Goal: Task Accomplishment & Management: Complete application form

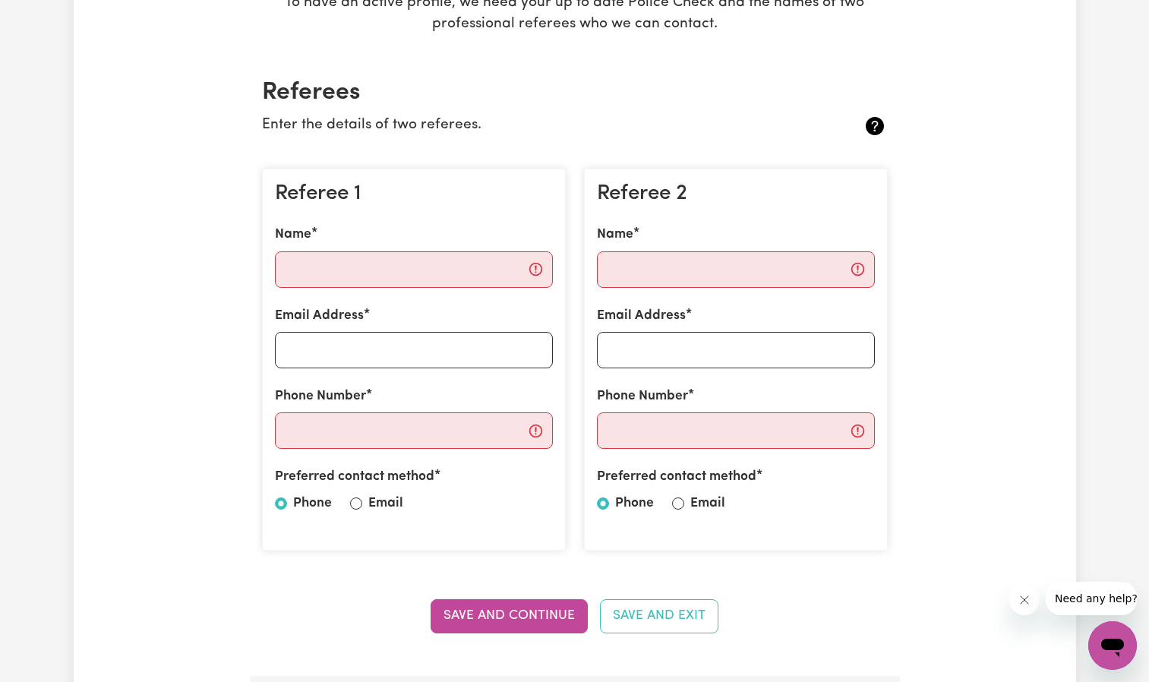
scroll to position [304, 0]
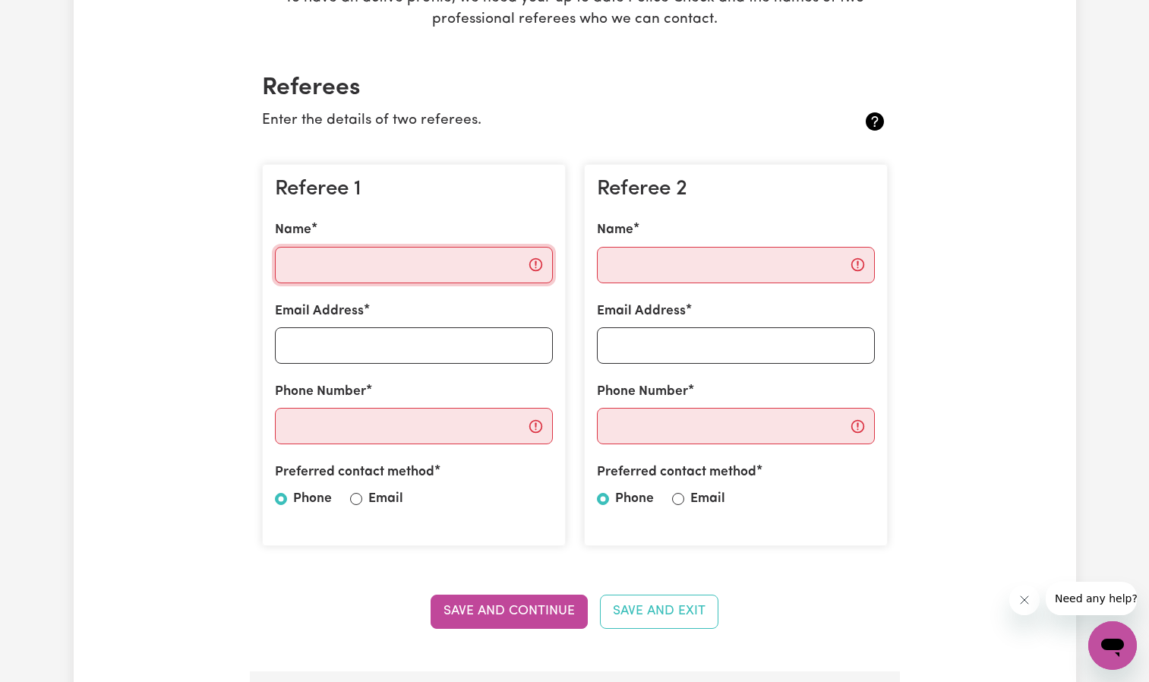
click at [356, 267] on input "Name" at bounding box center [414, 265] width 278 height 36
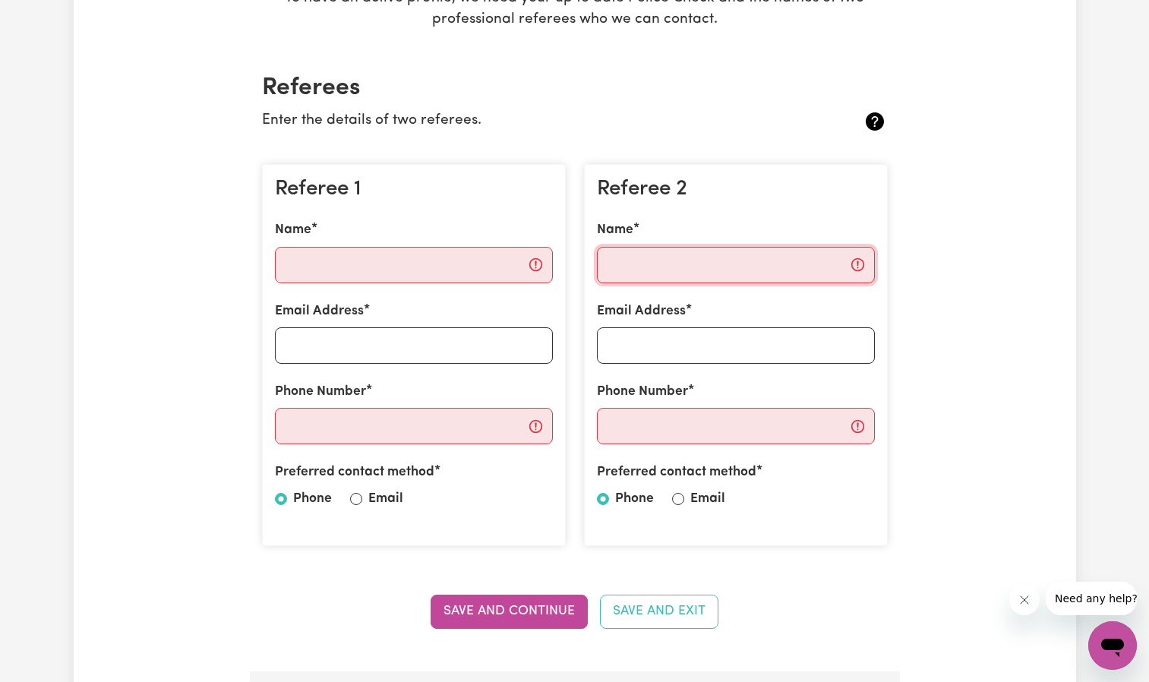
click at [735, 279] on input "Name" at bounding box center [736, 265] width 278 height 36
type input "m"
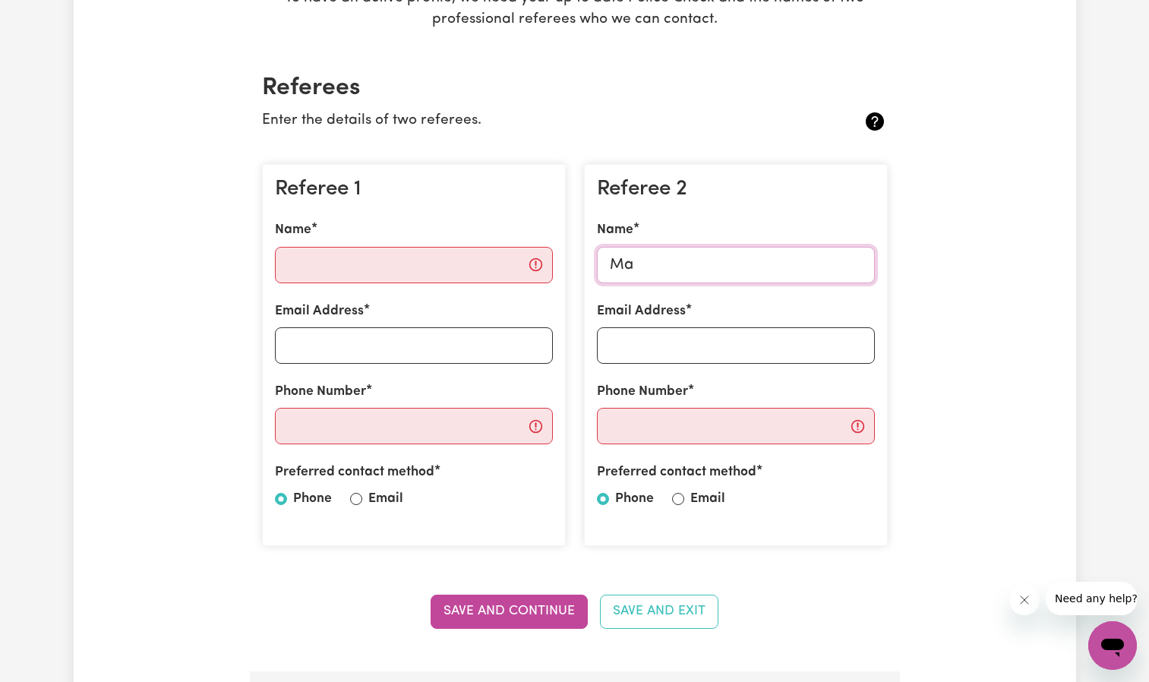
type input "M"
type input "m"
type input "[PERSON_NAME]"
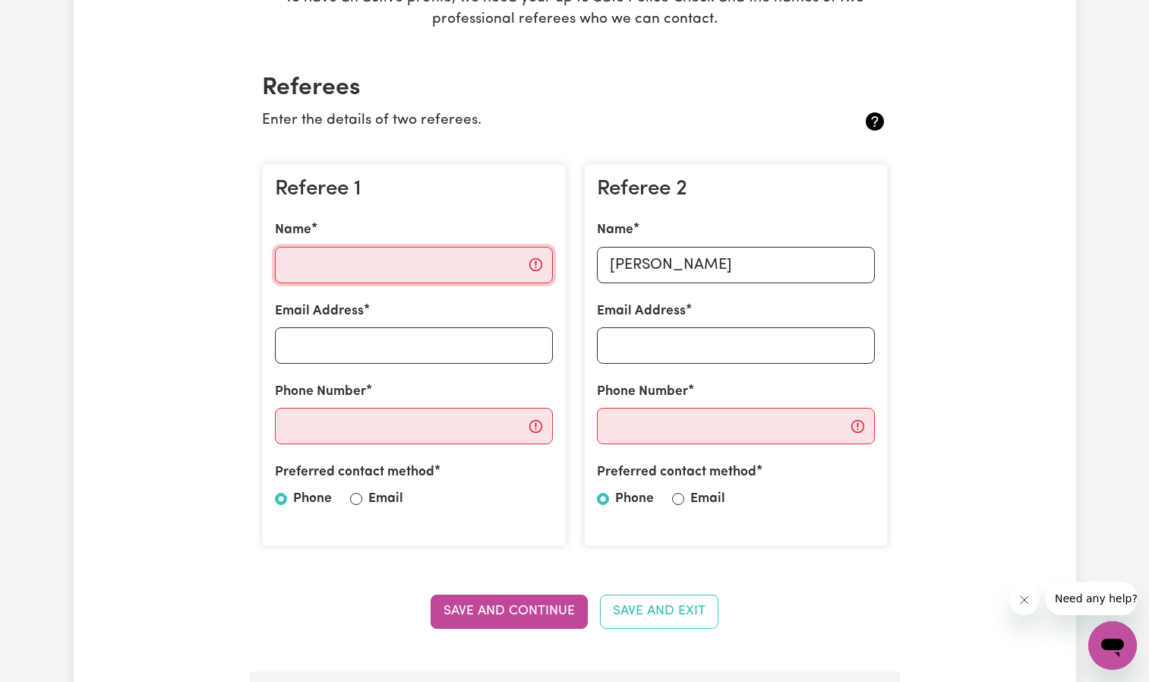
click at [466, 255] on input "Name" at bounding box center [414, 265] width 278 height 36
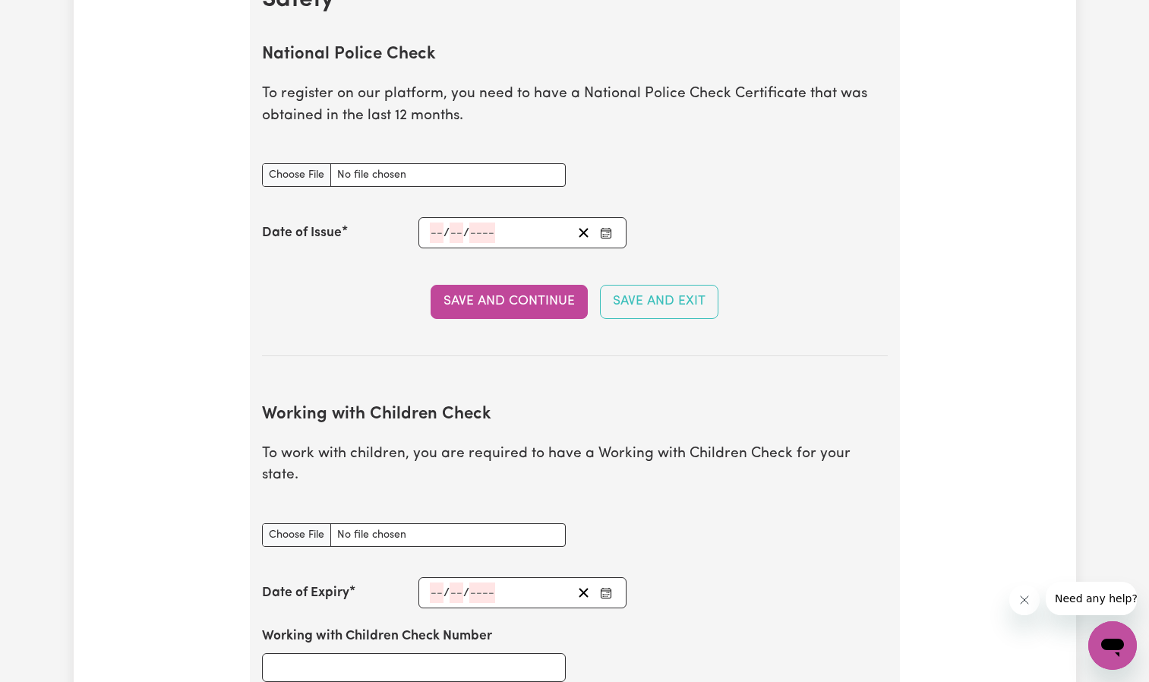
scroll to position [988, 0]
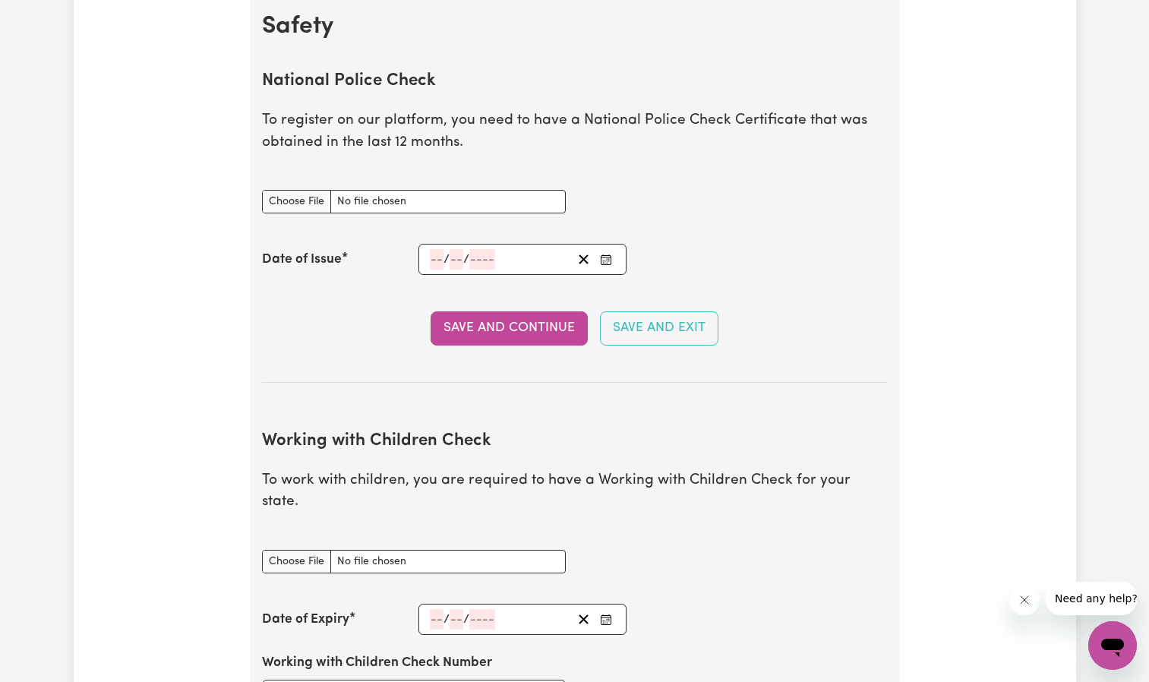
type input "[PERSON_NAME]"
click at [526, 260] on div "/ /" at bounding box center [500, 259] width 144 height 21
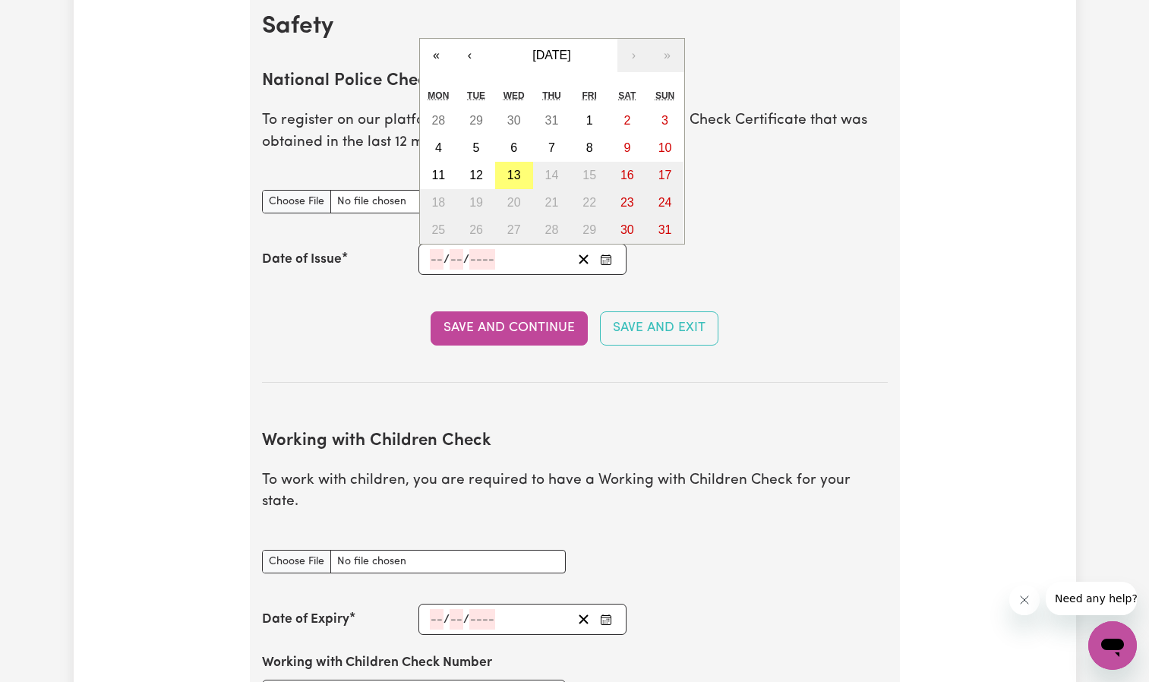
click at [526, 260] on div "/ /" at bounding box center [500, 259] width 144 height 21
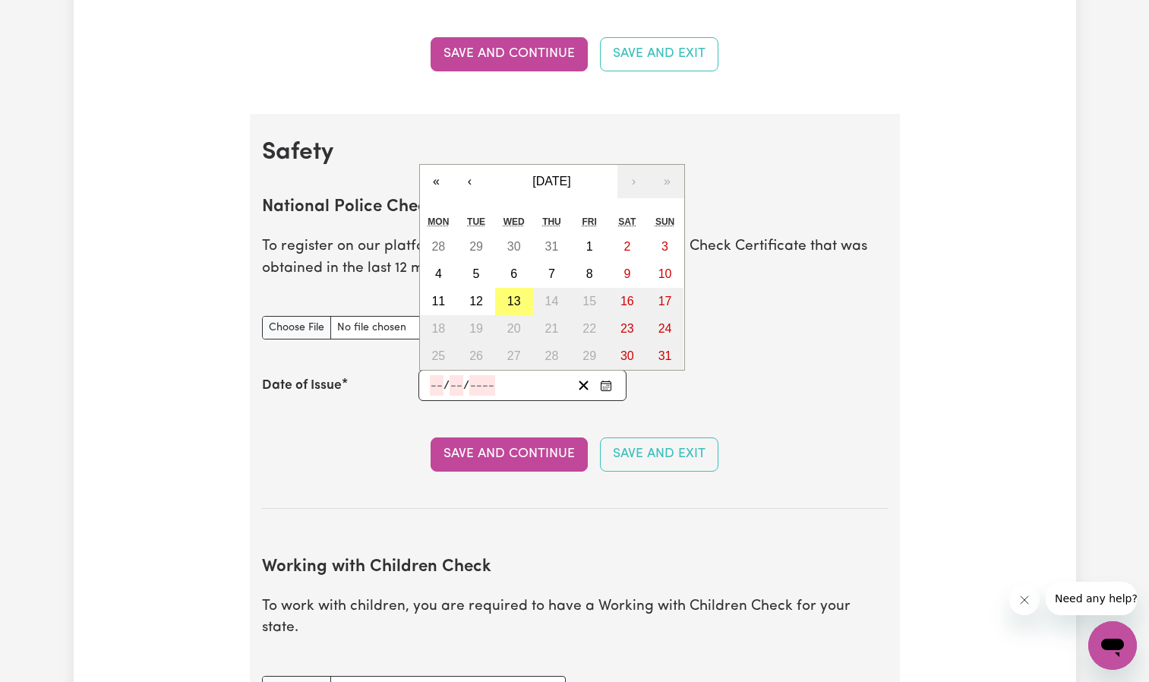
scroll to position [836, 0]
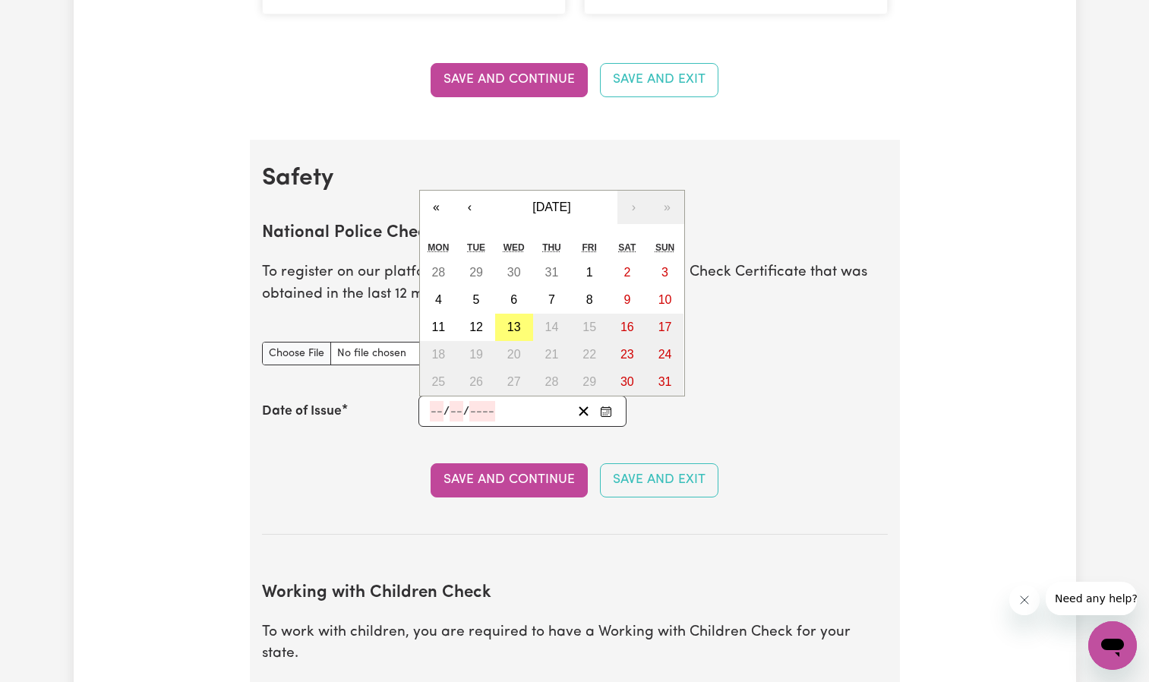
click at [877, 428] on section "National Police Check To register on our platform, you need to have a National …" at bounding box center [575, 367] width 626 height 336
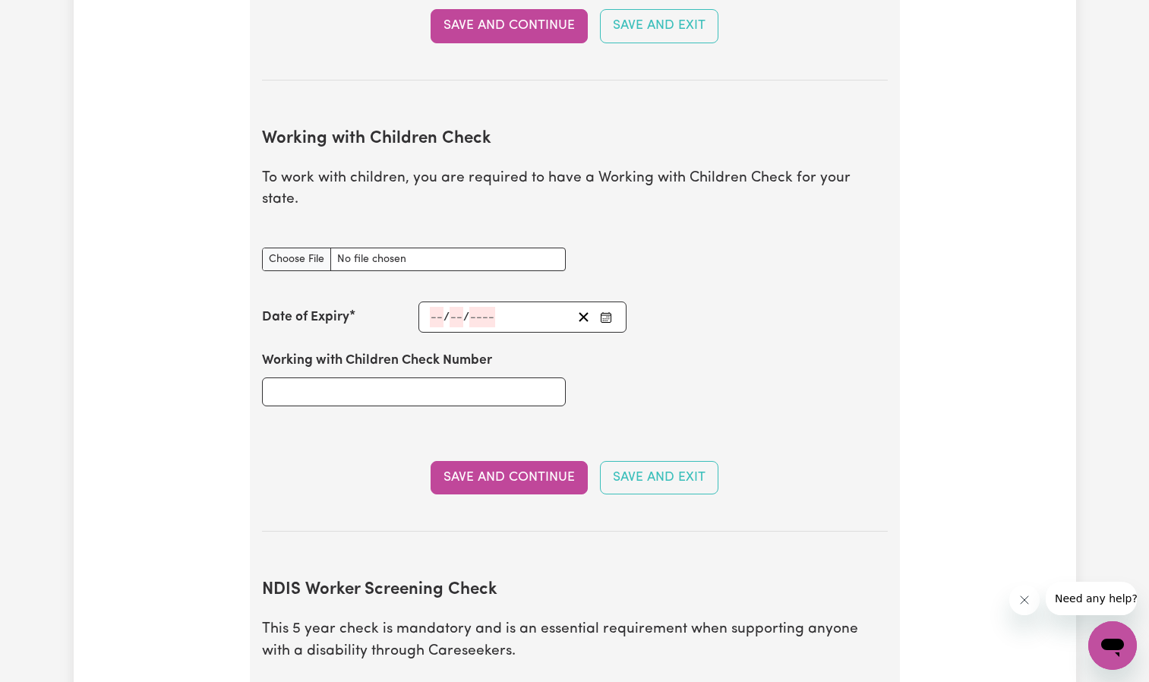
scroll to position [1291, 0]
click at [369, 377] on input "Working with Children Check Number" at bounding box center [414, 390] width 304 height 29
click at [308, 246] on input "Working with Children Check document" at bounding box center [414, 258] width 304 height 24
click at [294, 246] on input "Working with Children Check document" at bounding box center [414, 258] width 304 height 24
click at [311, 246] on input "Working with Children Check document" at bounding box center [414, 258] width 304 height 24
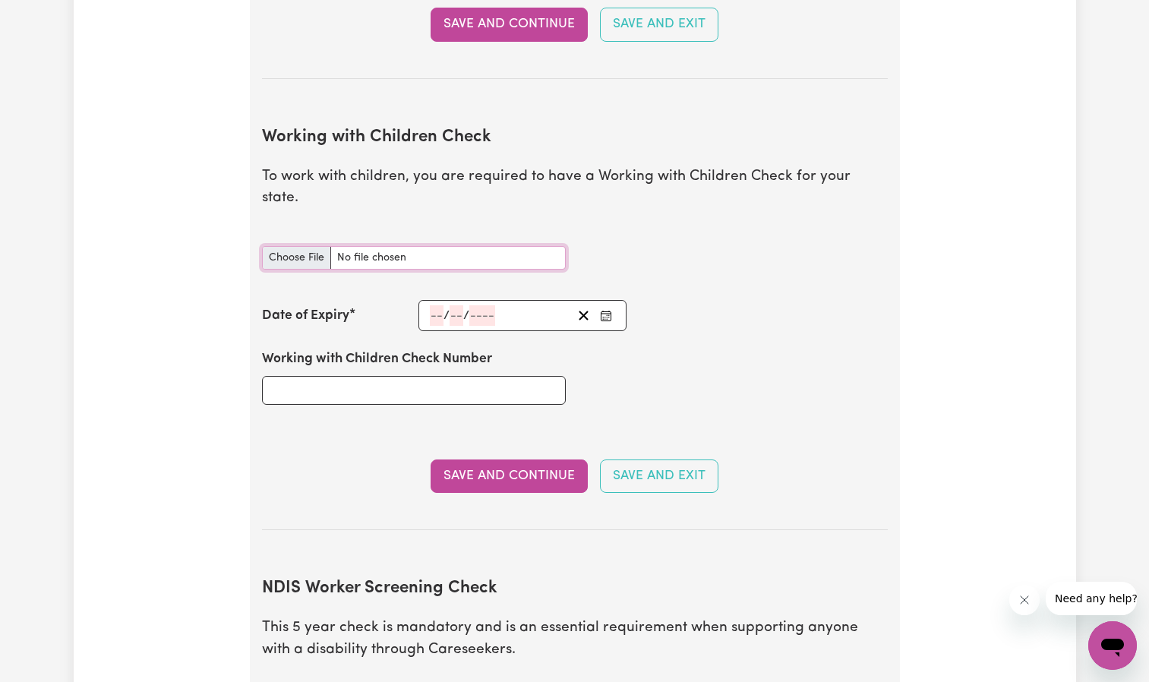
type input "C:\fakepath\WORK WITH CHILDREN 2.jpg"
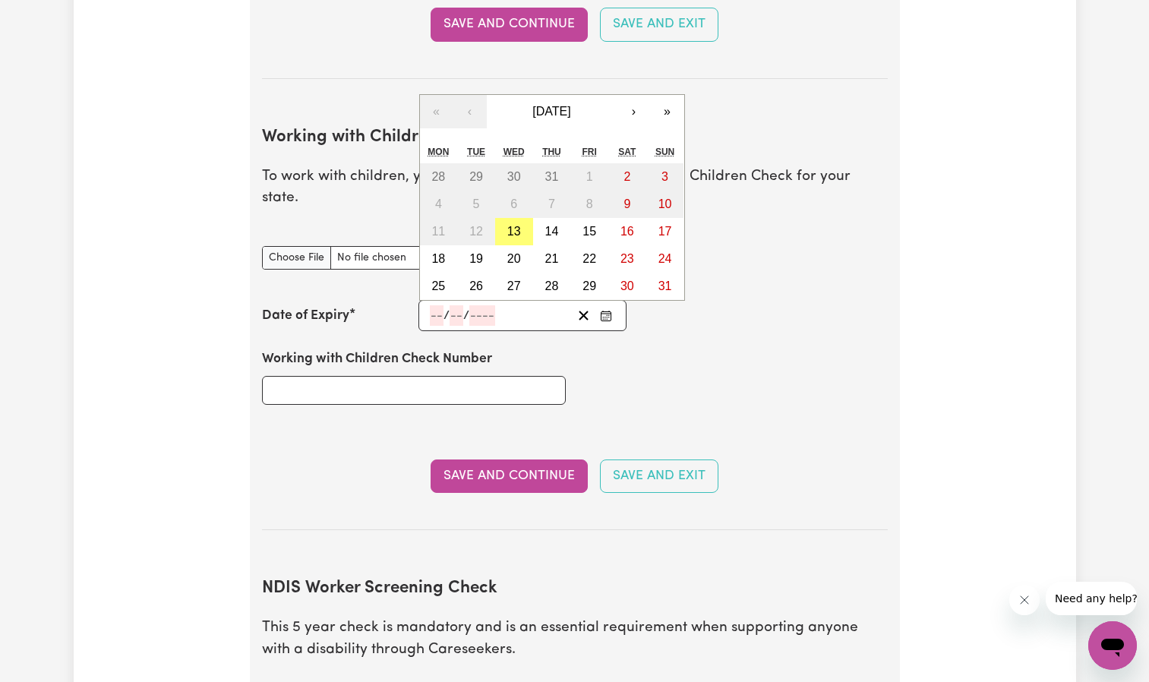
click at [432, 305] on input "number" at bounding box center [437, 315] width 14 height 21
click at [599, 95] on button "[DATE]" at bounding box center [552, 111] width 131 height 33
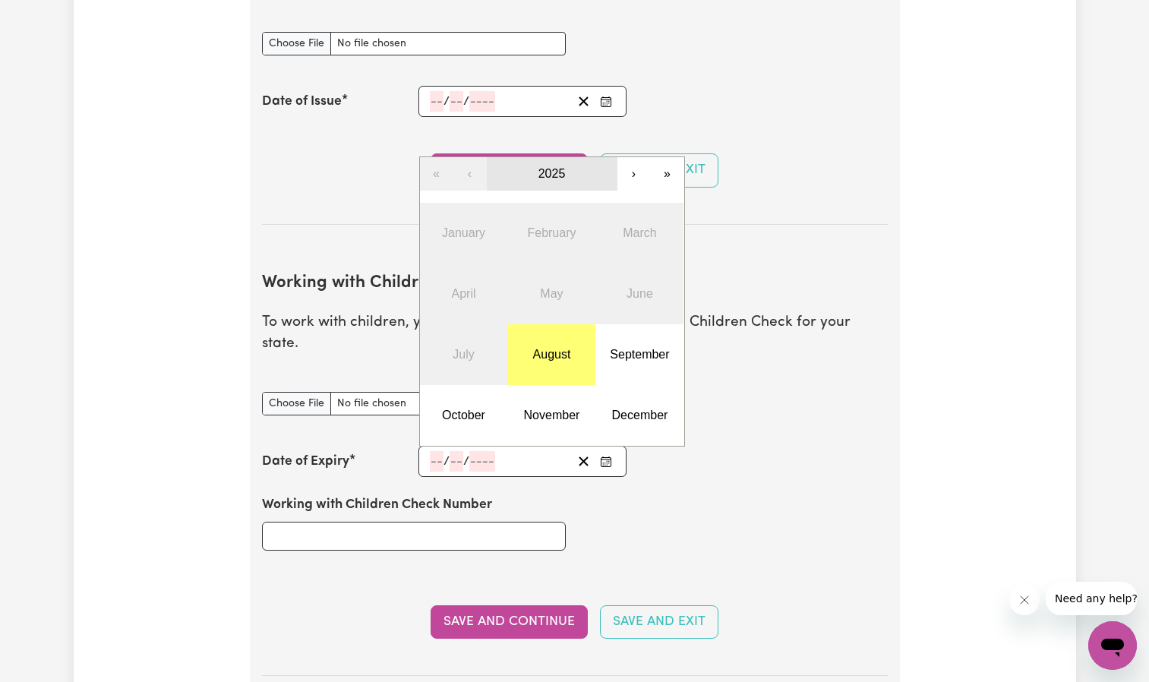
scroll to position [1140, 0]
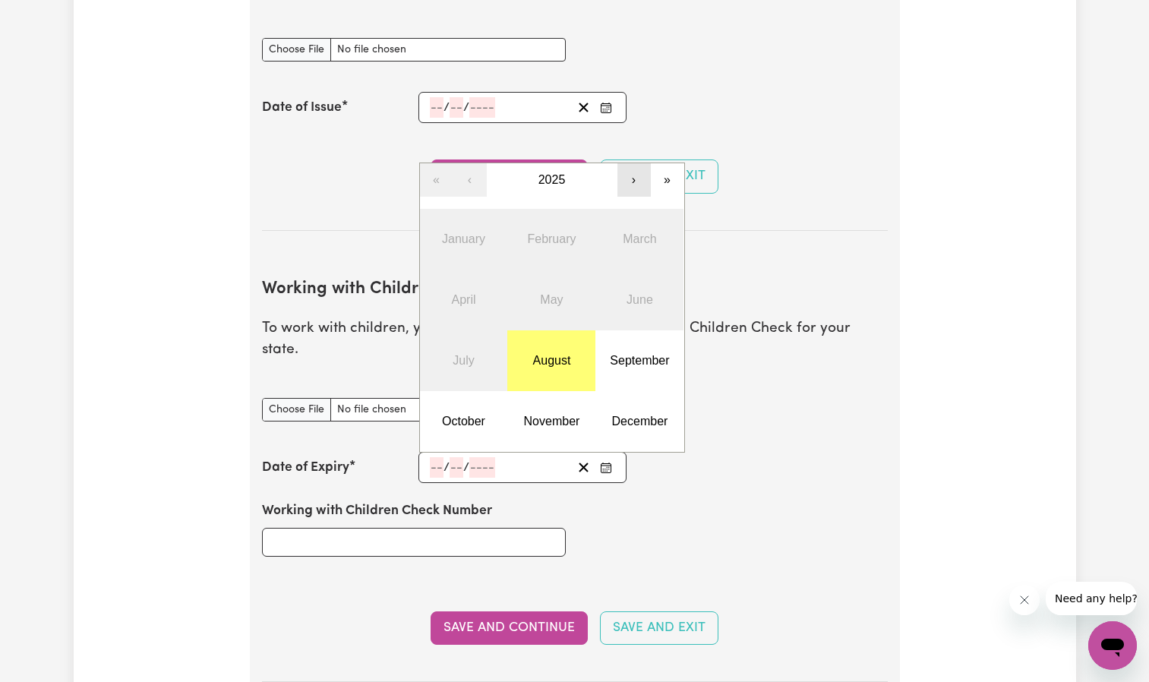
click at [628, 163] on button "›" at bounding box center [634, 179] width 33 height 33
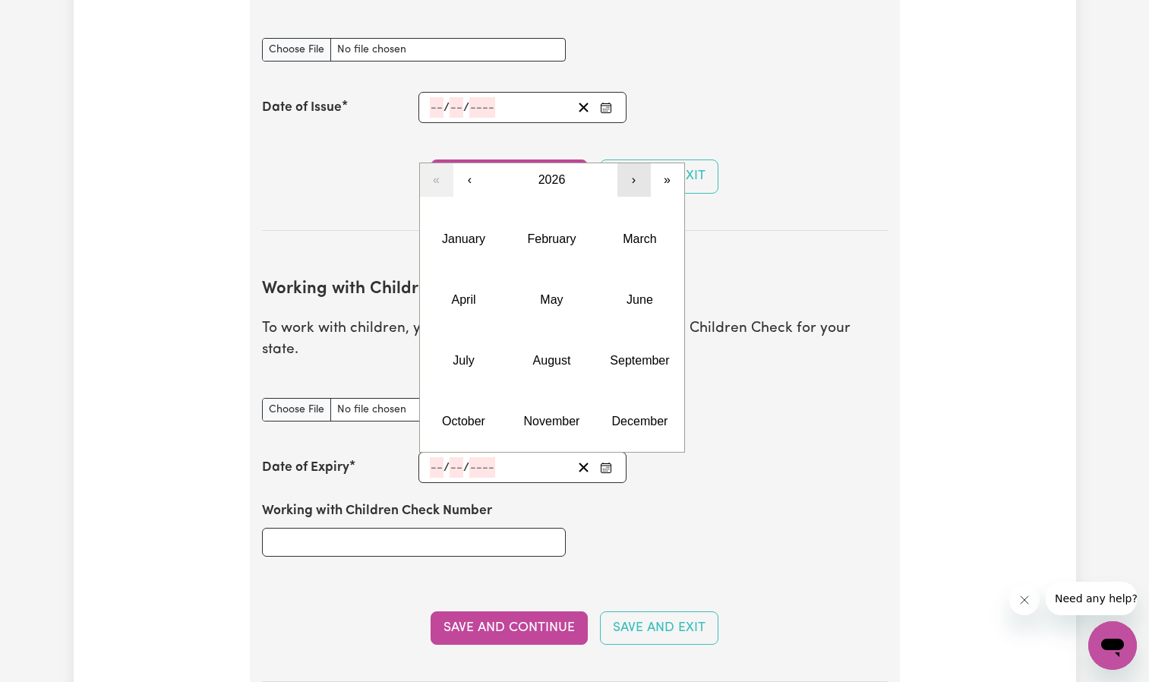
click at [628, 163] on button "›" at bounding box center [634, 179] width 33 height 33
click at [558, 209] on button "February" at bounding box center [551, 239] width 88 height 61
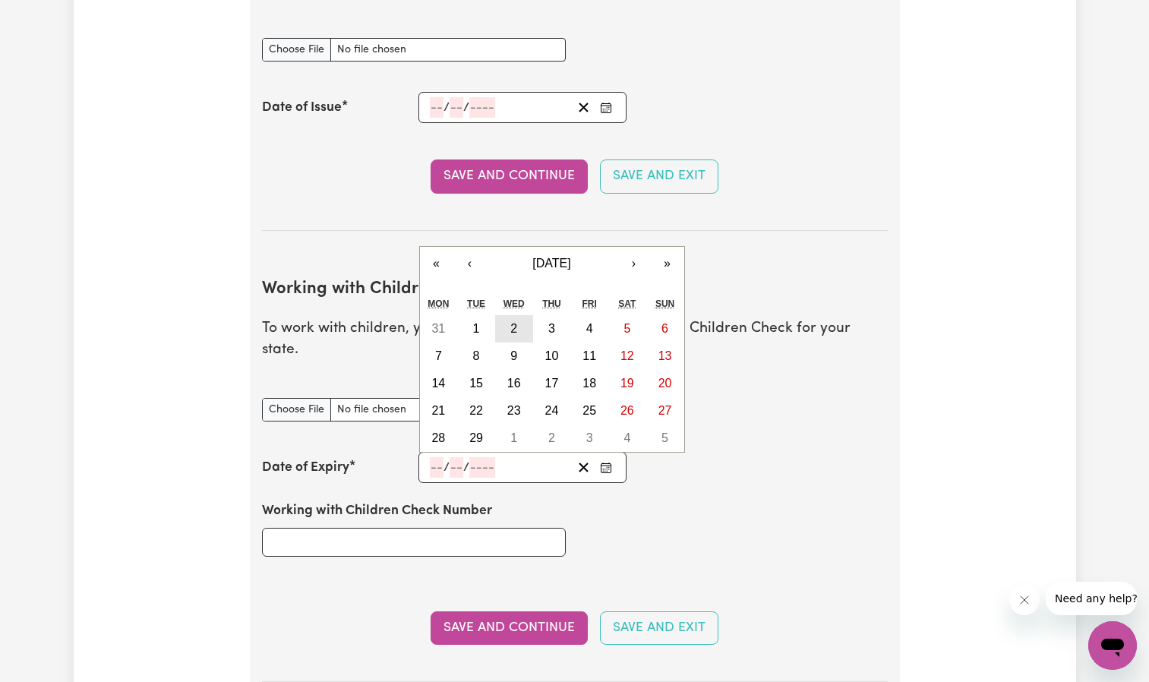
click at [510, 315] on button "2" at bounding box center [514, 328] width 38 height 27
type input "[DATE]"
type input "2"
type input "2028"
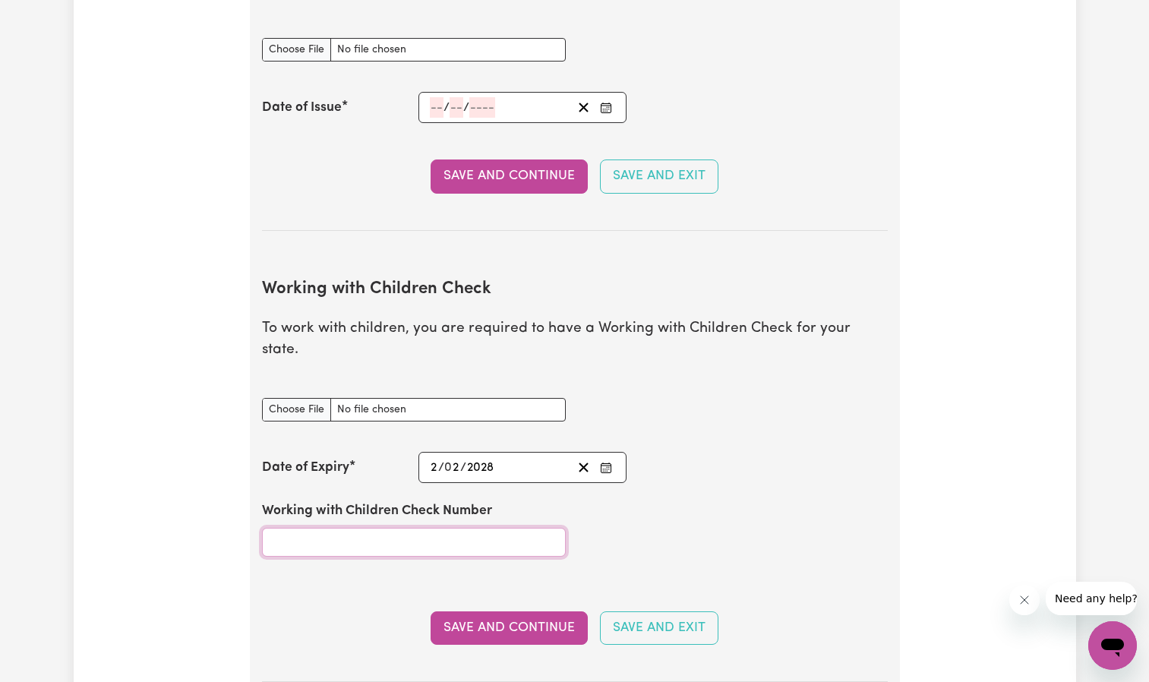
click at [377, 528] on input "Working with Children Check Number" at bounding box center [414, 542] width 304 height 29
type input "w"
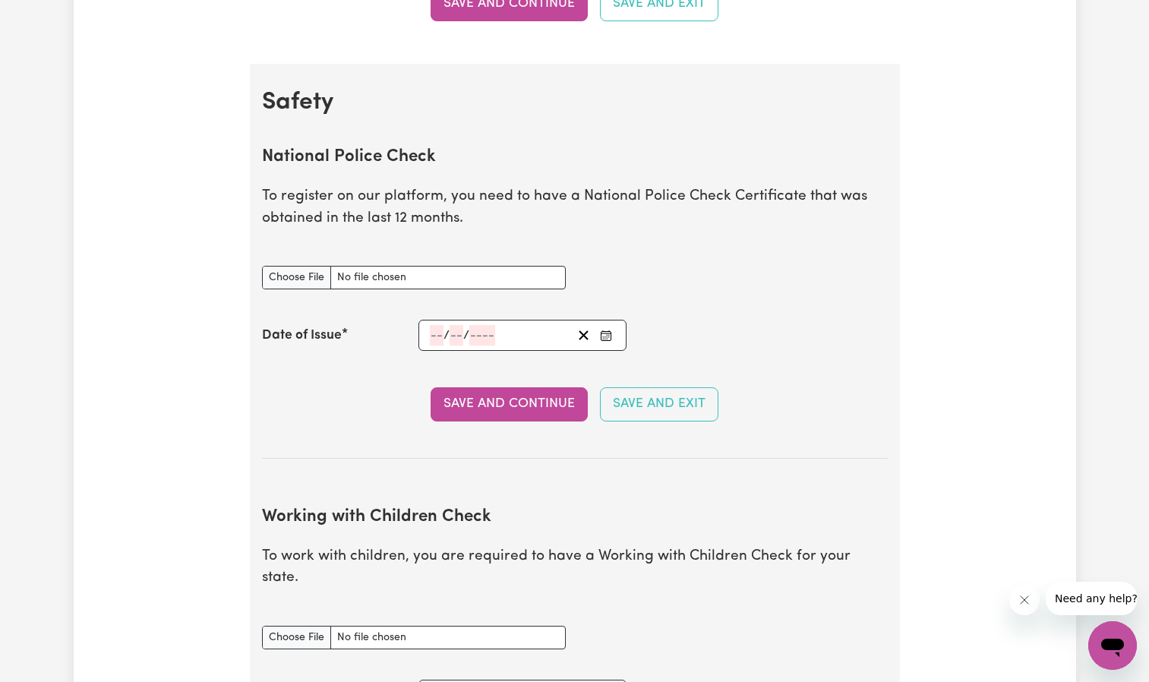
scroll to position [1216, 0]
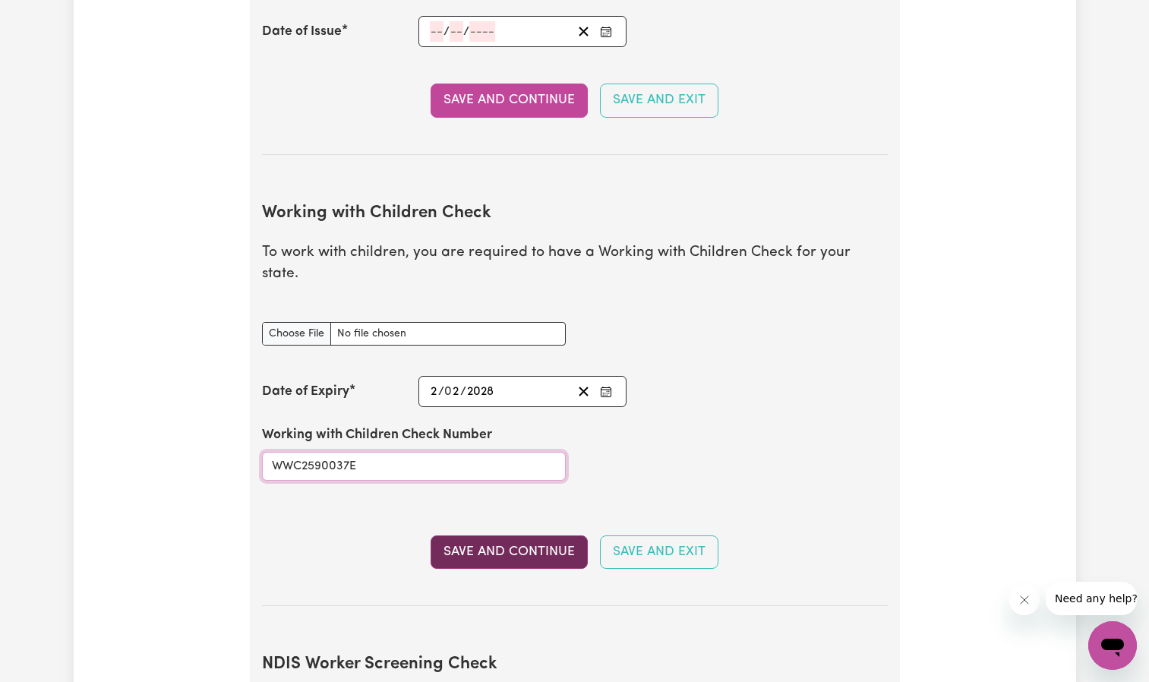
type input "WWC2590037E"
click at [515, 536] on button "Save and Continue" at bounding box center [509, 552] width 157 height 33
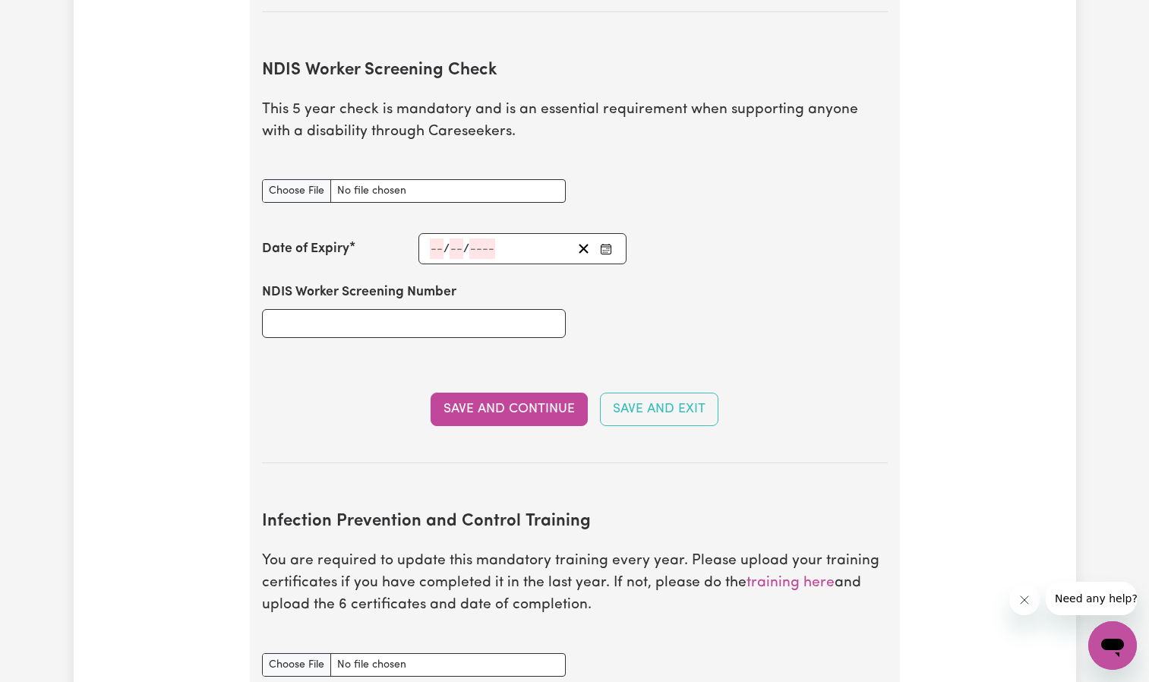
scroll to position [1900, 0]
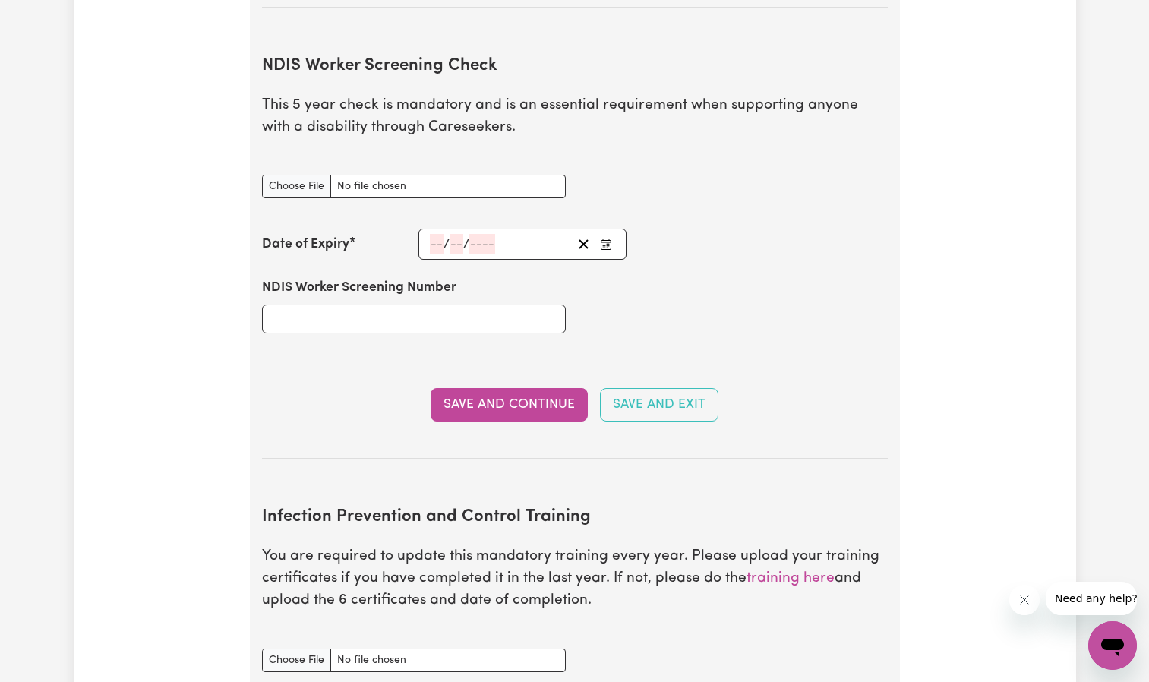
click at [605, 239] on icon "Enter the Date of Expiry of your NDIS Worker Screening Check" at bounding box center [606, 245] width 12 height 12
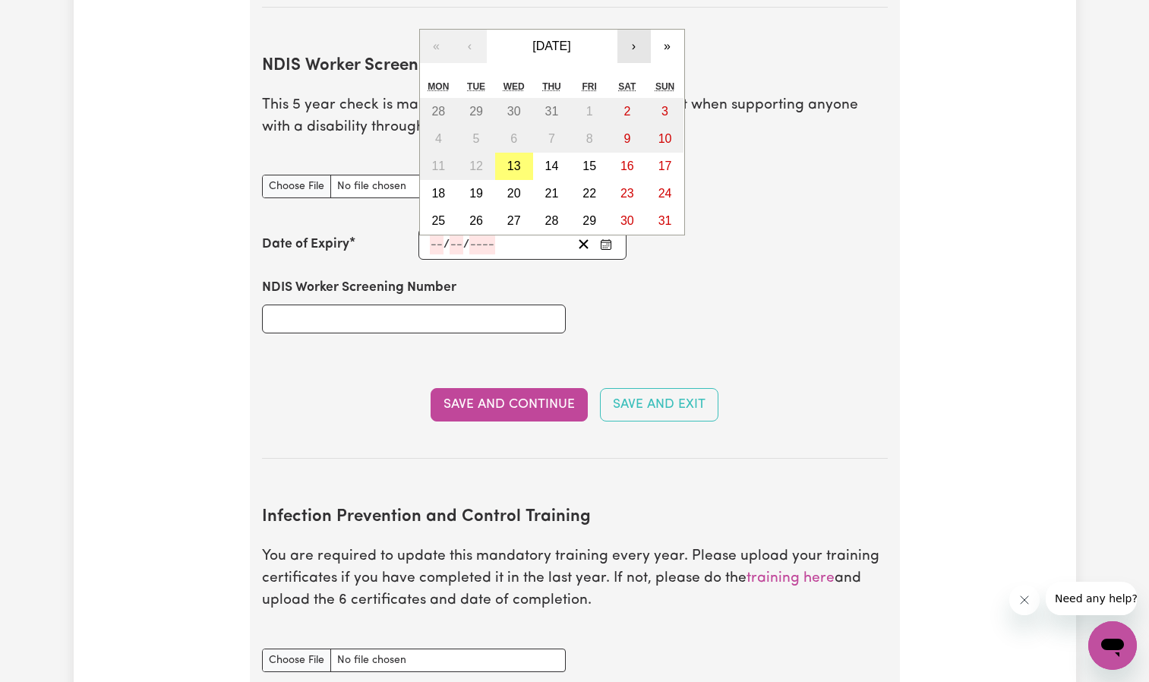
click at [628, 30] on button "›" at bounding box center [634, 46] width 33 height 33
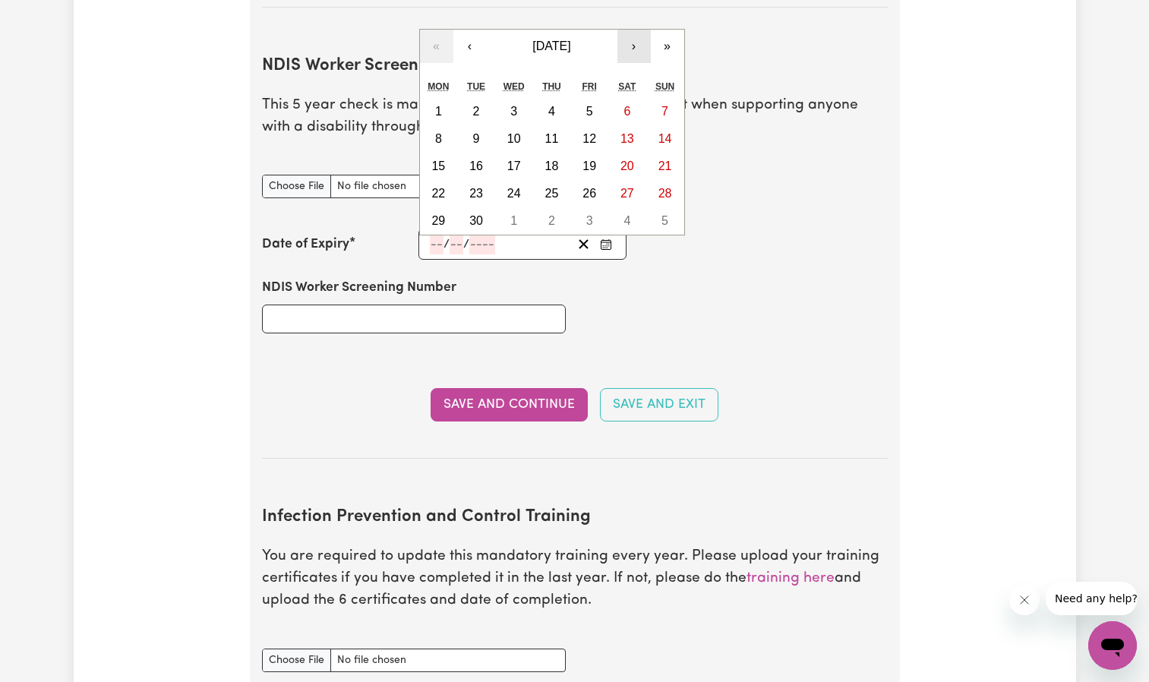
click at [628, 30] on button "›" at bounding box center [634, 46] width 33 height 33
click at [671, 30] on button "»" at bounding box center [667, 46] width 33 height 33
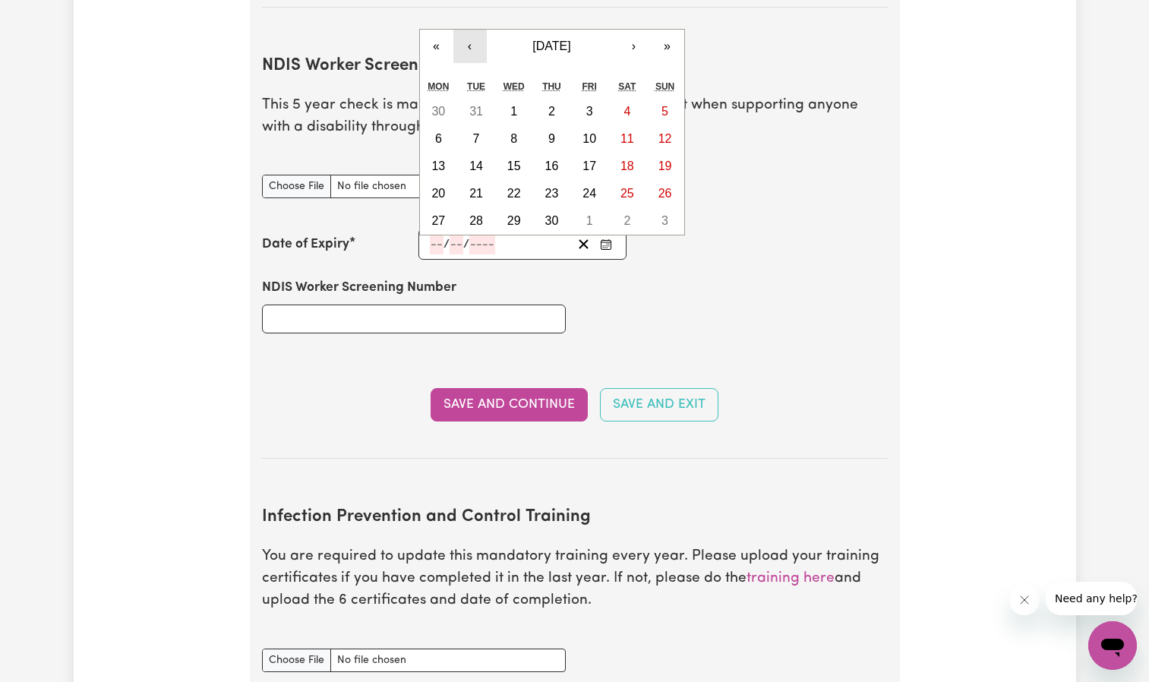
click at [476, 30] on button "‹" at bounding box center [470, 46] width 33 height 33
click at [474, 132] on abbr "5" at bounding box center [476, 138] width 7 height 13
type input "[DATE]"
type input "5"
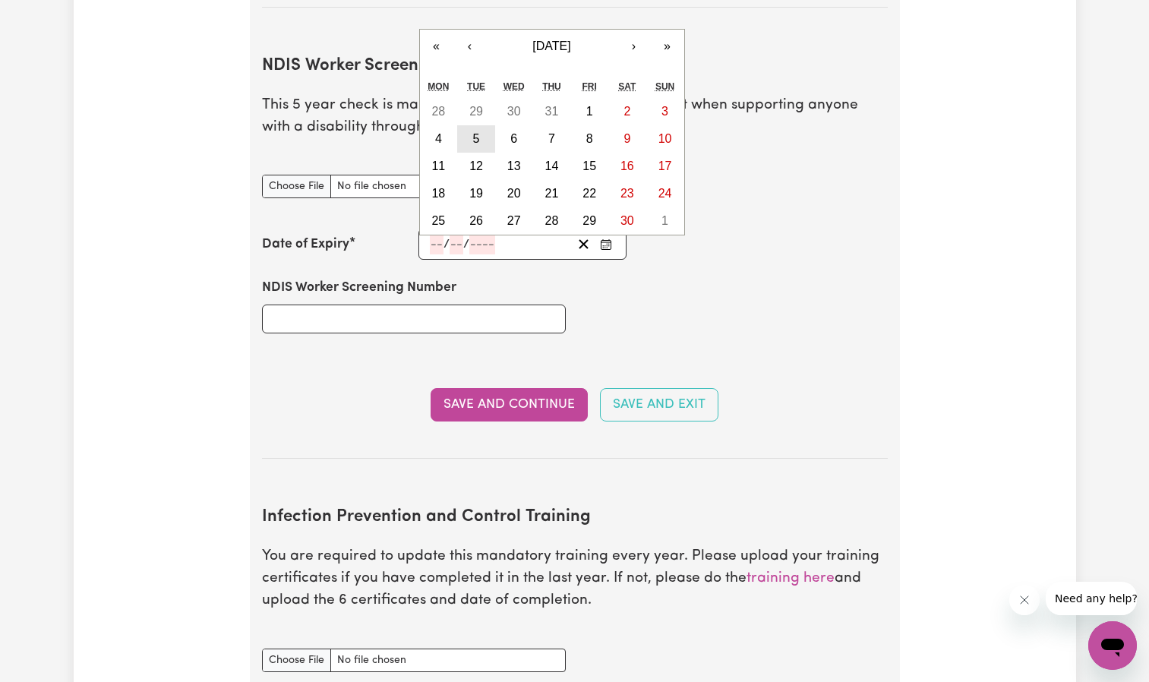
type input "9"
type input "2028"
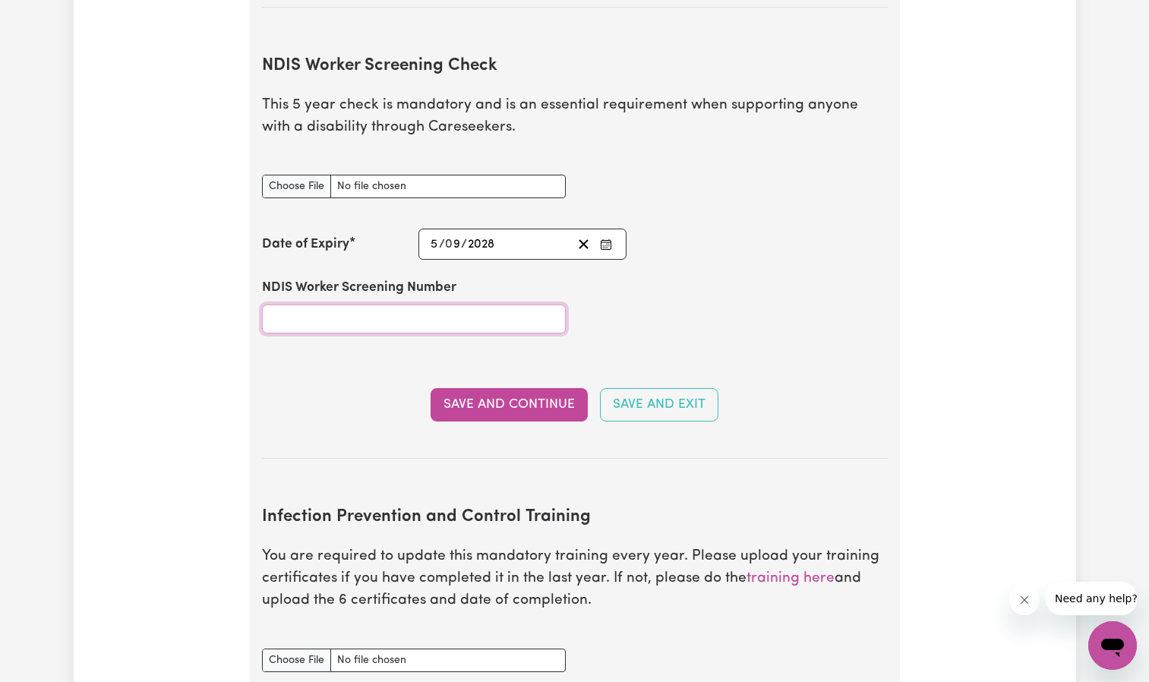
click at [323, 305] on input "NDIS Worker Screening Number" at bounding box center [414, 319] width 304 height 29
paste input "93747070"
type input "93747070"
click at [404, 175] on input "NDIS Worker Screening Check document" at bounding box center [414, 187] width 304 height 24
click at [304, 175] on input "NDIS Worker Screening Check document" at bounding box center [414, 187] width 304 height 24
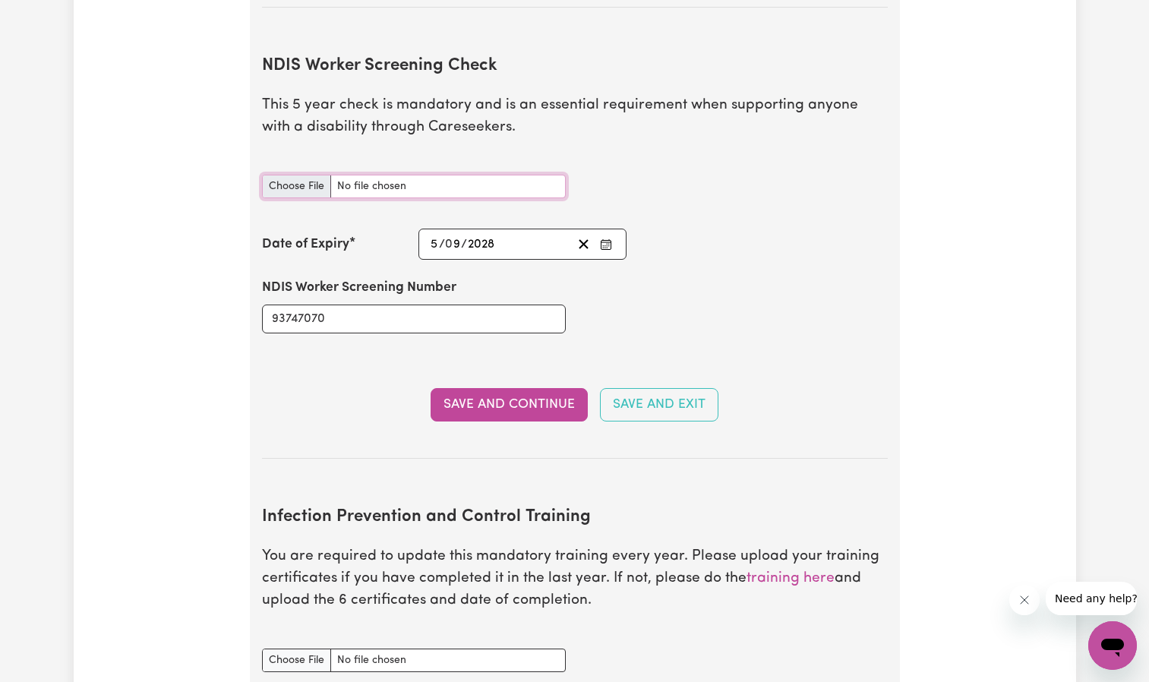
type input "C:\fakepath\NDIS REGISTRATION.jpg"
click at [501, 388] on button "Save and Continue" at bounding box center [509, 404] width 157 height 33
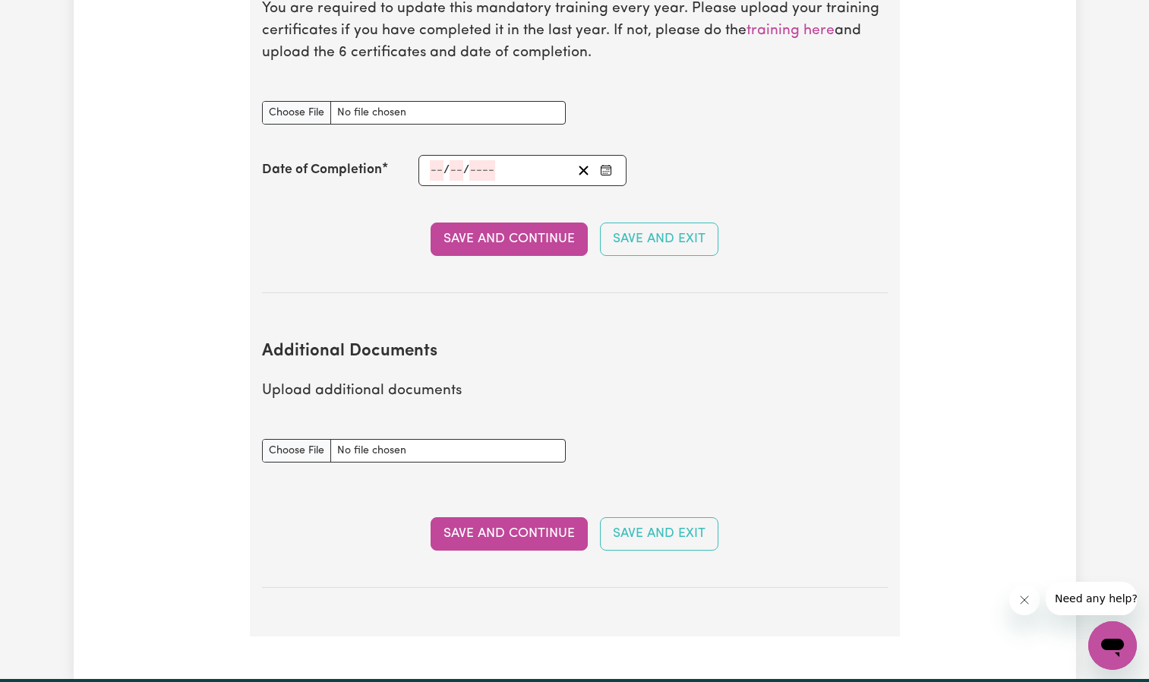
scroll to position [2660, 0]
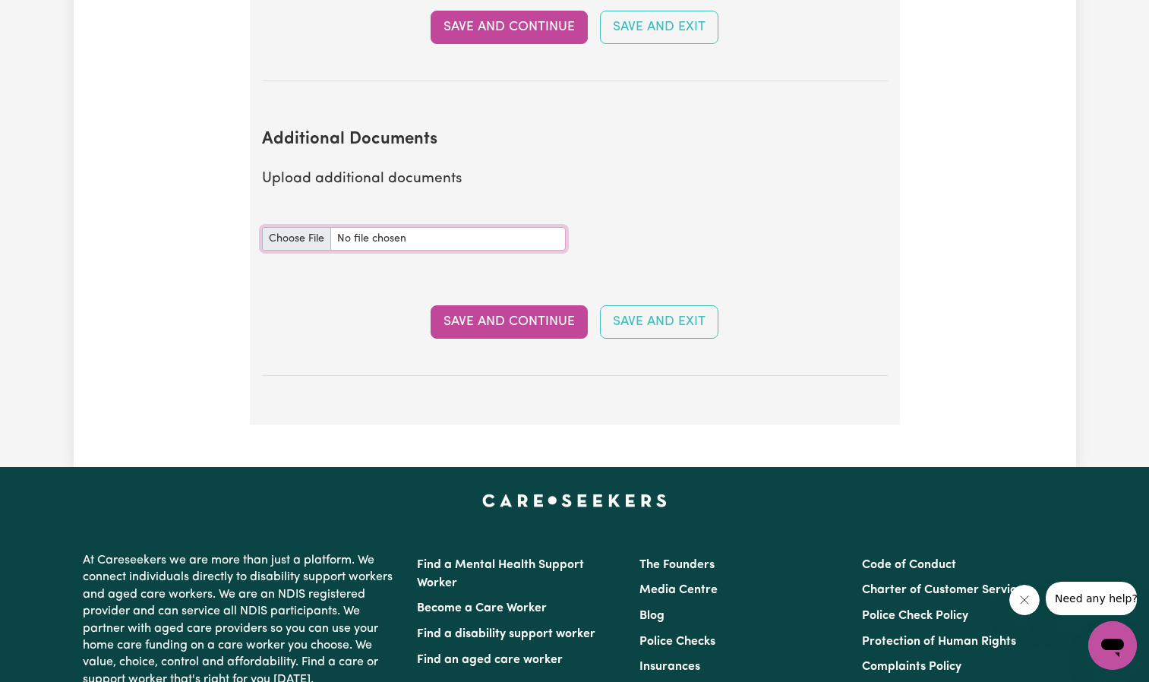
click at [284, 227] on input "Additional Documents document" at bounding box center [414, 239] width 304 height 24
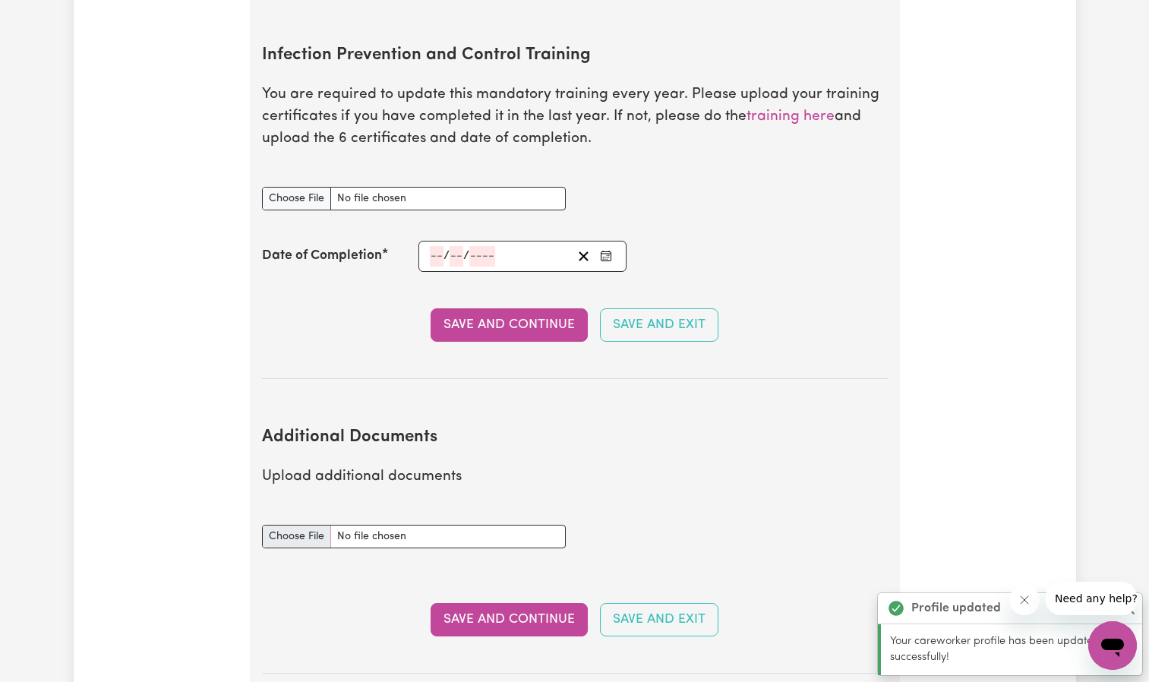
scroll to position [2447, 0]
type input "C:\fakepath\NDIS CERTIFICATE.pdf"
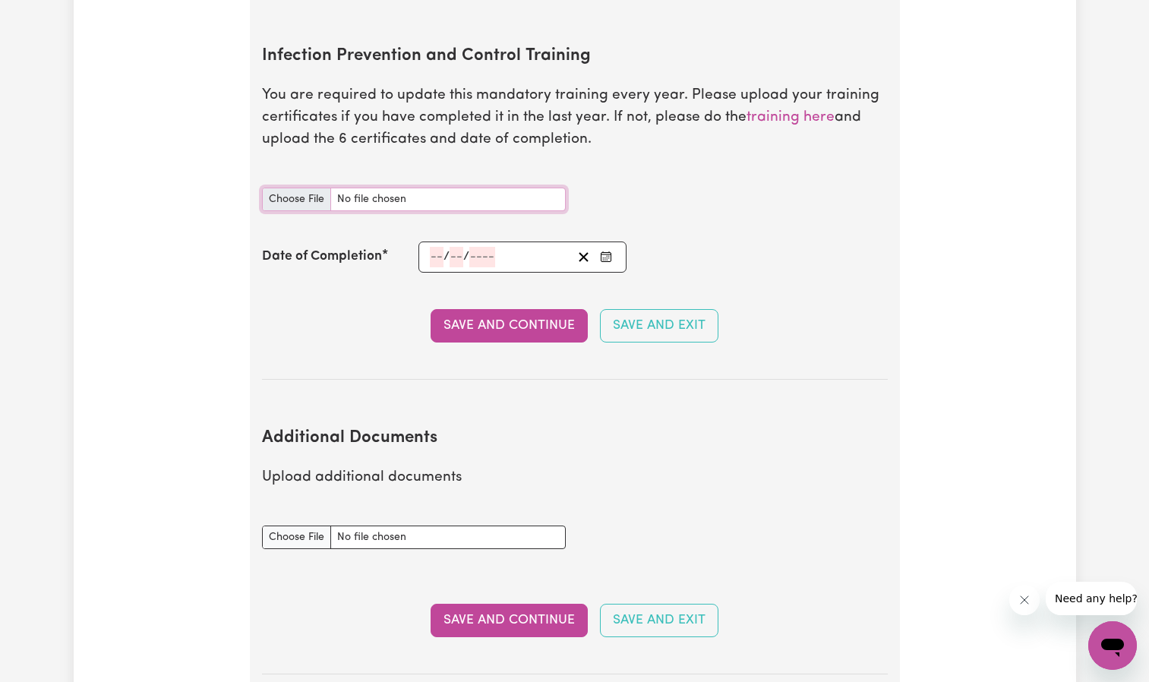
click at [302, 188] on input "Infection Prevention and Control Training document" at bounding box center [414, 200] width 304 height 24
type input "C:\fakepath\HYGIENE CERTIFICATE.pdf"
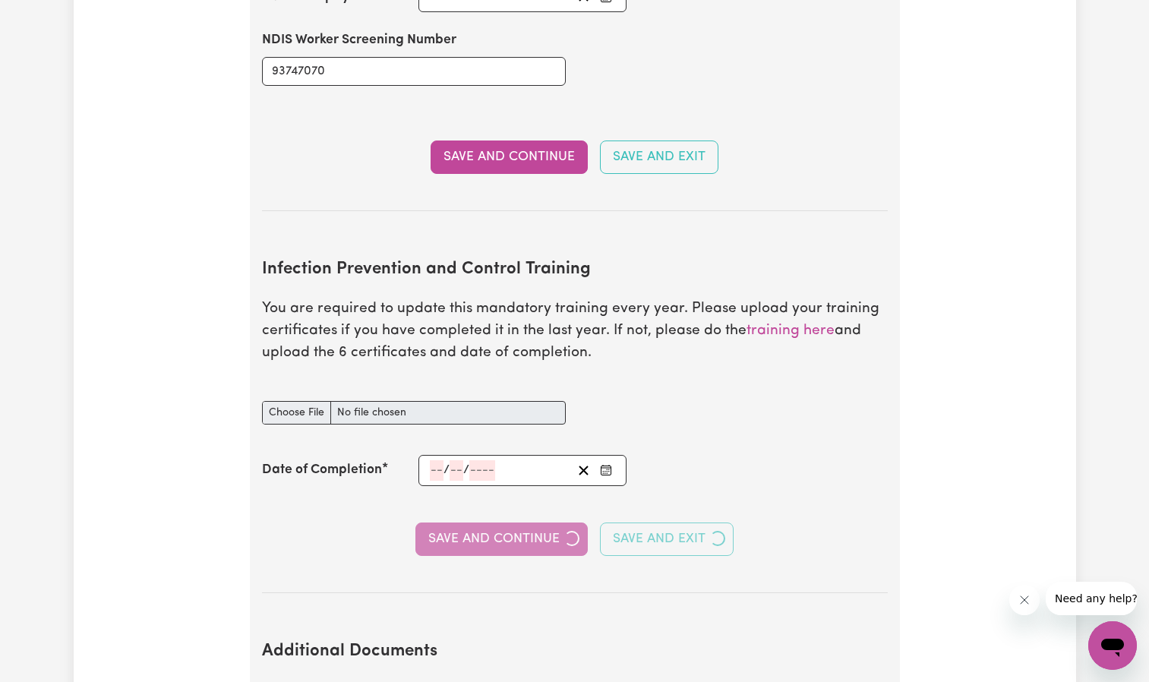
scroll to position [2295, 0]
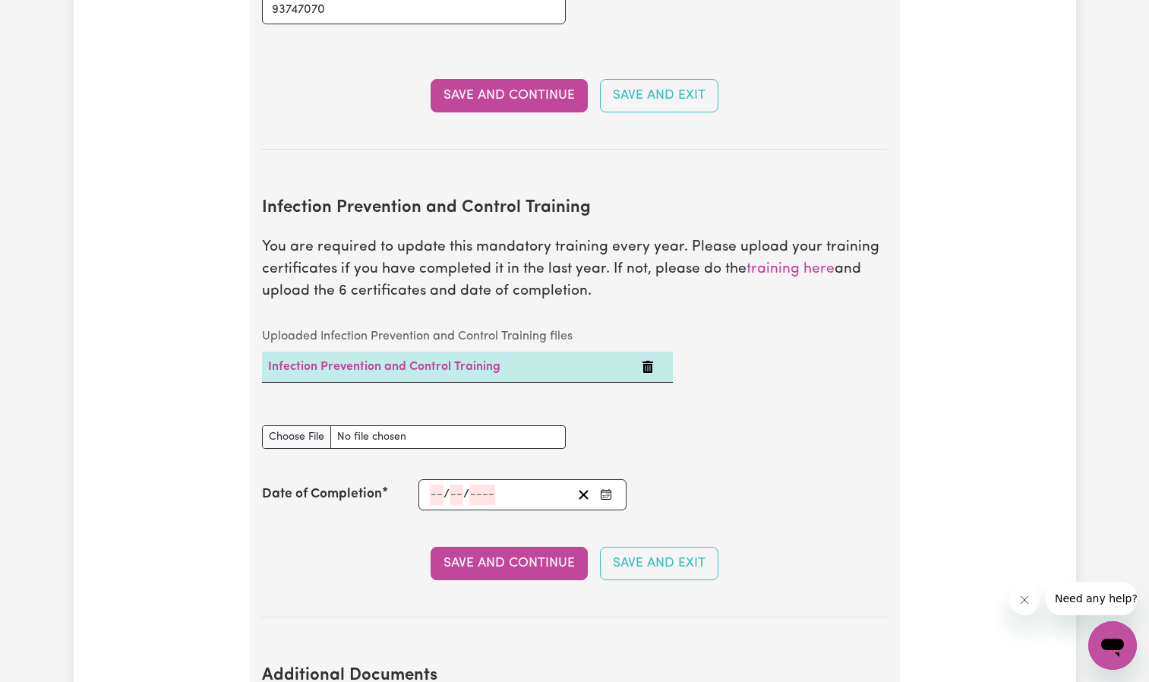
click at [614, 485] on button "Enter the Date of Completion of your Infection Prevention and Control Training" at bounding box center [606, 495] width 21 height 21
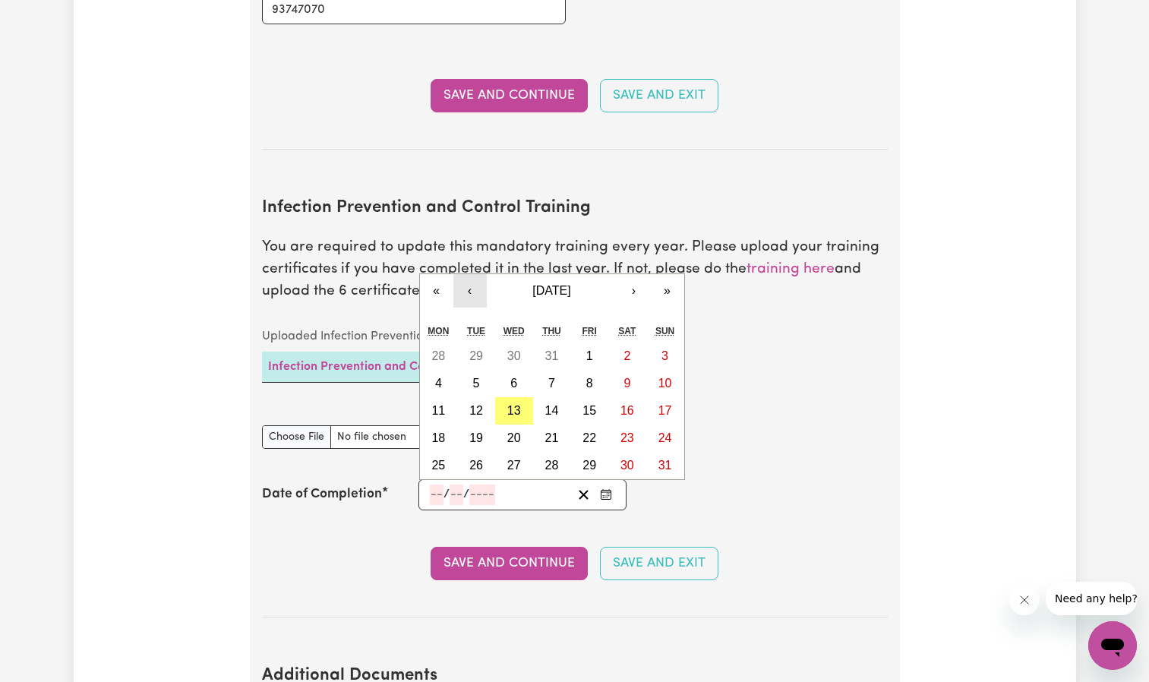
click at [476, 274] on button "‹" at bounding box center [470, 290] width 33 height 33
click at [444, 274] on button "«" at bounding box center [436, 290] width 33 height 33
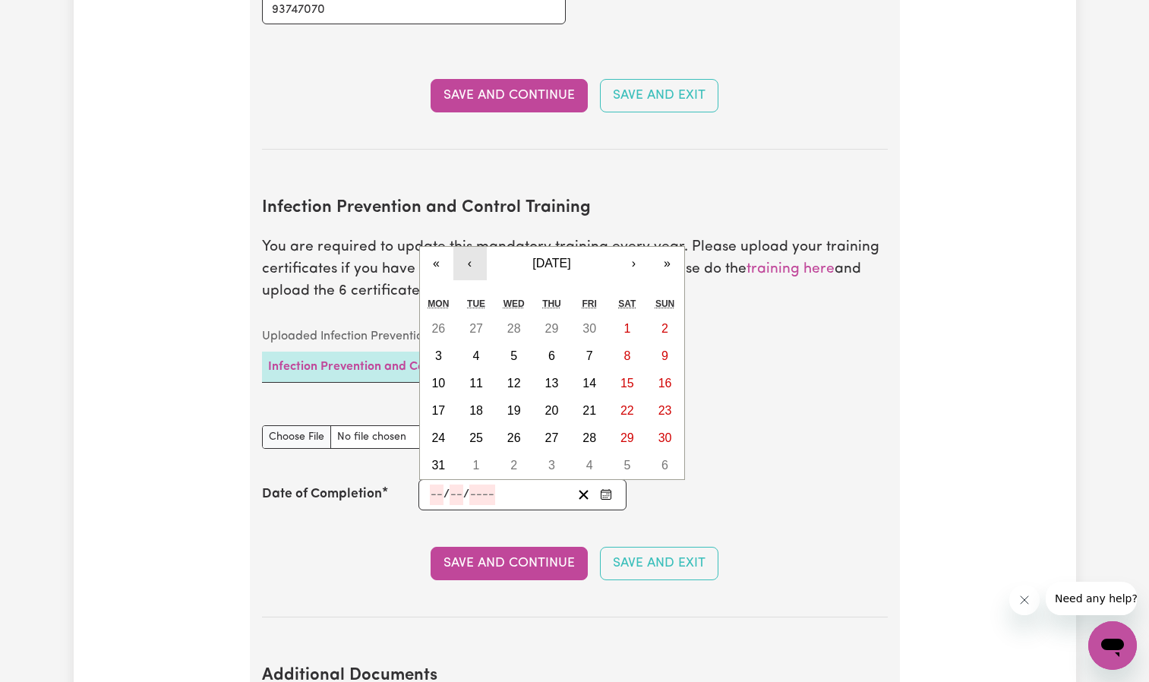
click at [469, 247] on button "‹" at bounding box center [470, 263] width 33 height 33
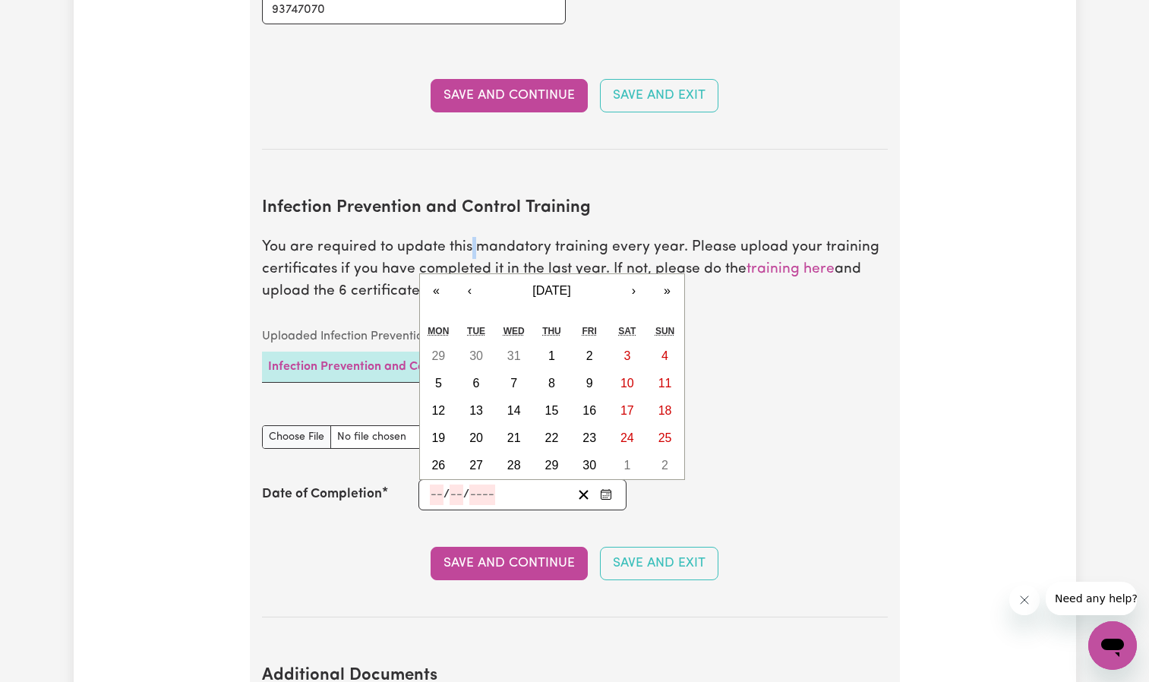
click at [469, 237] on p "You are required to update this mandatory training every year. Please upload yo…" at bounding box center [575, 269] width 626 height 65
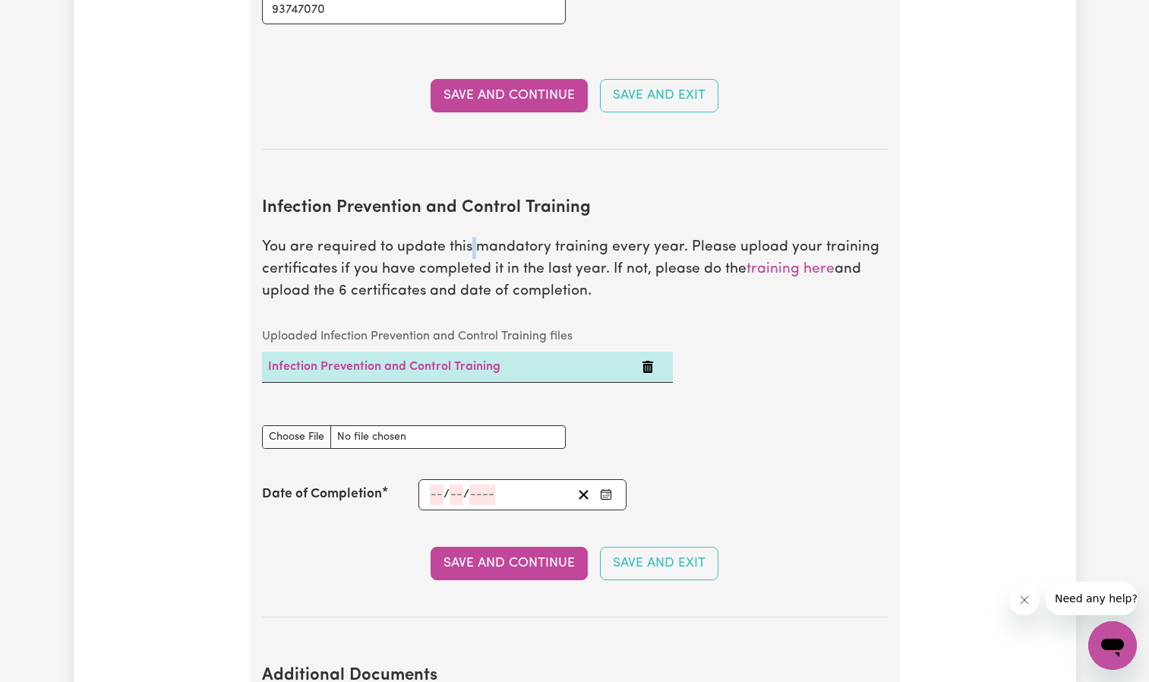
click at [604, 488] on icon "Enter the Date of Completion of your Infection Prevention and Control Training" at bounding box center [606, 494] width 12 height 12
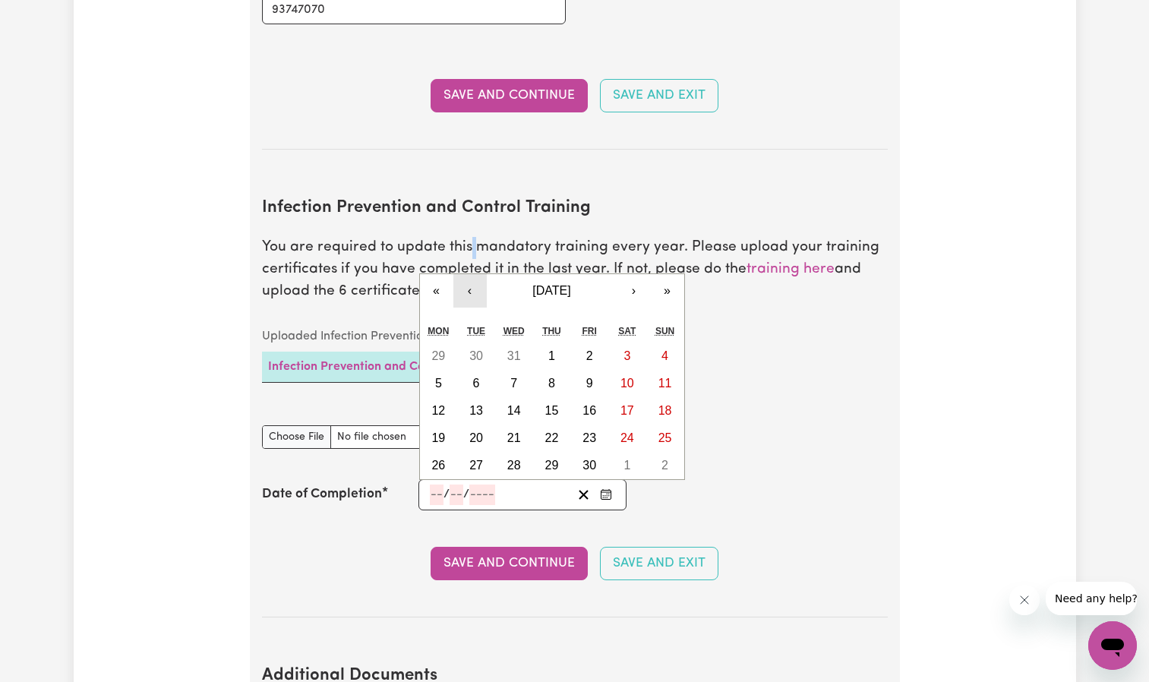
click at [473, 274] on button "‹" at bounding box center [470, 290] width 33 height 33
click at [510, 432] on abbr "19" at bounding box center [514, 438] width 14 height 13
type input "[DATE]"
type input "19"
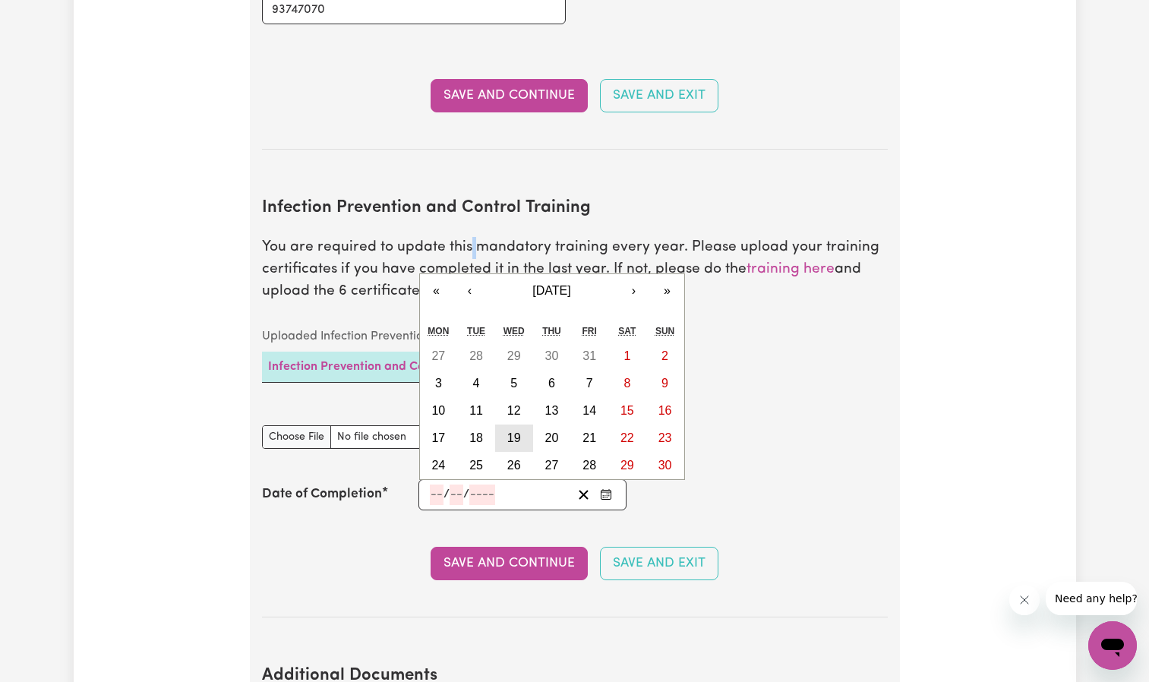
type input "4"
type input "2023"
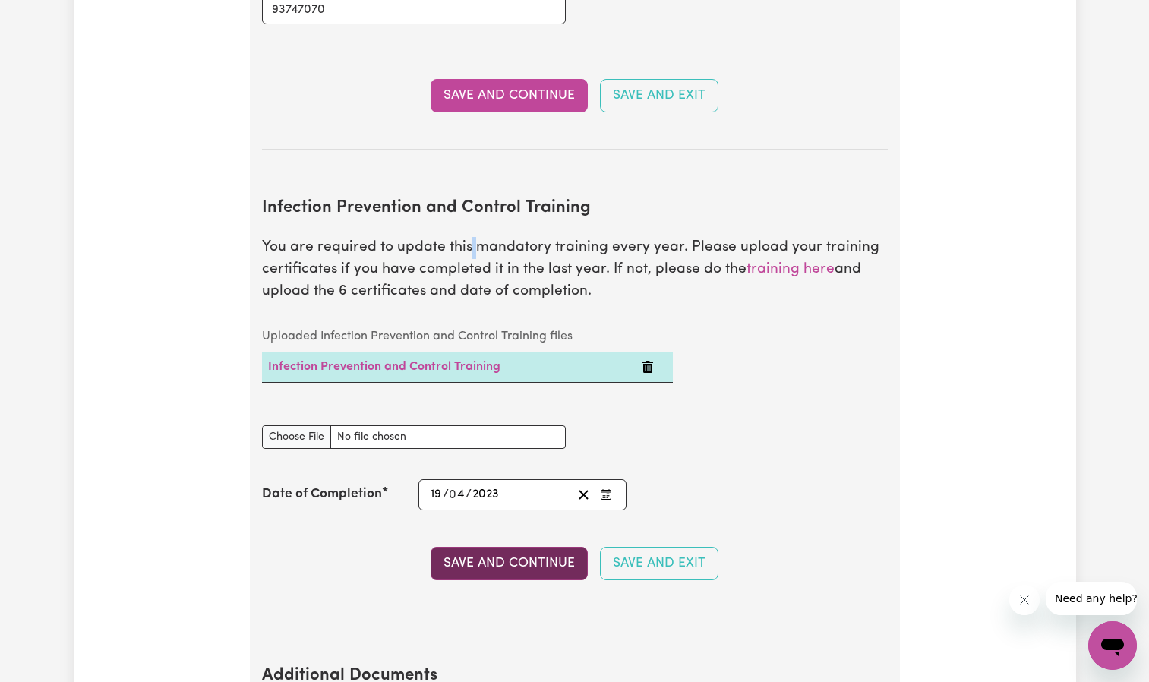
click at [516, 547] on button "Save and Continue" at bounding box center [509, 563] width 157 height 33
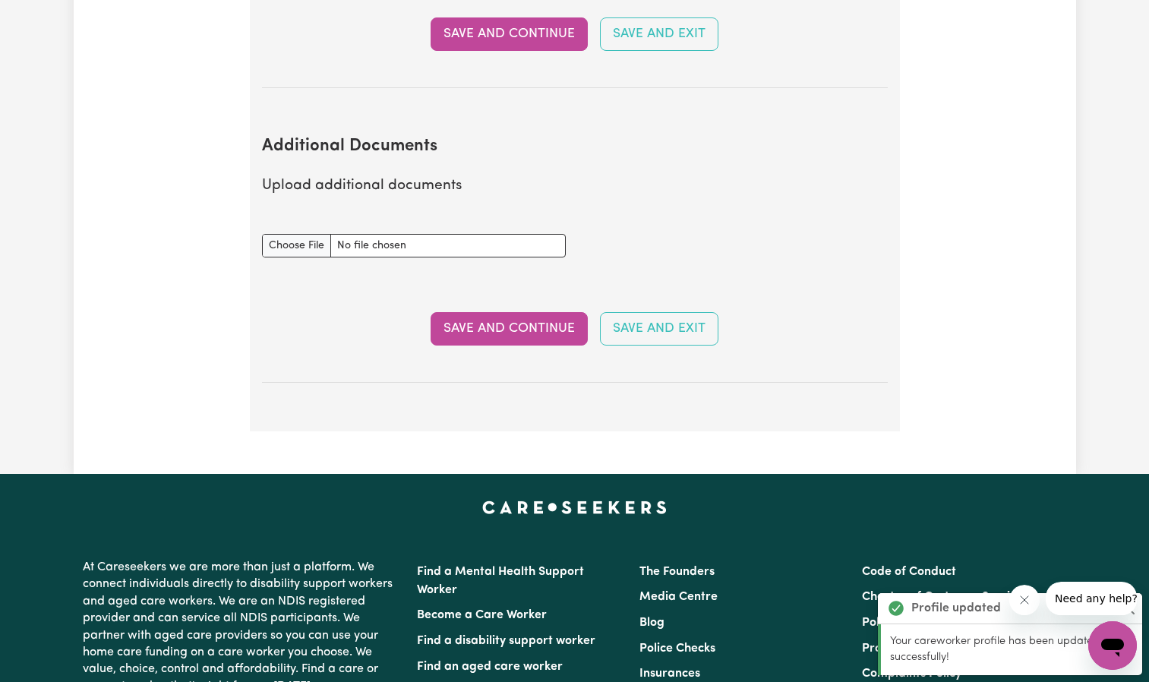
scroll to position [2915, 0]
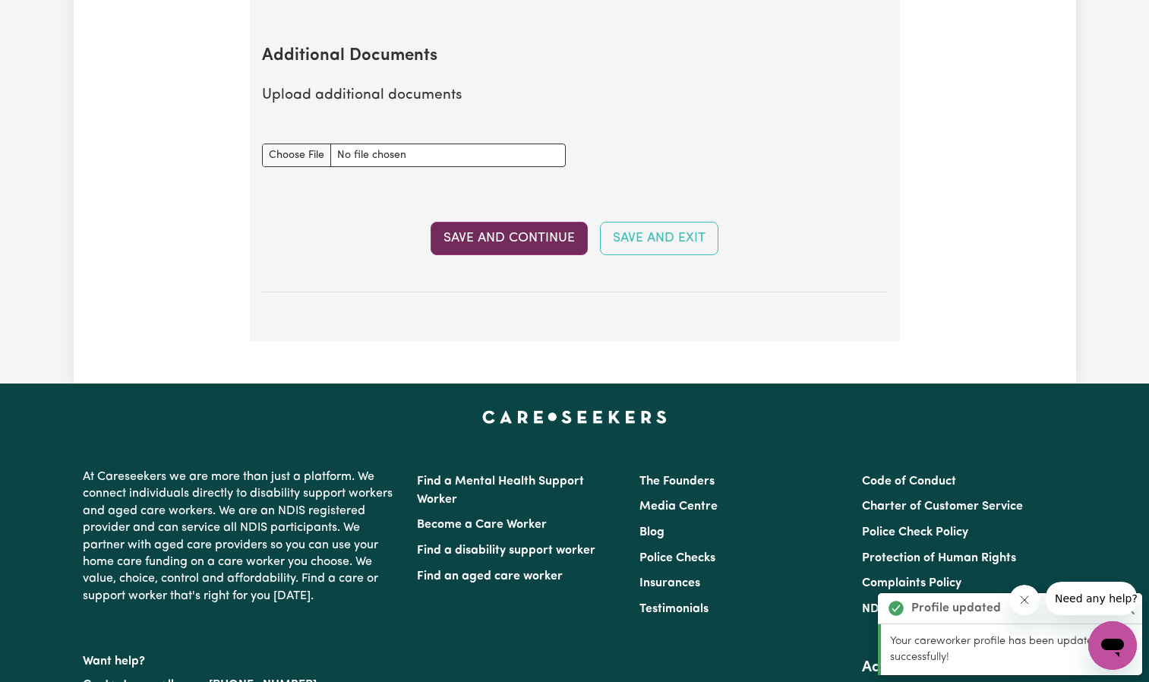
click at [520, 222] on button "Save and Continue" at bounding box center [509, 238] width 157 height 33
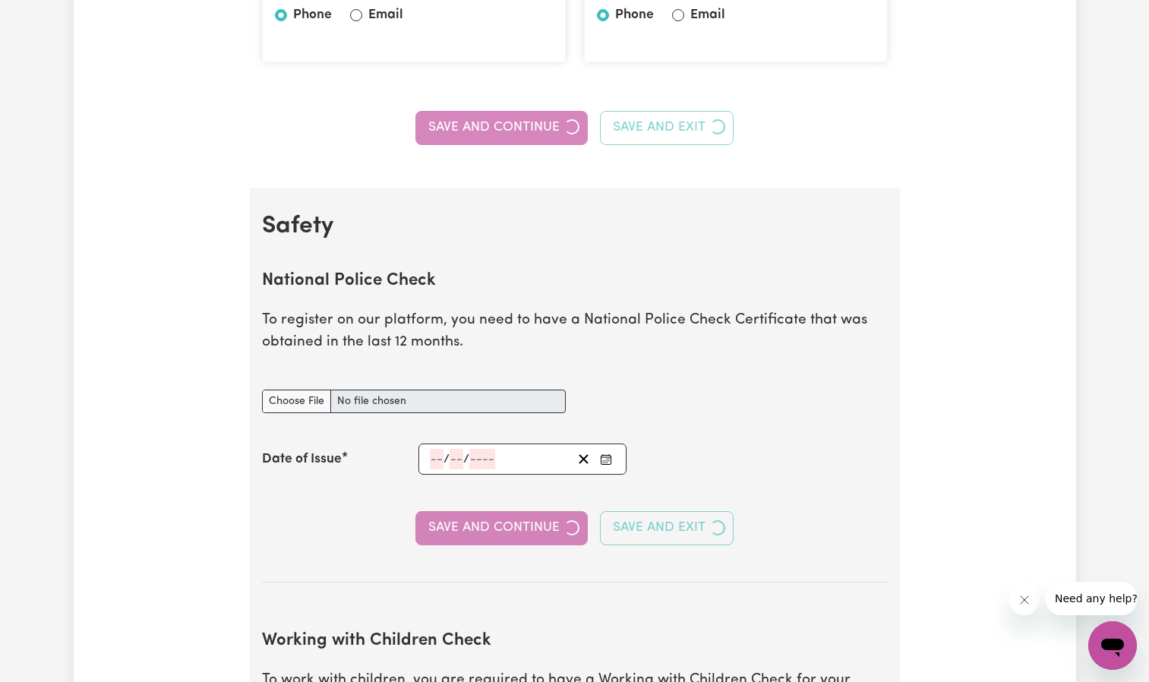
select select "Certificate III (Individual Support)"
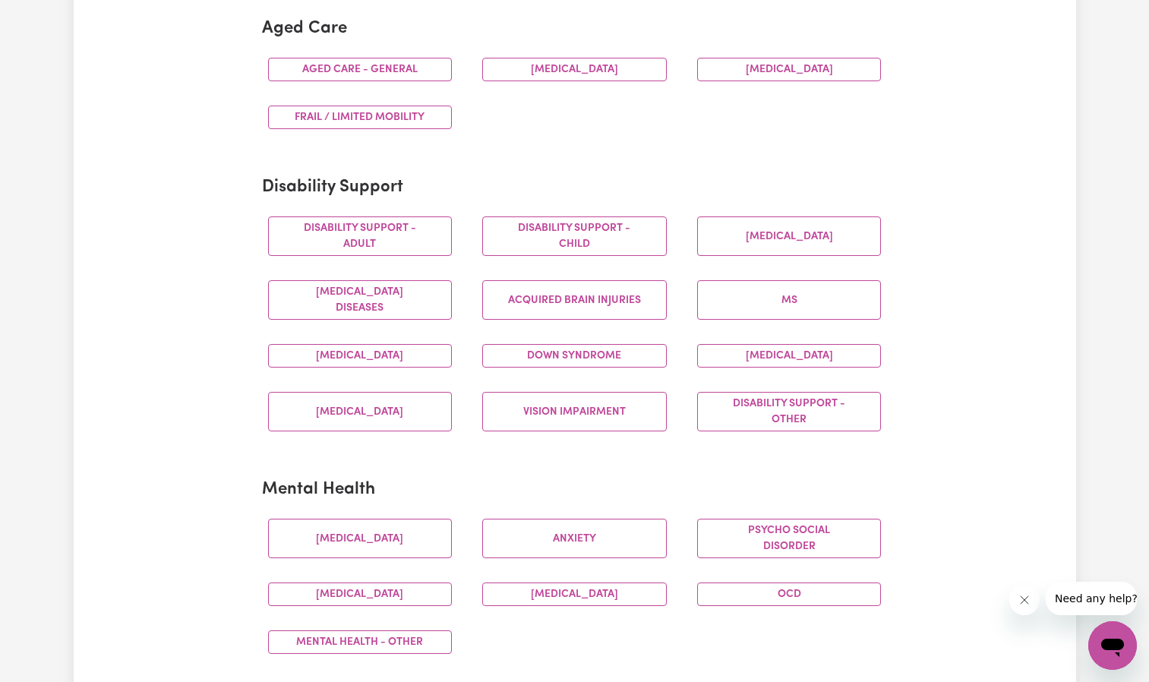
scroll to position [228, 0]
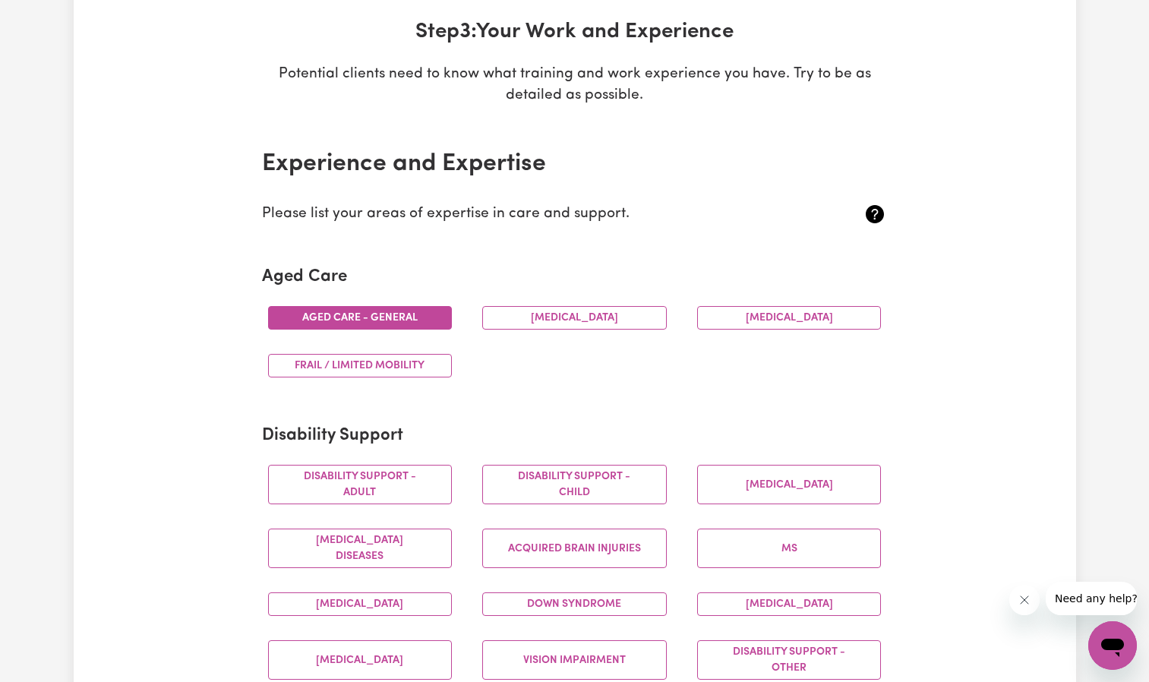
click at [411, 315] on button "Aged care - General" at bounding box center [360, 318] width 185 height 24
click at [580, 320] on button "[MEDICAL_DATA]" at bounding box center [574, 318] width 185 height 24
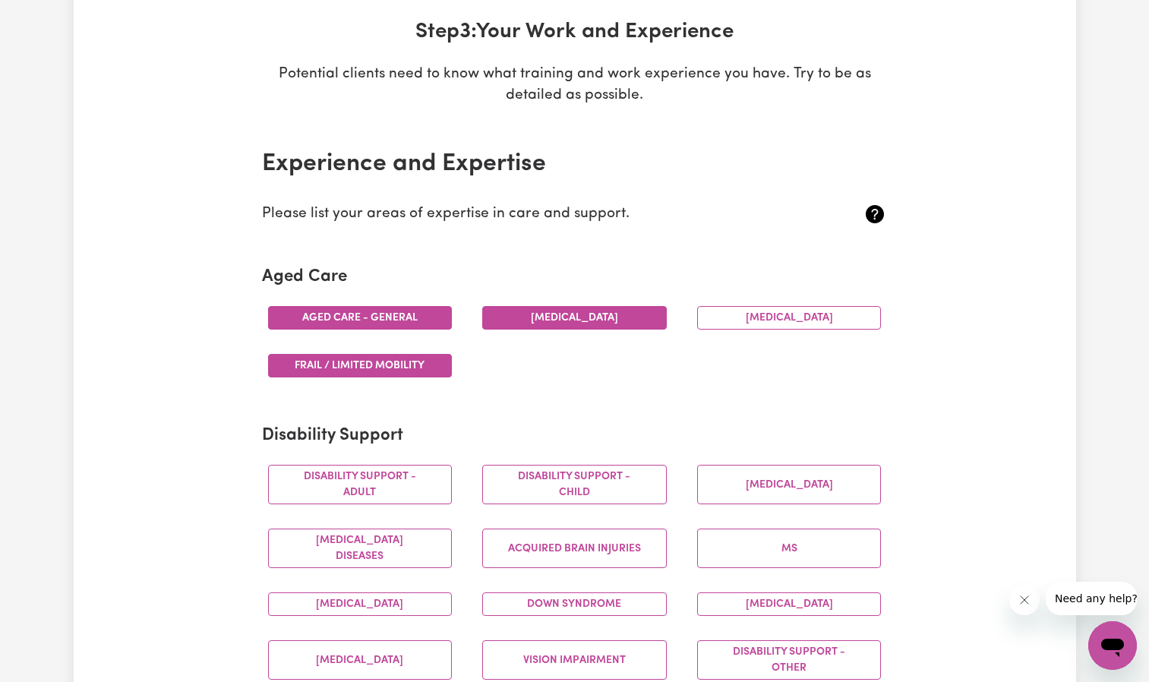
click at [428, 369] on button "Frail / limited mobility" at bounding box center [360, 366] width 185 height 24
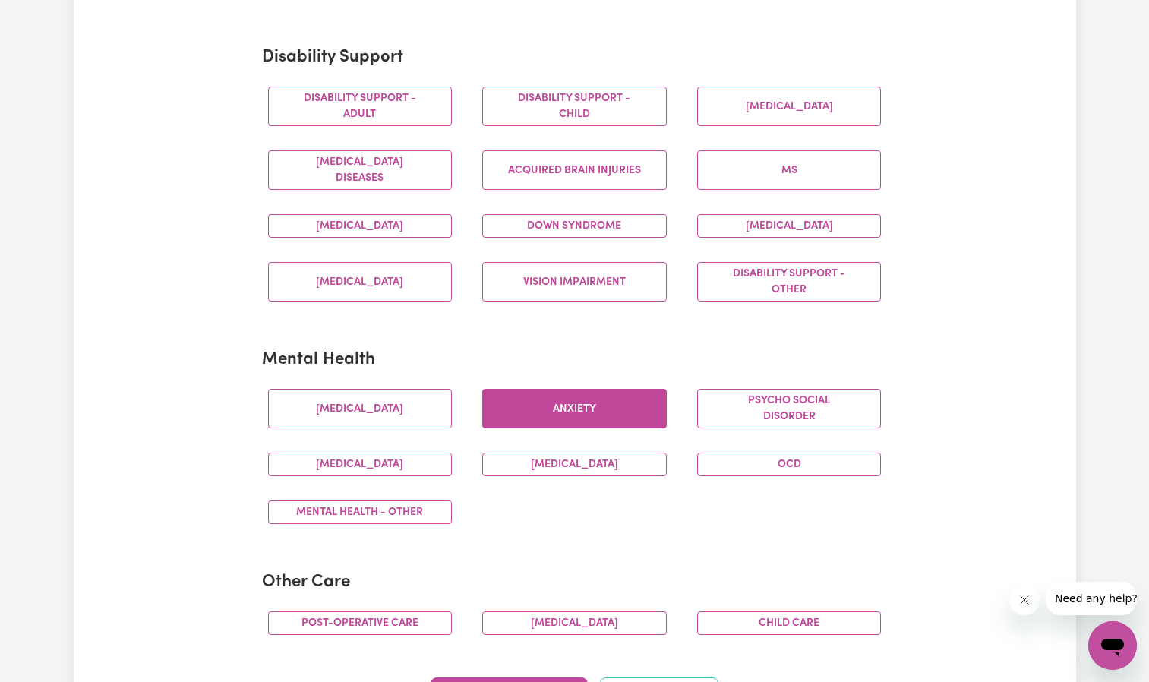
scroll to position [608, 0]
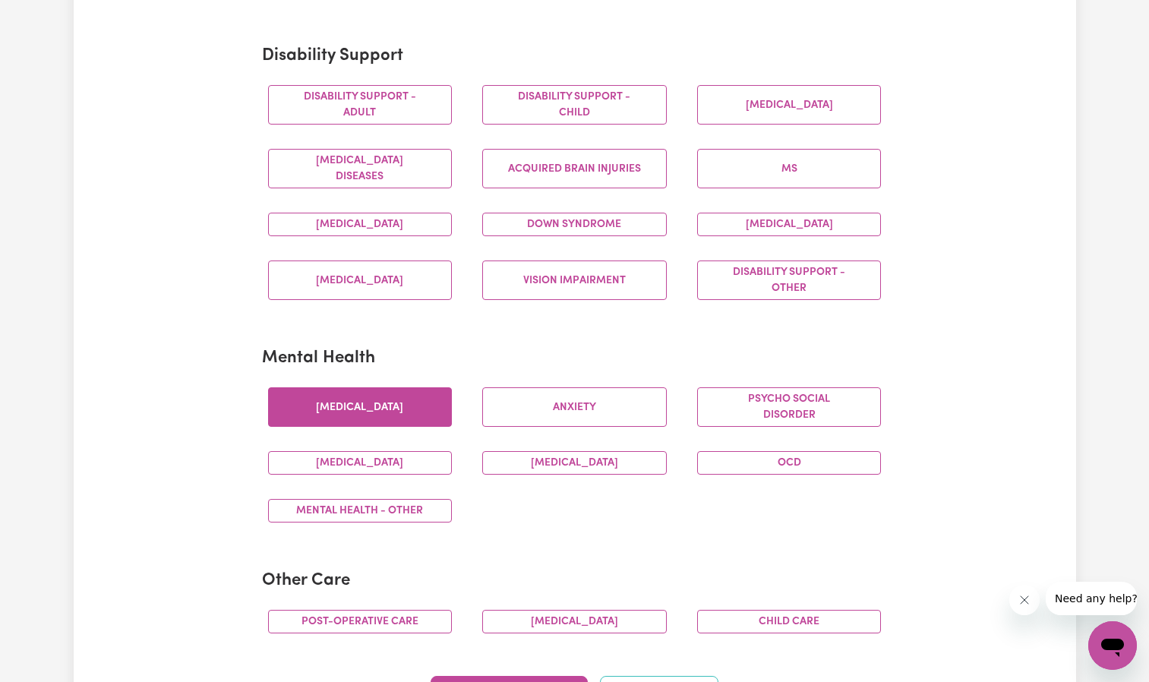
click at [413, 394] on button "[MEDICAL_DATA]" at bounding box center [360, 407] width 185 height 40
click at [599, 464] on button "[MEDICAL_DATA]" at bounding box center [574, 463] width 185 height 24
click at [432, 476] on div "[MEDICAL_DATA]" at bounding box center [360, 463] width 215 height 48
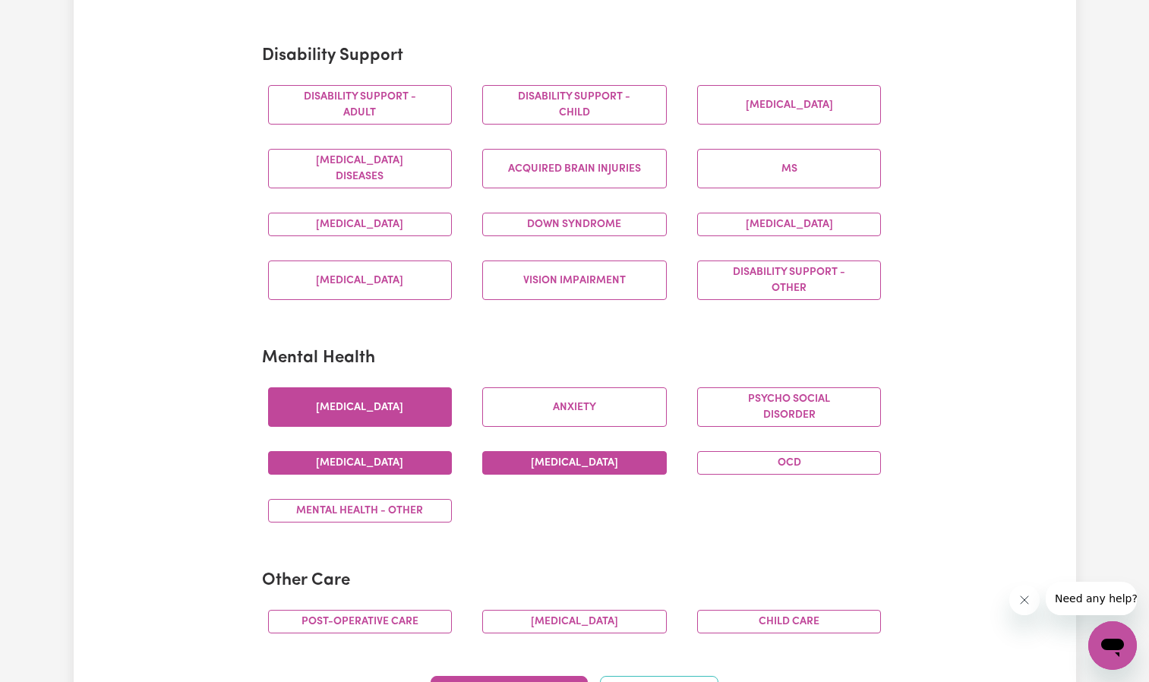
click at [412, 461] on button "[MEDICAL_DATA]" at bounding box center [360, 463] width 185 height 24
click at [400, 507] on button "Mental Health - Other" at bounding box center [360, 511] width 185 height 24
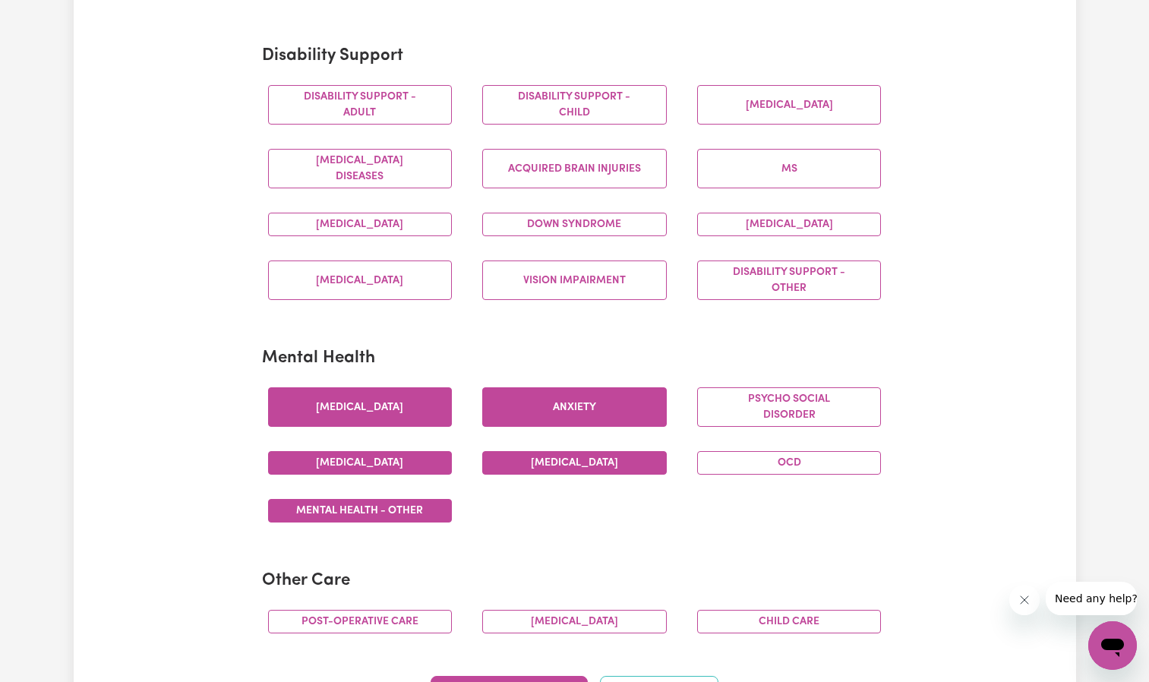
click at [639, 410] on button "Anxiety" at bounding box center [574, 407] width 185 height 40
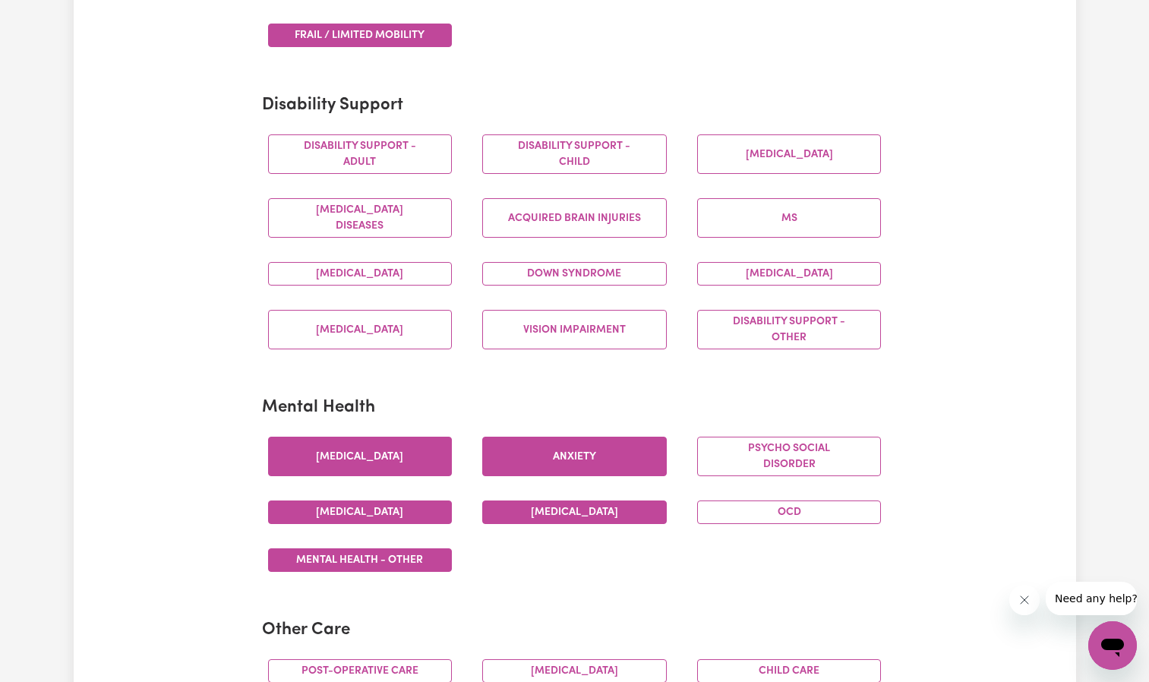
scroll to position [532, 0]
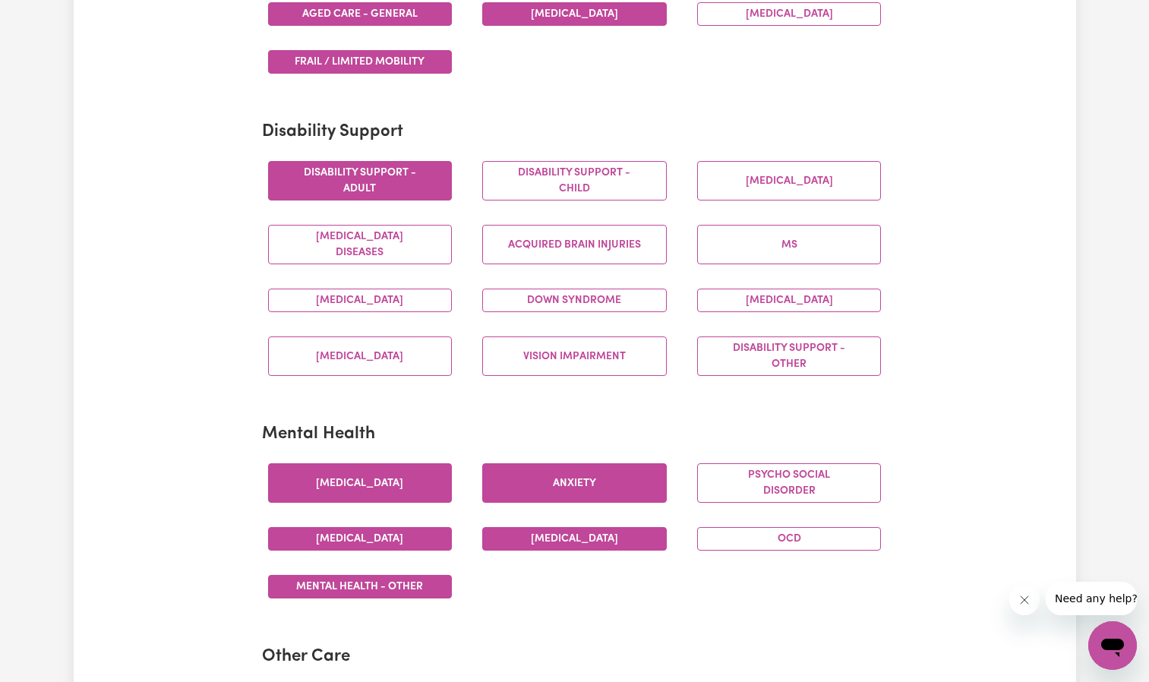
click at [423, 182] on button "Disability support - Adult" at bounding box center [360, 181] width 185 height 40
click at [580, 178] on button "Disability support - Child" at bounding box center [574, 181] width 185 height 40
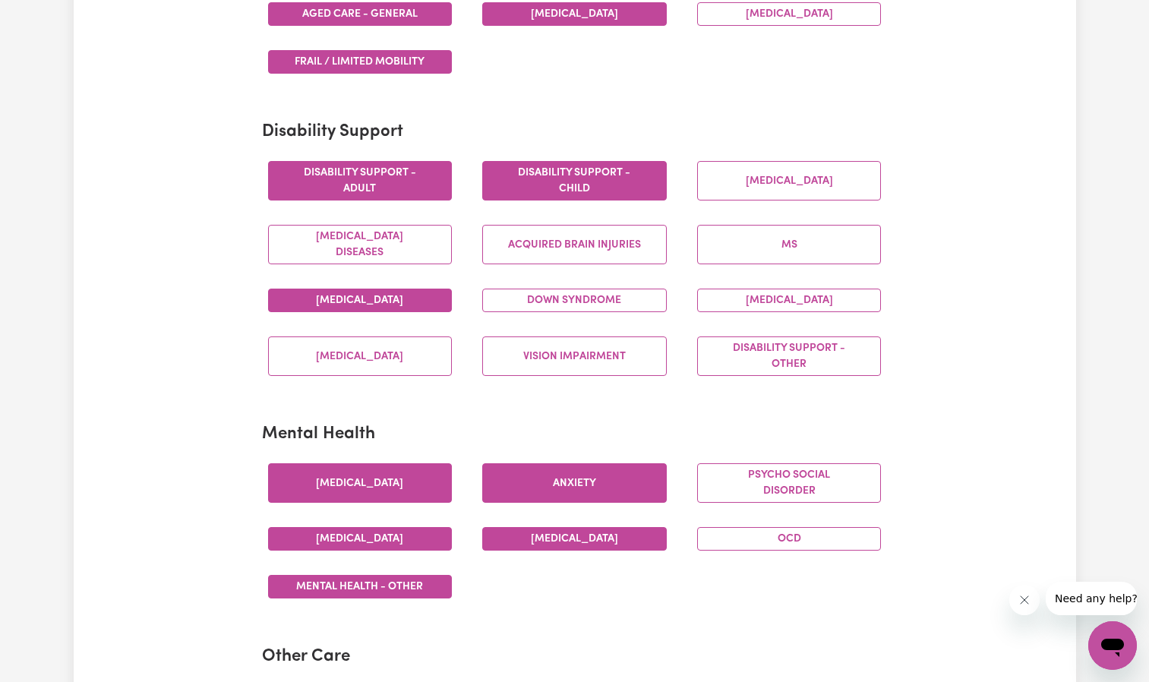
click at [408, 300] on button "[MEDICAL_DATA]" at bounding box center [360, 301] width 185 height 24
click at [365, 228] on button "[MEDICAL_DATA] Diseases" at bounding box center [360, 245] width 185 height 40
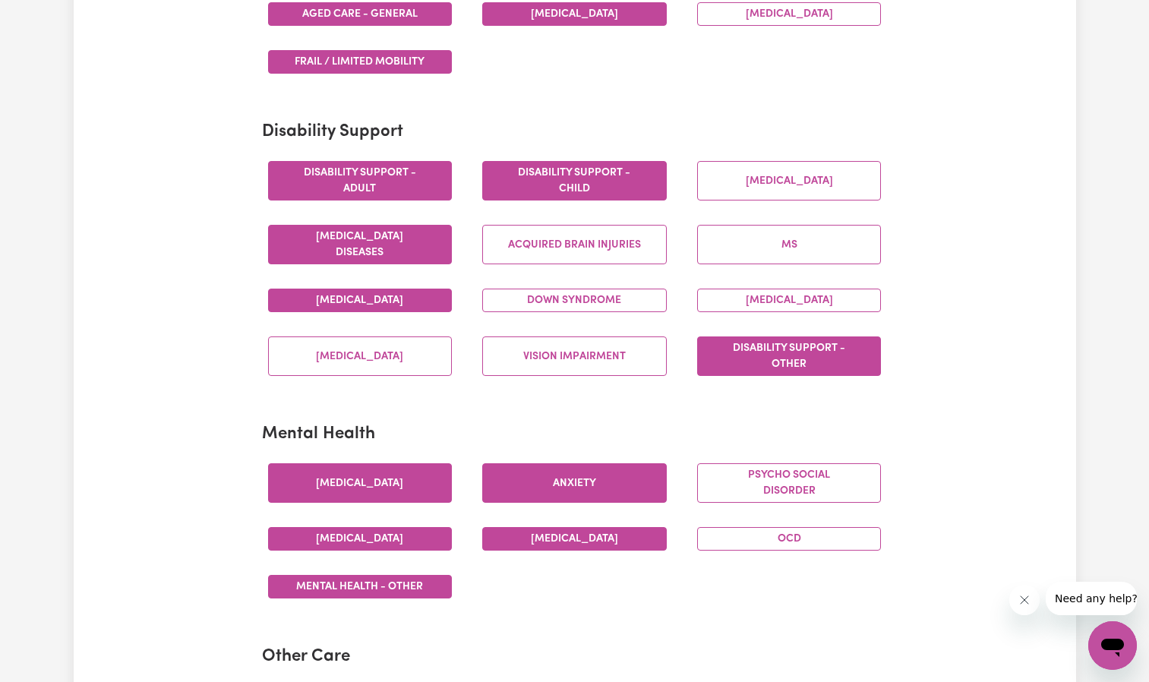
click at [767, 353] on button "Disability support - Other" at bounding box center [789, 357] width 185 height 40
click at [779, 306] on button "[MEDICAL_DATA]" at bounding box center [789, 301] width 185 height 24
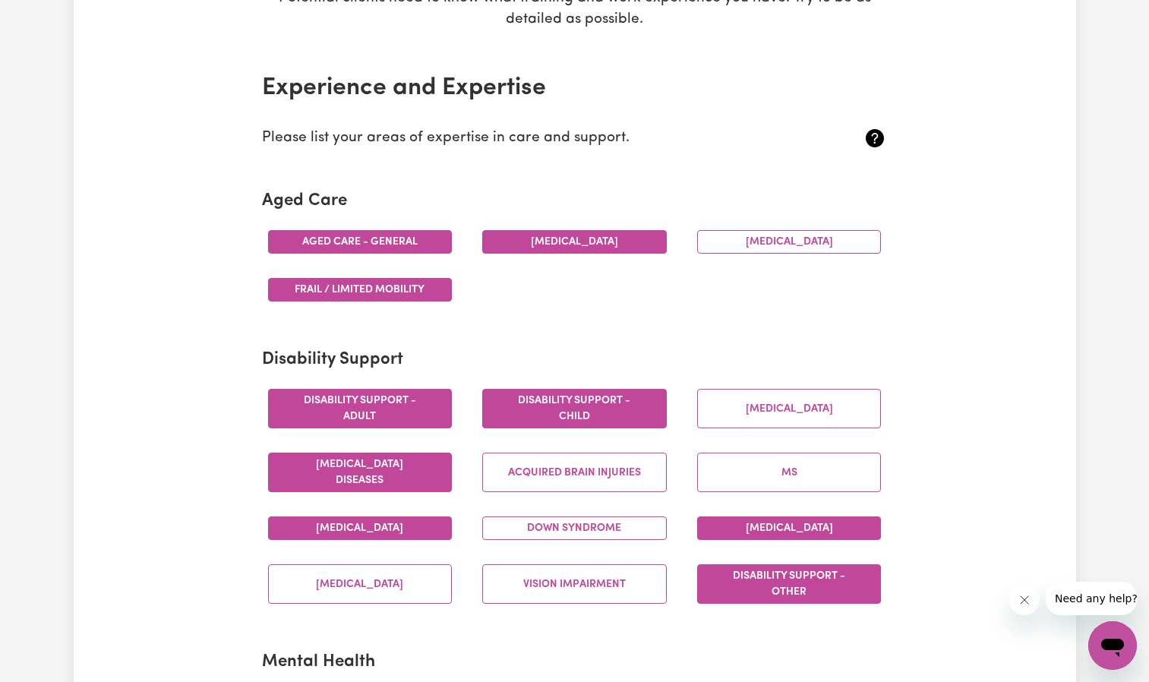
scroll to position [760, 0]
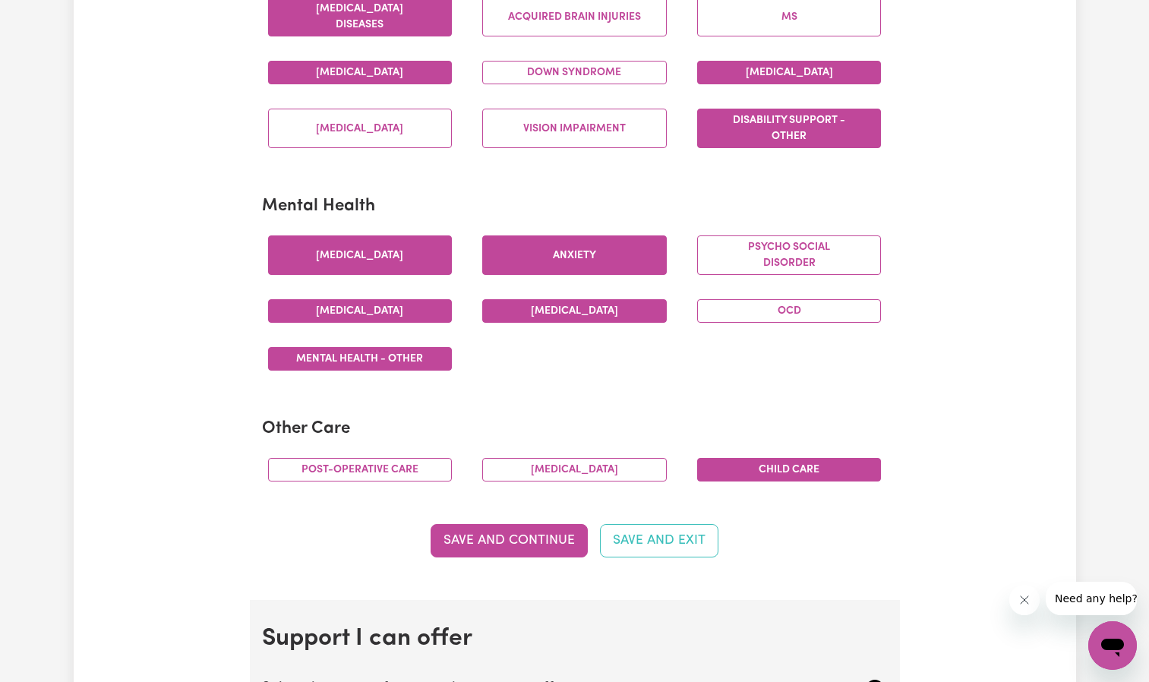
click at [781, 471] on button "Child care" at bounding box center [789, 470] width 185 height 24
click at [378, 475] on button "Post-operative care" at bounding box center [360, 470] width 185 height 24
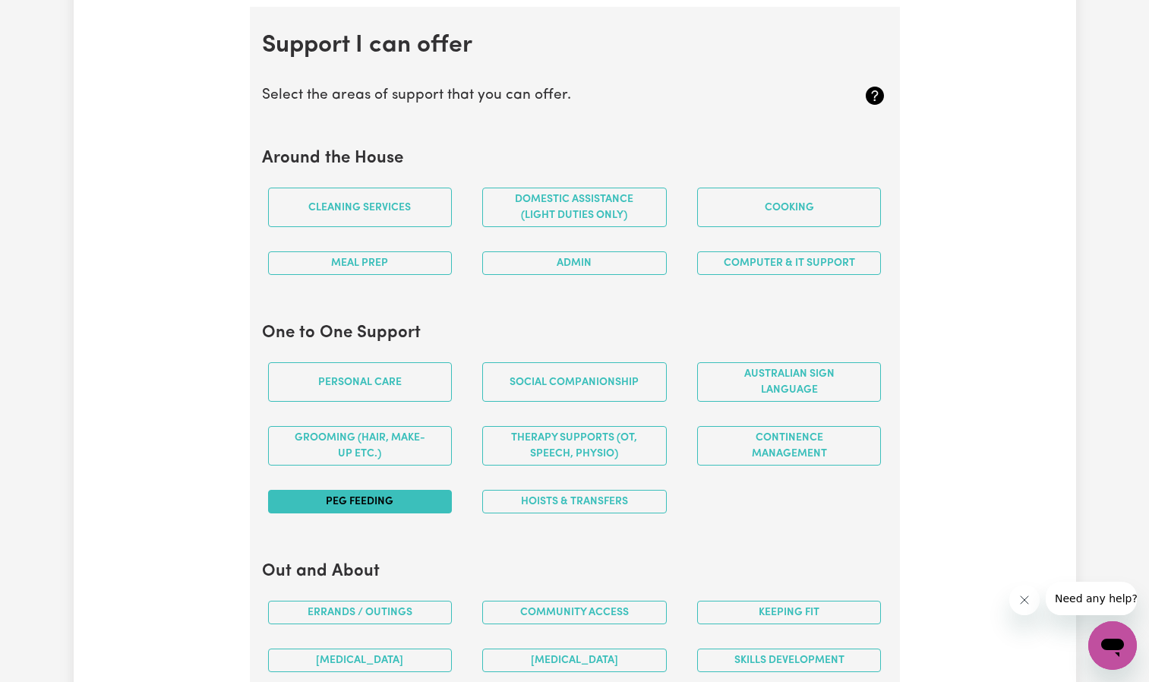
scroll to position [1367, 0]
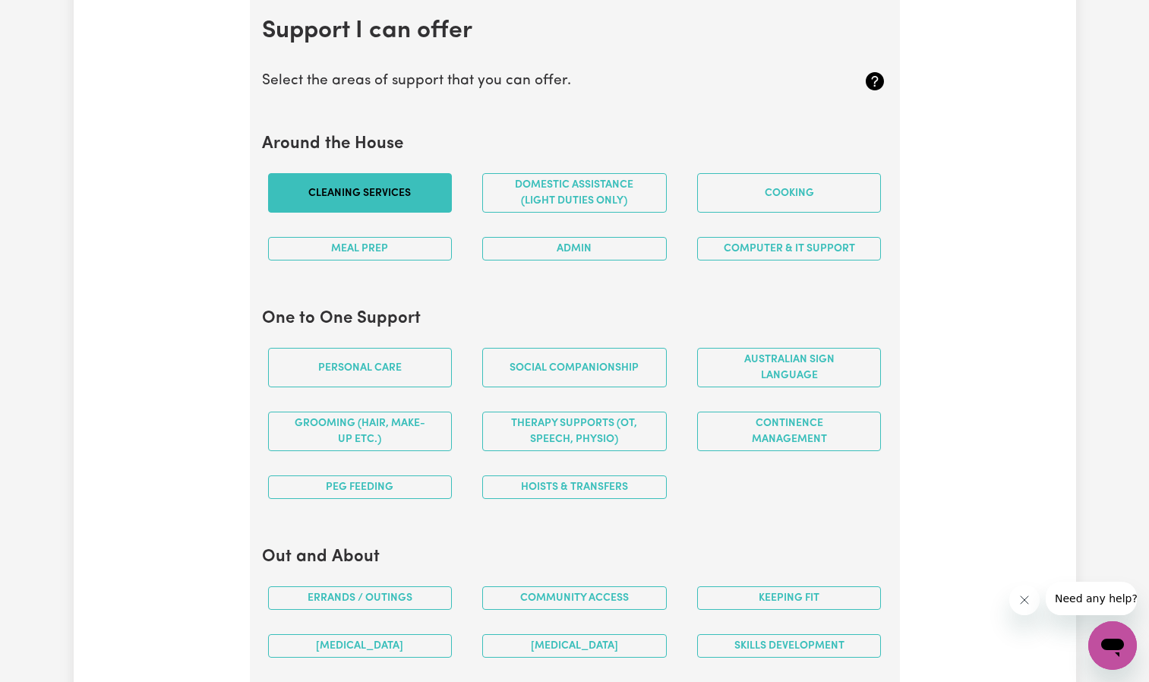
click at [345, 204] on button "Cleaning services" at bounding box center [360, 193] width 185 height 40
click at [352, 254] on button "Meal prep" at bounding box center [360, 249] width 185 height 24
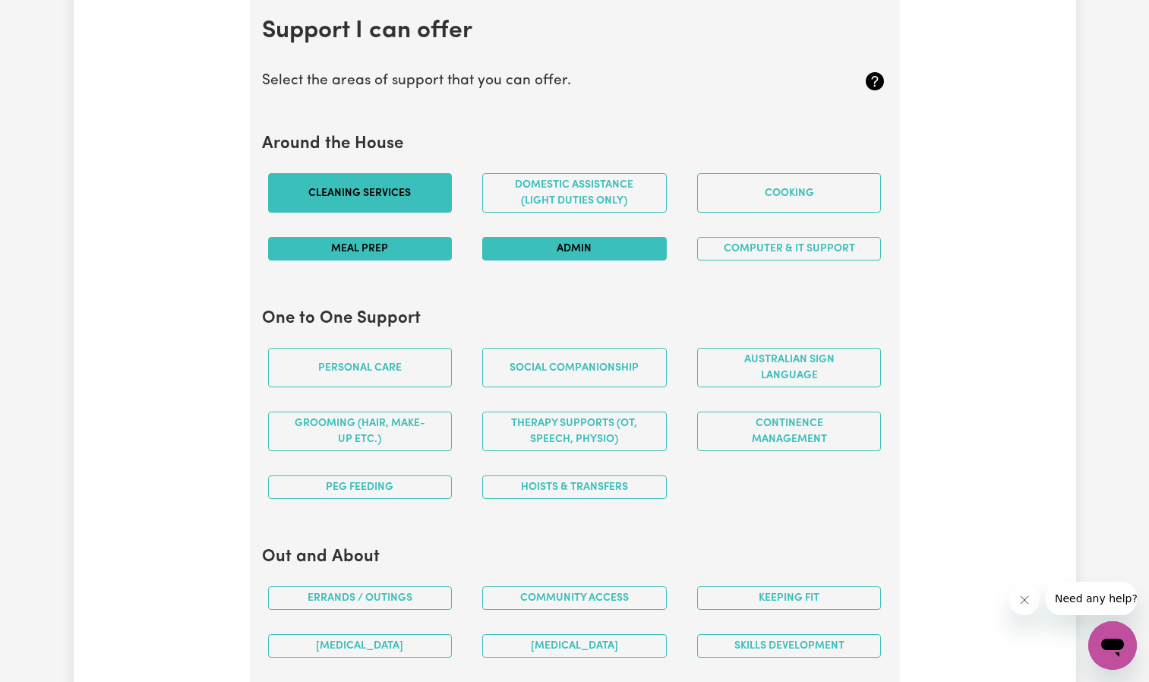
click at [495, 256] on button "Admin" at bounding box center [574, 249] width 185 height 24
click at [559, 191] on button "Domestic assistance (light duties only)" at bounding box center [574, 193] width 185 height 40
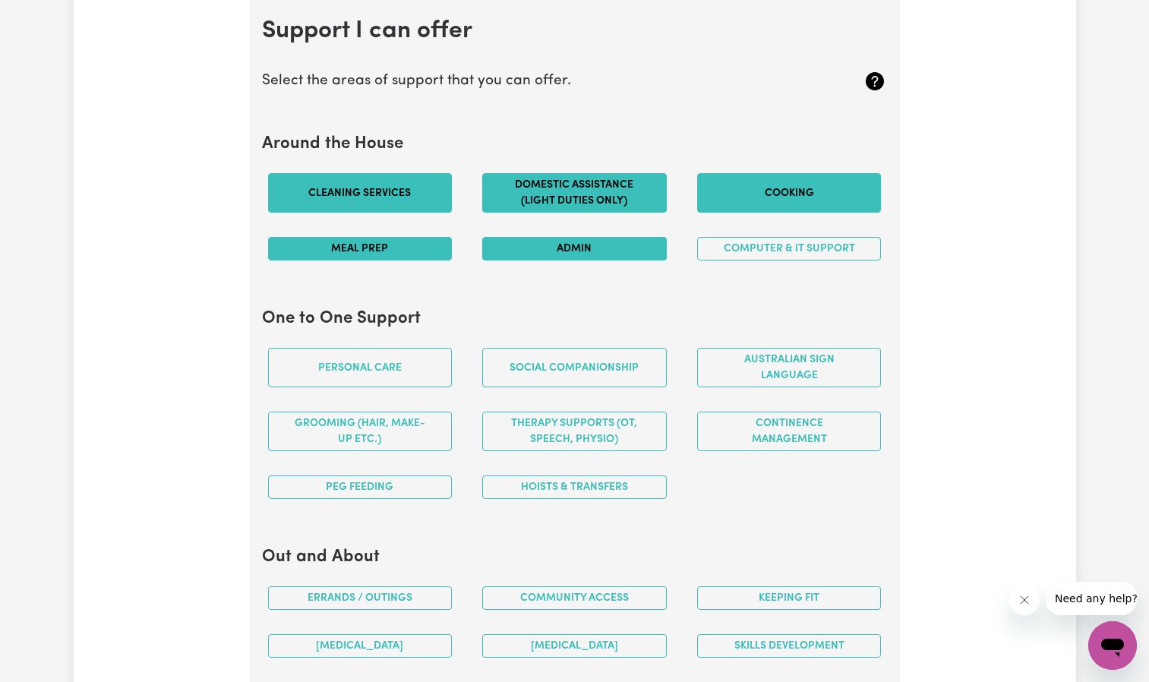
click at [748, 188] on button "Cooking" at bounding box center [789, 193] width 185 height 40
click at [744, 247] on button "Computer & IT Support" at bounding box center [789, 249] width 185 height 24
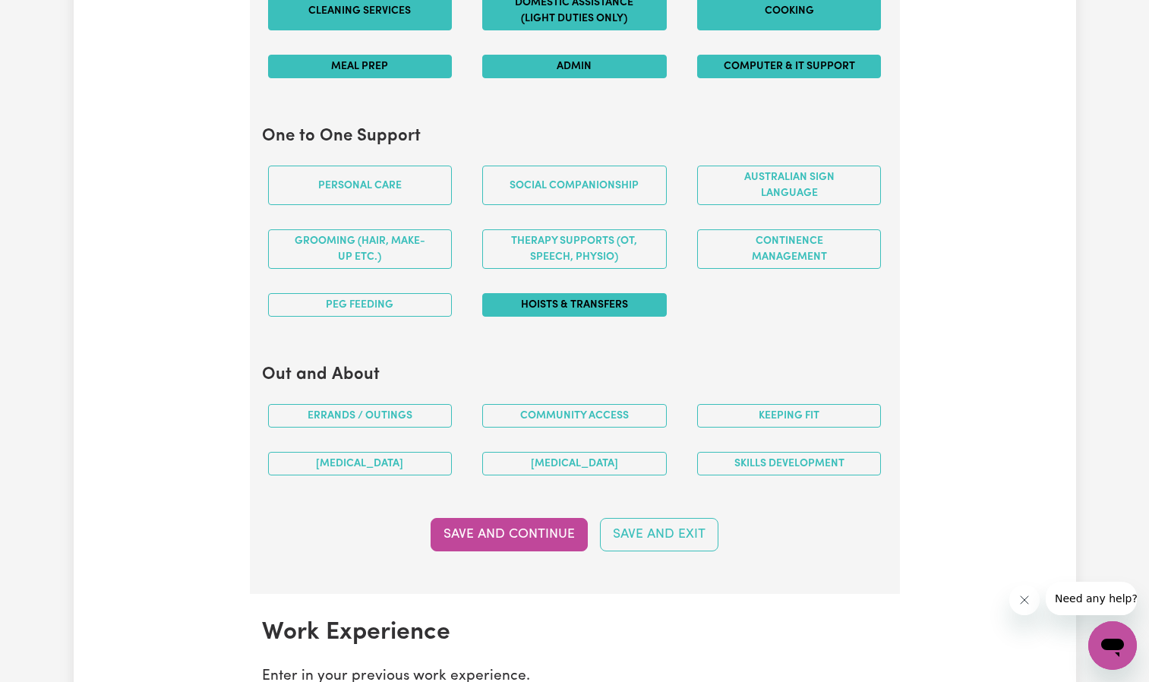
scroll to position [1595, 0]
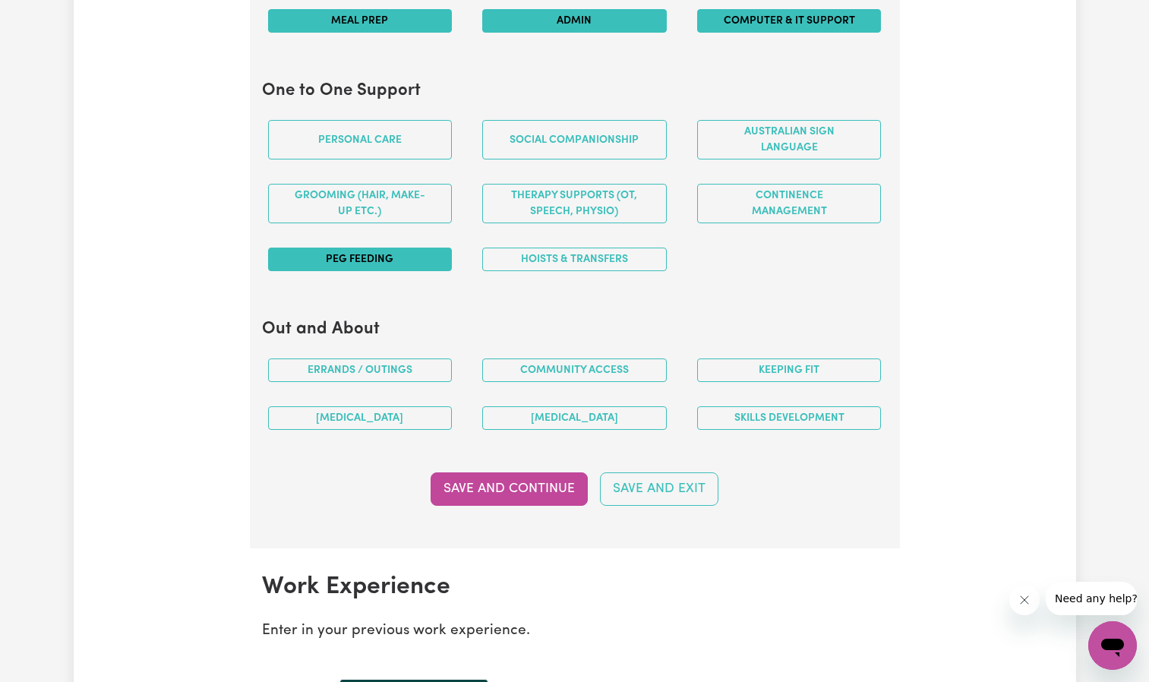
click at [419, 261] on button "PEG feeding" at bounding box center [360, 260] width 185 height 24
click at [621, 141] on button "Social companionship" at bounding box center [574, 140] width 185 height 40
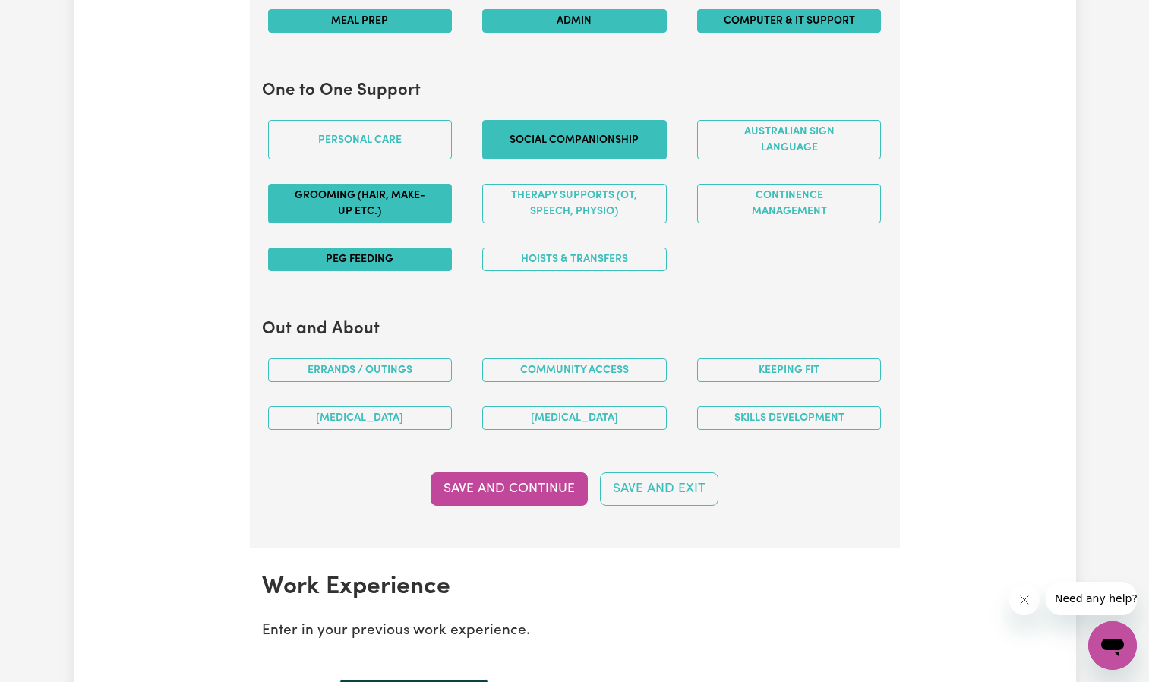
click at [411, 210] on button "Grooming (hair, make-up etc.)" at bounding box center [360, 204] width 185 height 40
click at [524, 254] on button "Hoists & transfers" at bounding box center [574, 260] width 185 height 24
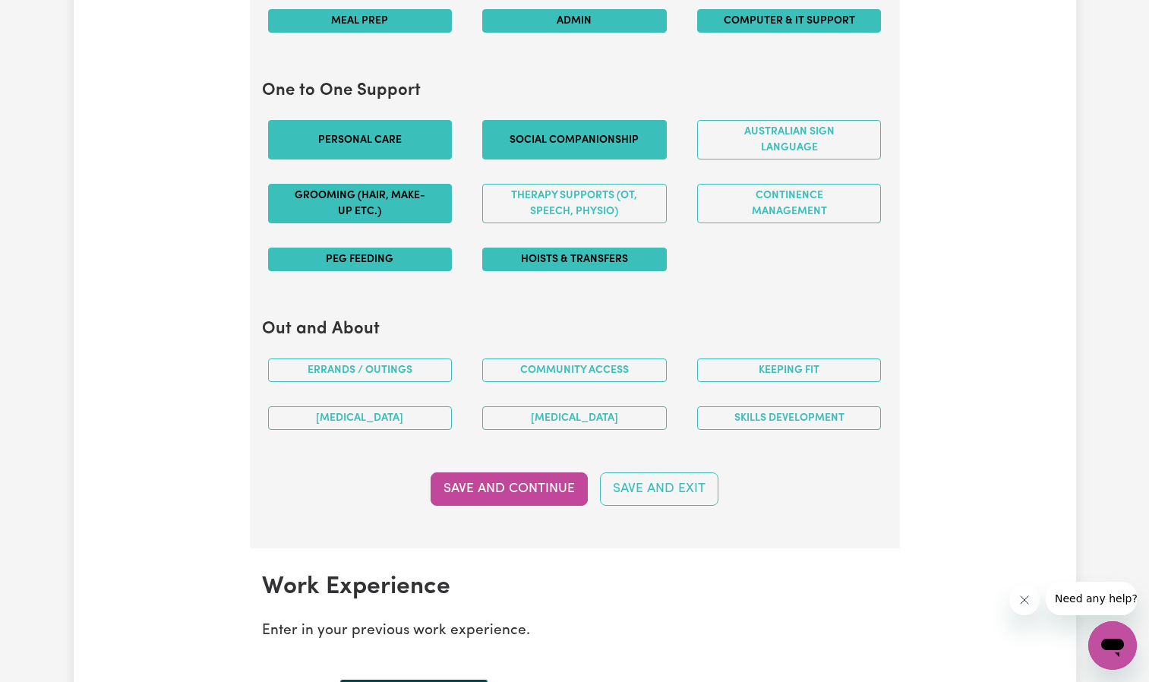
click at [394, 148] on button "Personal care" at bounding box center [360, 140] width 185 height 40
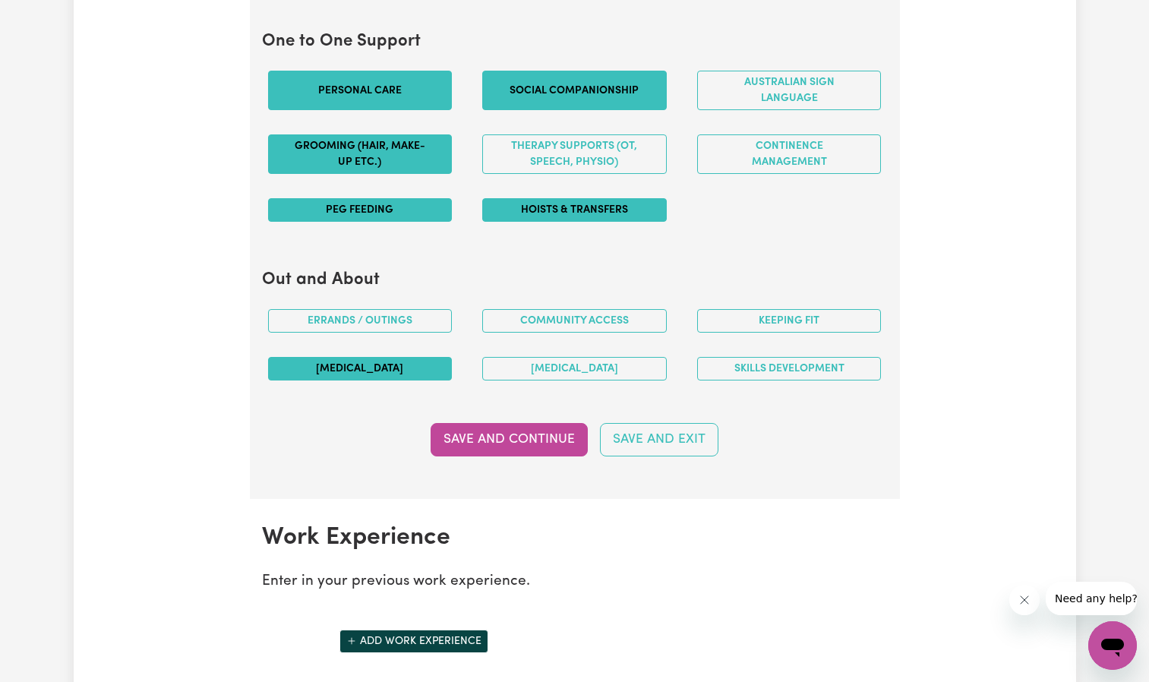
scroll to position [1671, 0]
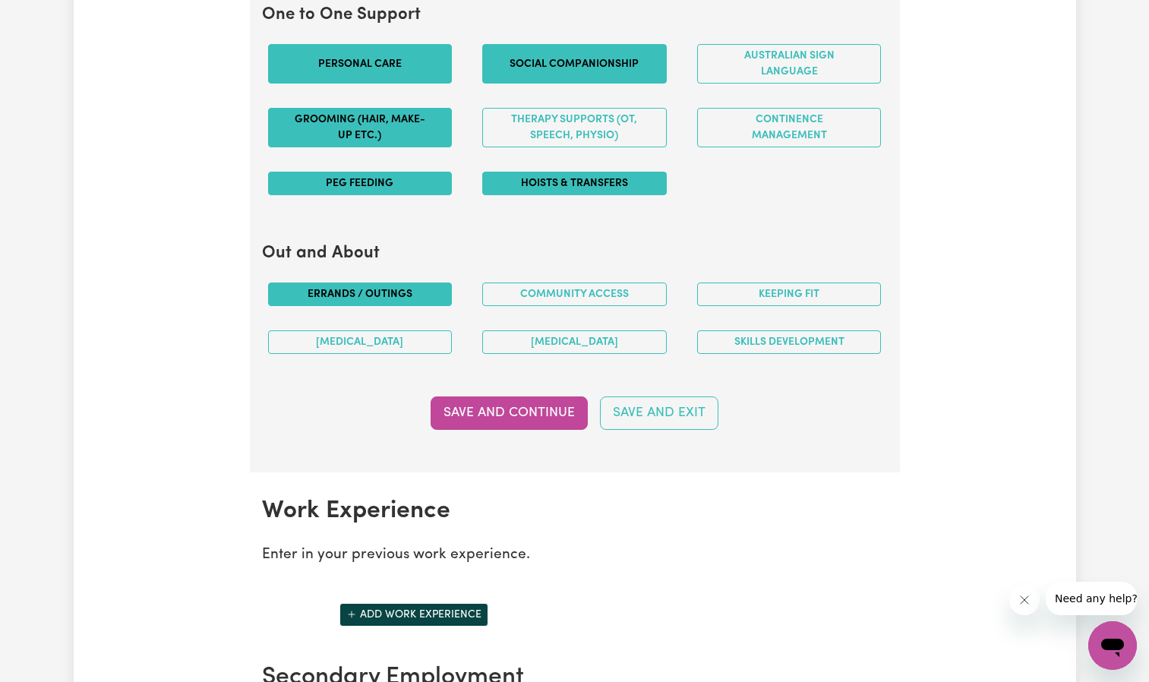
click at [395, 290] on button "Errands / Outings" at bounding box center [360, 295] width 185 height 24
click at [384, 339] on button "[MEDICAL_DATA]" at bounding box center [360, 342] width 185 height 24
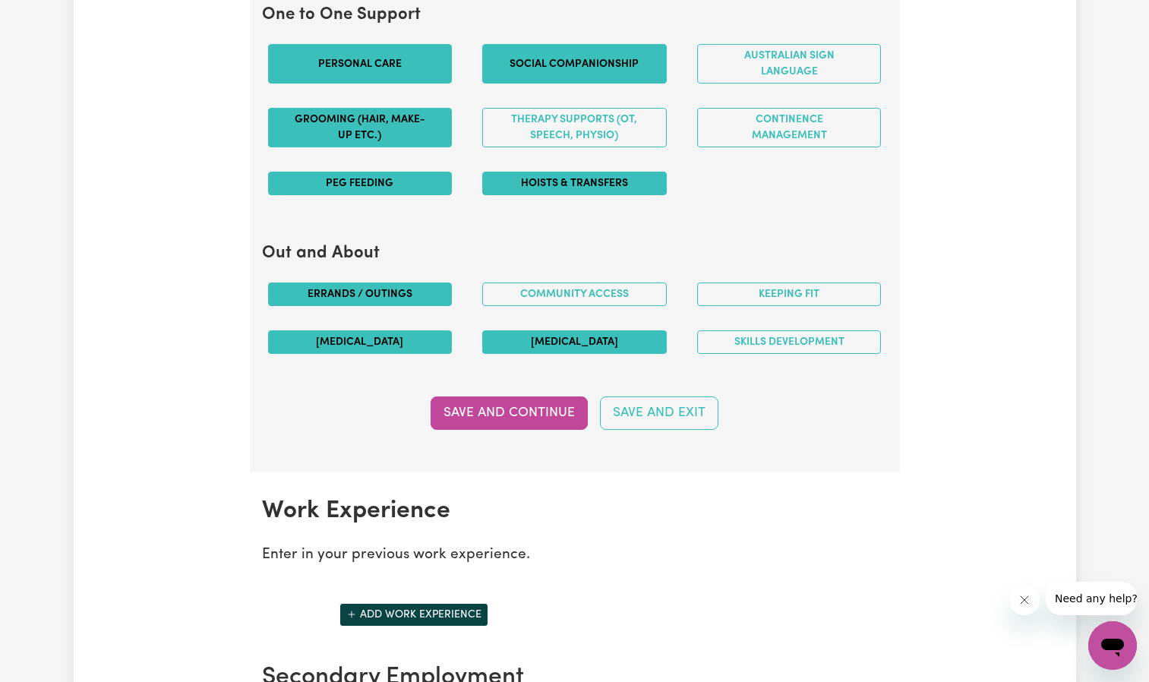
click at [564, 342] on button "[MEDICAL_DATA]" at bounding box center [574, 342] width 185 height 24
click at [587, 290] on button "Community access" at bounding box center [574, 295] width 185 height 24
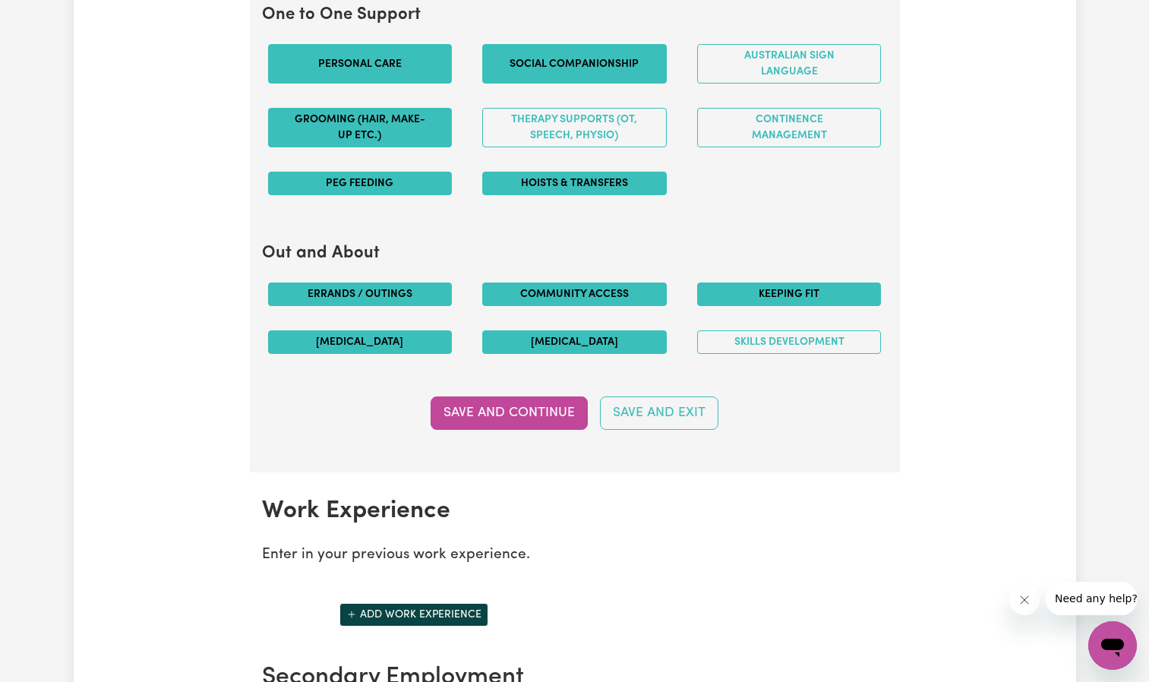
click at [739, 283] on button "Keeping fit" at bounding box center [789, 295] width 185 height 24
click at [726, 337] on button "Skills Development" at bounding box center [789, 342] width 185 height 24
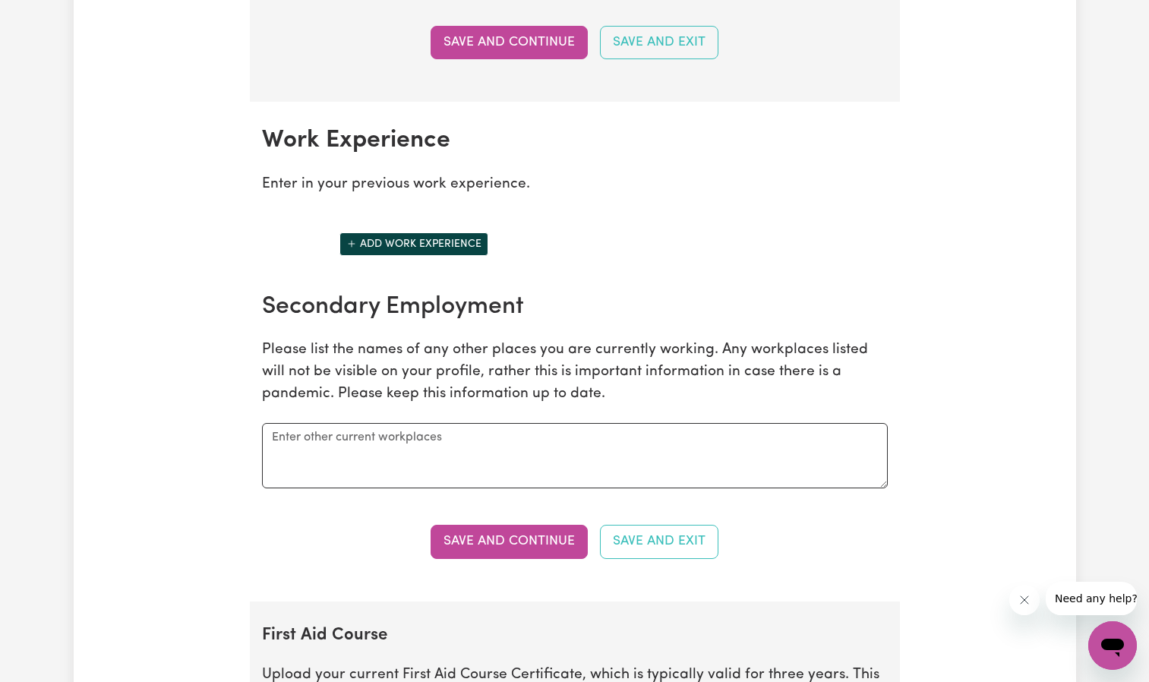
scroll to position [2051, 0]
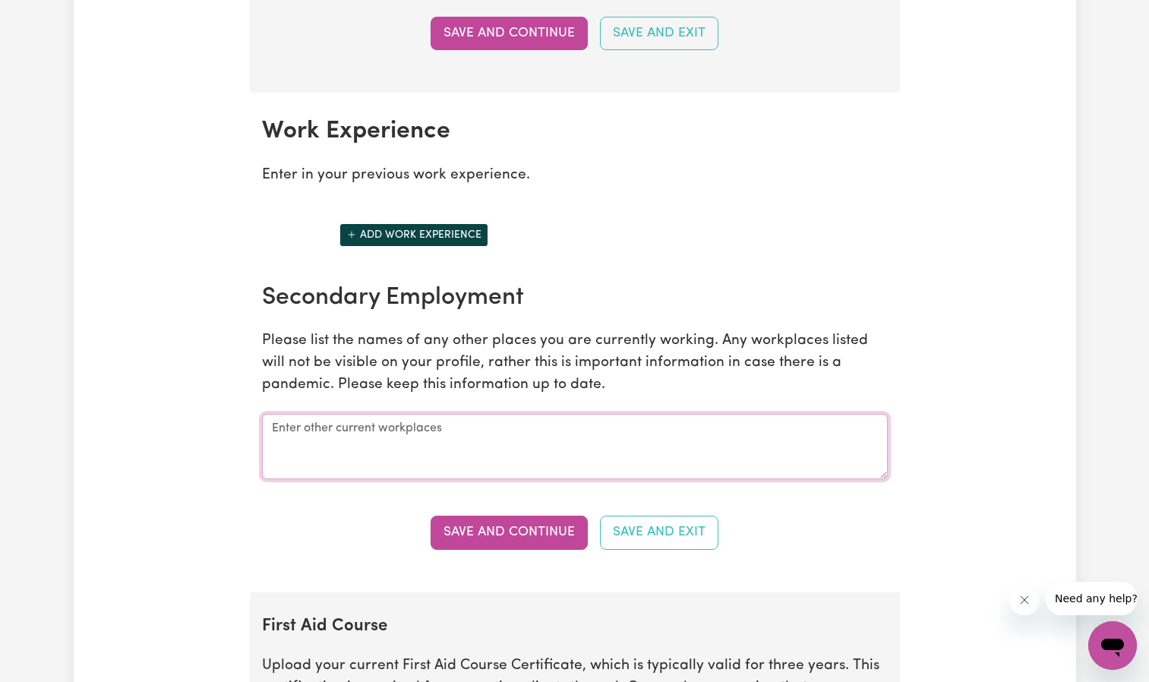
click at [403, 426] on textarea at bounding box center [575, 446] width 626 height 65
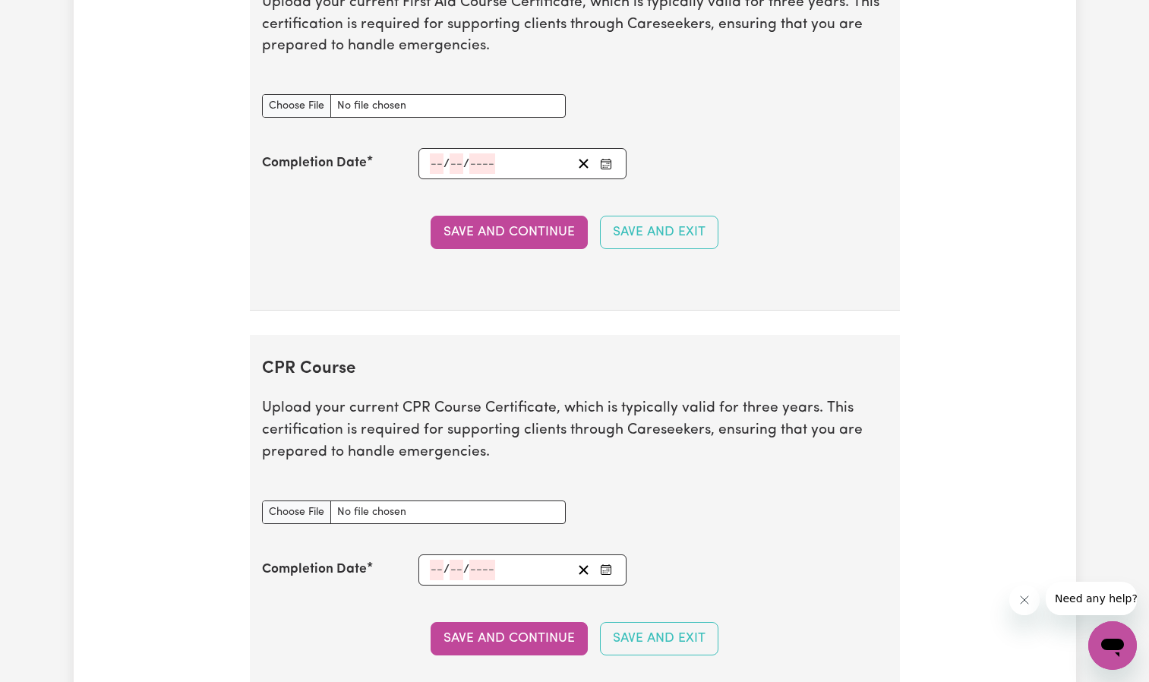
scroll to position [2583, 0]
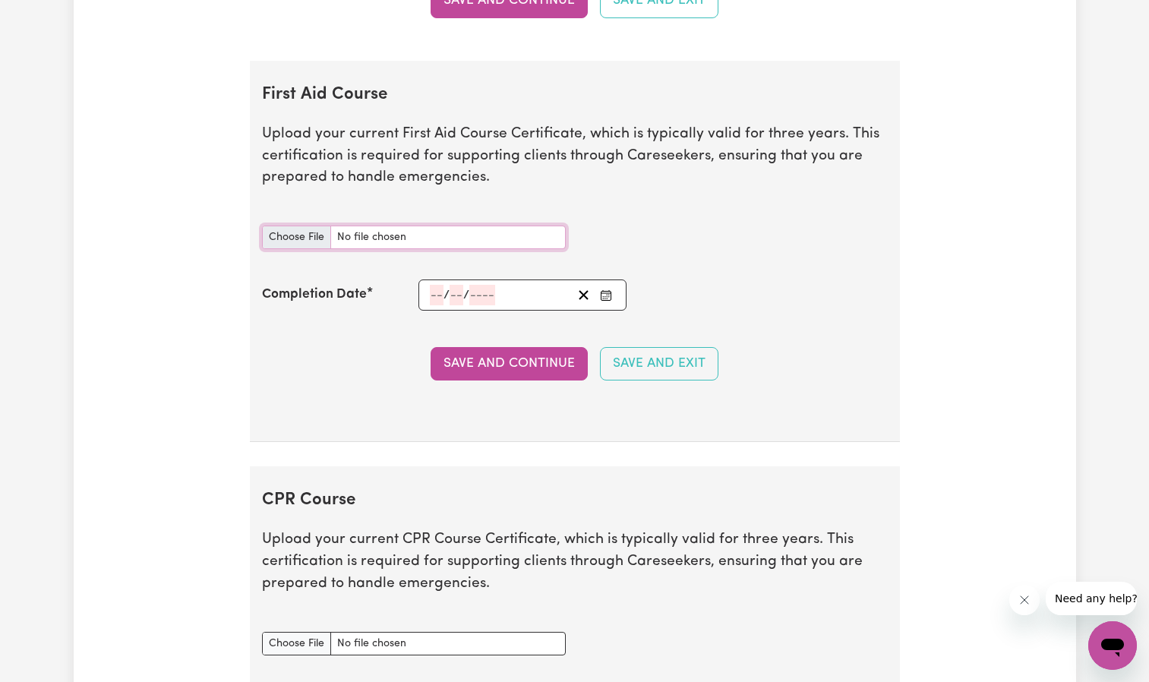
click at [294, 234] on input "First Aid Course document" at bounding box center [414, 238] width 304 height 24
type input "C:\fakepath\certificate-2504456 2.pdf"
click at [610, 294] on icon "Enter the Completion Date of your First Aid Course" at bounding box center [606, 295] width 12 height 12
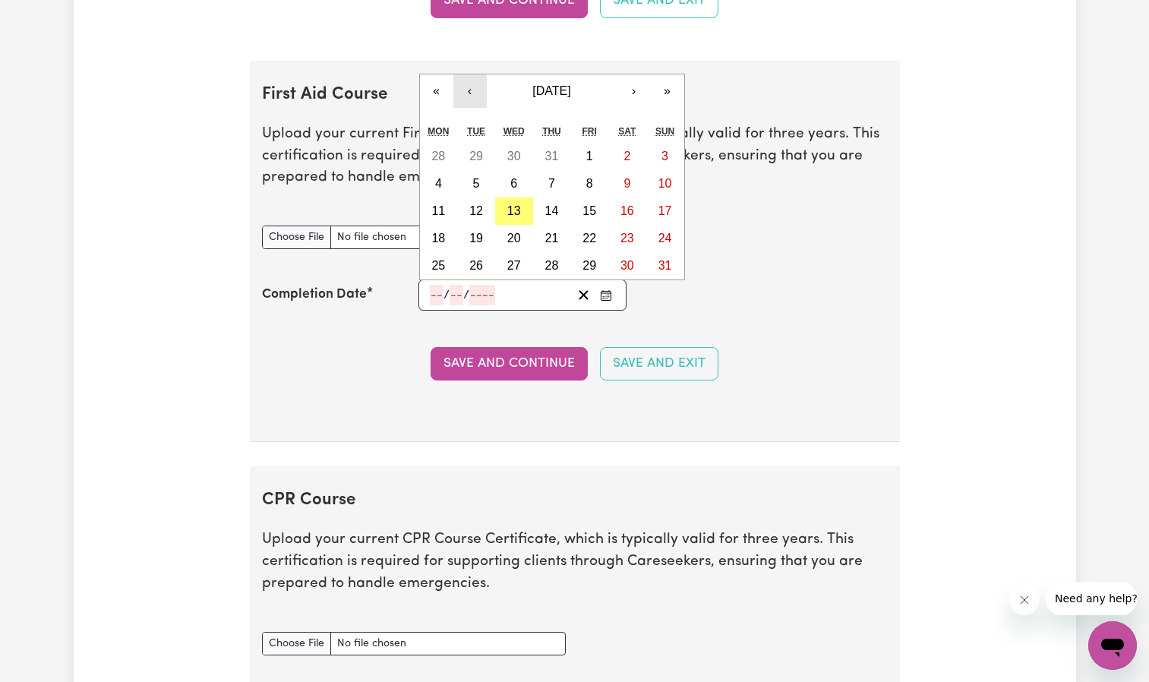
click at [476, 93] on button "‹" at bounding box center [470, 90] width 33 height 33
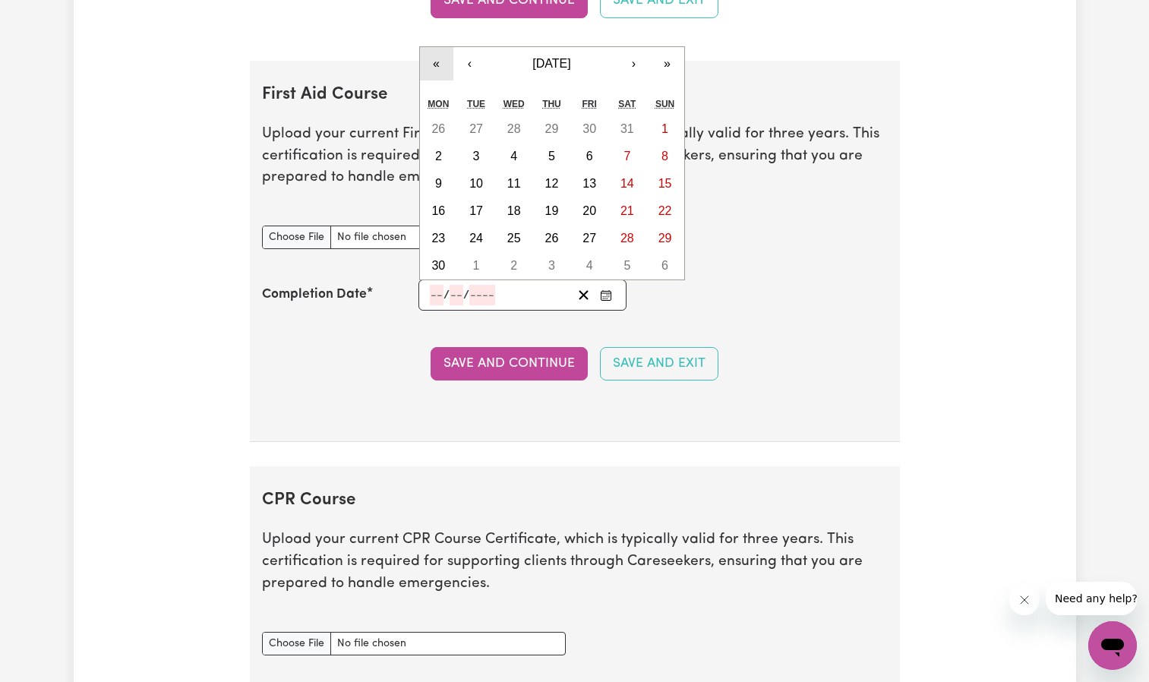
click at [444, 64] on button "«" at bounding box center [436, 63] width 33 height 33
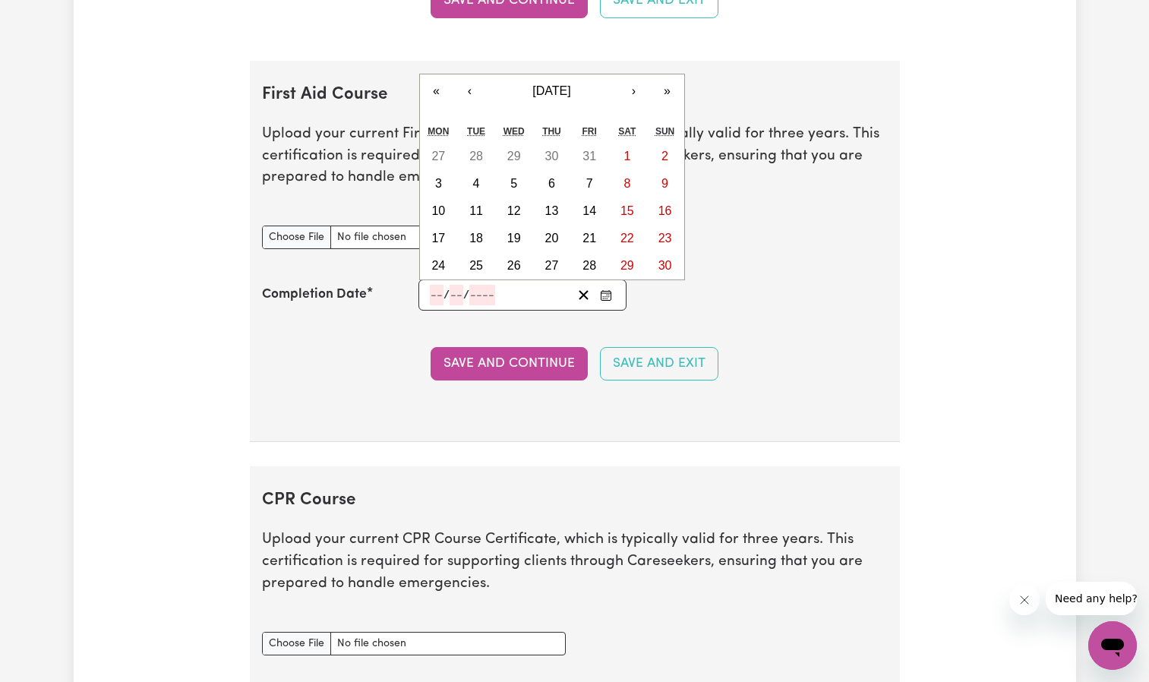
click at [443, 64] on section "First Aid Course Upload your current First Aid Course Certificate, which is typ…" at bounding box center [575, 252] width 650 height 382
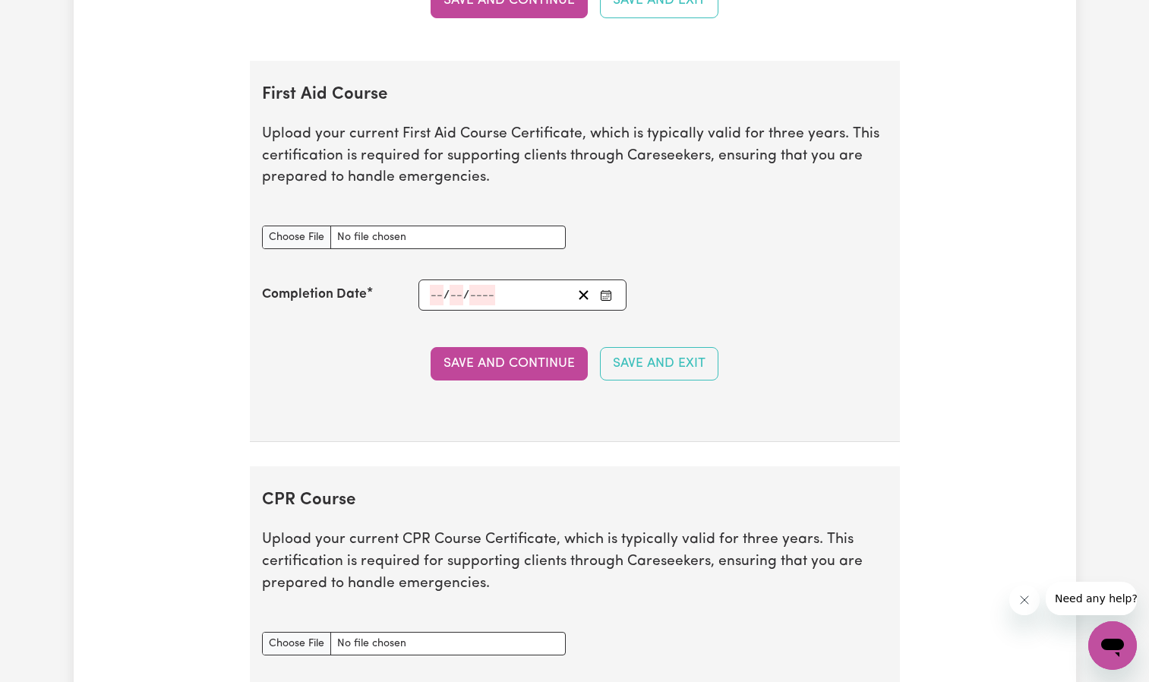
click at [609, 288] on button "Enter the Completion Date of your First Aid Course" at bounding box center [606, 295] width 21 height 21
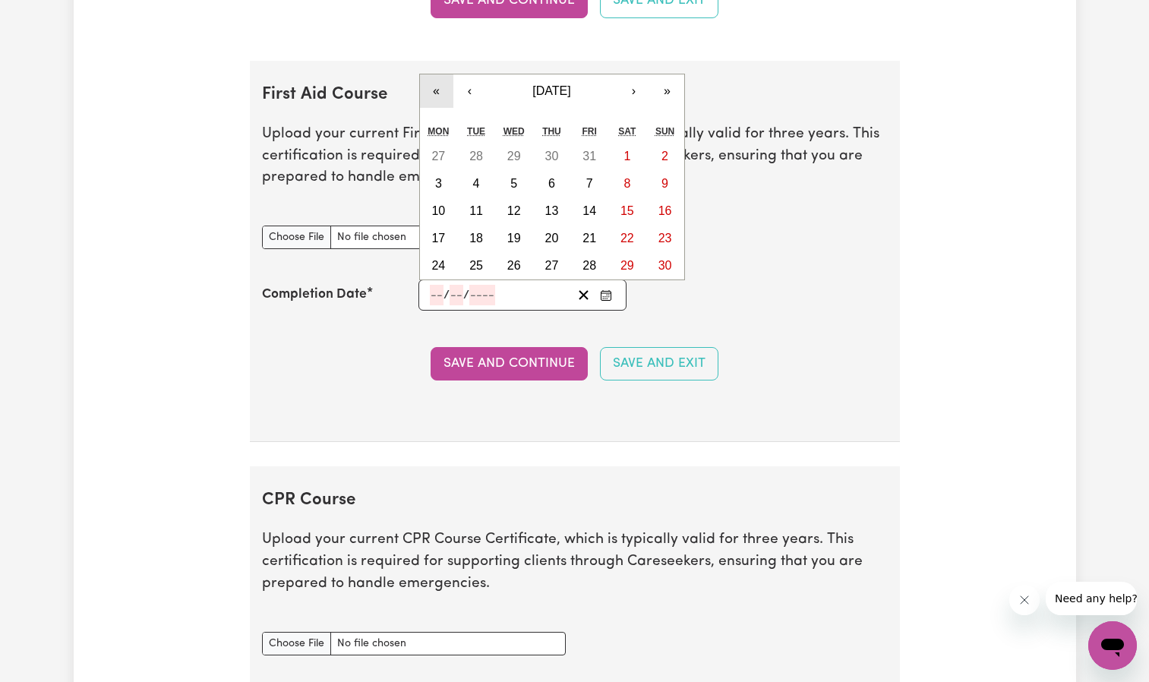
click at [439, 87] on button "«" at bounding box center [436, 90] width 33 height 33
click at [666, 79] on button "»" at bounding box center [667, 90] width 33 height 33
click at [473, 90] on button "‹" at bounding box center [470, 90] width 33 height 33
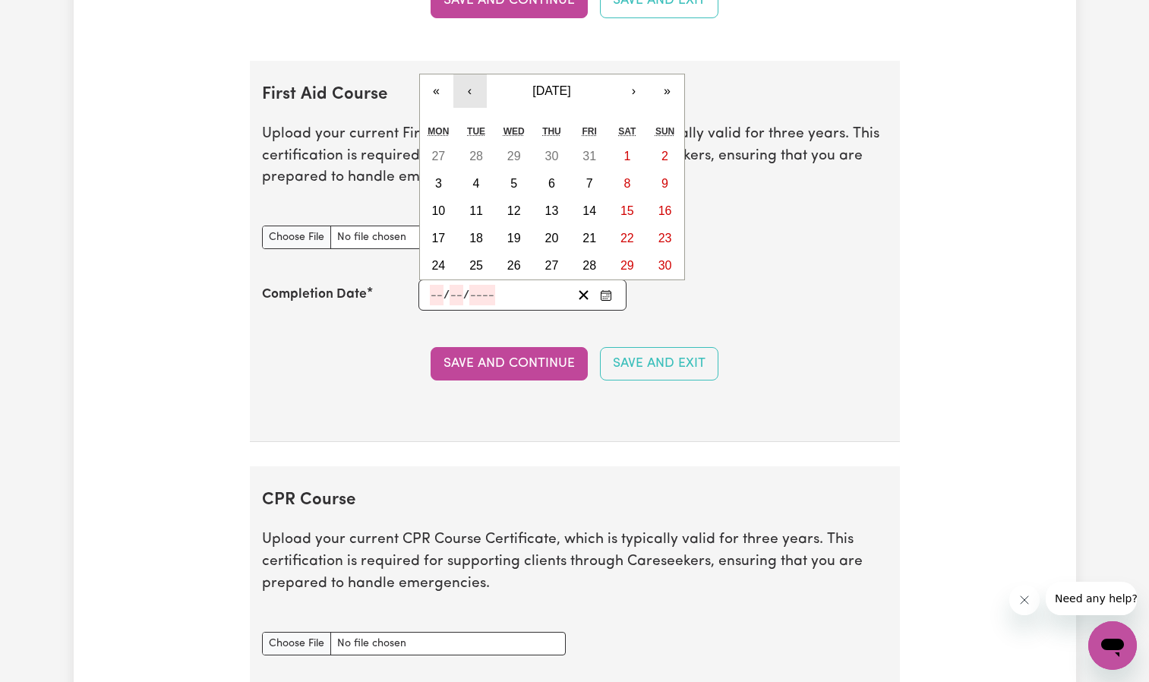
click at [473, 90] on button "‹" at bounding box center [470, 90] width 33 height 33
click at [474, 88] on button "‹" at bounding box center [470, 90] width 33 height 33
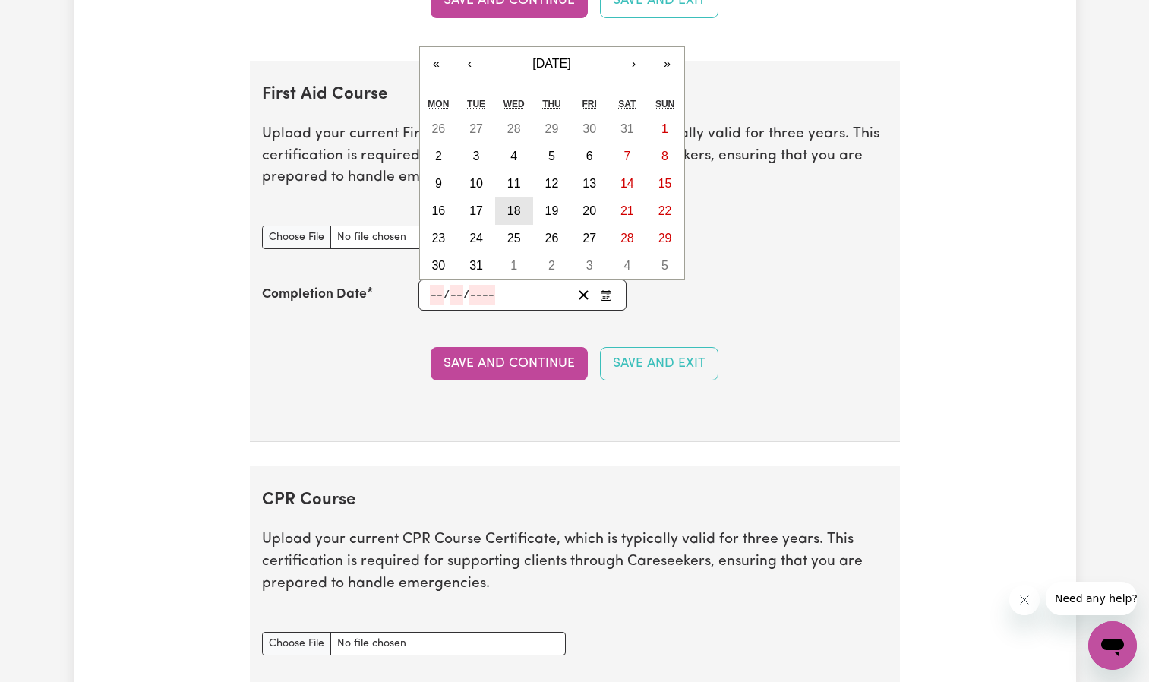
click at [516, 201] on button "18" at bounding box center [514, 211] width 38 height 27
type input "[DATE]"
type input "18"
type input "1"
type input "2023"
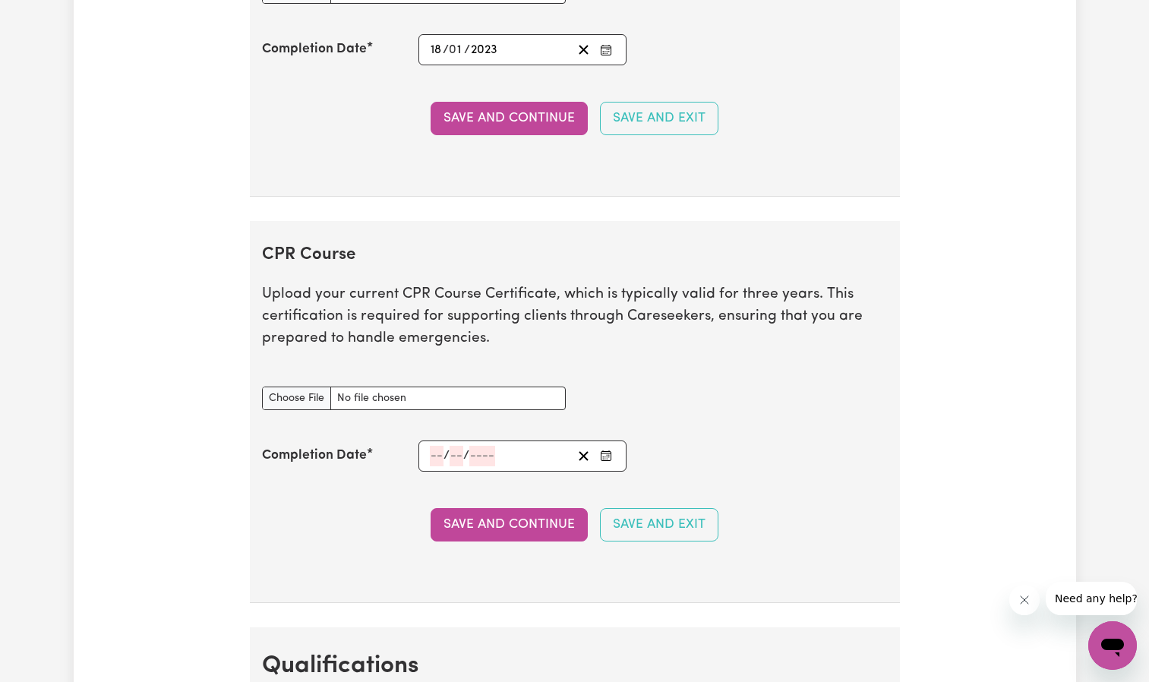
scroll to position [2887, 0]
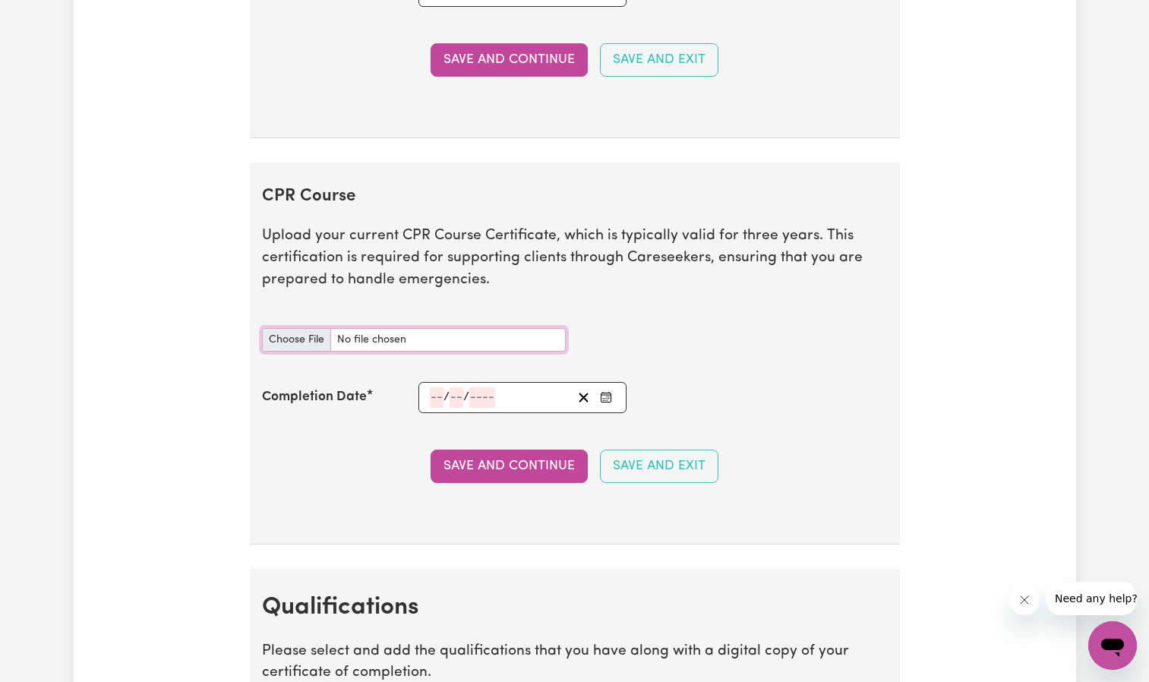
click at [302, 337] on input "CPR Course document" at bounding box center [414, 340] width 304 height 24
type input "C:\fakepath\certificate-2504456 2.pdf"
click at [606, 396] on icon "Enter the Completion Date of your CPR Course" at bounding box center [606, 397] width 12 height 12
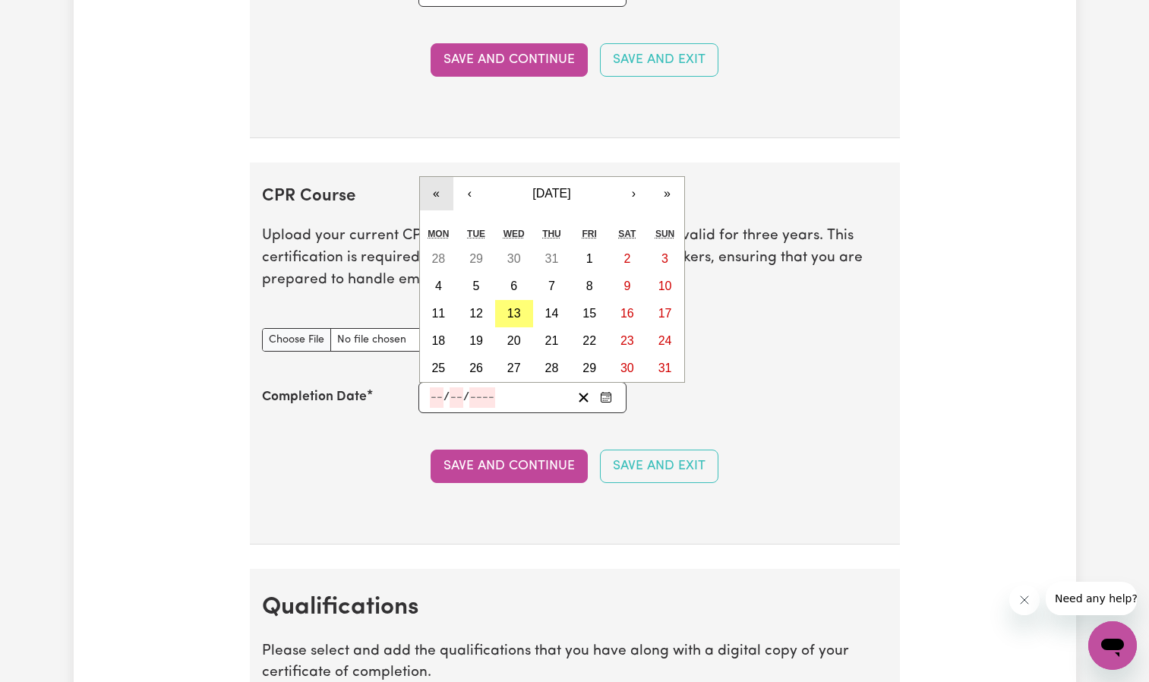
click at [437, 188] on button "«" at bounding box center [436, 193] width 33 height 33
click at [473, 192] on button "‹" at bounding box center [470, 193] width 33 height 33
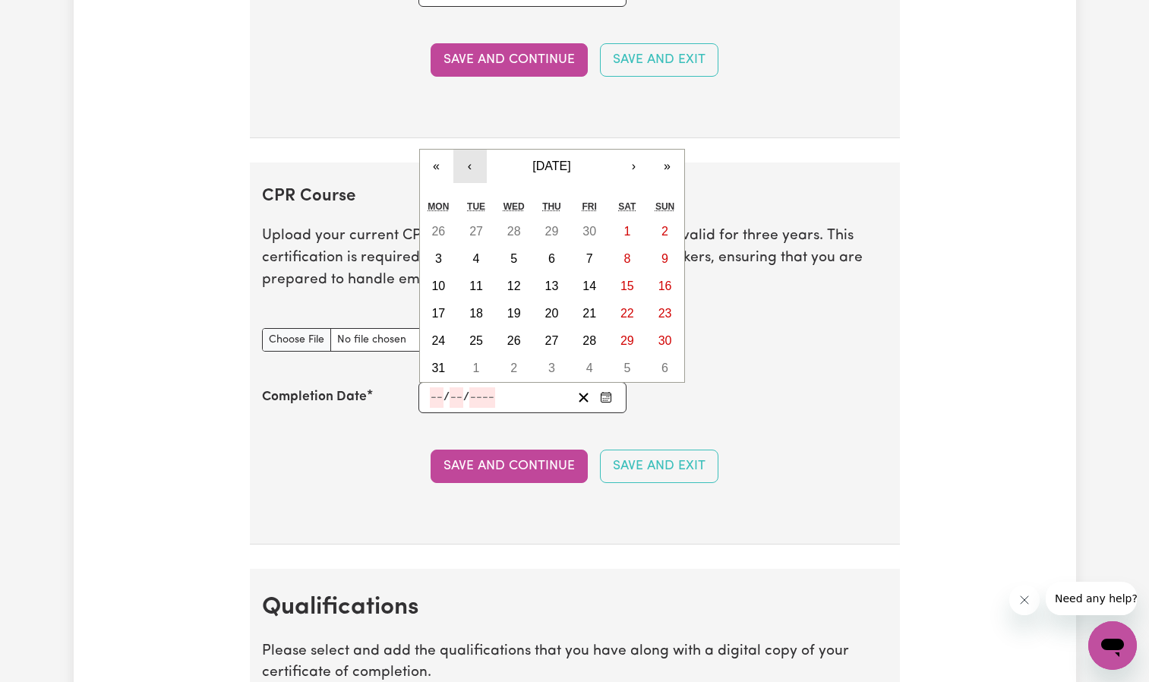
click at [473, 192] on div "« ‹ [DATE] › » Mon Tue Wed Thu Fri Sat Sun 26 27 28 29 30 1 2 3 4 5 6 7 8 9 10 …" at bounding box center [552, 266] width 266 height 234
click at [469, 172] on button "‹" at bounding box center [470, 166] width 33 height 33
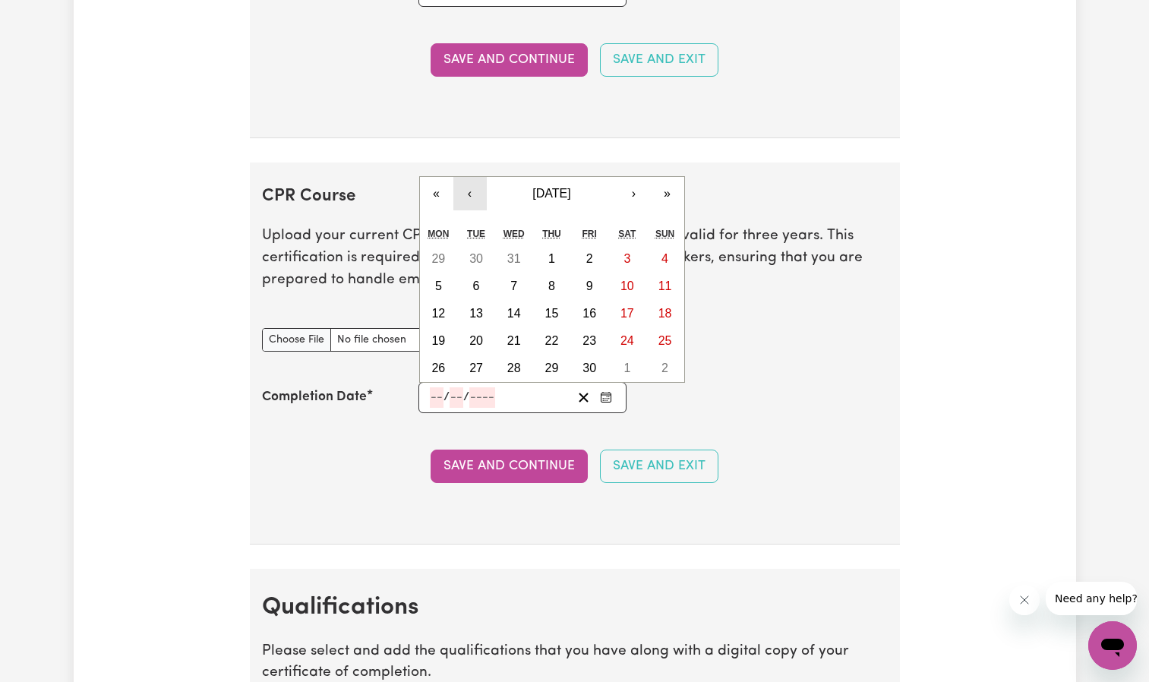
click at [469, 172] on section "CPR Course Upload your current CPR Course Certificate, which is typically valid…" at bounding box center [575, 354] width 650 height 382
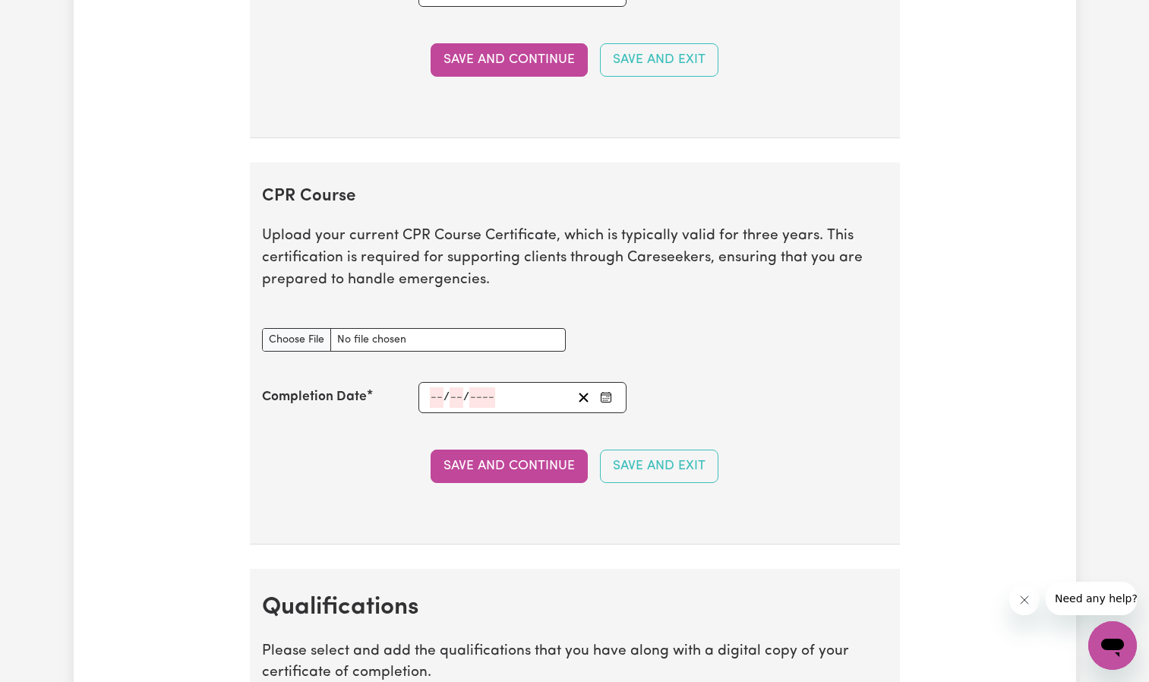
click at [598, 392] on button "Enter the Completion Date of your CPR Course" at bounding box center [606, 397] width 21 height 21
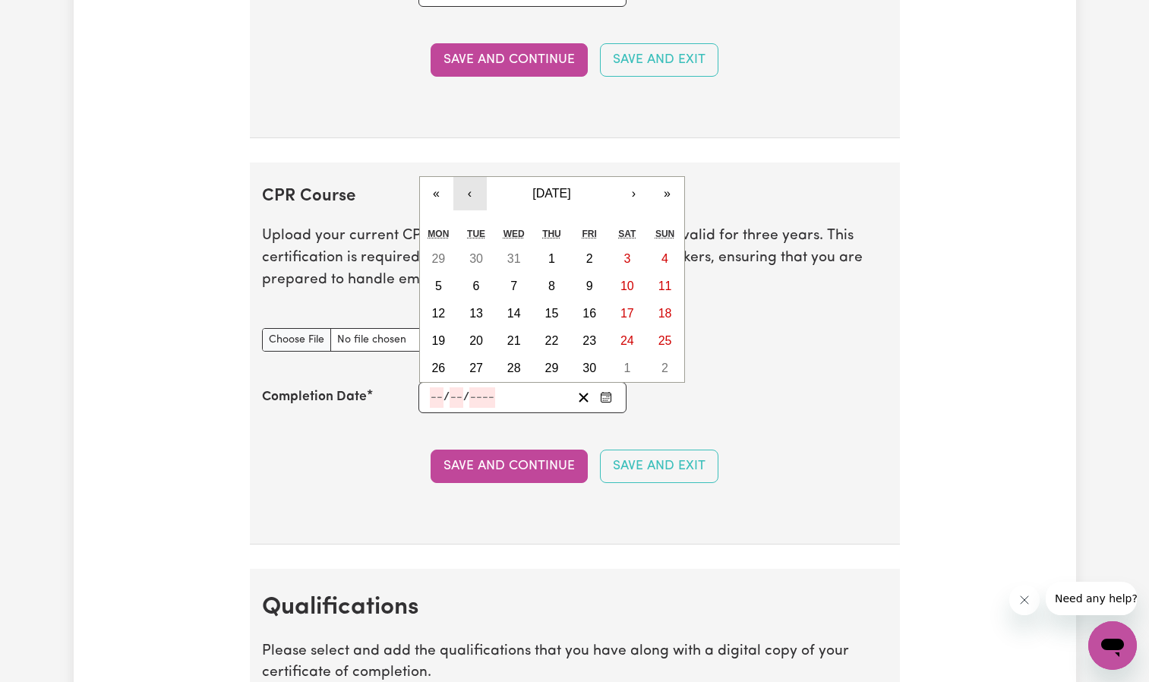
click at [473, 188] on button "‹" at bounding box center [470, 193] width 33 height 33
click at [473, 187] on button "‹" at bounding box center [470, 193] width 33 height 33
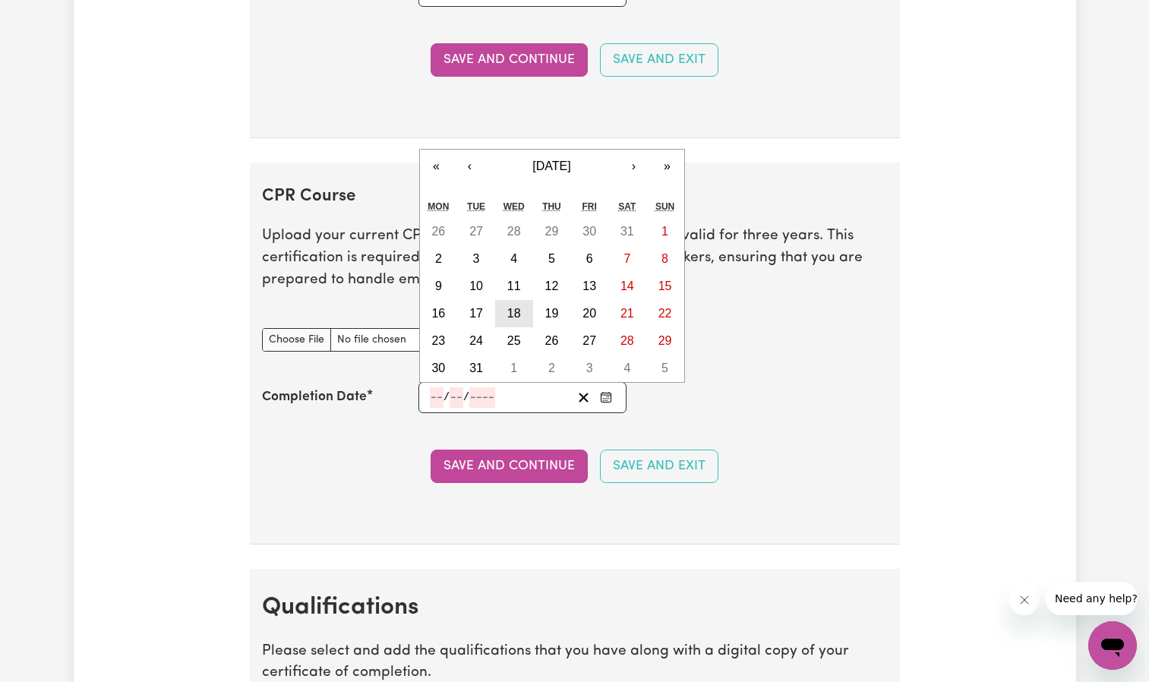
click at [518, 311] on abbr "18" at bounding box center [514, 313] width 14 height 13
type input "[DATE]"
type input "18"
type input "1"
type input "2023"
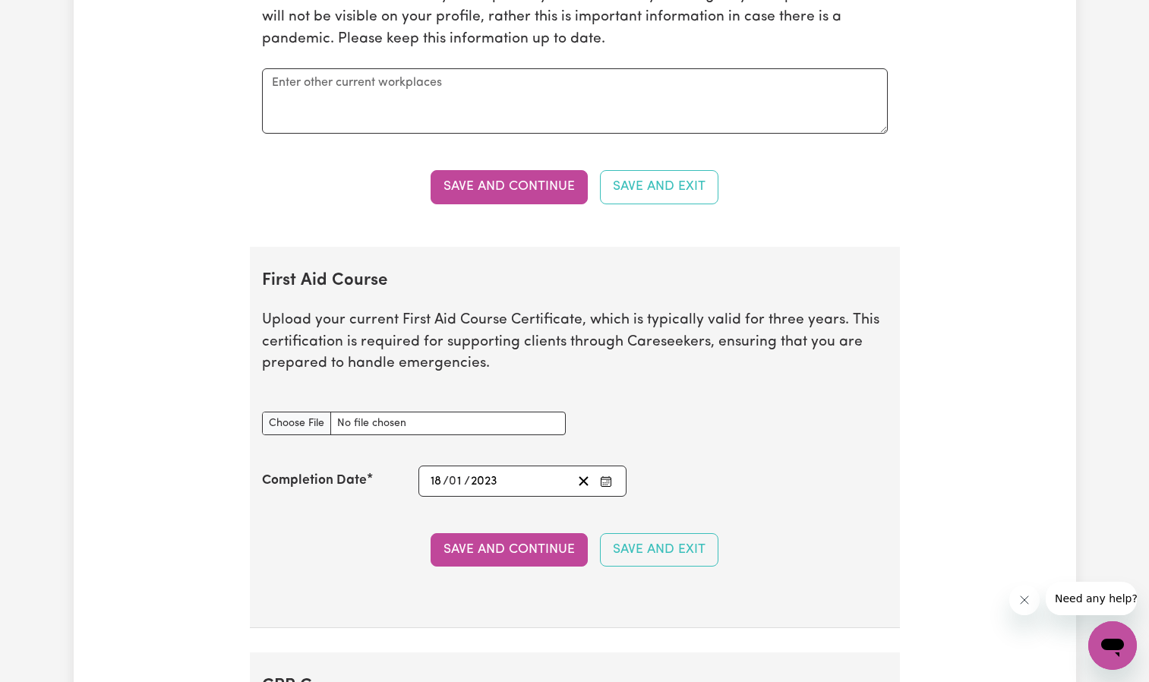
scroll to position [2355, 0]
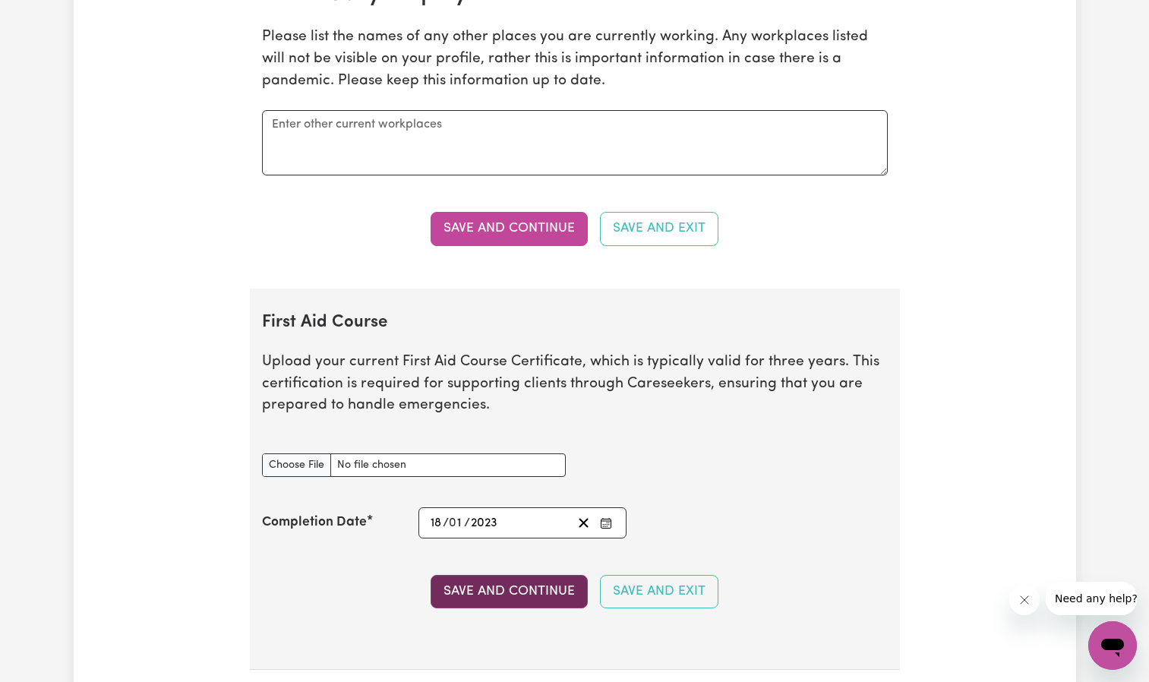
click at [537, 594] on button "Save and Continue" at bounding box center [509, 591] width 157 height 33
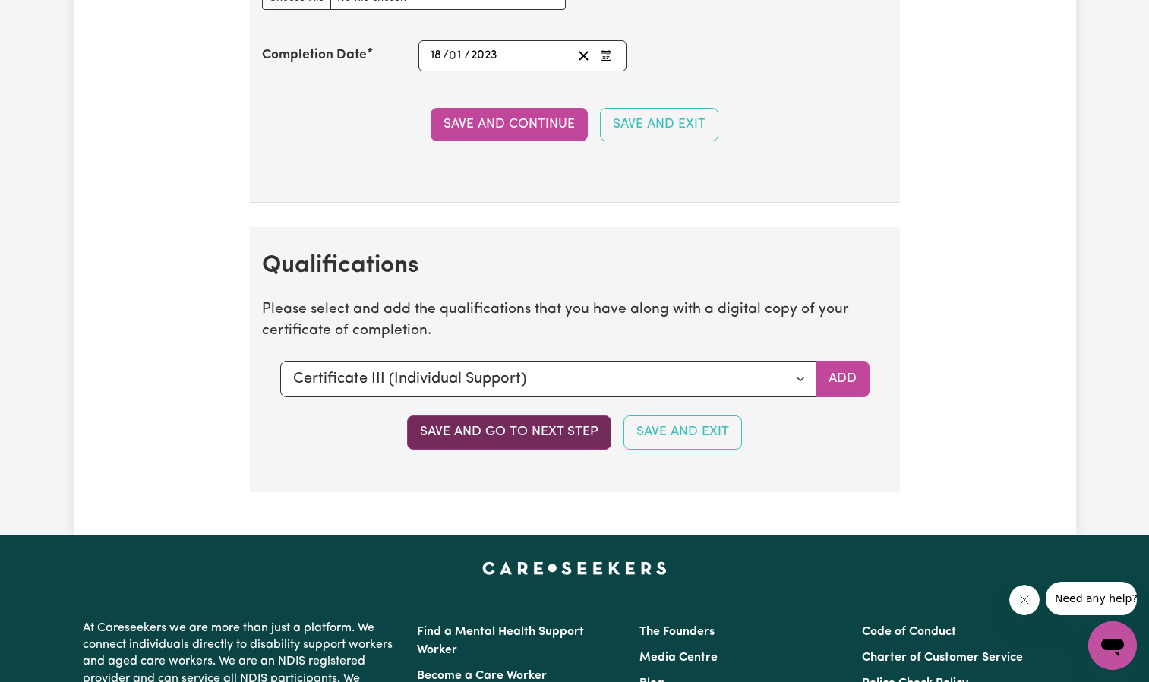
scroll to position [3115, 0]
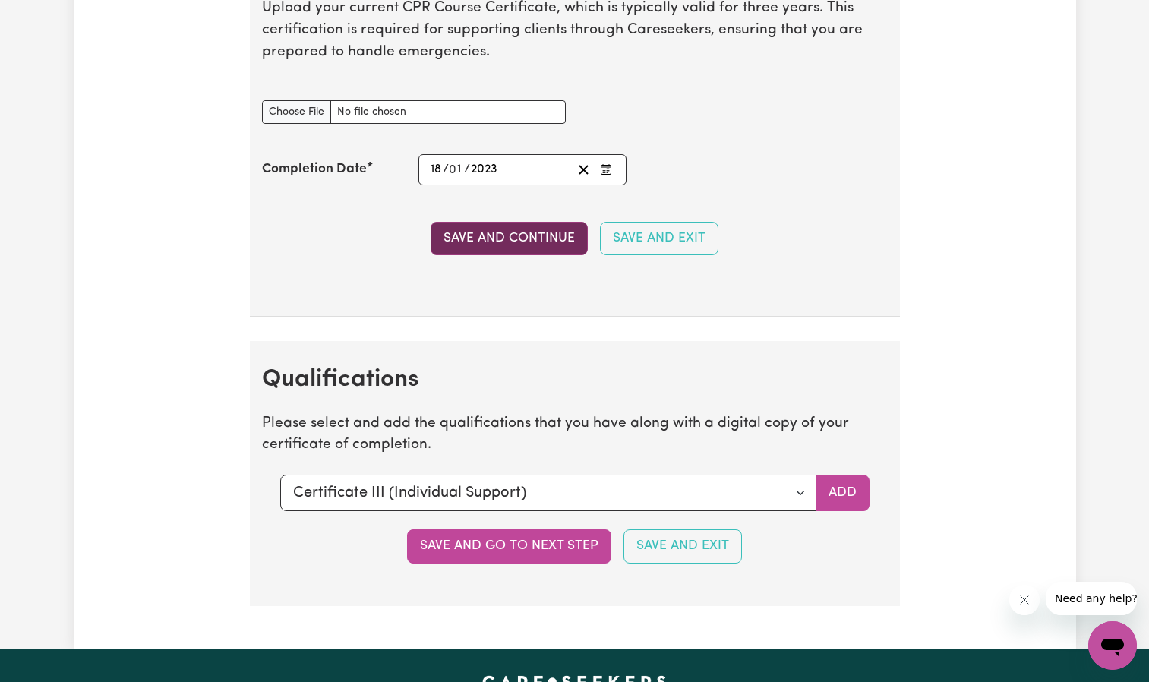
click at [512, 239] on button "Save and Continue" at bounding box center [509, 238] width 157 height 33
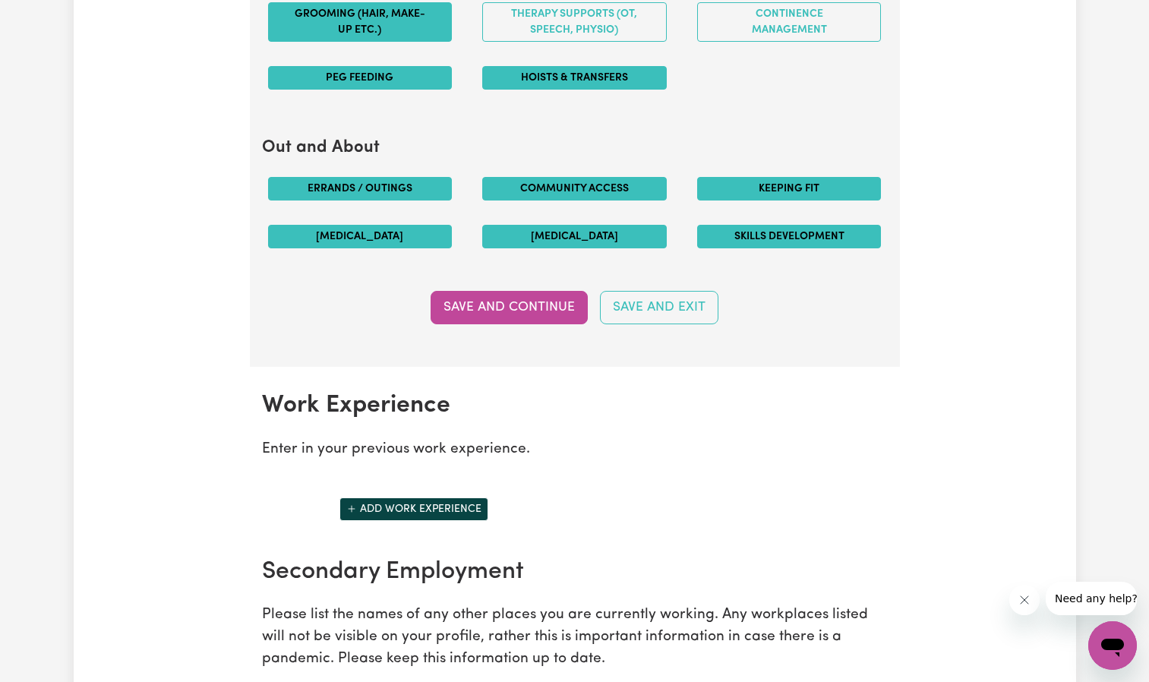
scroll to position [1747, 0]
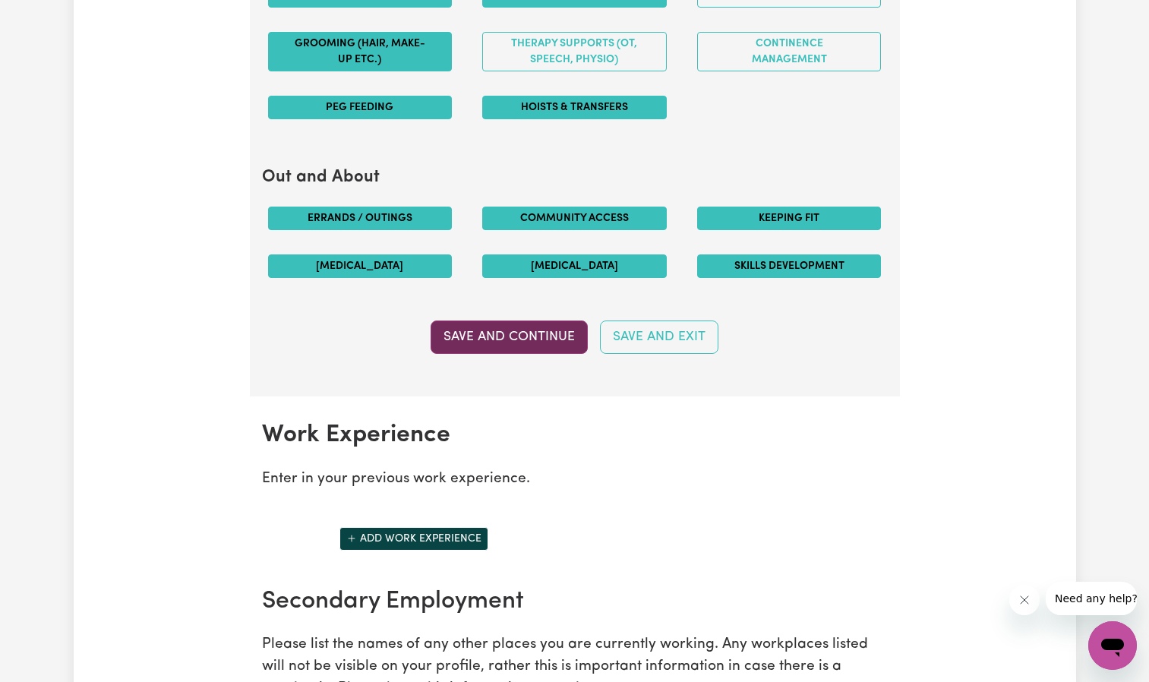
click at [518, 340] on button "Save and Continue" at bounding box center [509, 337] width 157 height 33
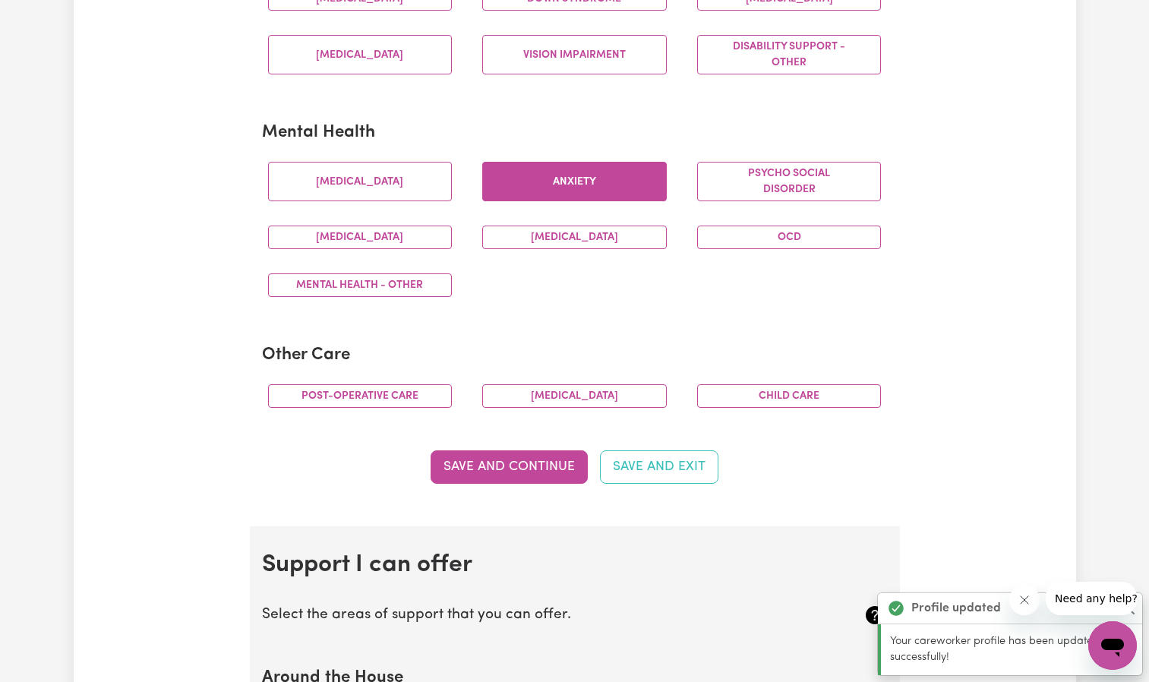
scroll to position [776, 0]
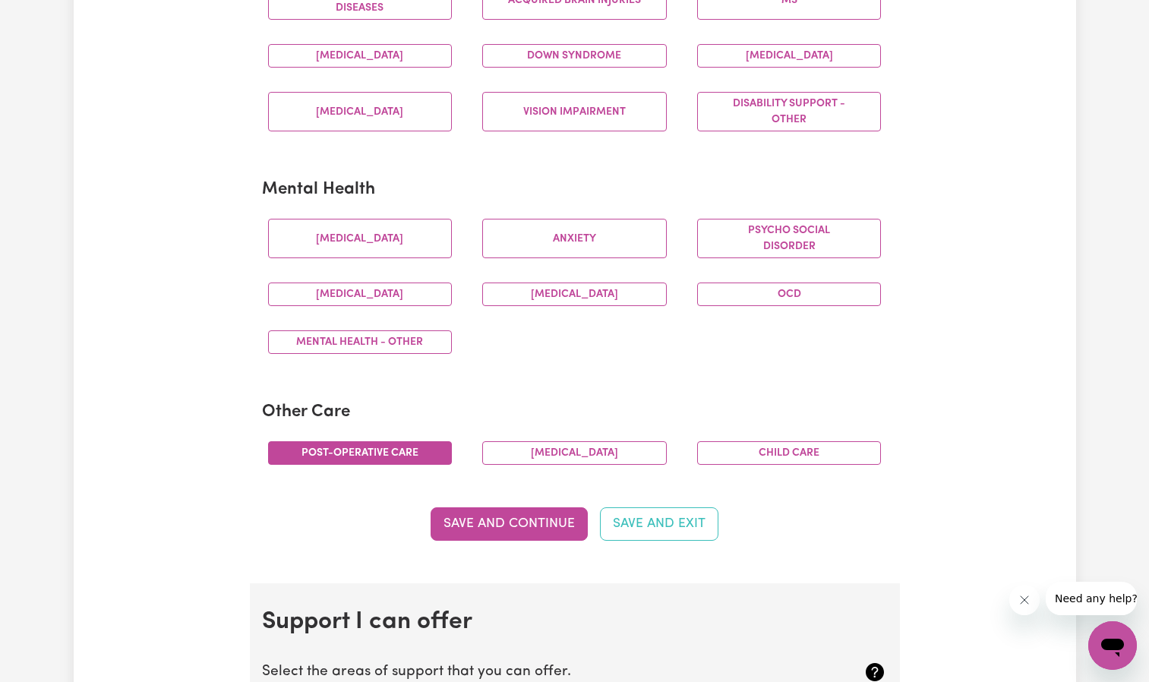
click at [436, 448] on button "Post-operative care" at bounding box center [360, 453] width 185 height 24
click at [767, 458] on button "Child care" at bounding box center [789, 453] width 185 height 24
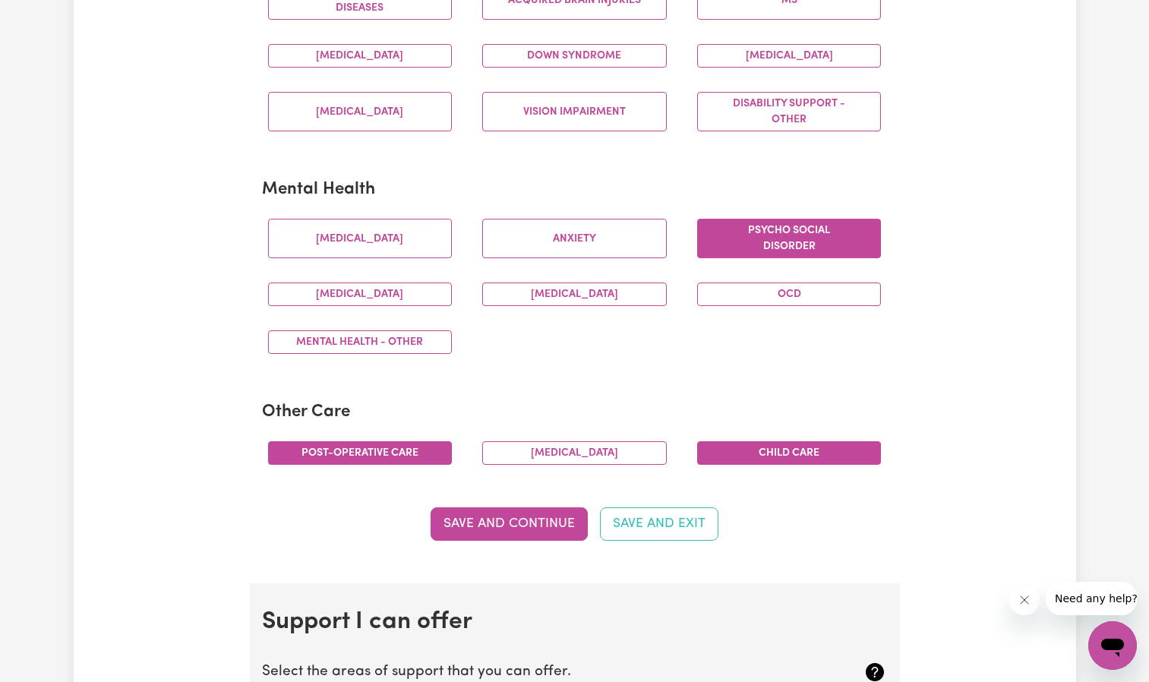
click at [786, 245] on button "Psycho social disorder" at bounding box center [789, 239] width 185 height 40
click at [599, 308] on div "[MEDICAL_DATA]" at bounding box center [574, 294] width 215 height 48
click at [592, 297] on button "[MEDICAL_DATA]" at bounding box center [574, 295] width 185 height 24
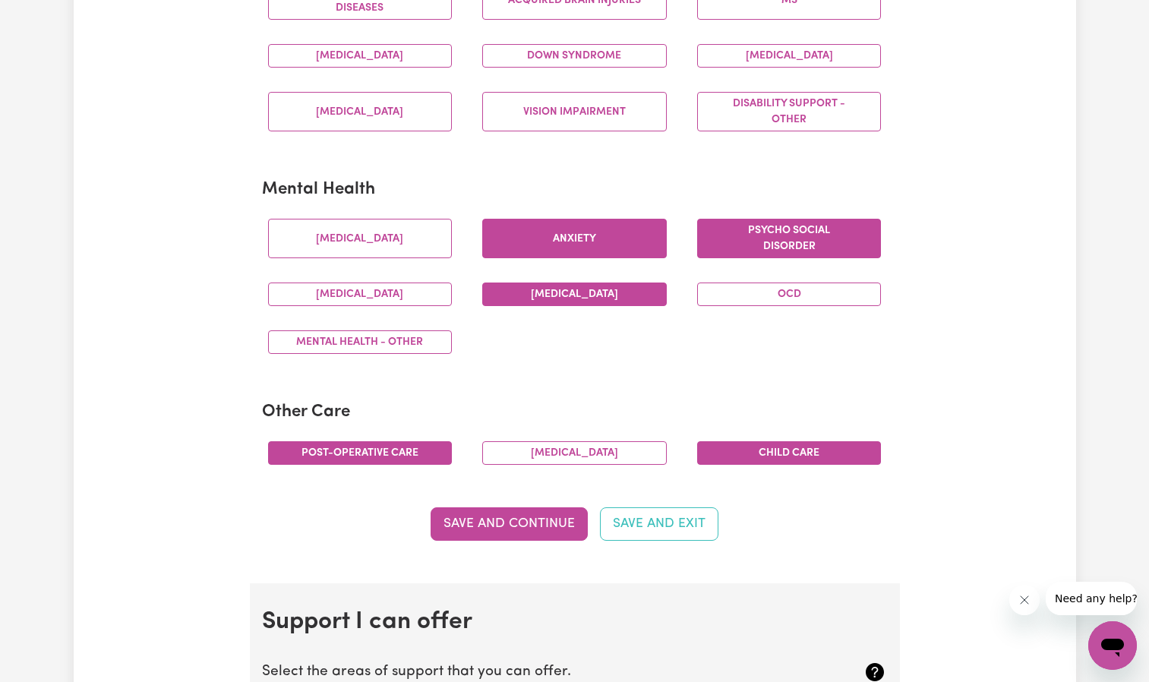
click at [577, 237] on button "Anxiety" at bounding box center [574, 239] width 185 height 40
click at [391, 242] on button "[MEDICAL_DATA]" at bounding box center [360, 239] width 185 height 40
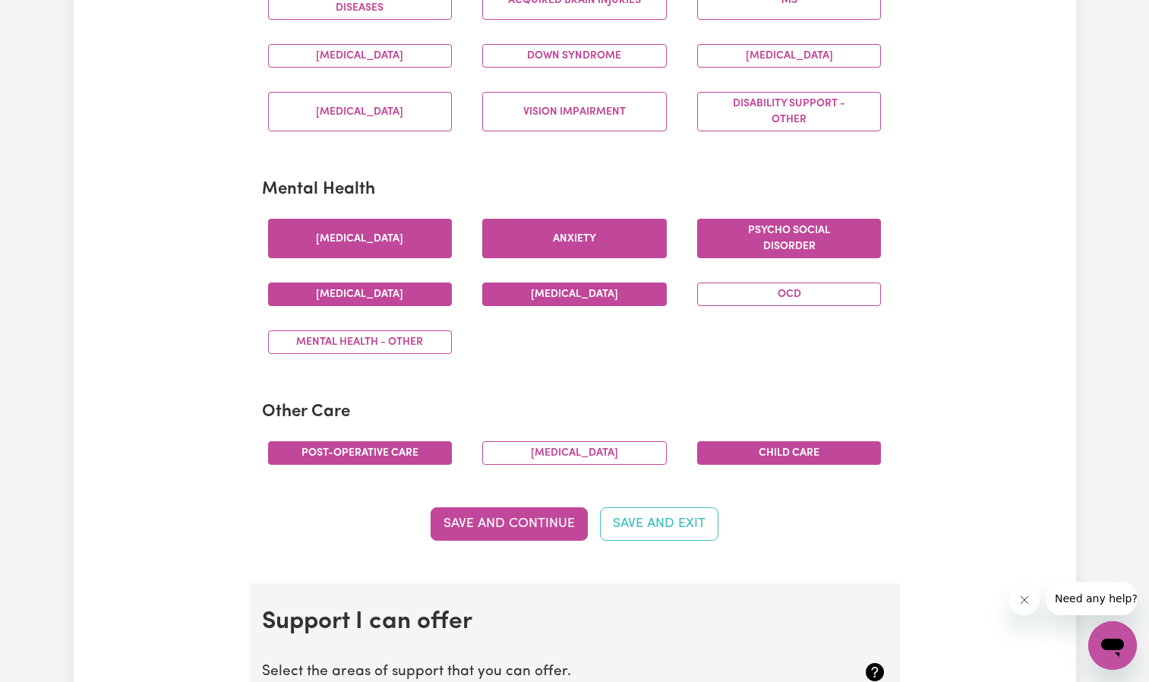
click at [394, 290] on button "[MEDICAL_DATA]" at bounding box center [360, 295] width 185 height 24
click at [408, 343] on button "Mental Health - Other" at bounding box center [360, 342] width 185 height 24
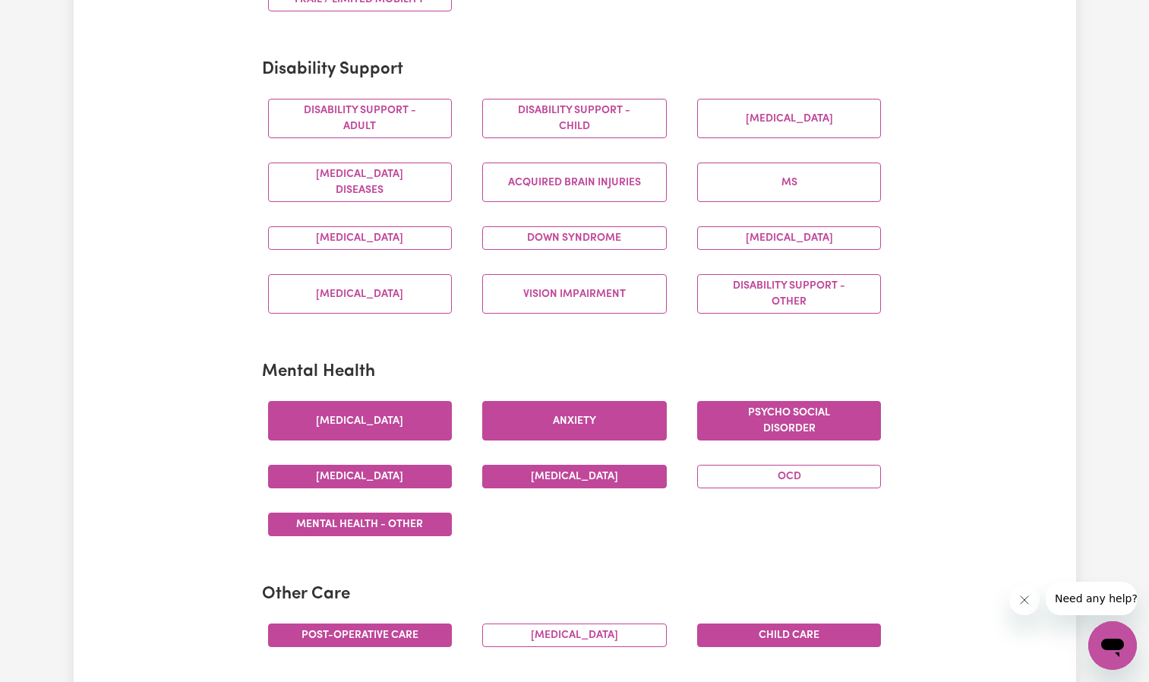
scroll to position [548, 0]
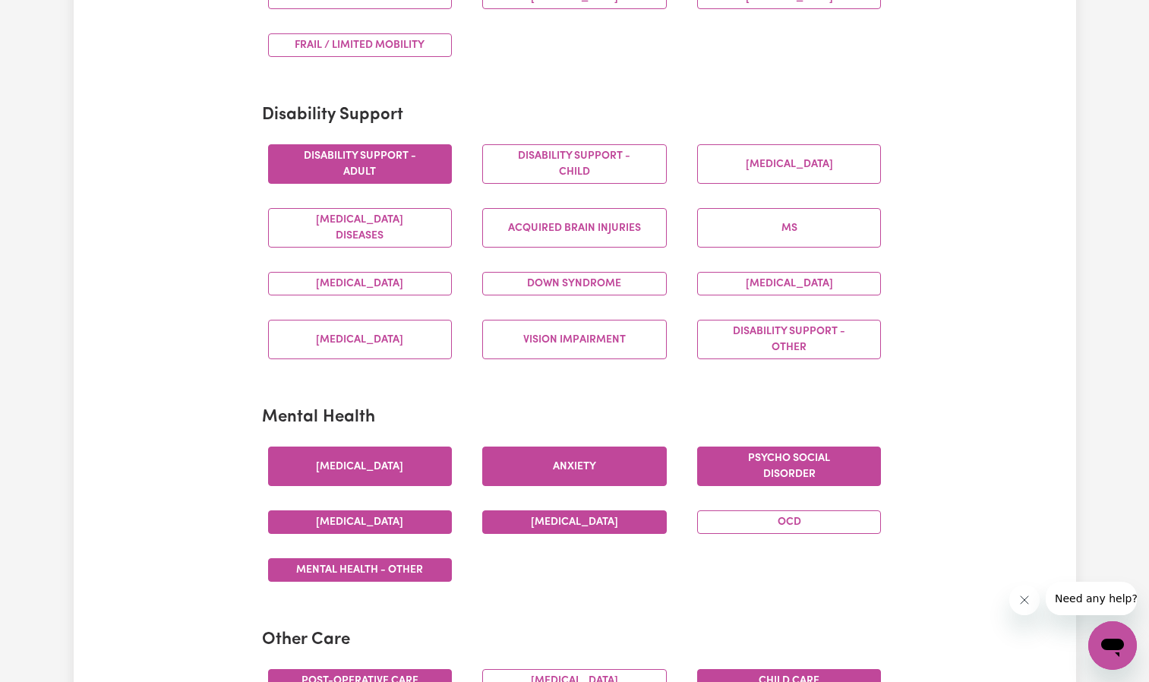
click at [395, 174] on button "Disability support - Adult" at bounding box center [360, 164] width 185 height 40
click at [580, 170] on button "Disability support - Child" at bounding box center [574, 164] width 185 height 40
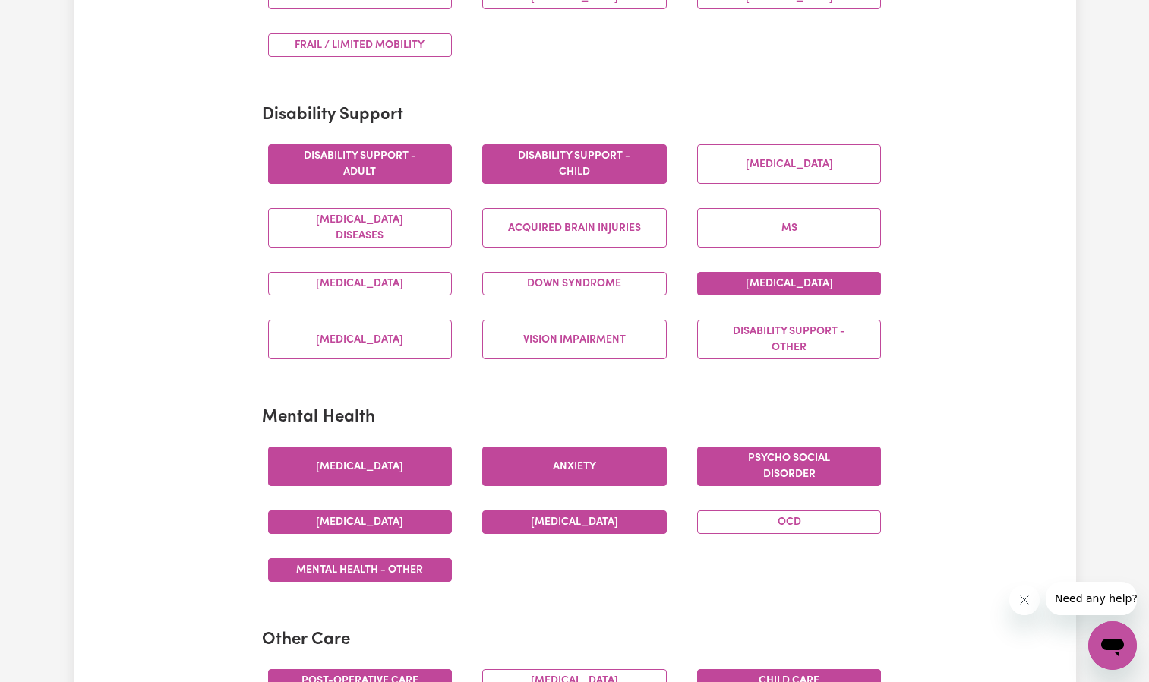
click at [773, 286] on button "[MEDICAL_DATA]" at bounding box center [789, 284] width 185 height 24
click at [758, 331] on button "Disability support - Other" at bounding box center [789, 340] width 185 height 40
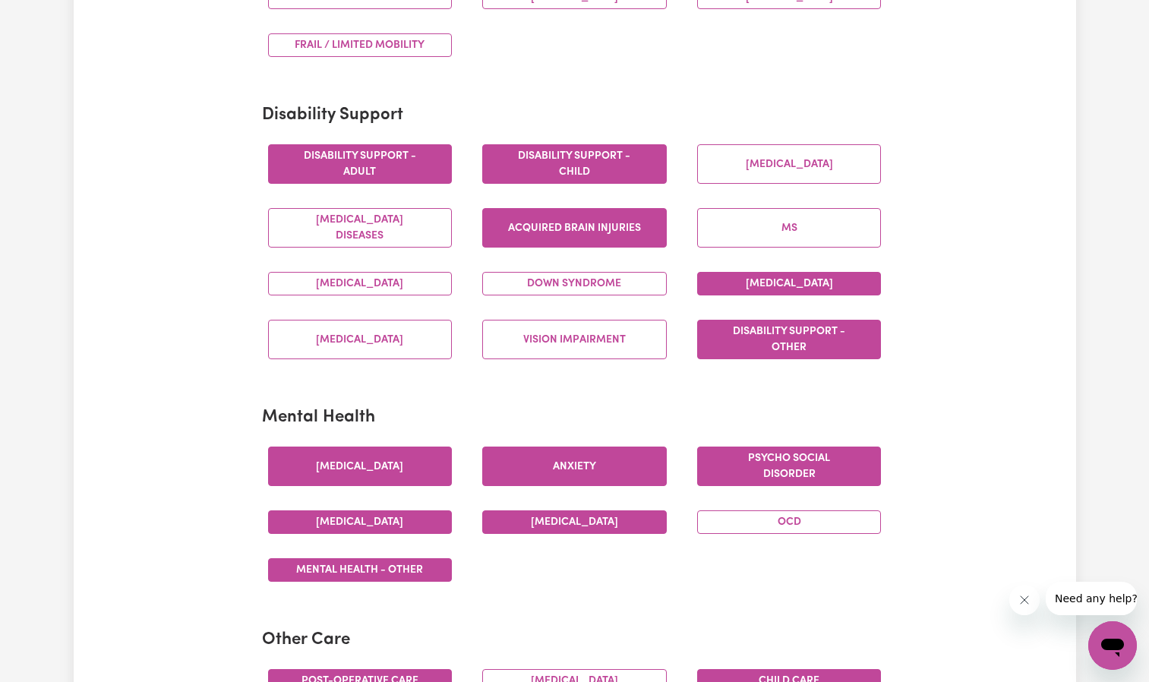
click at [520, 227] on button "Acquired Brain Injuries" at bounding box center [574, 228] width 185 height 40
click at [372, 283] on button "[MEDICAL_DATA]" at bounding box center [360, 284] width 185 height 24
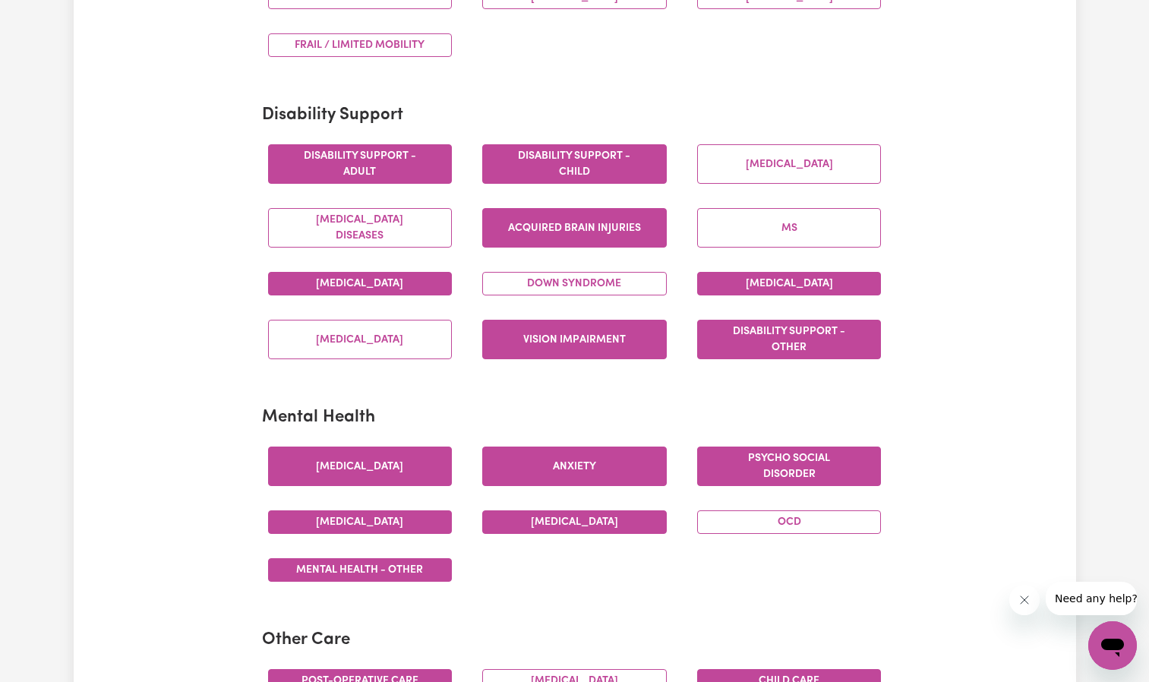
click at [557, 337] on button "Vision impairment" at bounding box center [574, 340] width 185 height 40
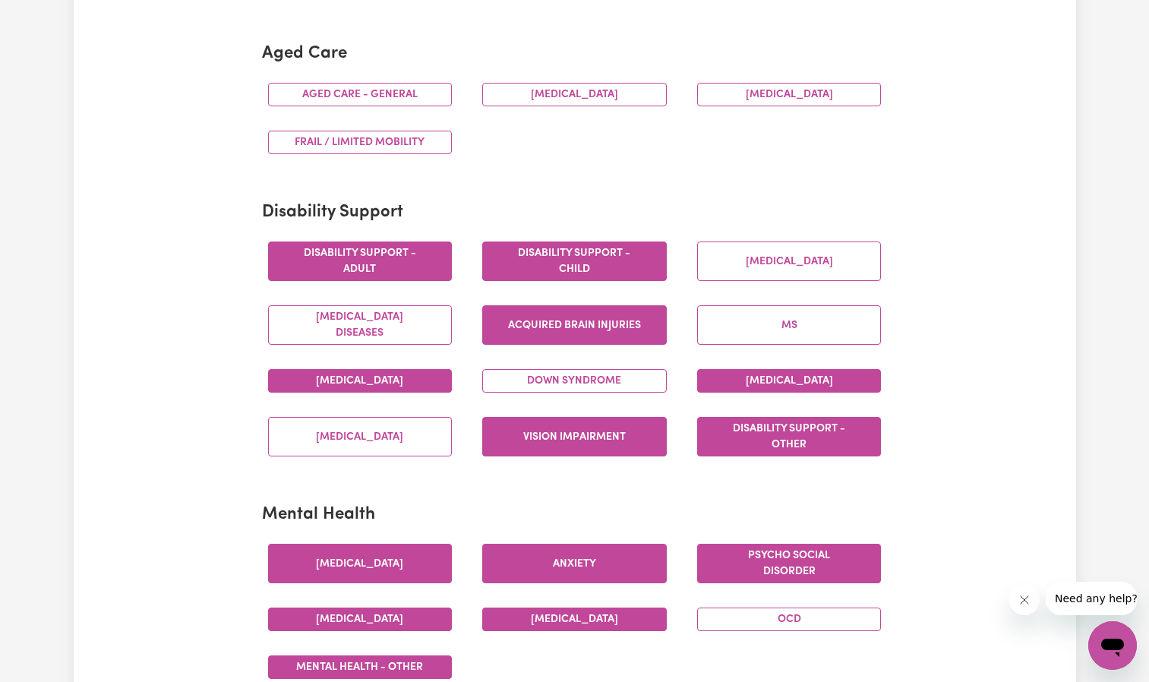
scroll to position [321, 0]
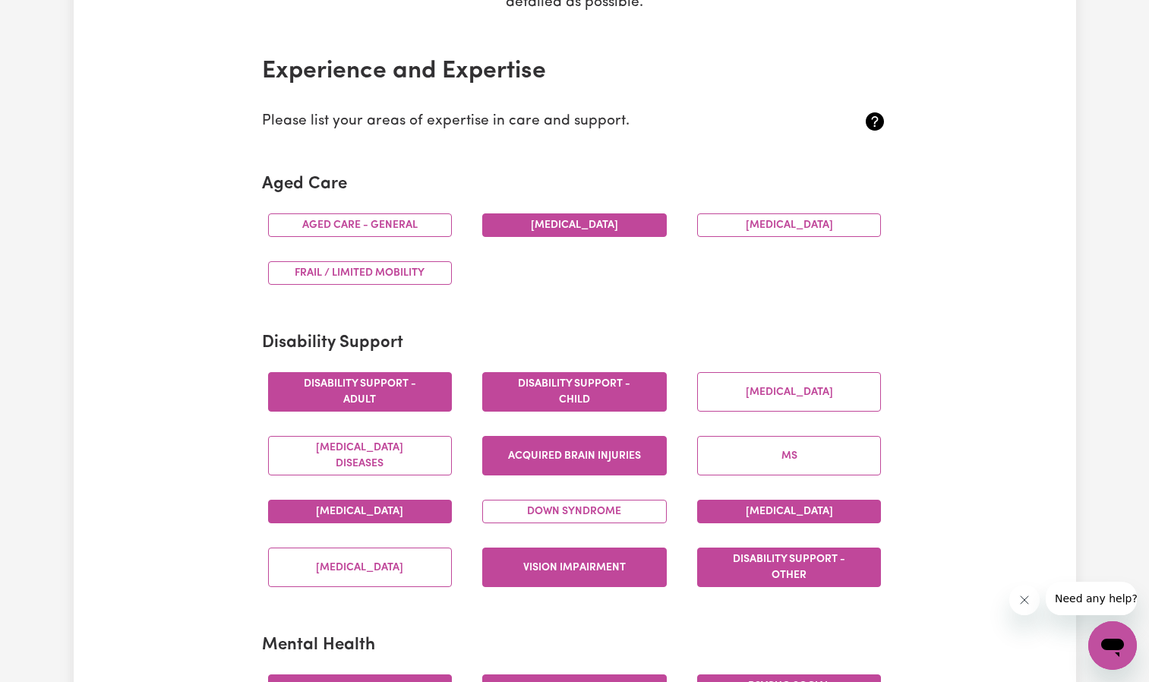
drag, startPoint x: 401, startPoint y: 229, endPoint x: 493, endPoint y: 234, distance: 92.1
click at [401, 228] on button "Aged care - General" at bounding box center [360, 225] width 185 height 24
click at [651, 225] on button "[MEDICAL_DATA]" at bounding box center [574, 225] width 185 height 24
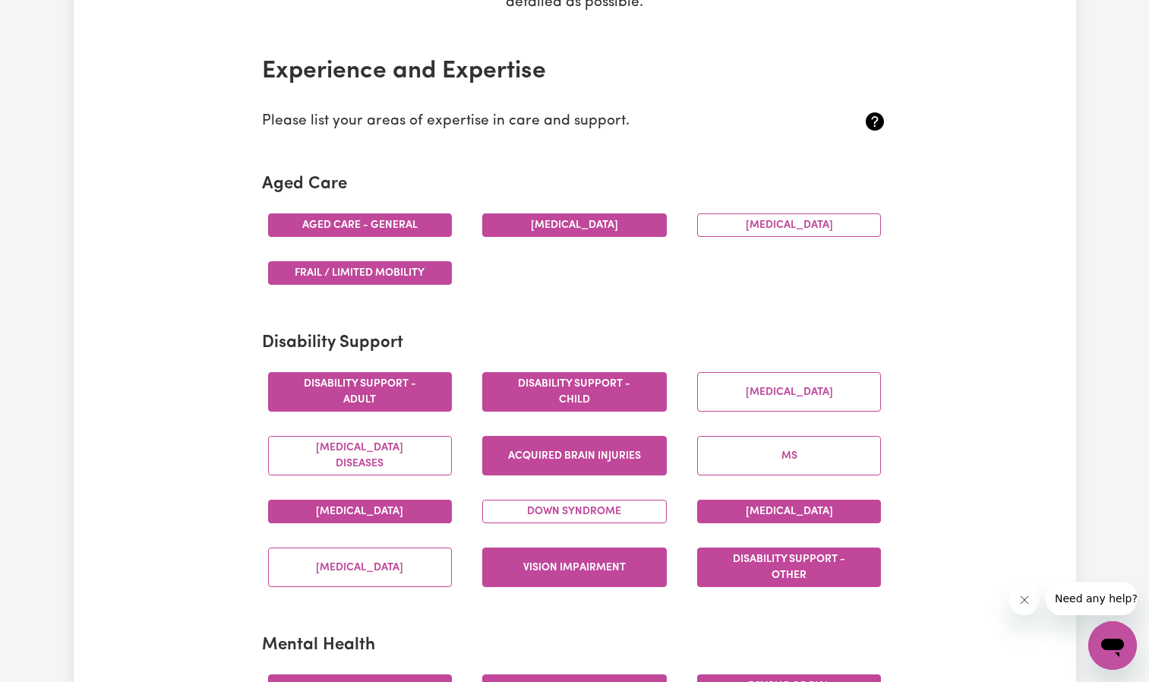
click at [394, 277] on button "Frail / limited mobility" at bounding box center [360, 273] width 185 height 24
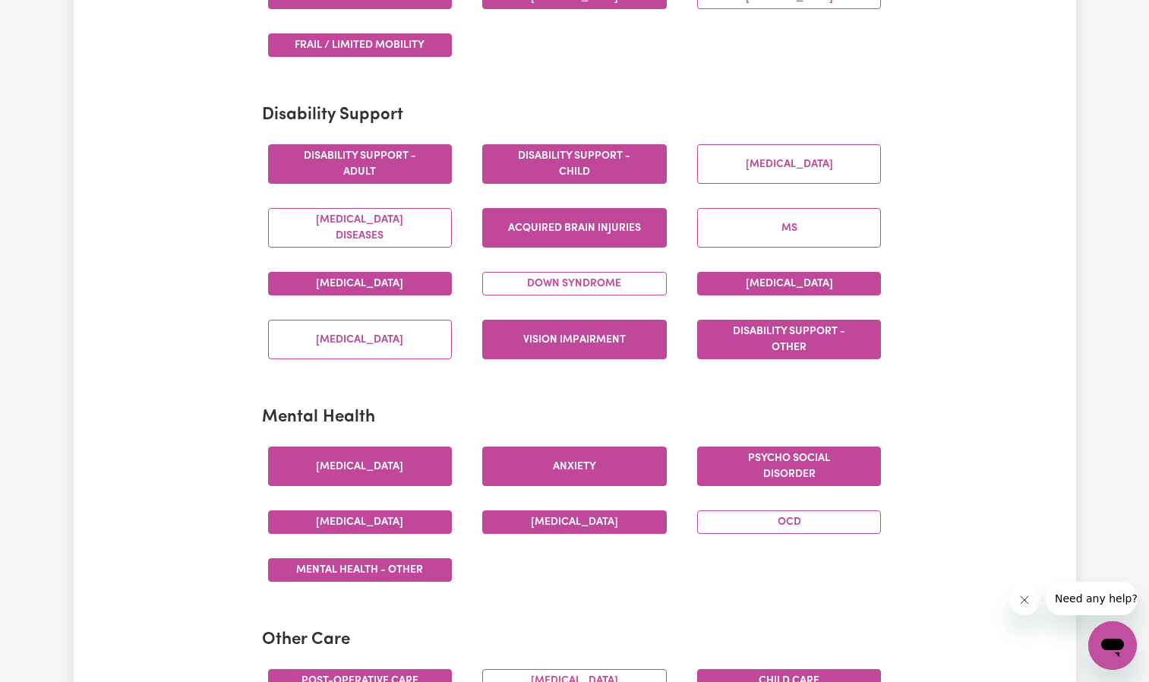
scroll to position [928, 0]
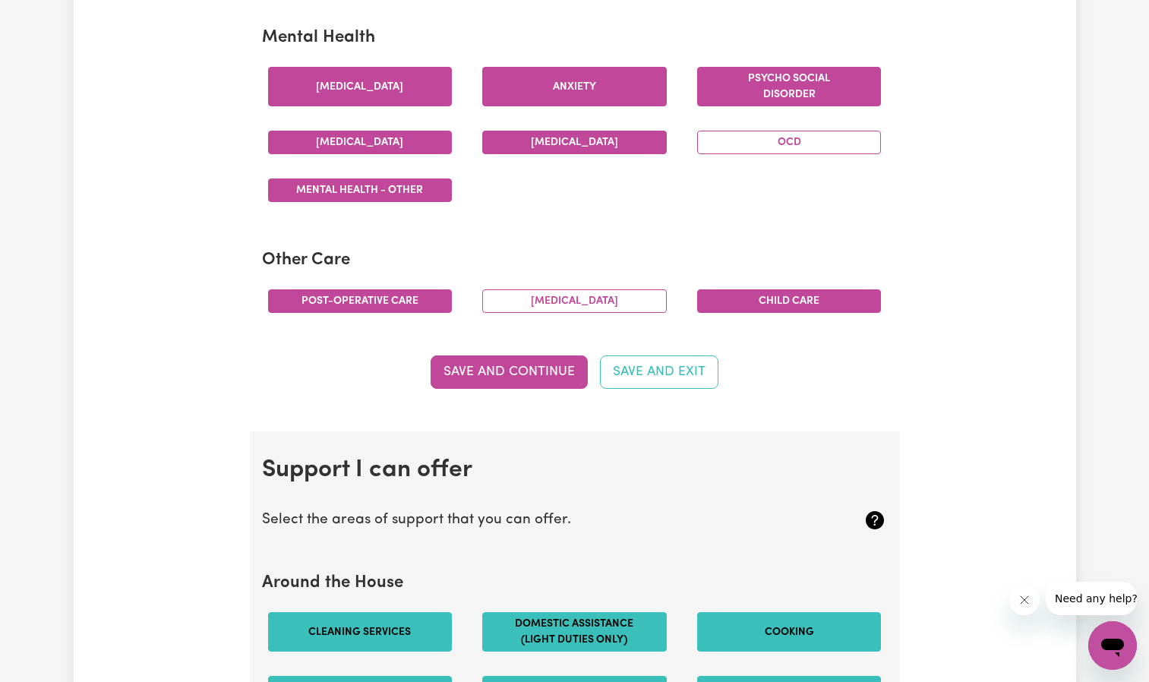
click at [515, 378] on button "Save and Continue" at bounding box center [509, 372] width 157 height 33
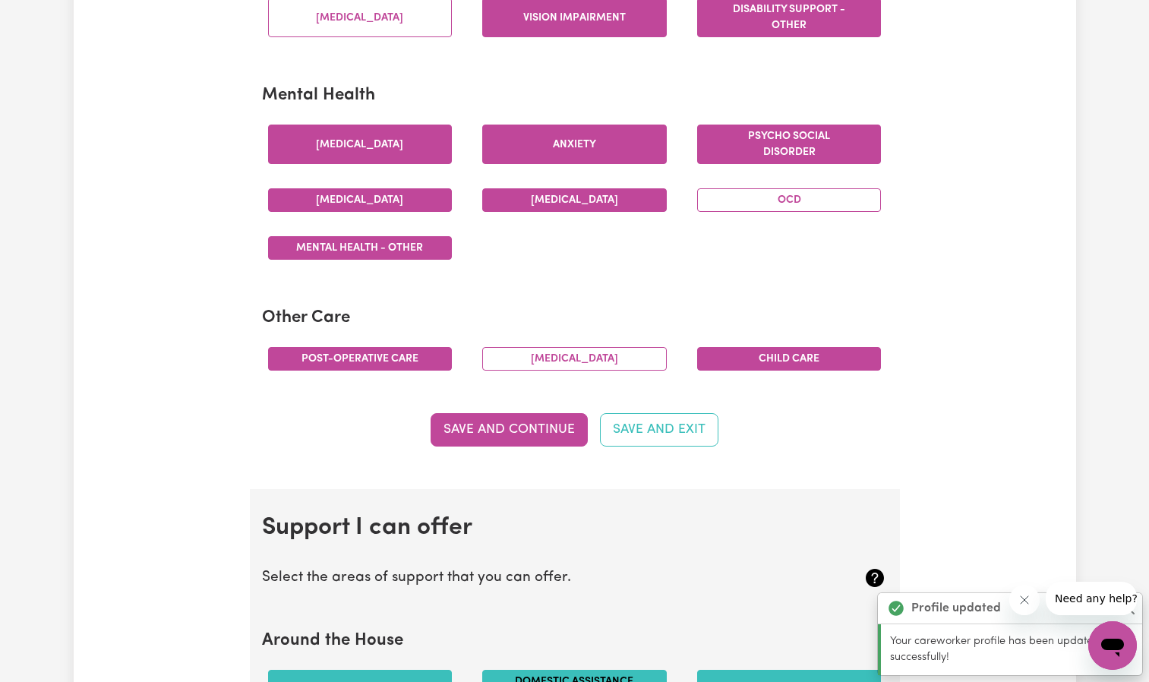
scroll to position [1000, 0]
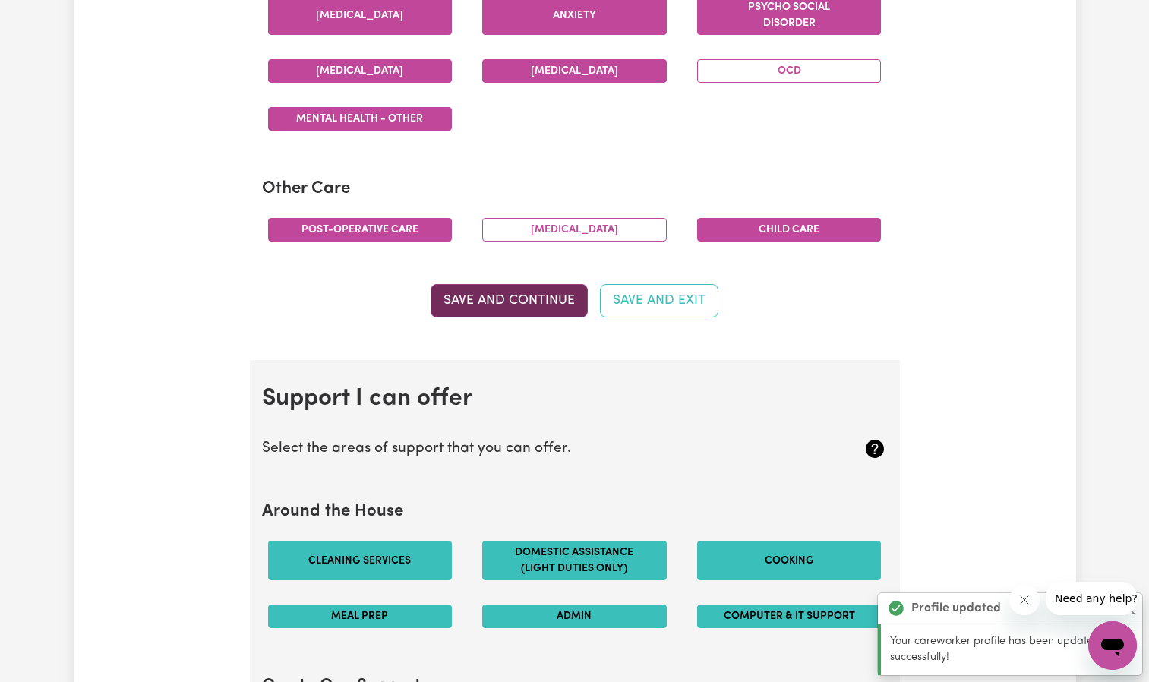
click at [550, 296] on button "Save and Continue" at bounding box center [509, 300] width 157 height 33
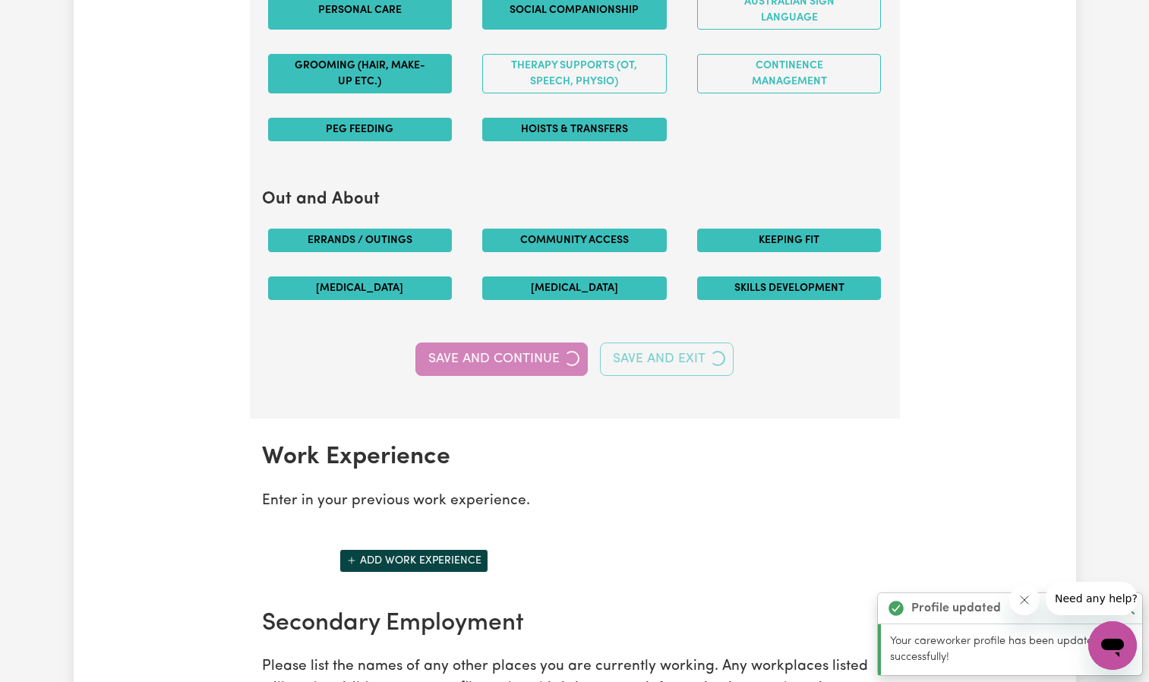
scroll to position [1740, 0]
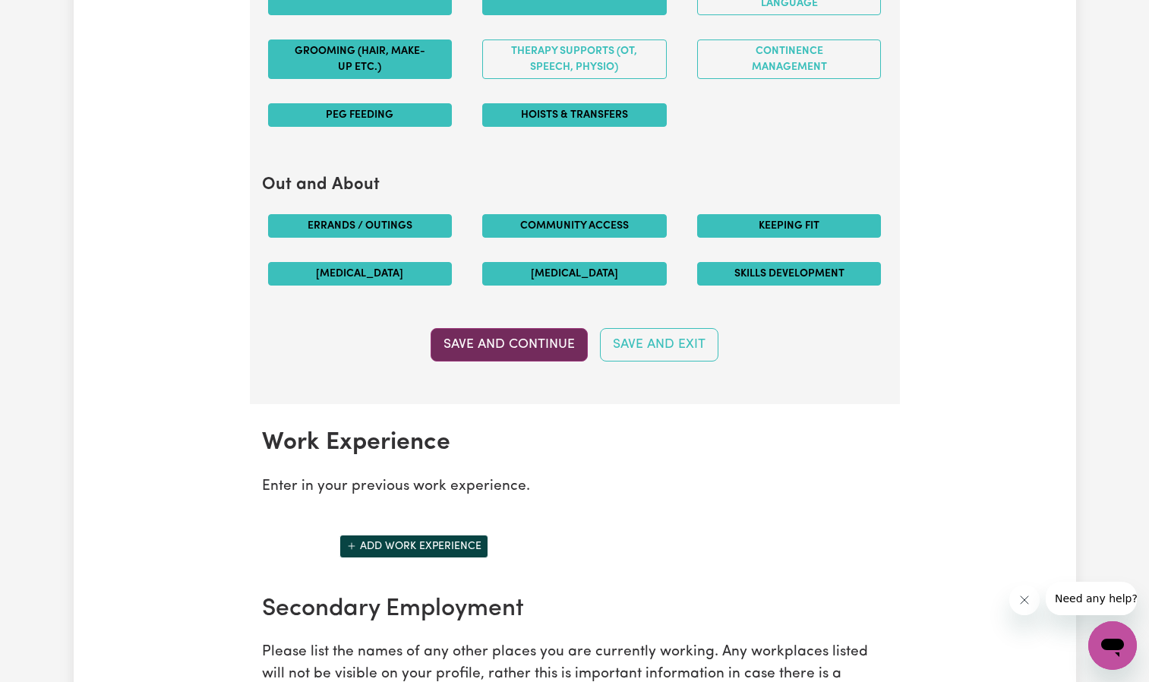
click at [537, 344] on button "Save and Continue" at bounding box center [509, 344] width 157 height 33
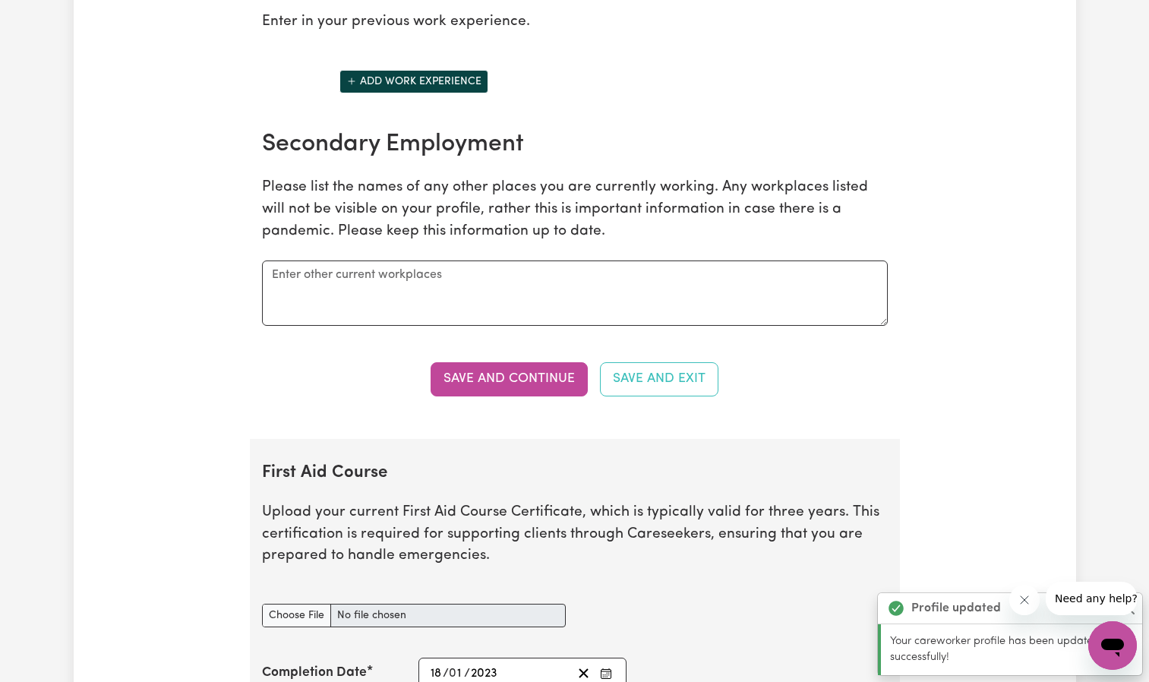
scroll to position [2144, 0]
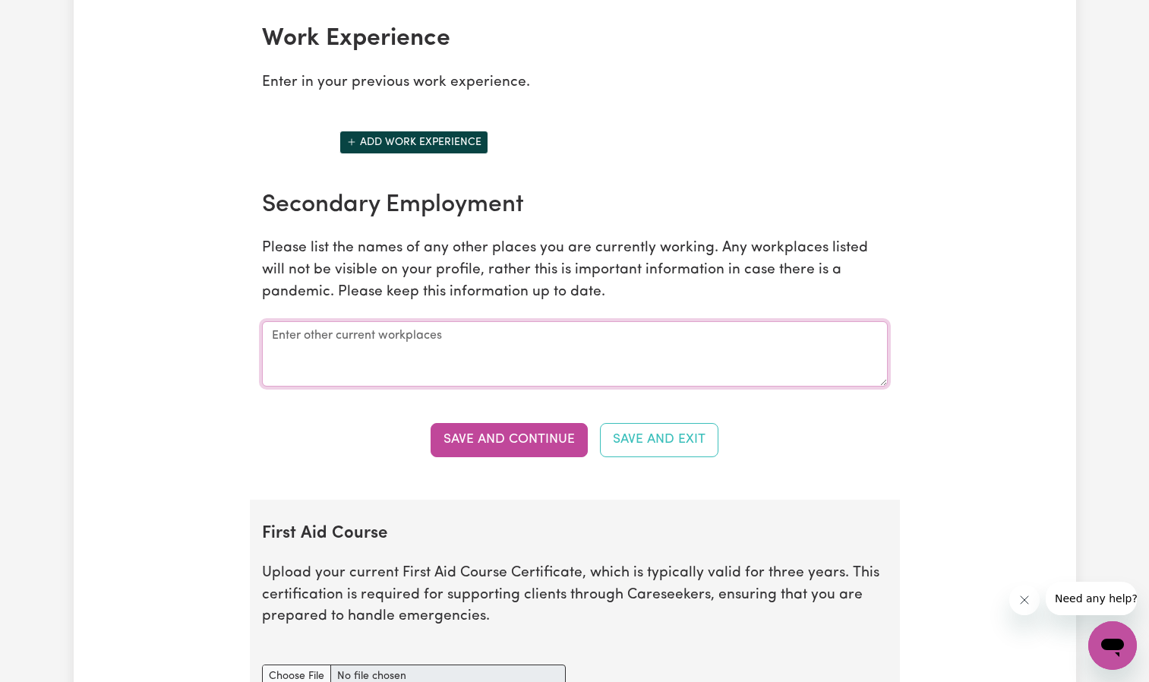
click at [327, 338] on textarea at bounding box center [575, 353] width 626 height 65
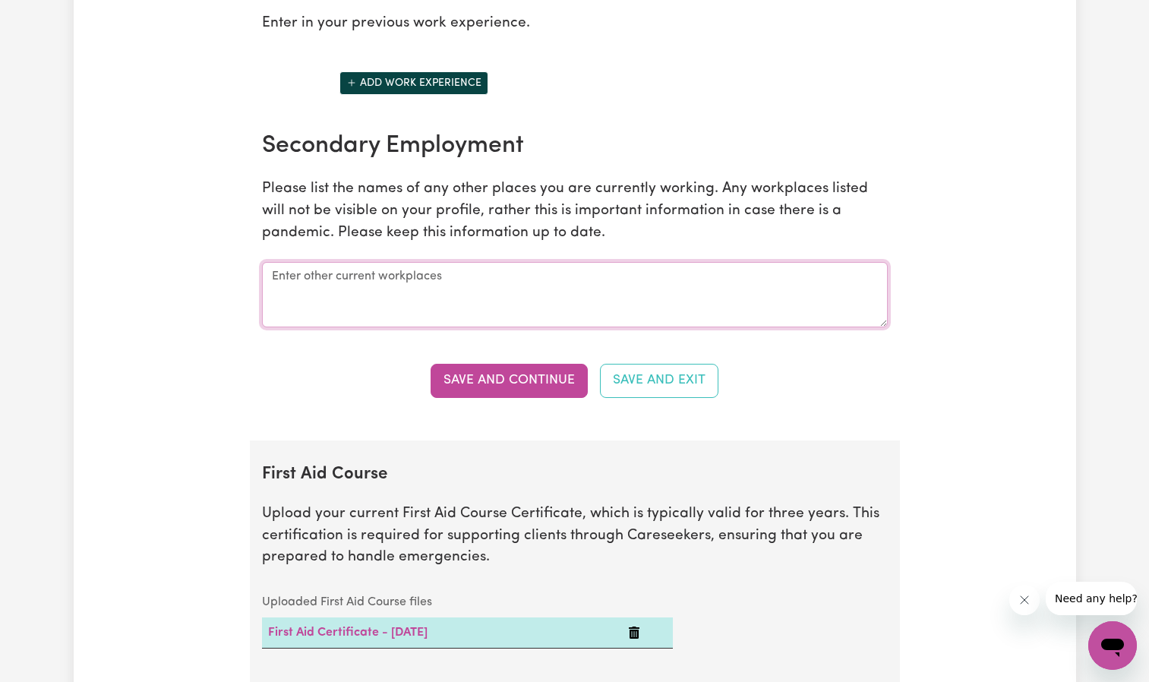
scroll to position [2184, 0]
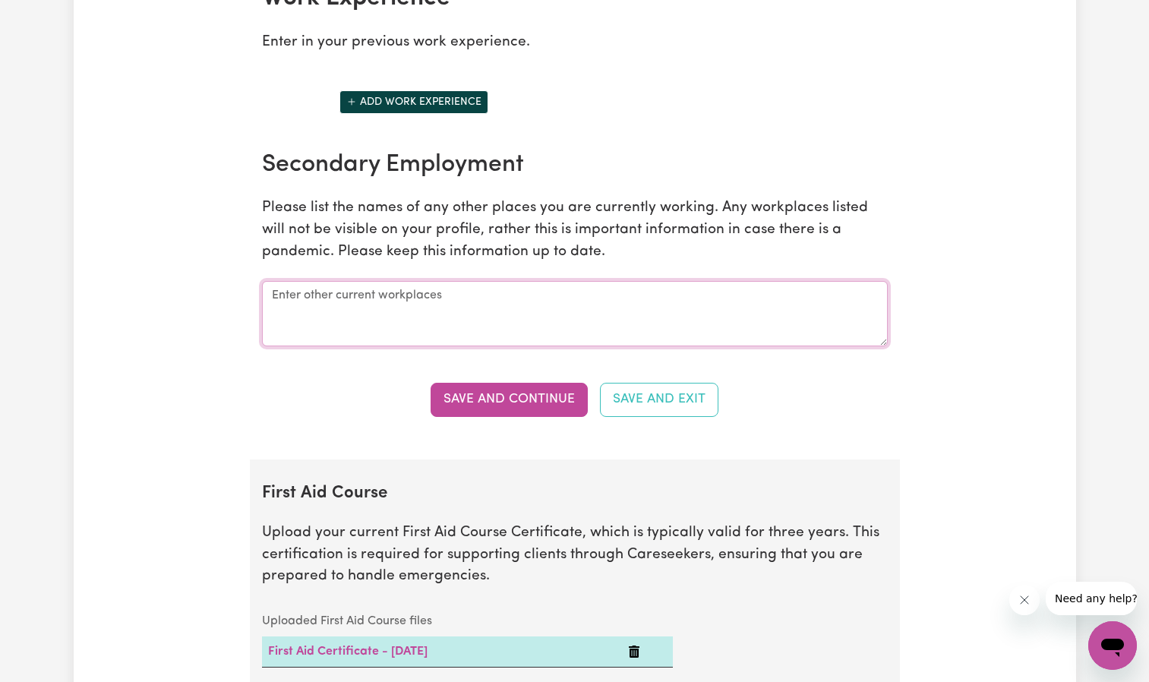
type textarea "s"
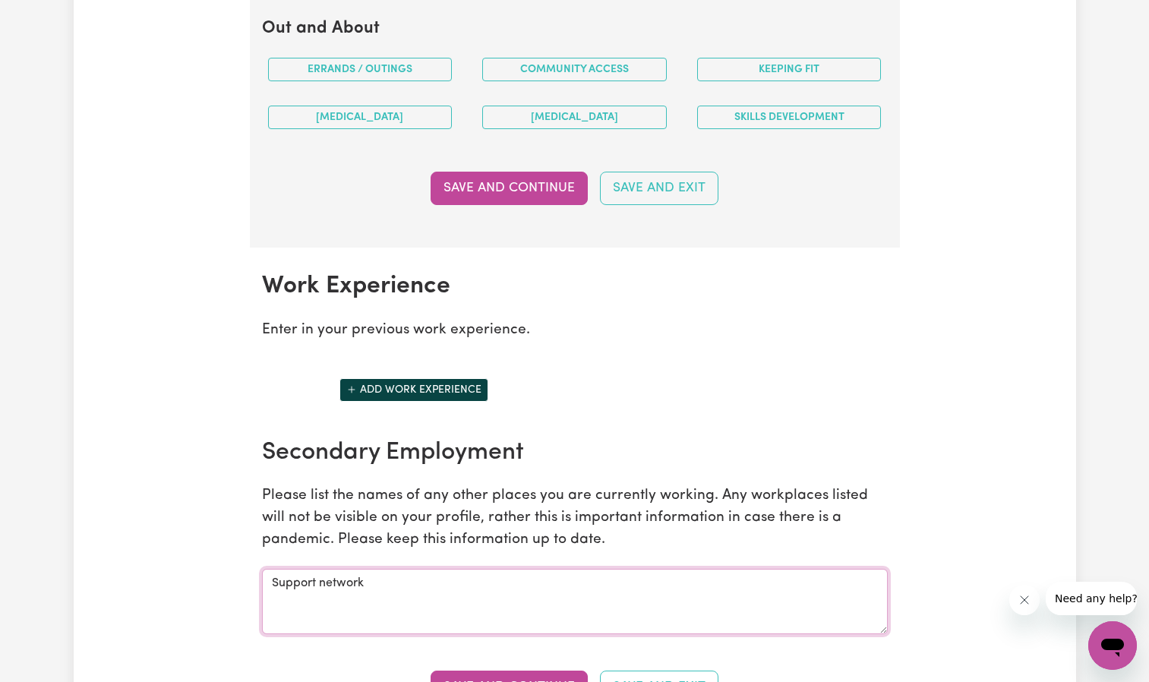
scroll to position [2051, 0]
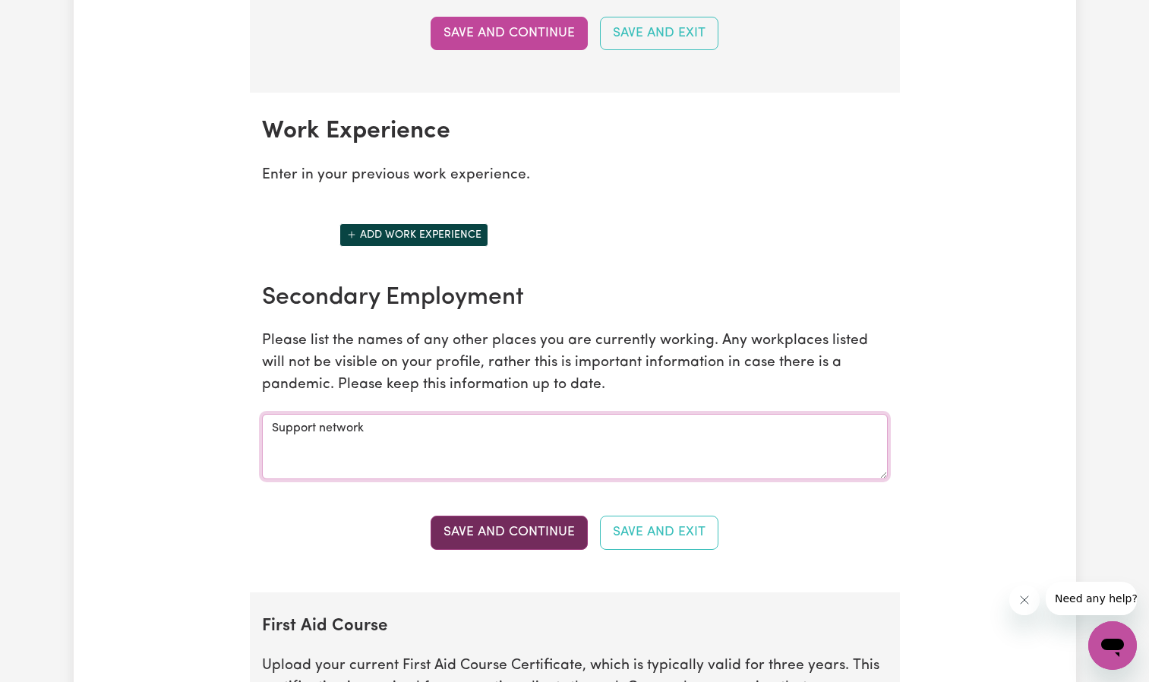
type textarea "Support network"
click at [520, 530] on button "Save and Continue" at bounding box center [509, 532] width 157 height 33
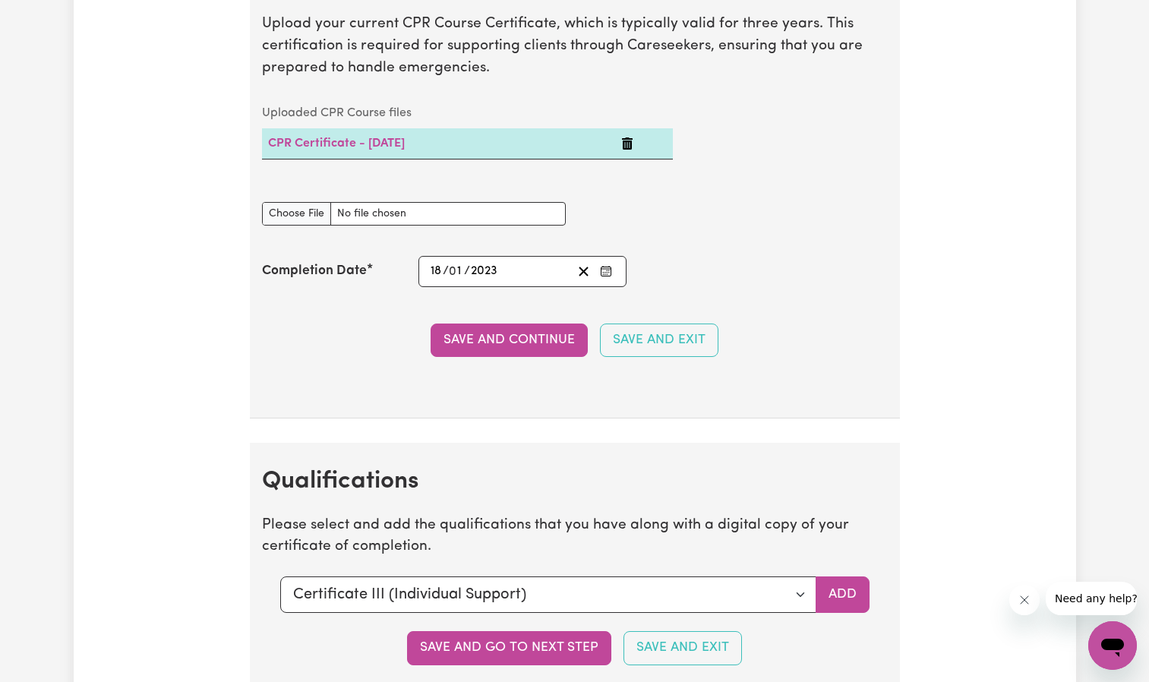
scroll to position [3267, 0]
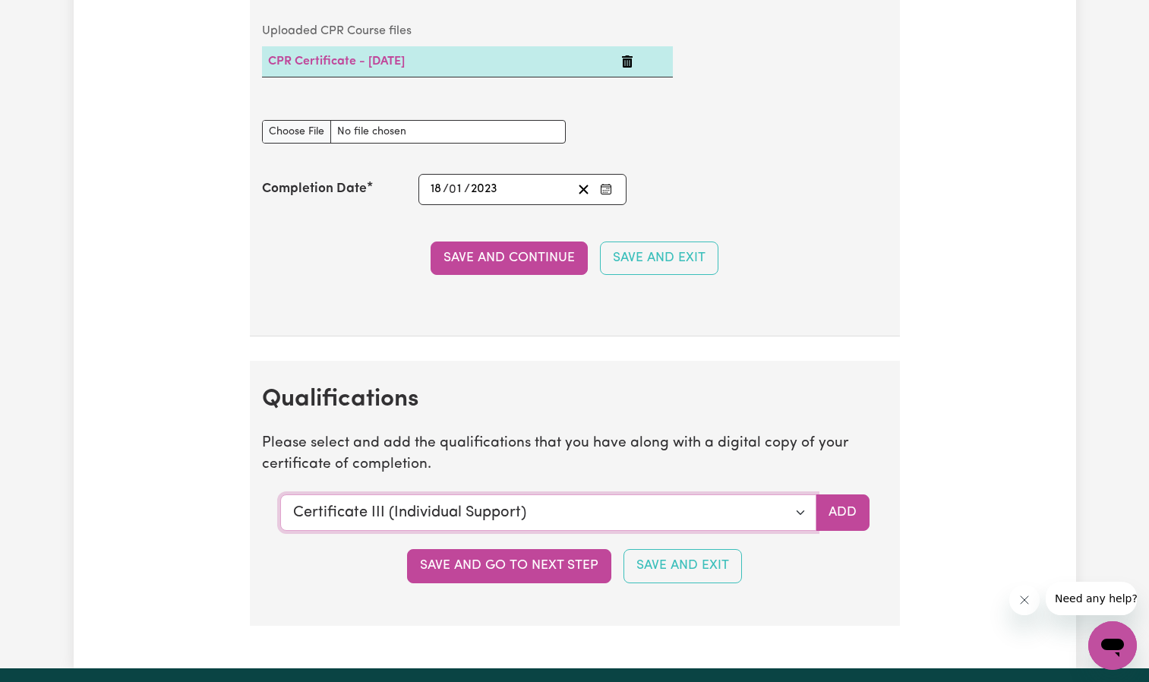
click at [598, 522] on select "Select a qualification to add... Certificate III (Individual Support) Certifica…" at bounding box center [548, 513] width 536 height 36
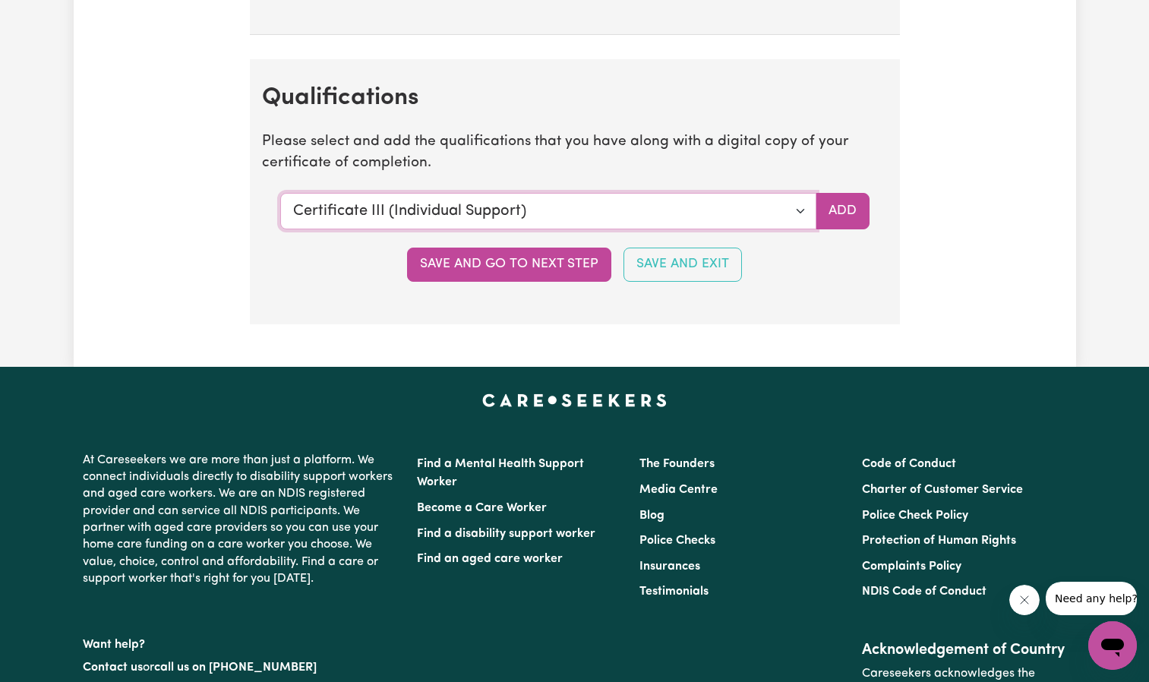
scroll to position [3495, 0]
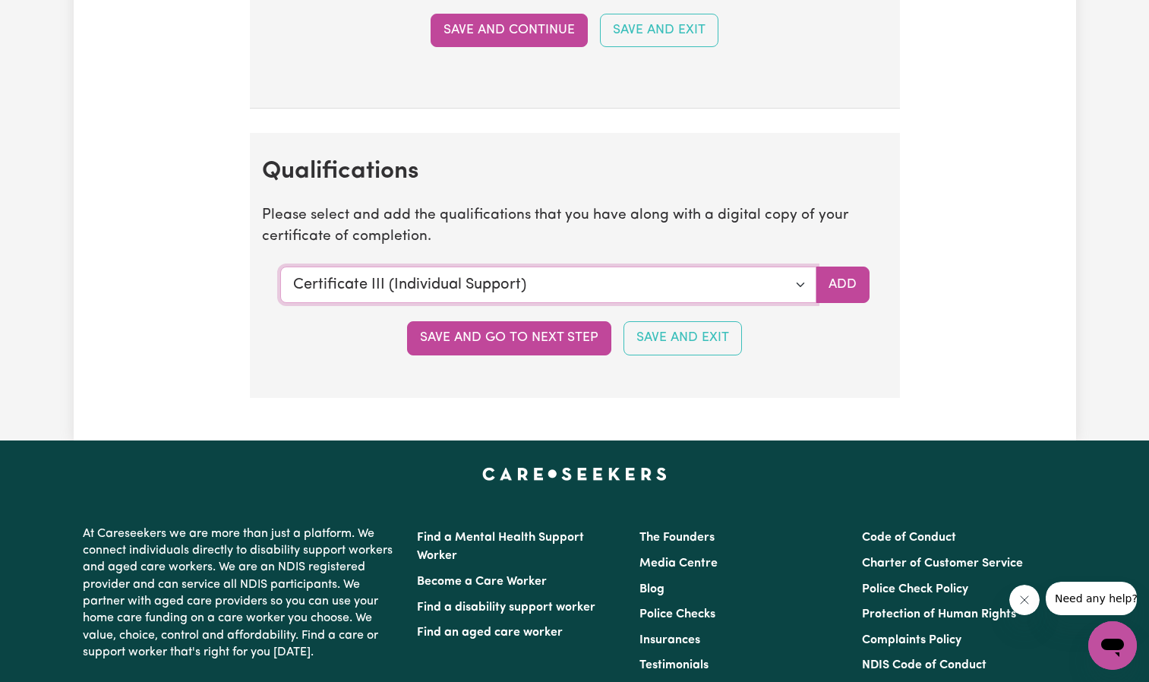
click at [536, 295] on select "Select a qualification to add... Certificate III (Individual Support) Certifica…" at bounding box center [548, 285] width 536 height 36
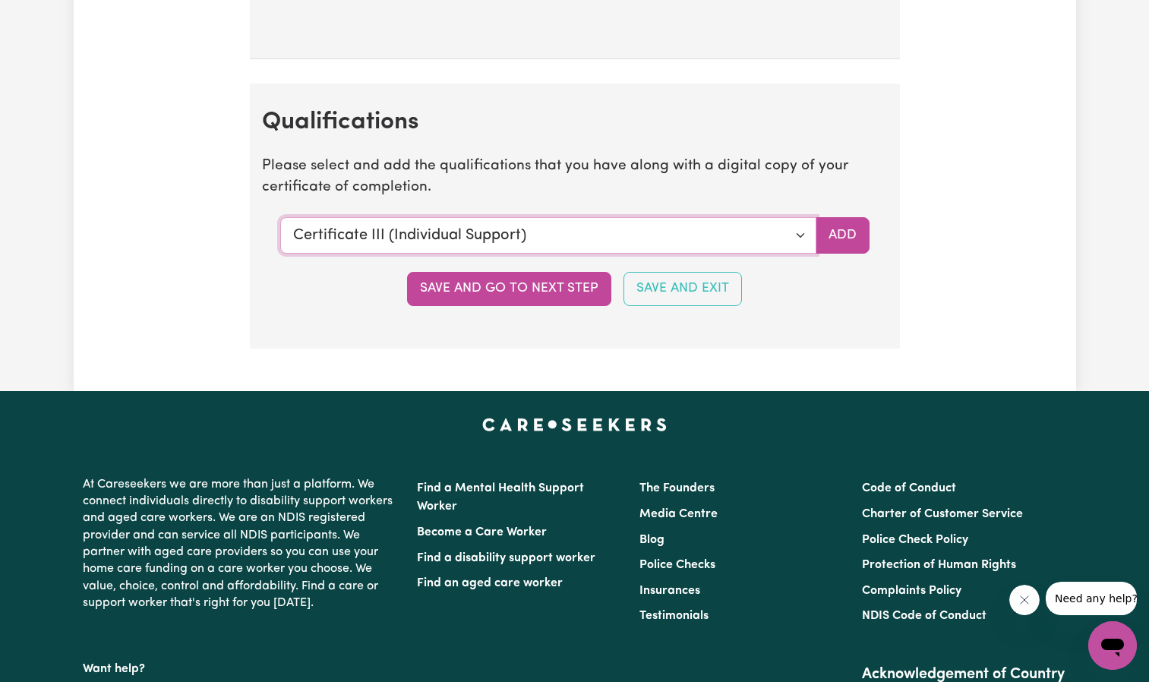
scroll to position [3571, 0]
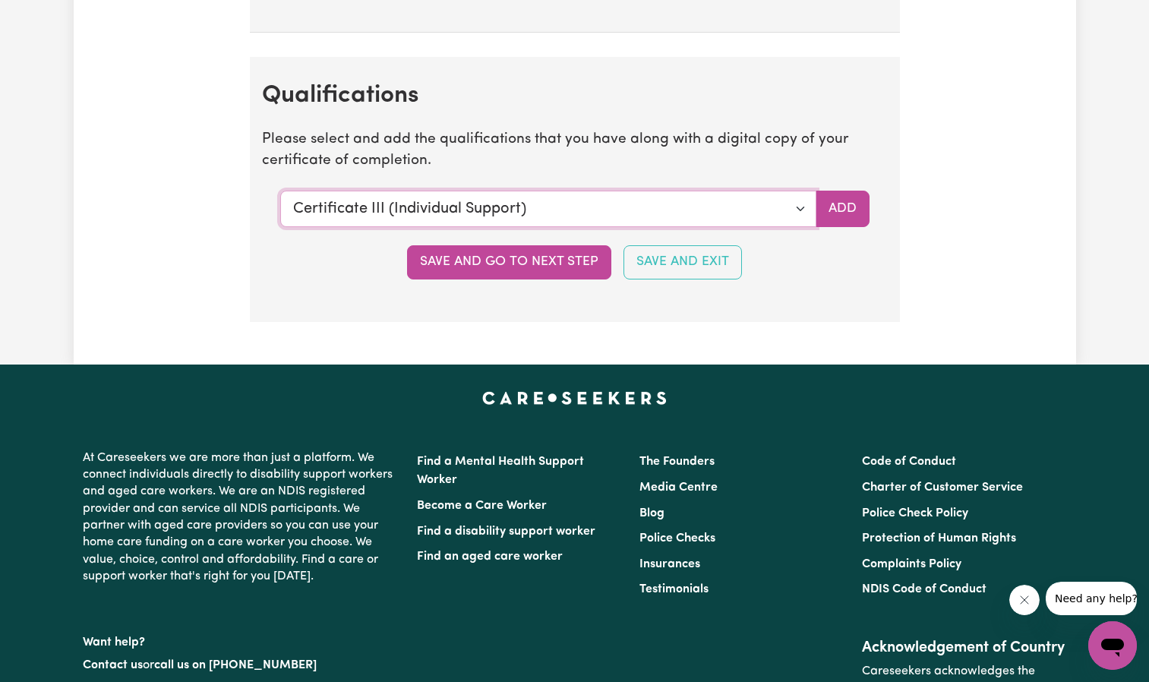
click at [604, 207] on select "Select a qualification to add... Certificate III (Individual Support) Certifica…" at bounding box center [548, 209] width 536 height 36
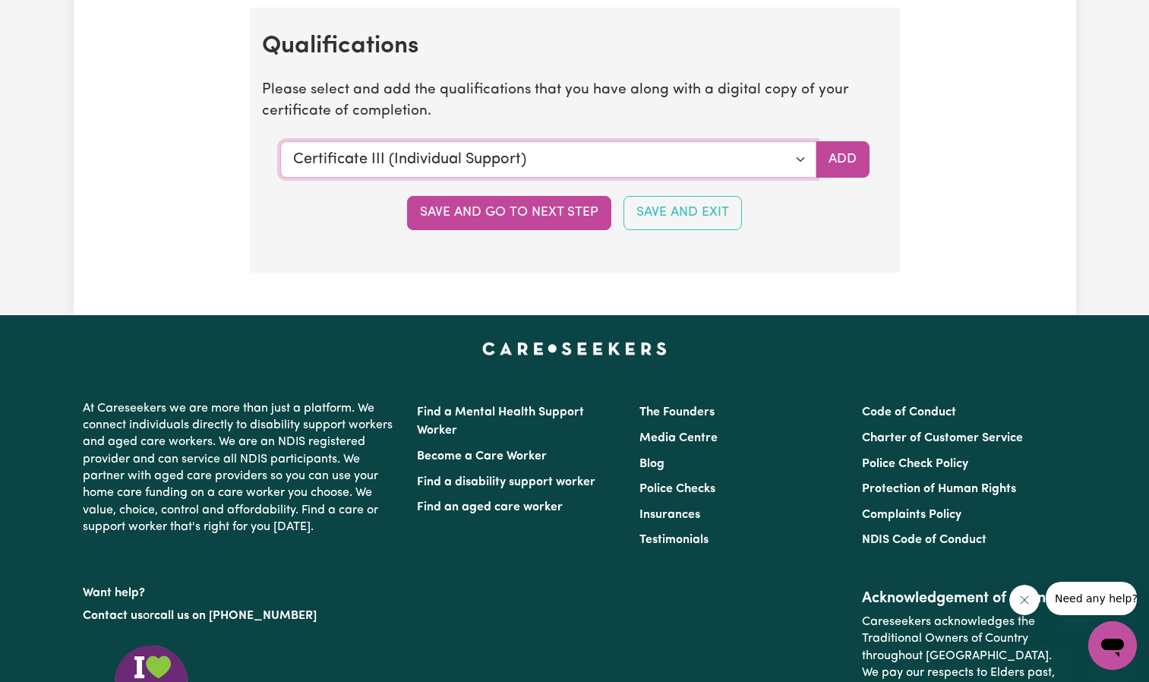
scroll to position [3647, 0]
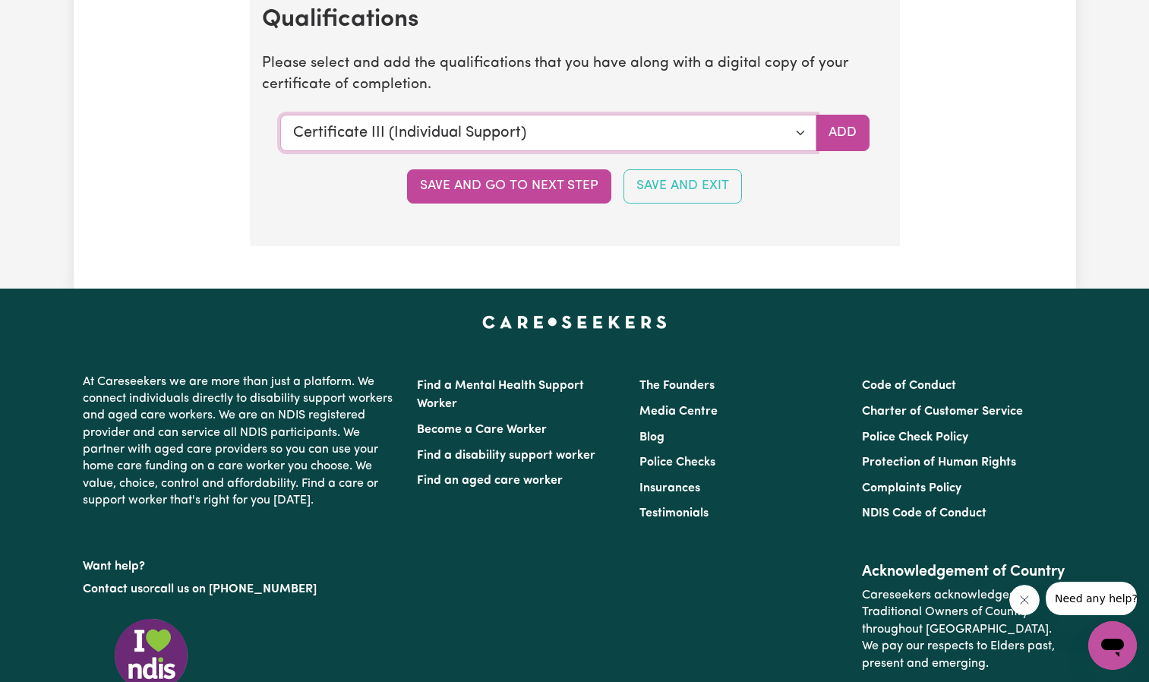
click at [654, 127] on select "Select a qualification to add... Certificate III (Individual Support) Certifica…" at bounding box center [548, 133] width 536 height 36
click at [667, 99] on section "Qualifications Please select and add the qualifications that you have along wit…" at bounding box center [575, 113] width 650 height 264
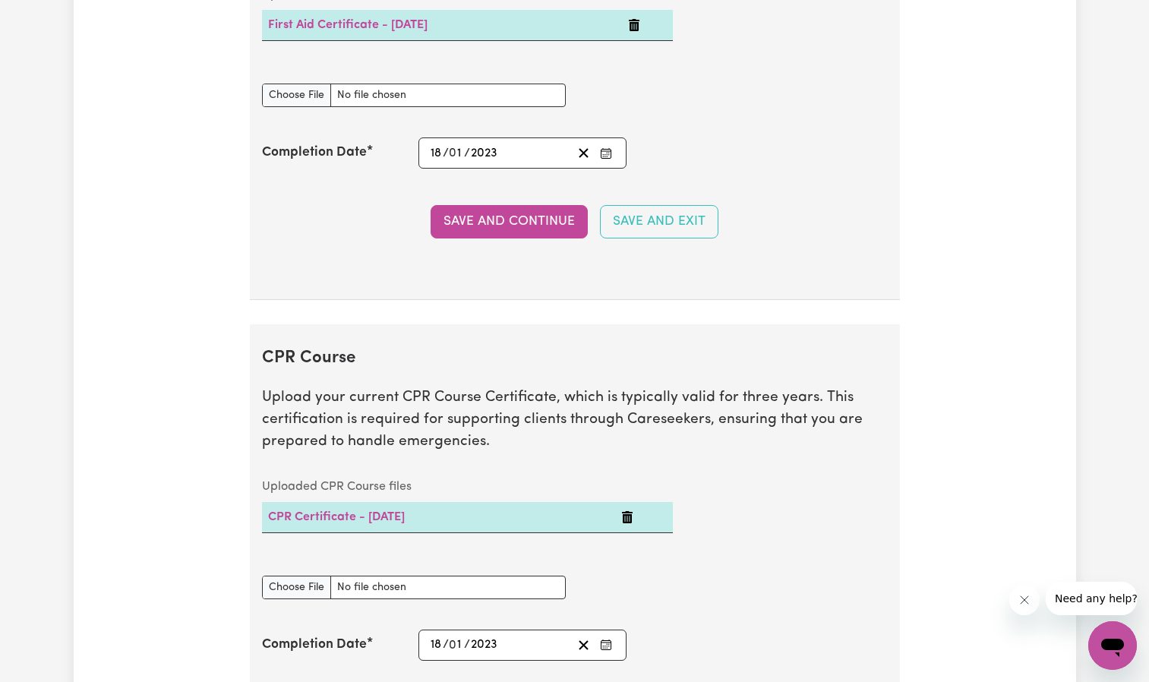
scroll to position [3267, 0]
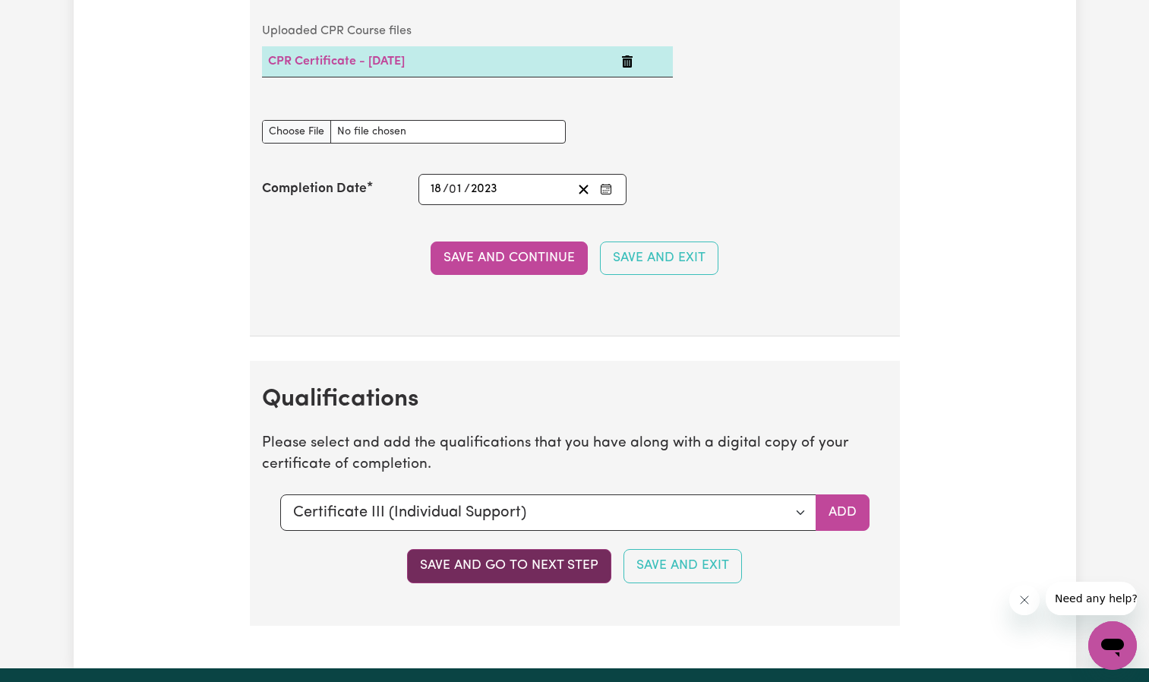
click at [500, 560] on button "Save and go to next step" at bounding box center [509, 565] width 204 height 33
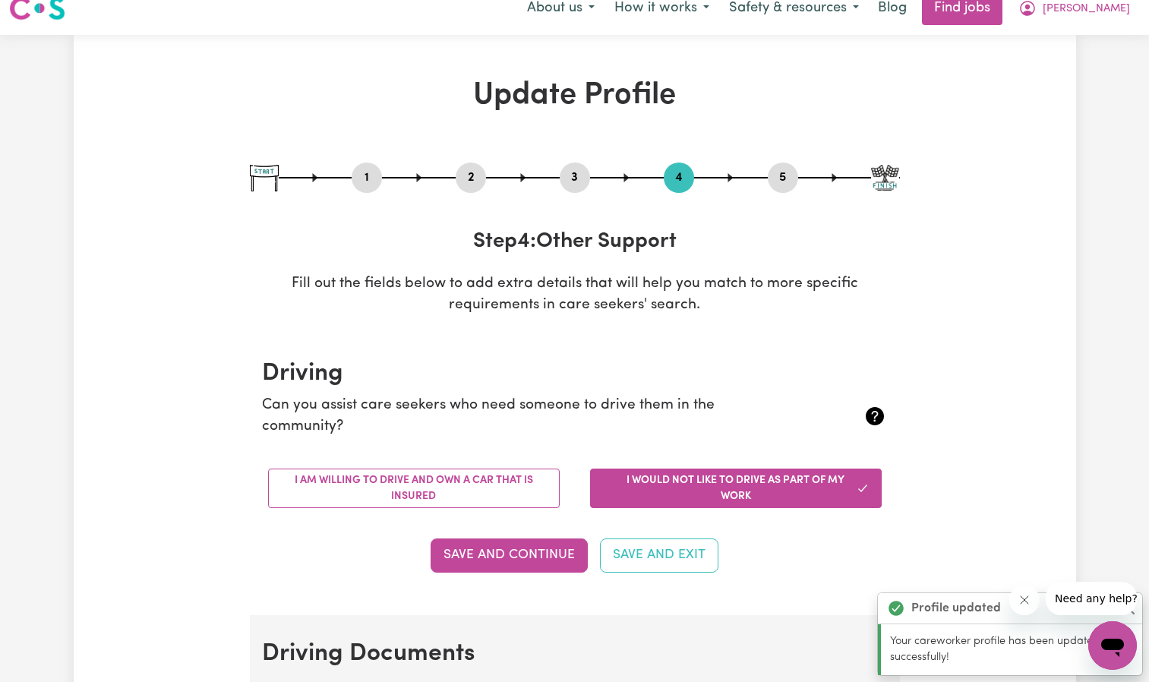
scroll to position [0, 0]
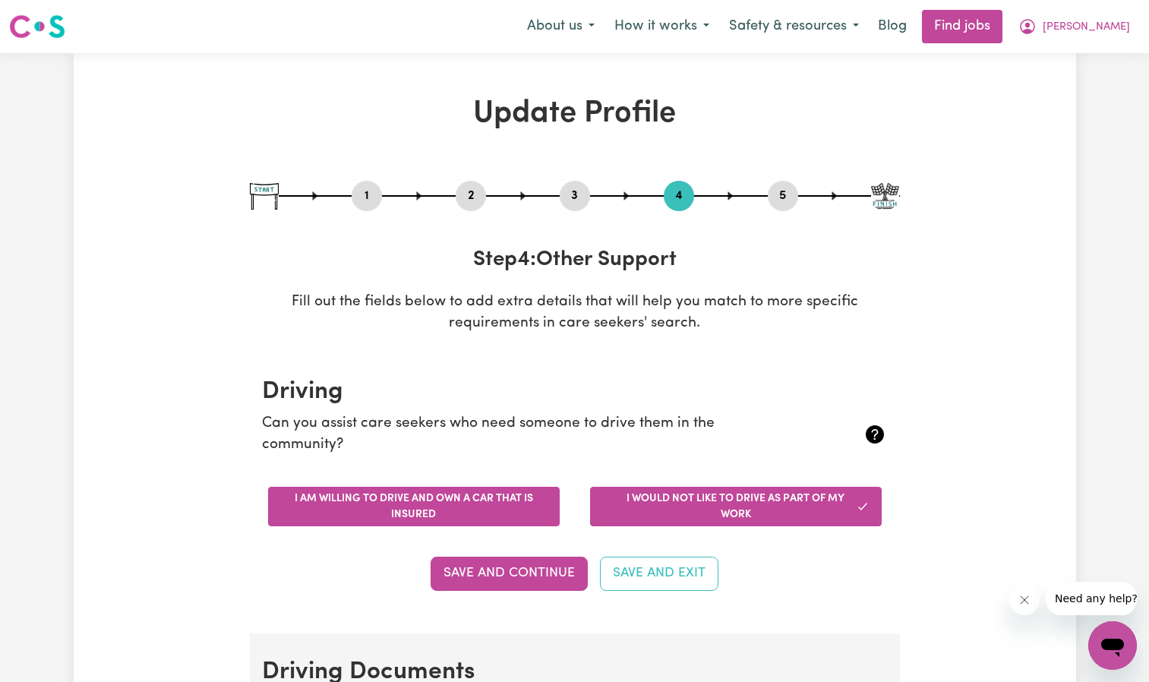
click at [465, 507] on button "I am willing to drive and own a car that is insured" at bounding box center [414, 507] width 292 height 40
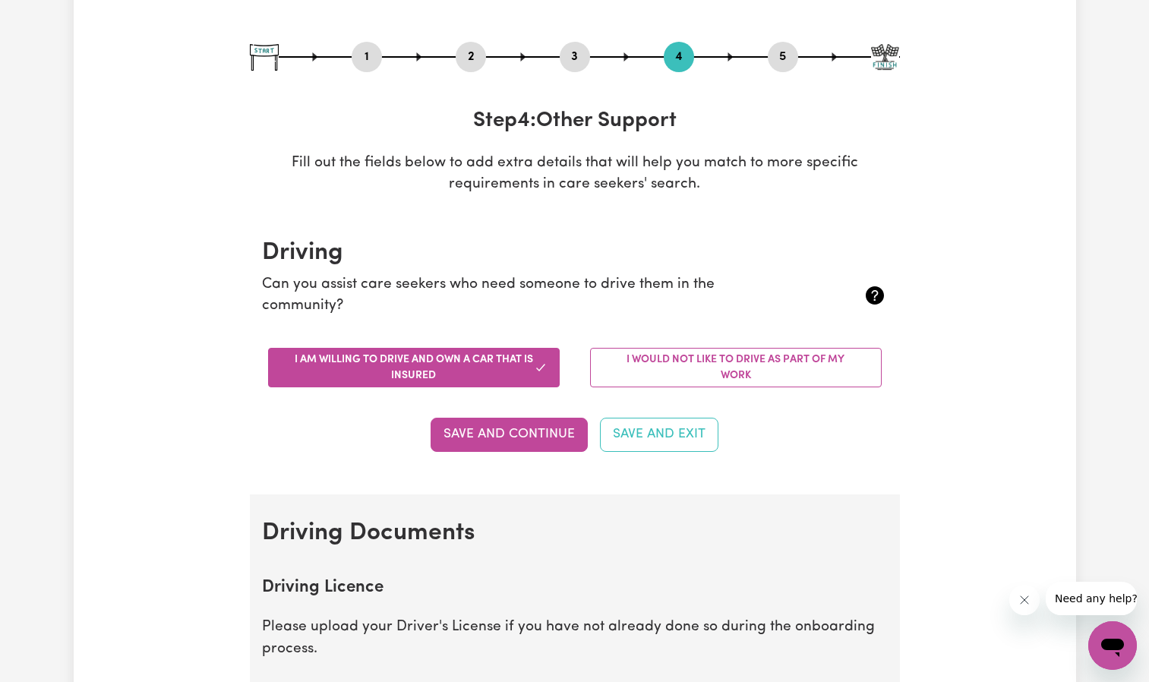
scroll to position [152, 0]
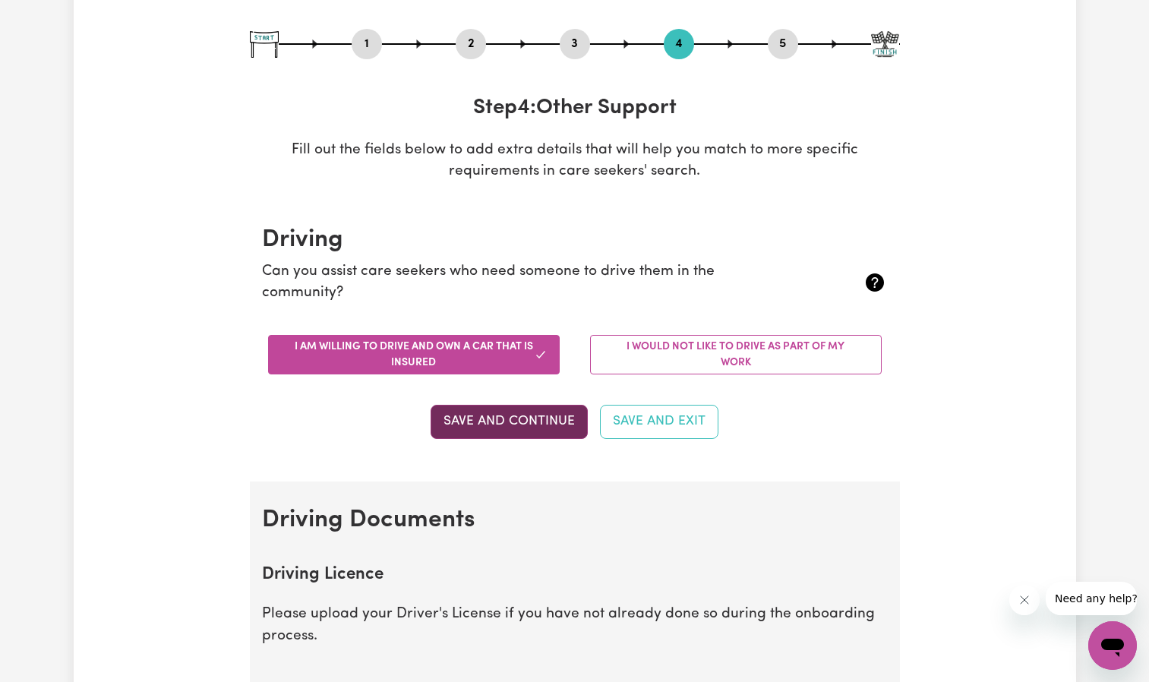
click at [489, 423] on button "Save and Continue" at bounding box center [509, 421] width 157 height 33
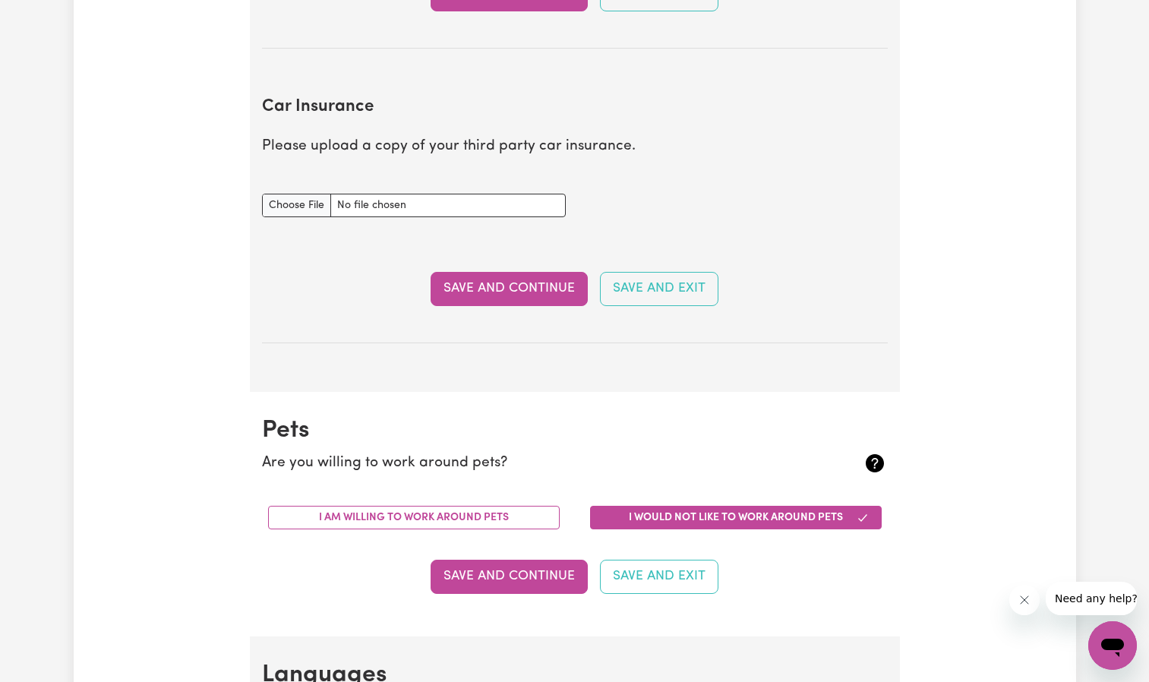
scroll to position [1149, 0]
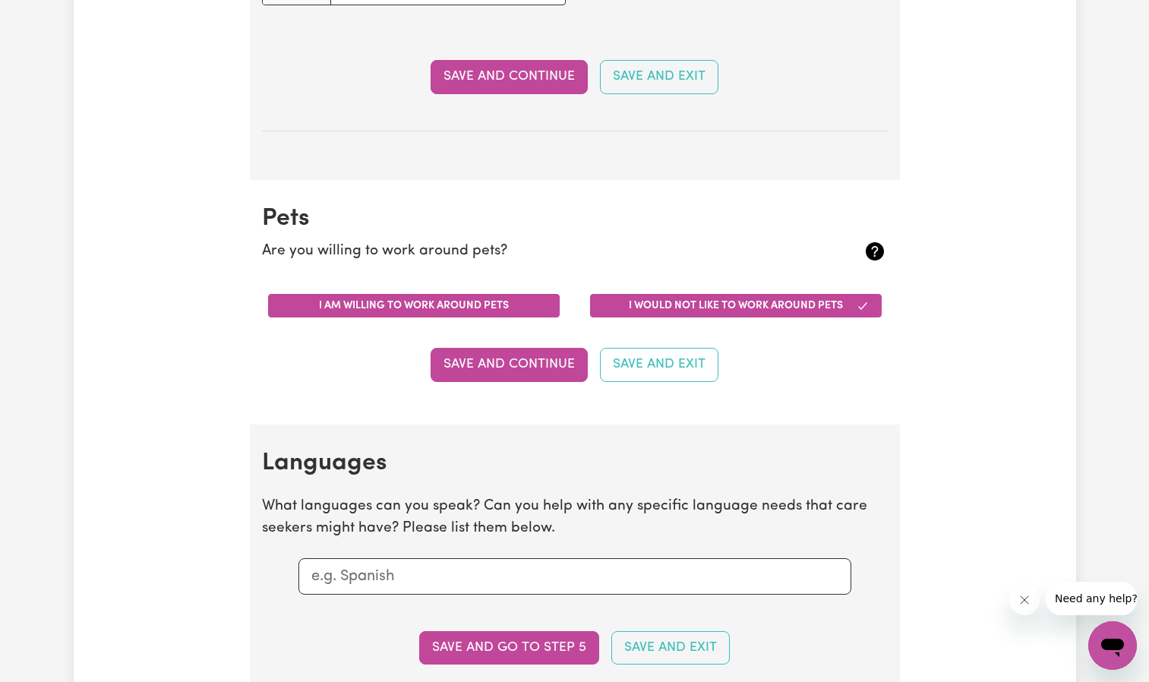
click at [437, 306] on button "I am willing to work around pets" at bounding box center [414, 306] width 292 height 24
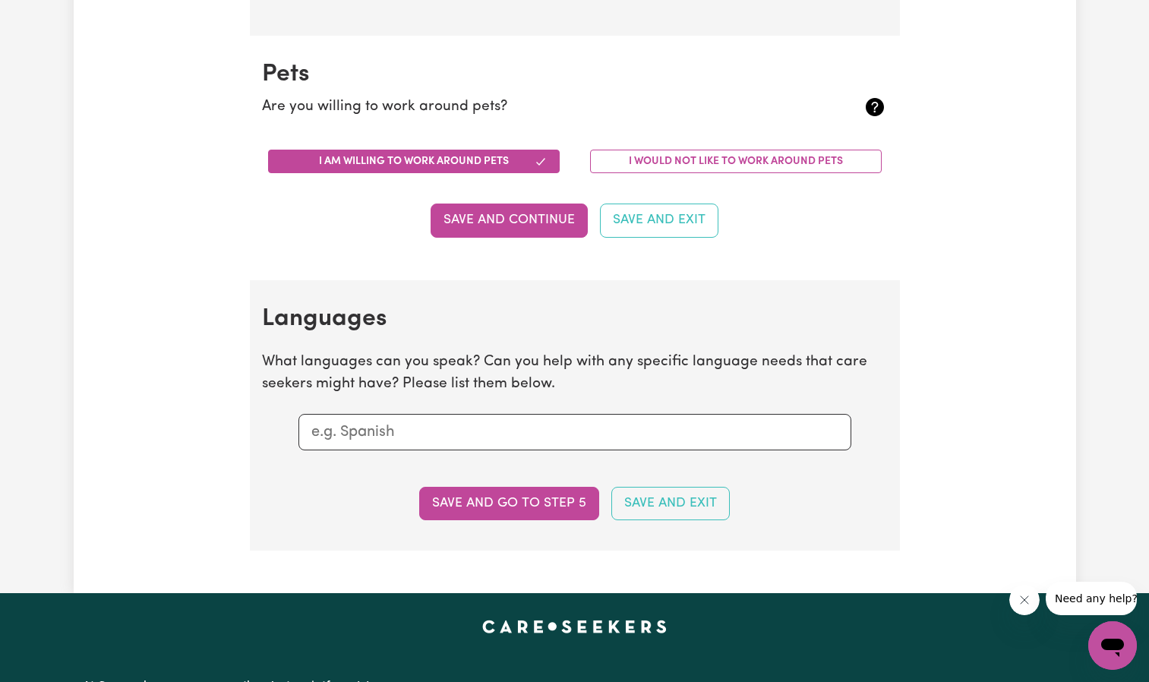
scroll to position [1301, 0]
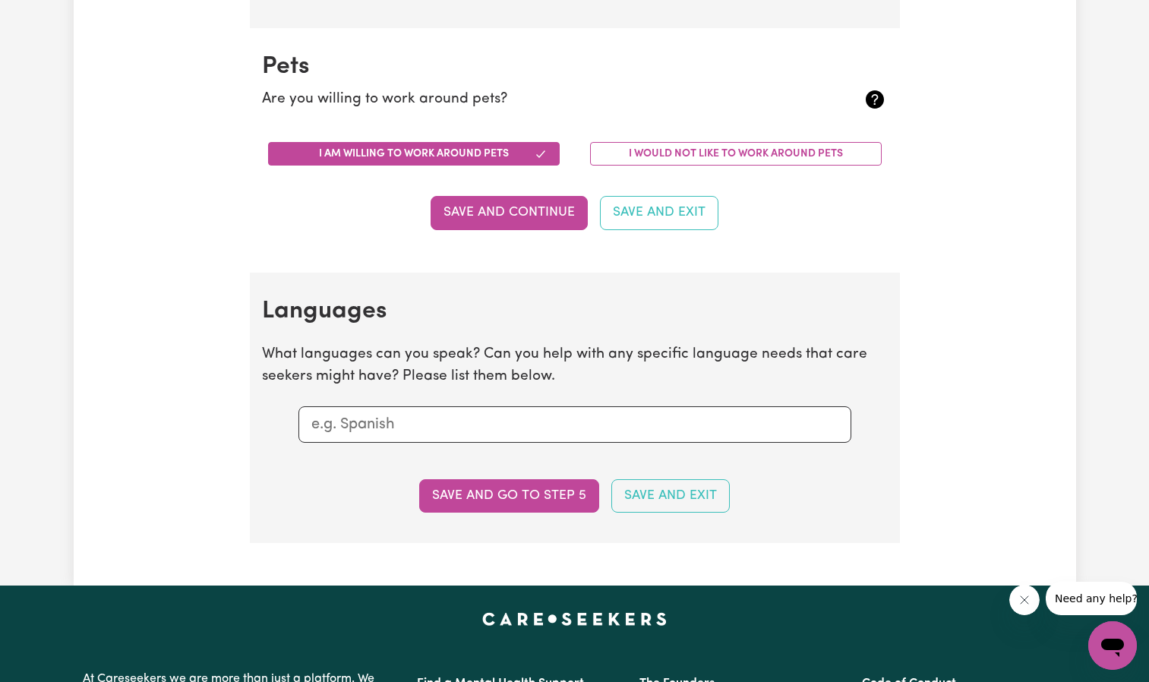
click at [378, 424] on input "text" at bounding box center [574, 424] width 527 height 23
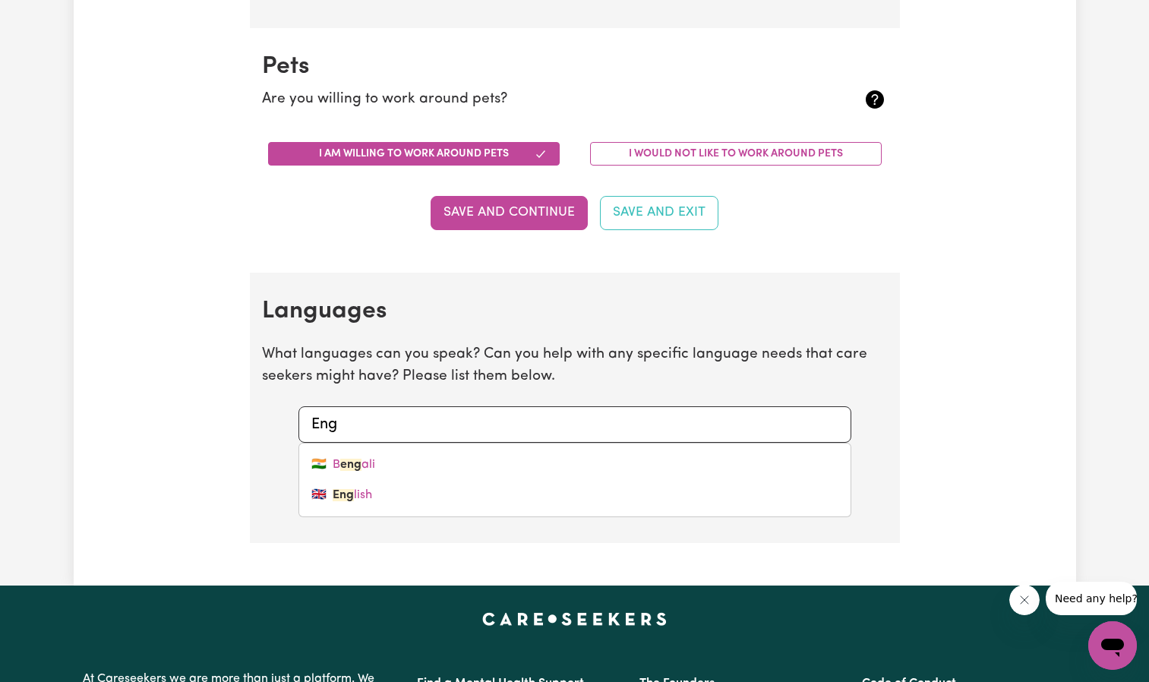
type input "Engl"
type input "English"
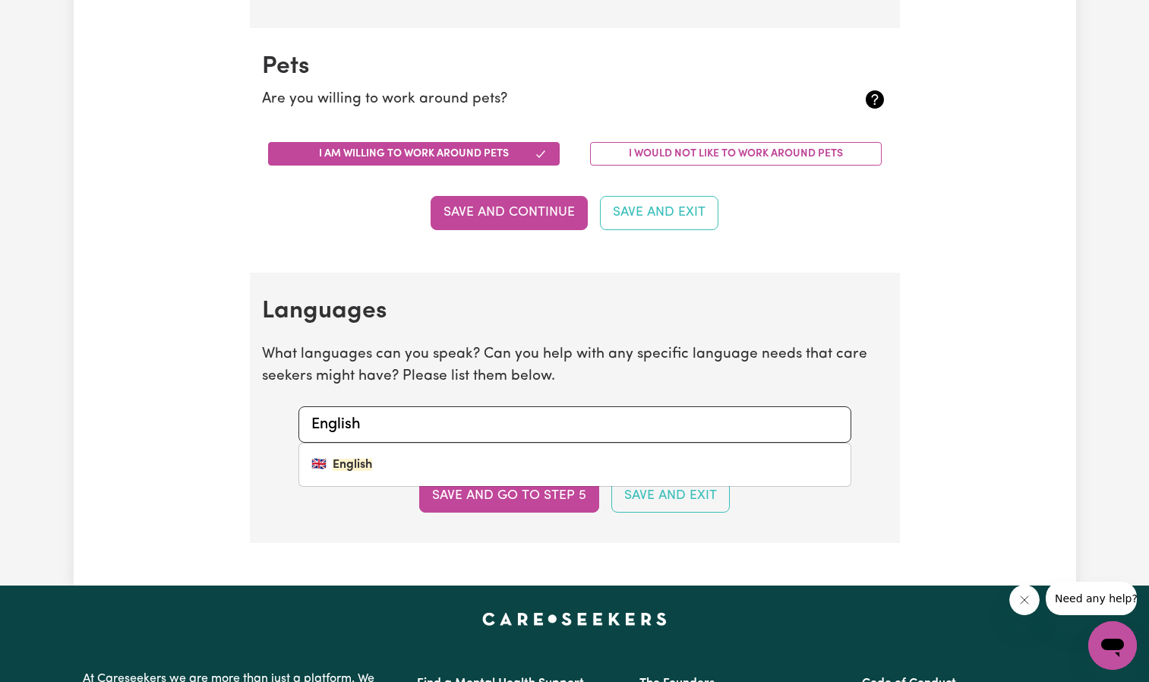
type input "English"
click at [311, 517] on section "Languages What languages can you speak? Can you help with any specific language…" at bounding box center [575, 408] width 650 height 270
drag, startPoint x: 400, startPoint y: 421, endPoint x: 388, endPoint y: 419, distance: 12.2
click at [388, 419] on input "English and Spanish" at bounding box center [574, 424] width 527 height 23
click at [393, 419] on input "English and Spanish" at bounding box center [574, 424] width 527 height 23
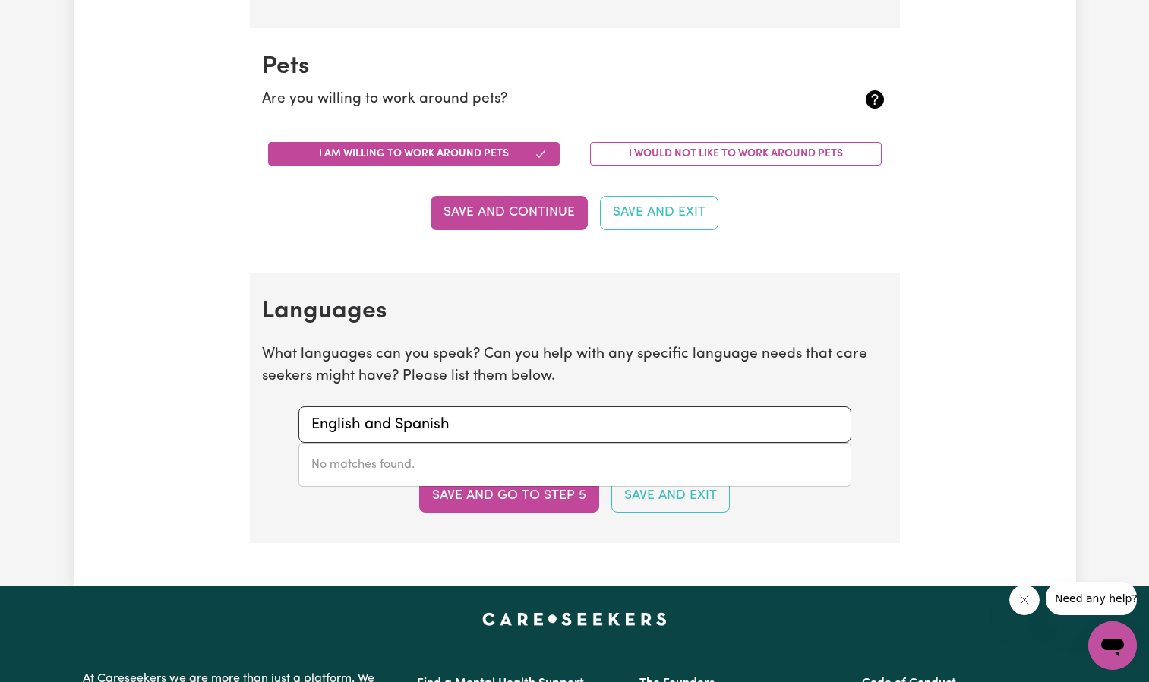
click at [397, 422] on input "English and Spanish" at bounding box center [574, 424] width 527 height 23
drag, startPoint x: 396, startPoint y: 422, endPoint x: 146, endPoint y: 404, distance: 250.5
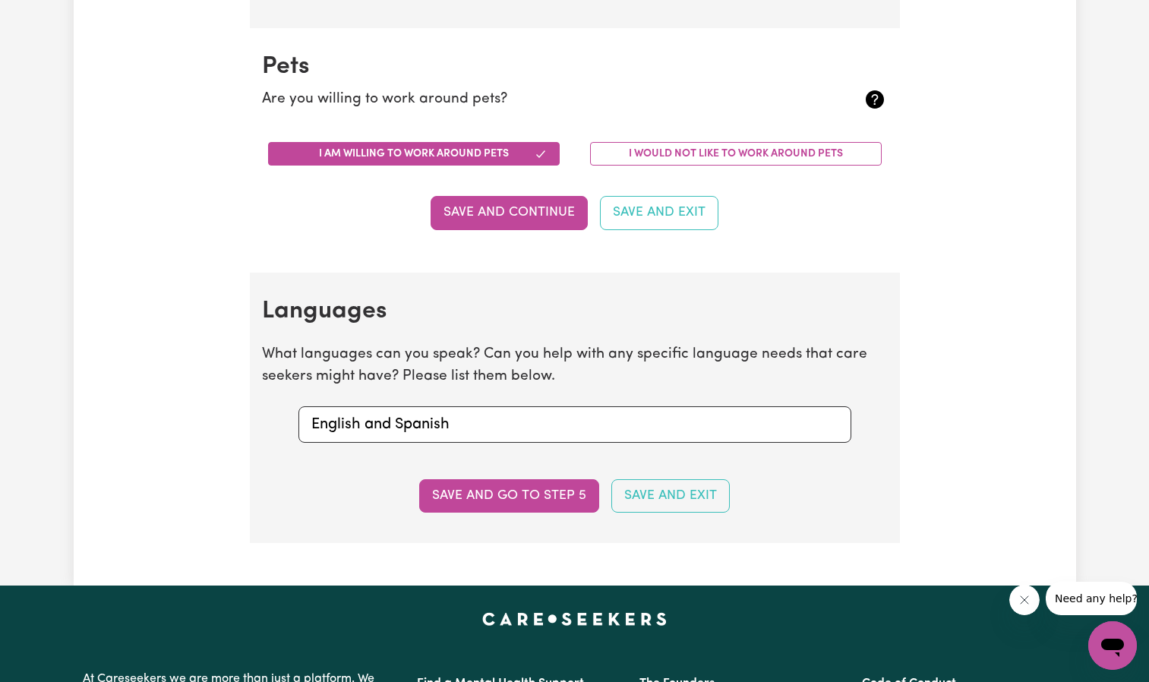
type input "Spanish"
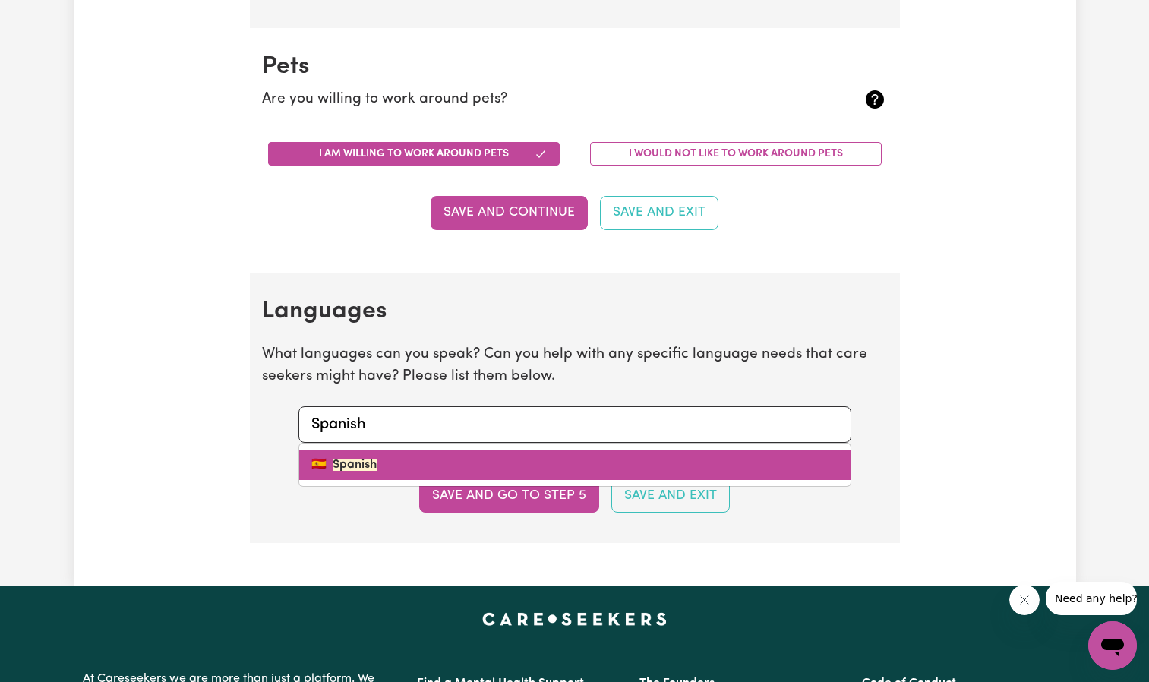
click at [369, 471] on mark "Spanish" at bounding box center [355, 465] width 44 height 12
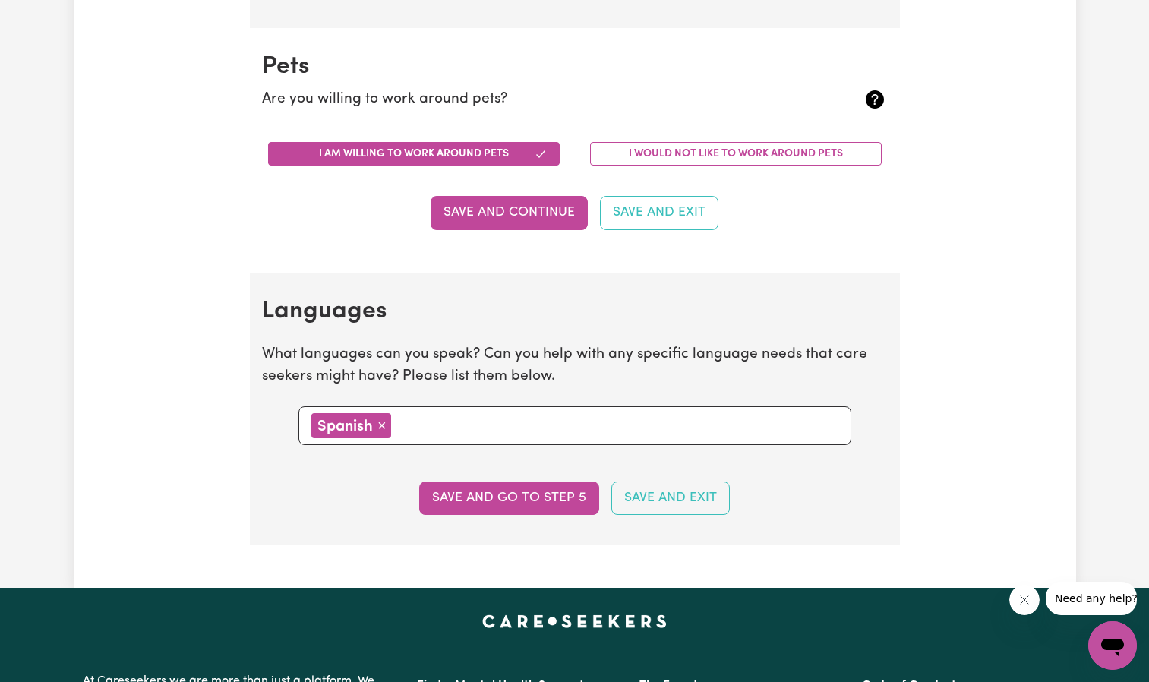
scroll to position [1225, 0]
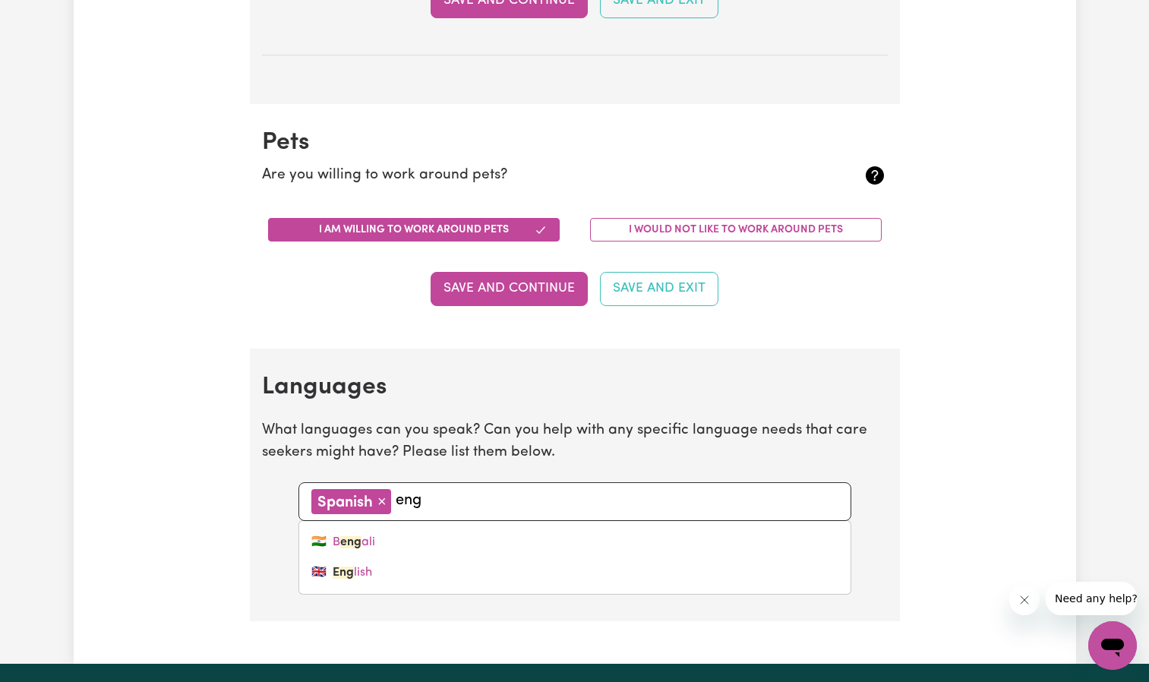
type input "engl"
type input "english"
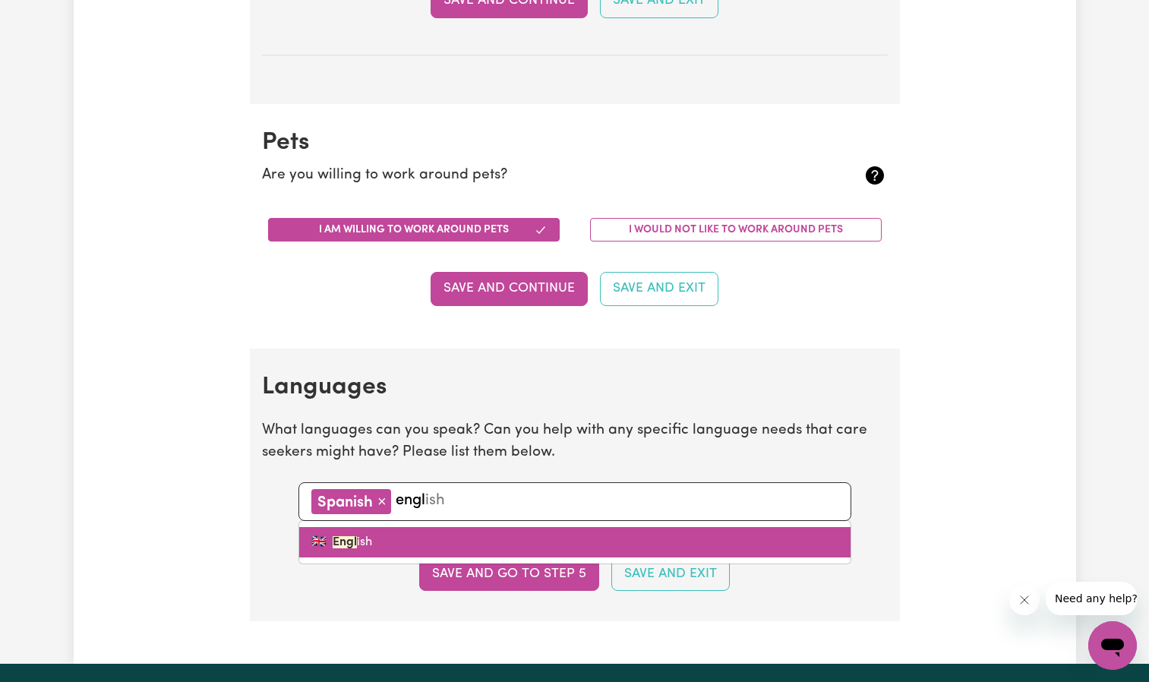
click at [352, 542] on mark "Engl" at bounding box center [345, 542] width 24 height 12
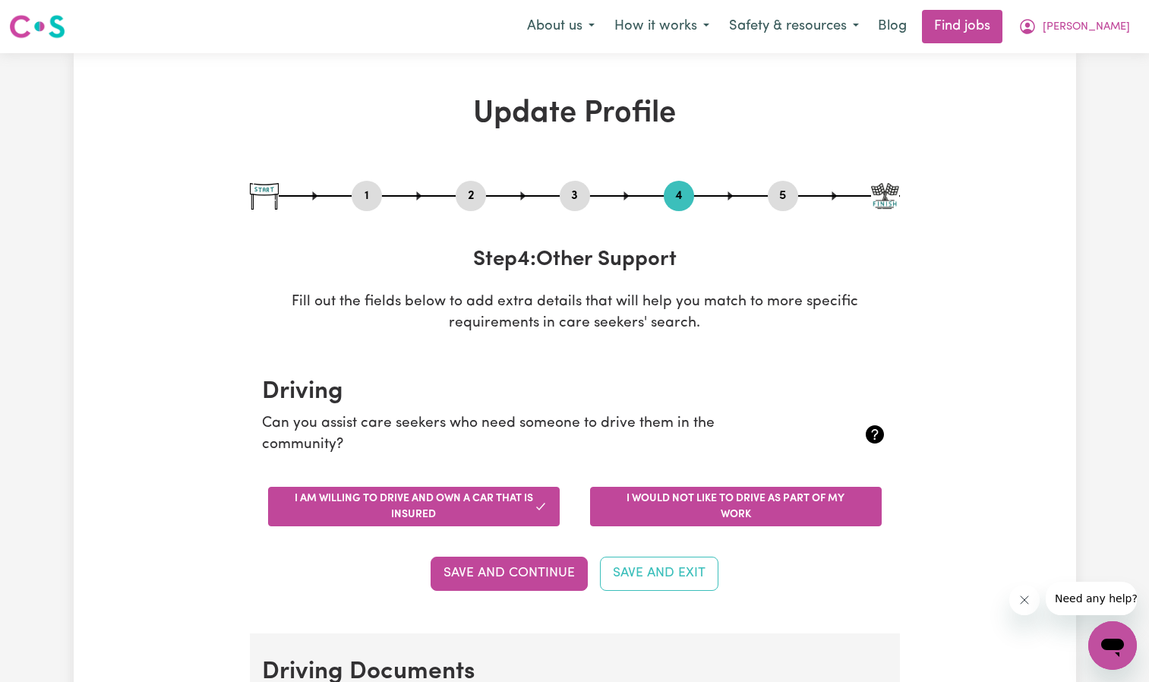
scroll to position [456, 0]
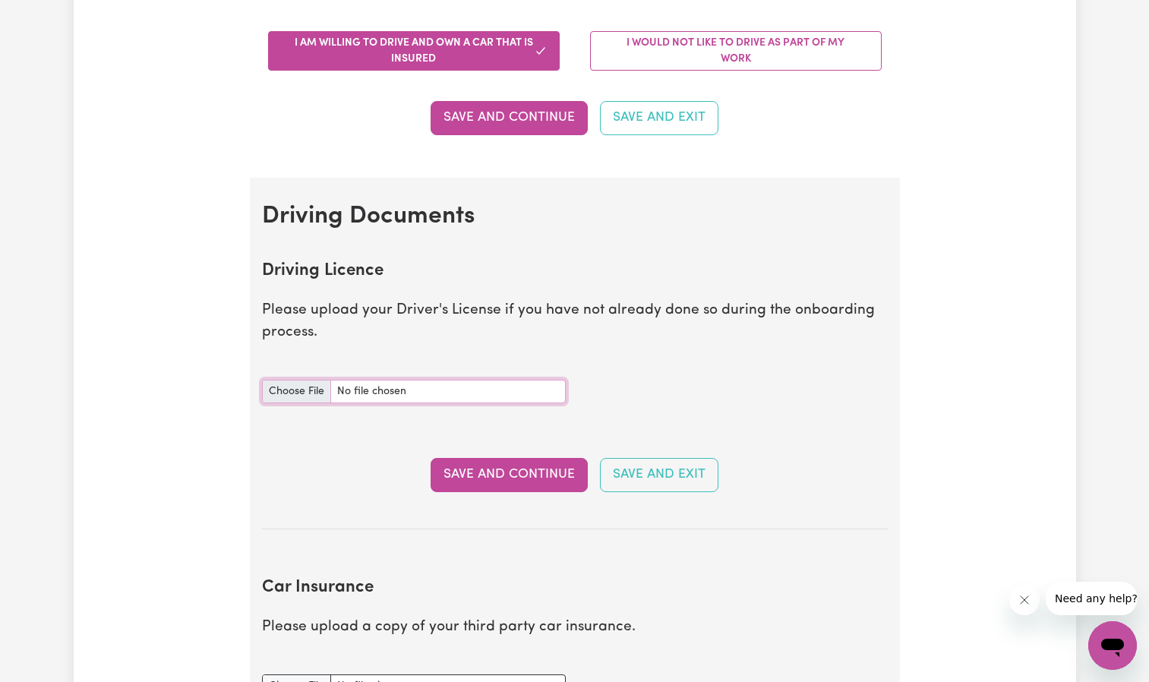
click at [286, 390] on input "Driving Licence document" at bounding box center [414, 392] width 304 height 24
type input "C:\fakepath\IMG_7731.jpeg"
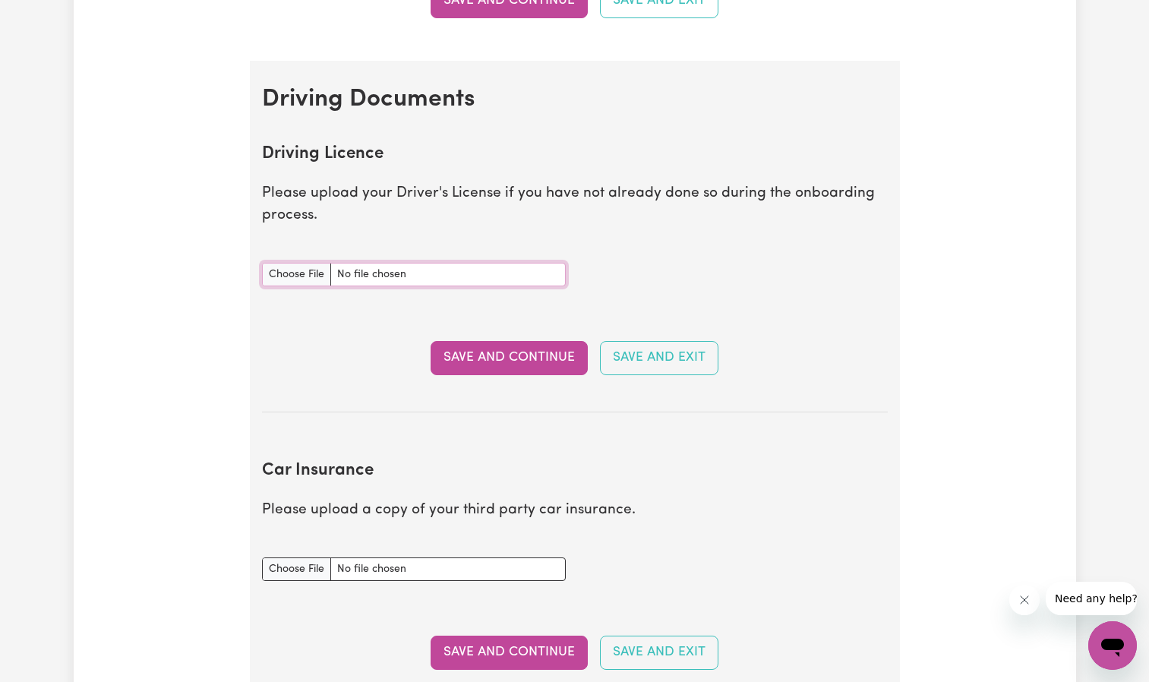
scroll to position [760, 0]
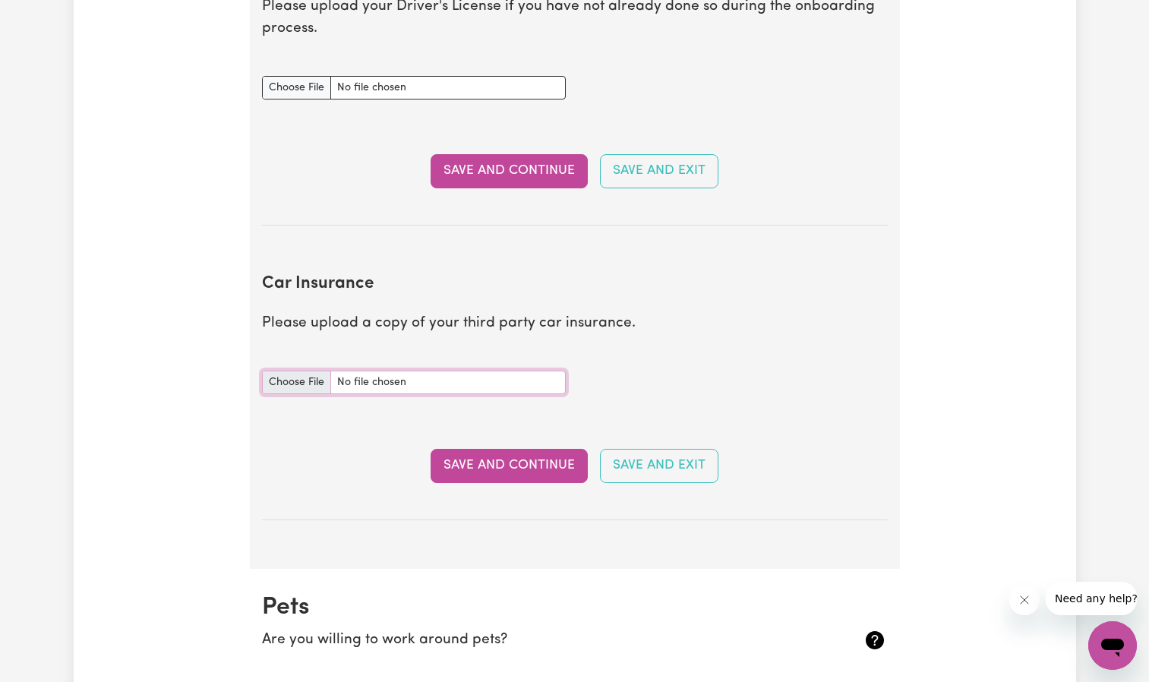
click at [303, 381] on input "Car Insurance document" at bounding box center [414, 383] width 304 height 24
type input "C:\fakepath\CAR INSURANCE.jpg"
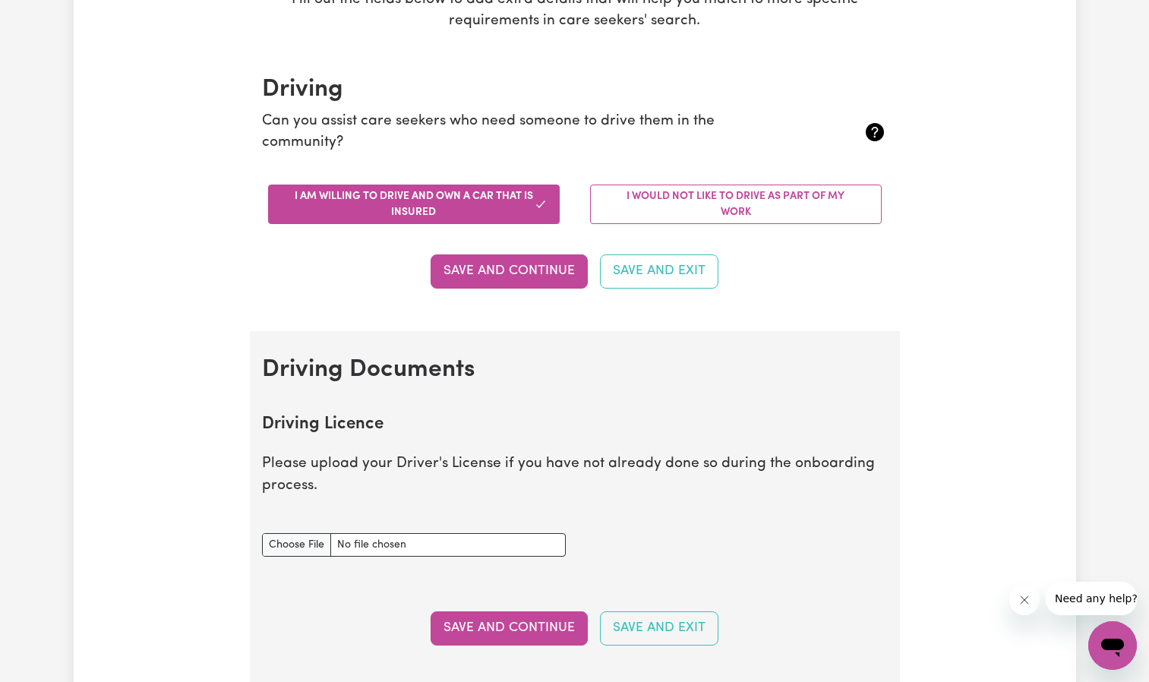
scroll to position [304, 0]
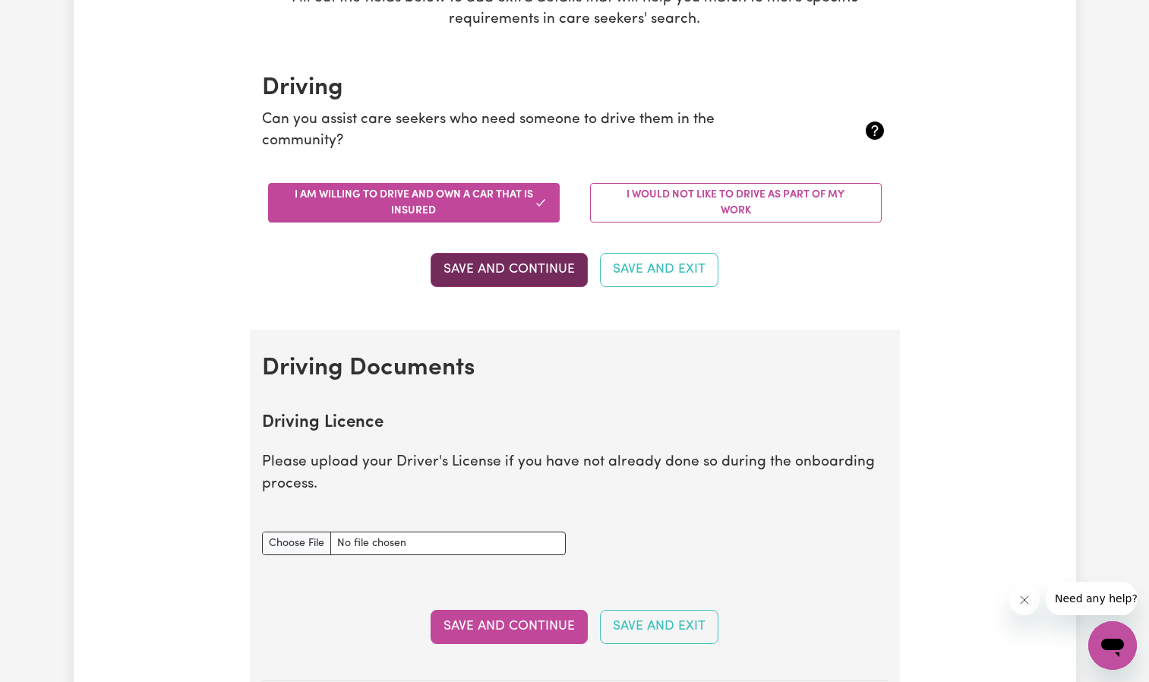
click at [497, 272] on button "Save and Continue" at bounding box center [509, 269] width 157 height 33
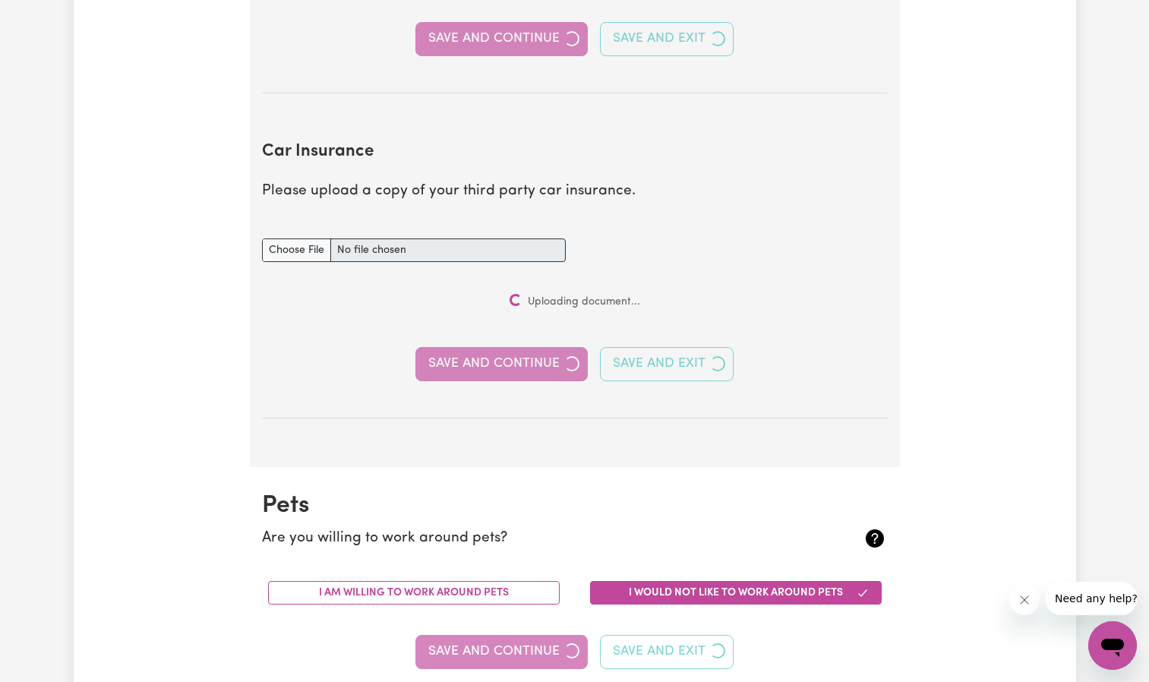
scroll to position [1140, 0]
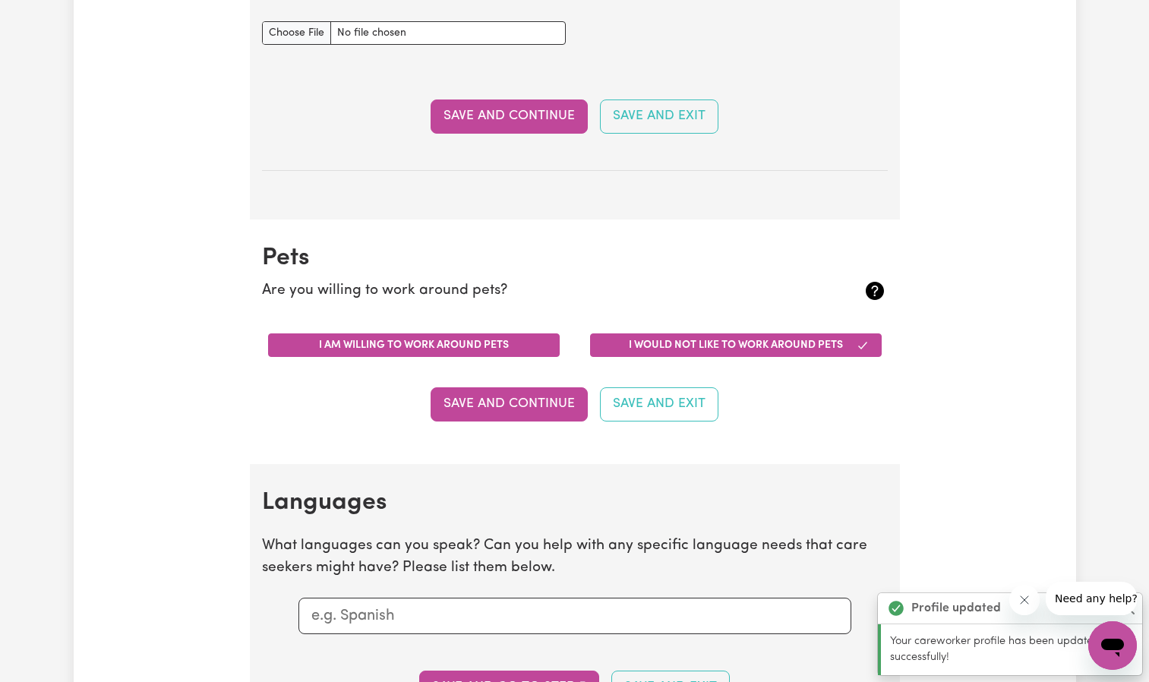
click at [469, 345] on section "Pets Are you willing to work around pets? I am willing to work around pets I wo…" at bounding box center [575, 342] width 650 height 245
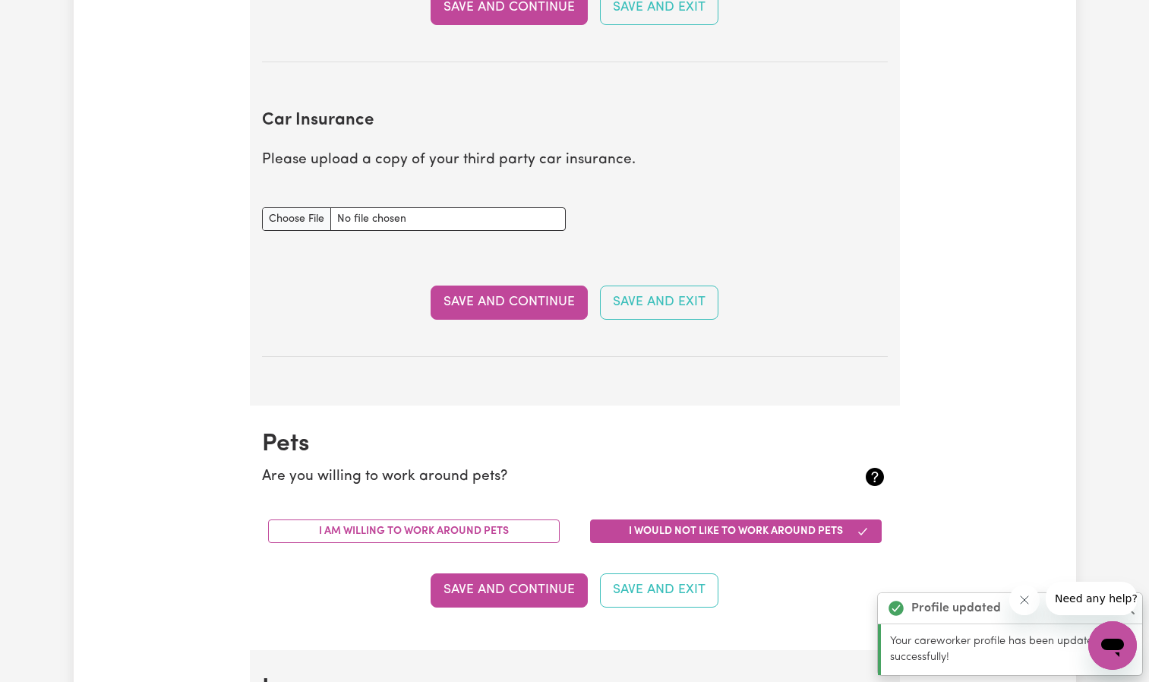
scroll to position [1149, 0]
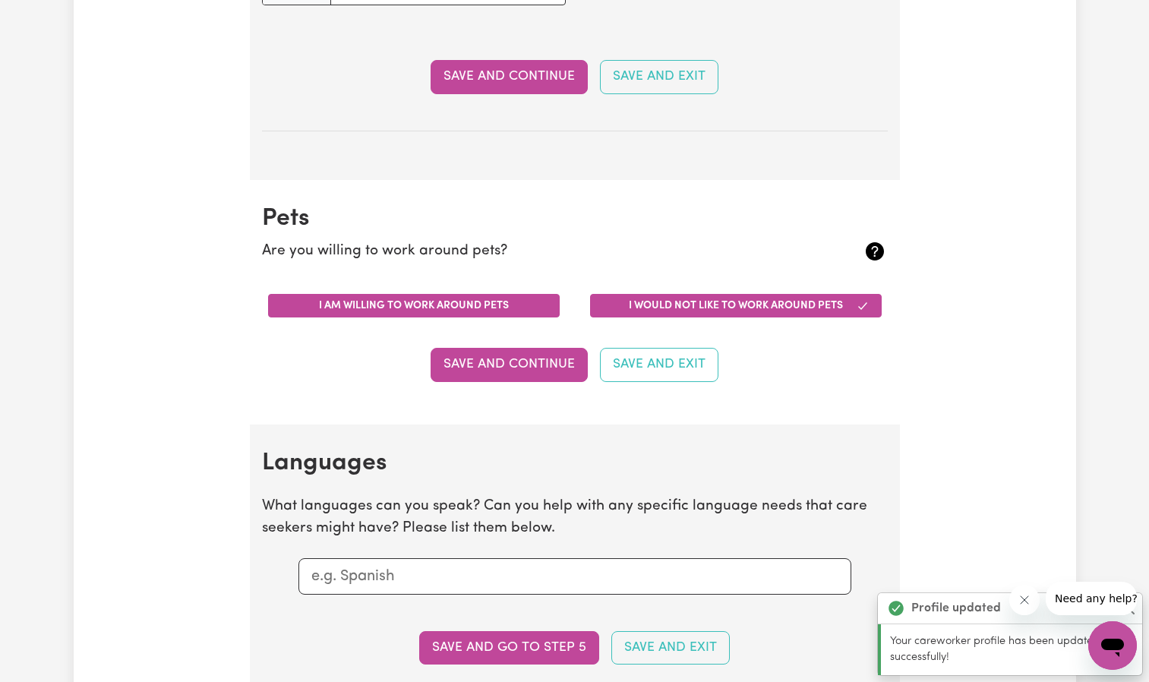
click at [492, 310] on button "I am willing to work around pets" at bounding box center [414, 306] width 292 height 24
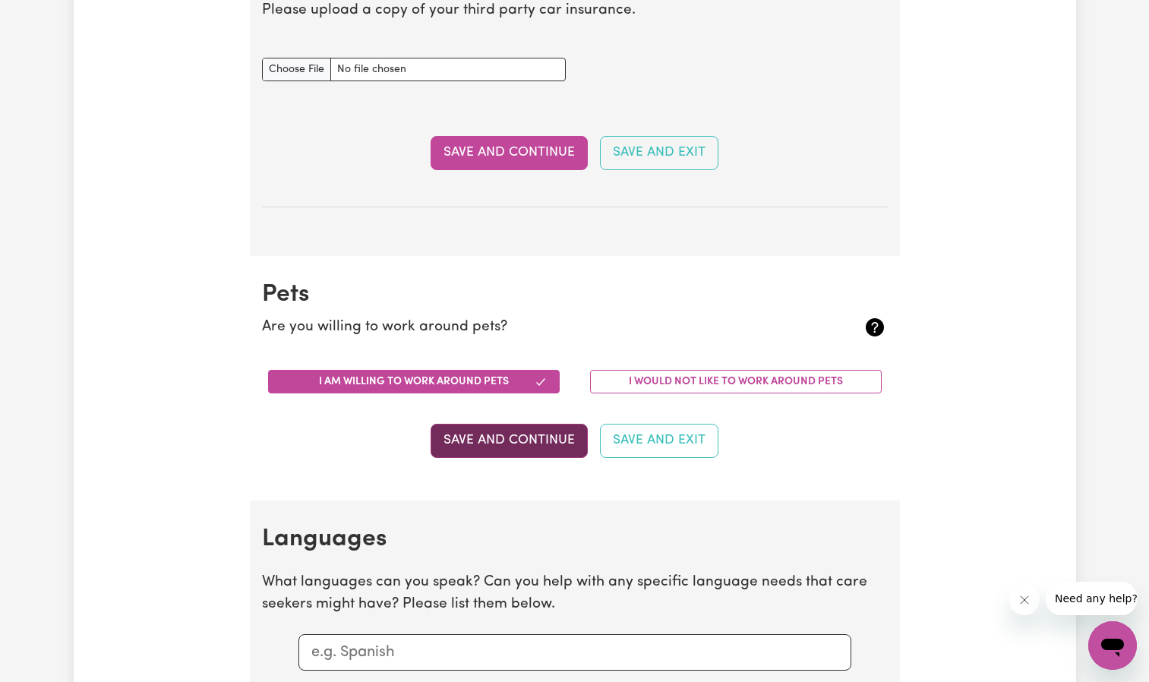
click at [513, 450] on button "Save and Continue" at bounding box center [509, 440] width 157 height 33
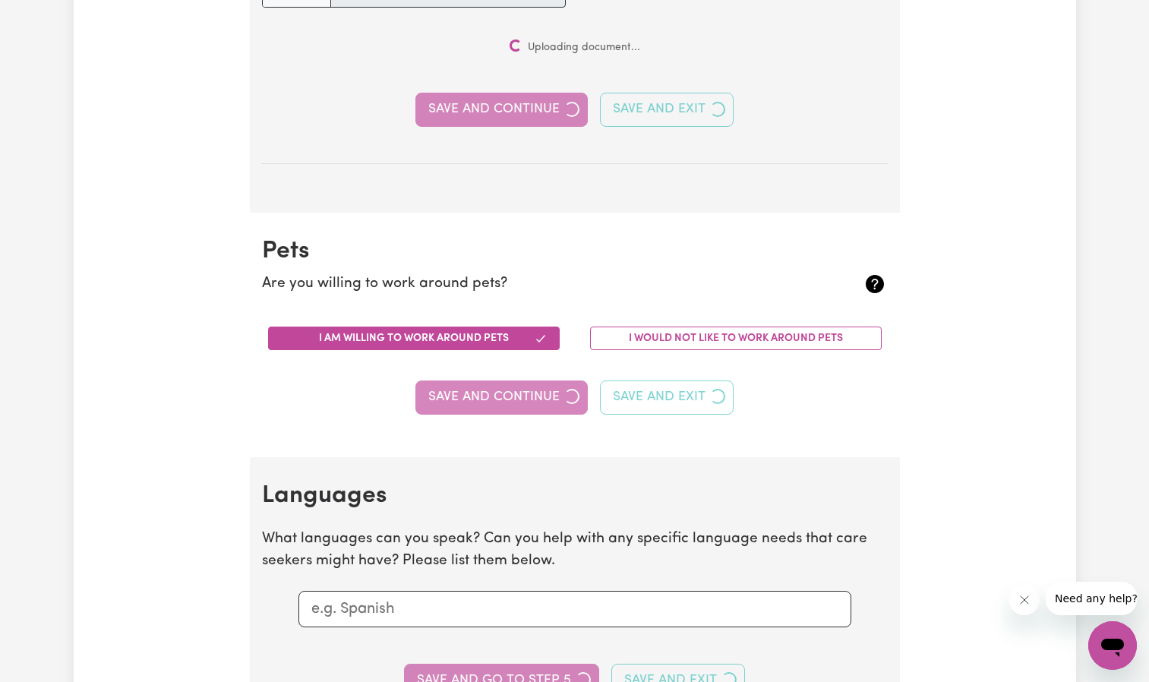
scroll to position [1331, 0]
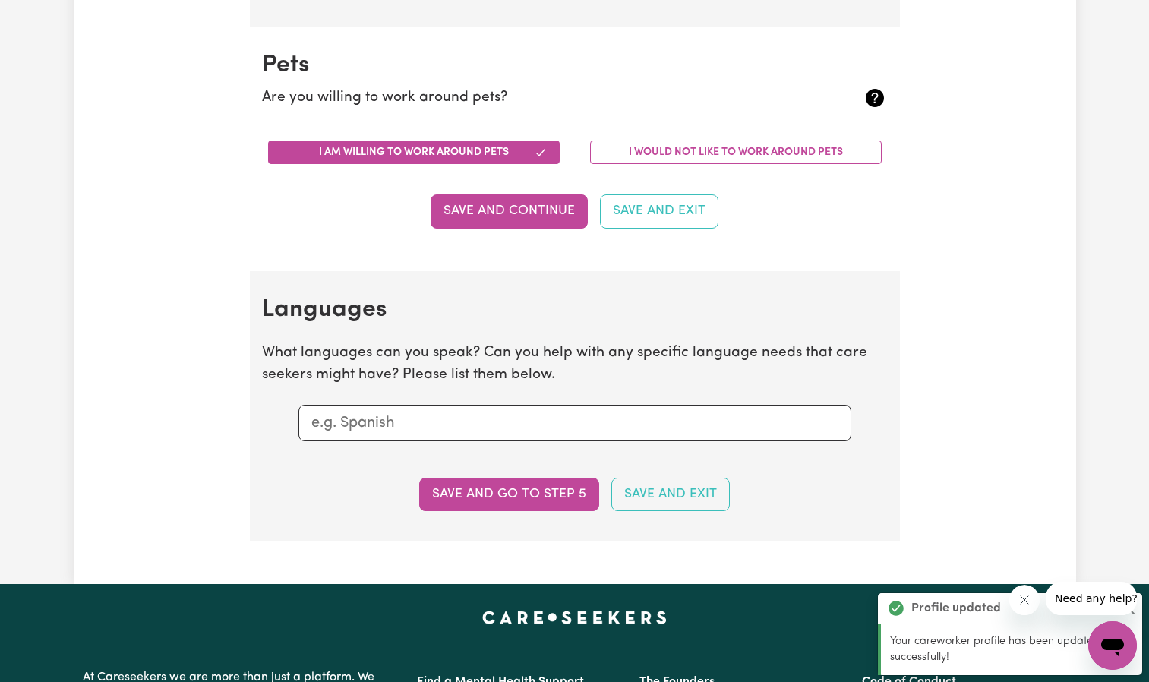
click at [505, 466] on section "Languages What languages can you speak? Can you help with any specific language…" at bounding box center [575, 406] width 650 height 270
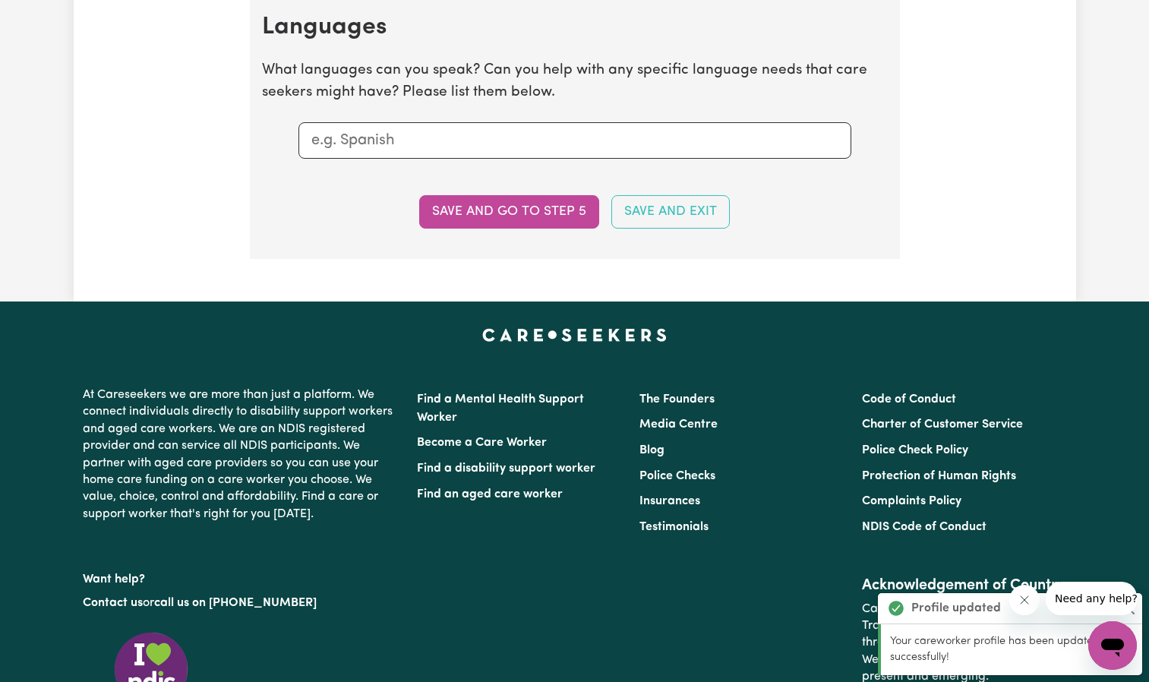
scroll to position [1558, 0]
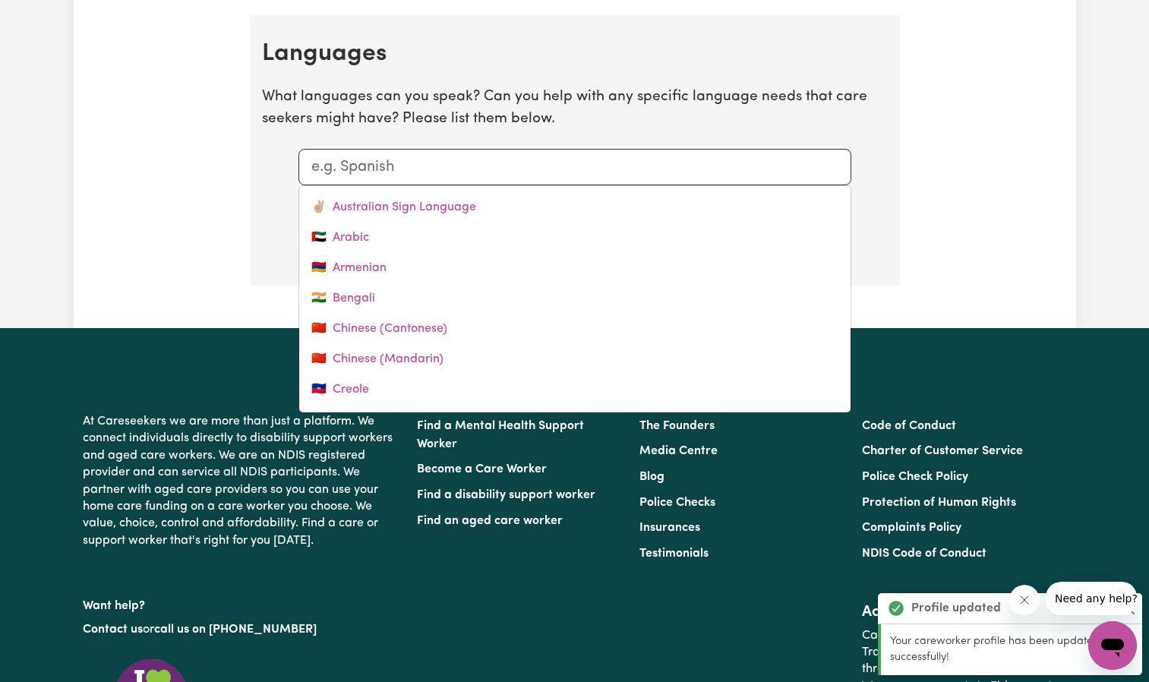
click at [423, 161] on input "text" at bounding box center [574, 167] width 527 height 23
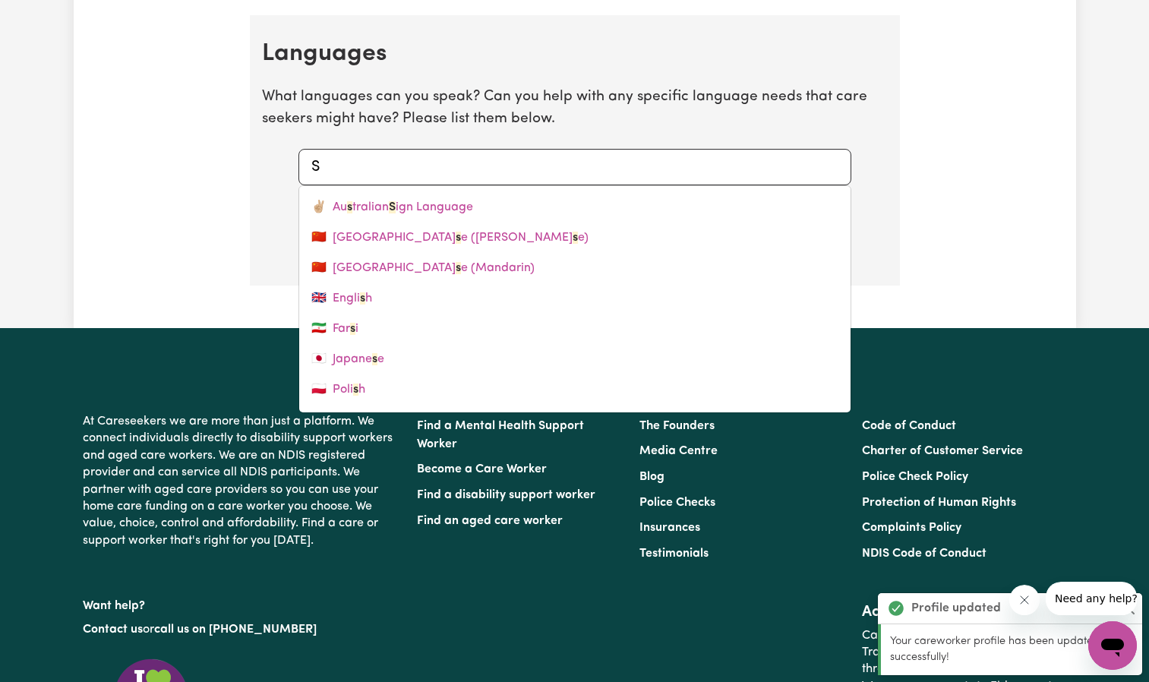
type input "SP"
type input "SPanish"
type input "SPA"
type input "SPAnish"
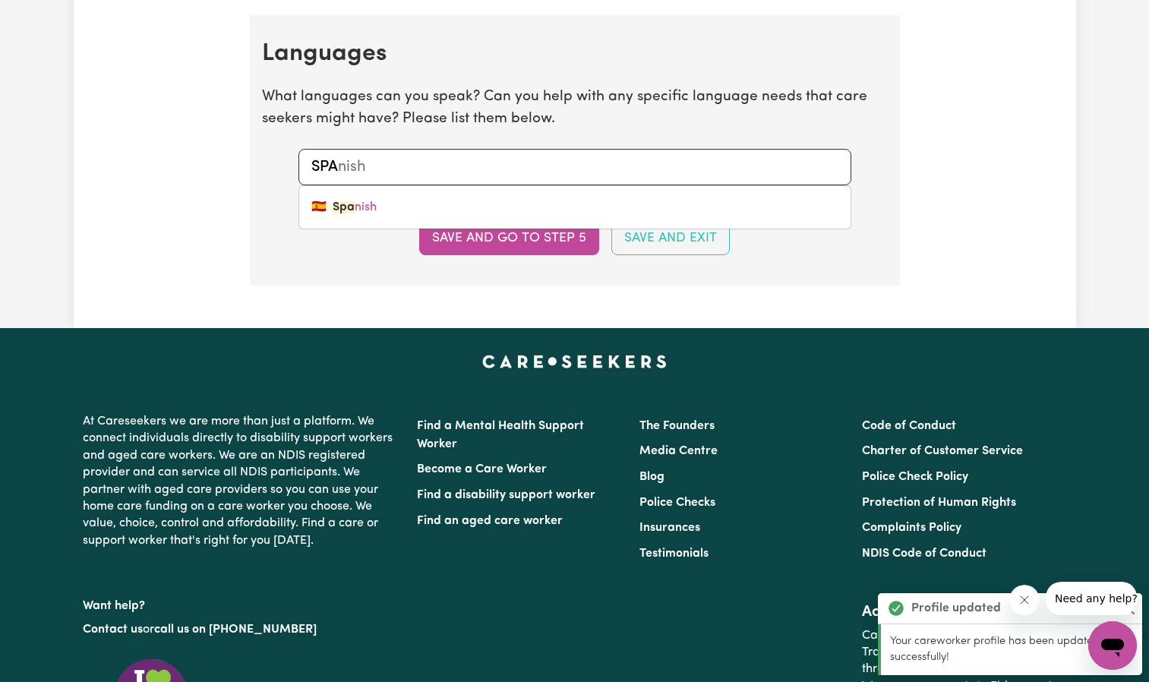
type input "SPAN"
type input "SPANish"
type input "SPANI"
type input "SPANIsh"
type input "SPANIS"
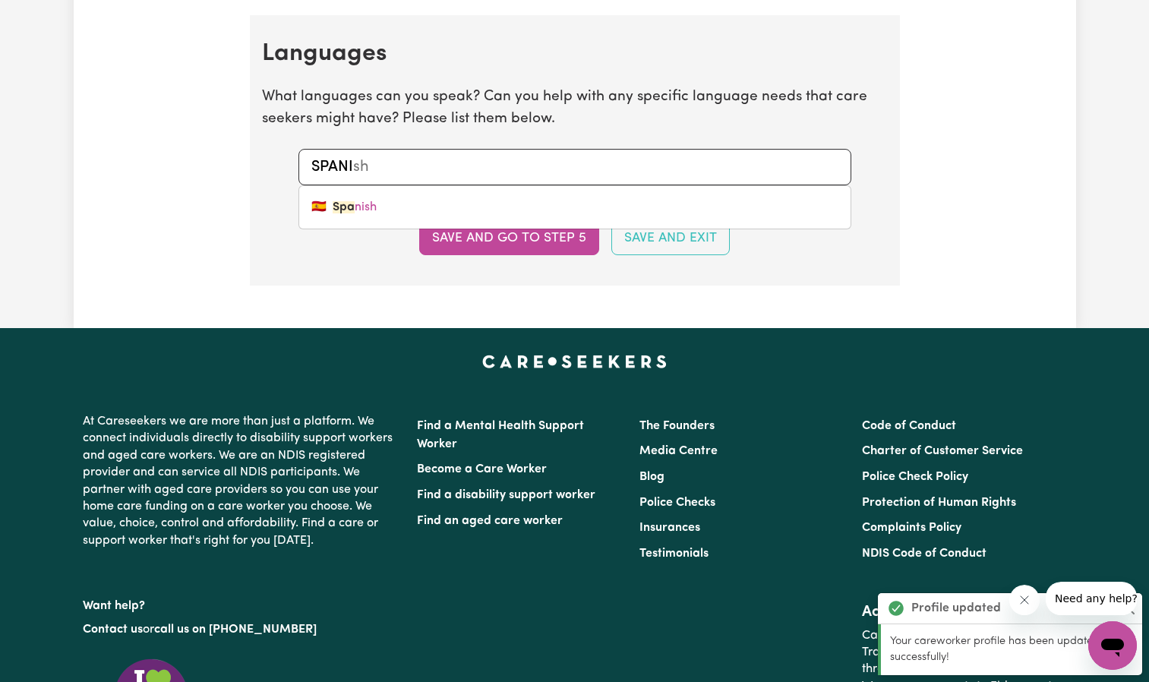
type input "SPANISh"
type input "SPANISH"
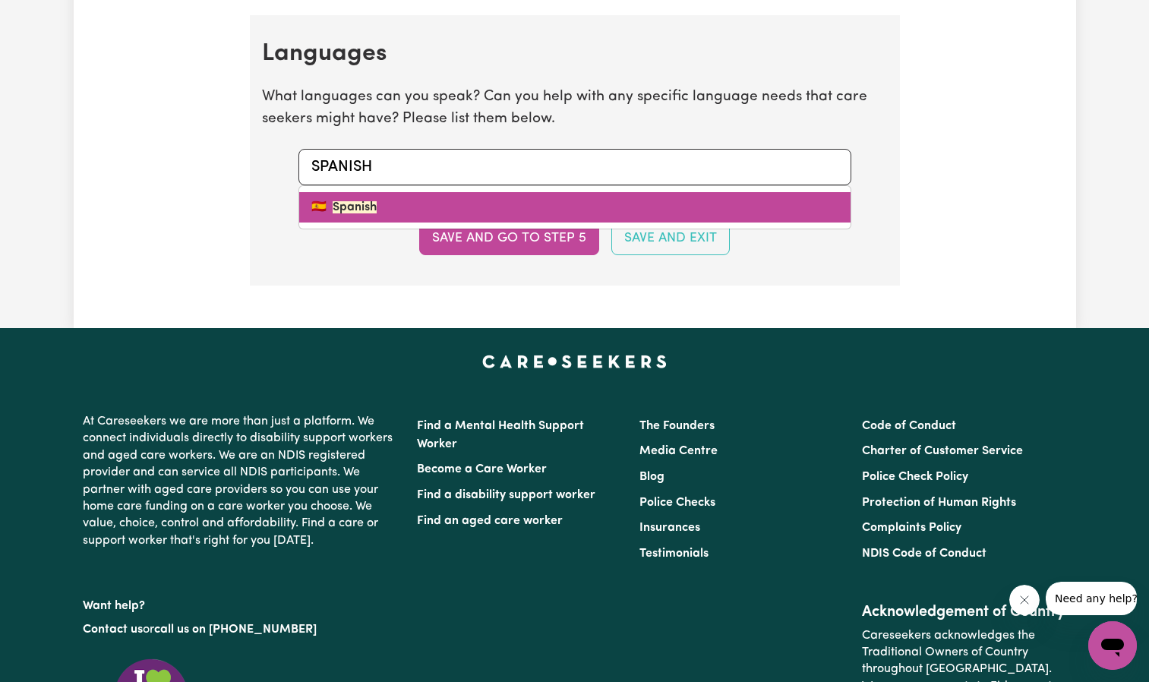
click at [346, 198] on link "🇪🇸 Spanish" at bounding box center [575, 207] width 552 height 30
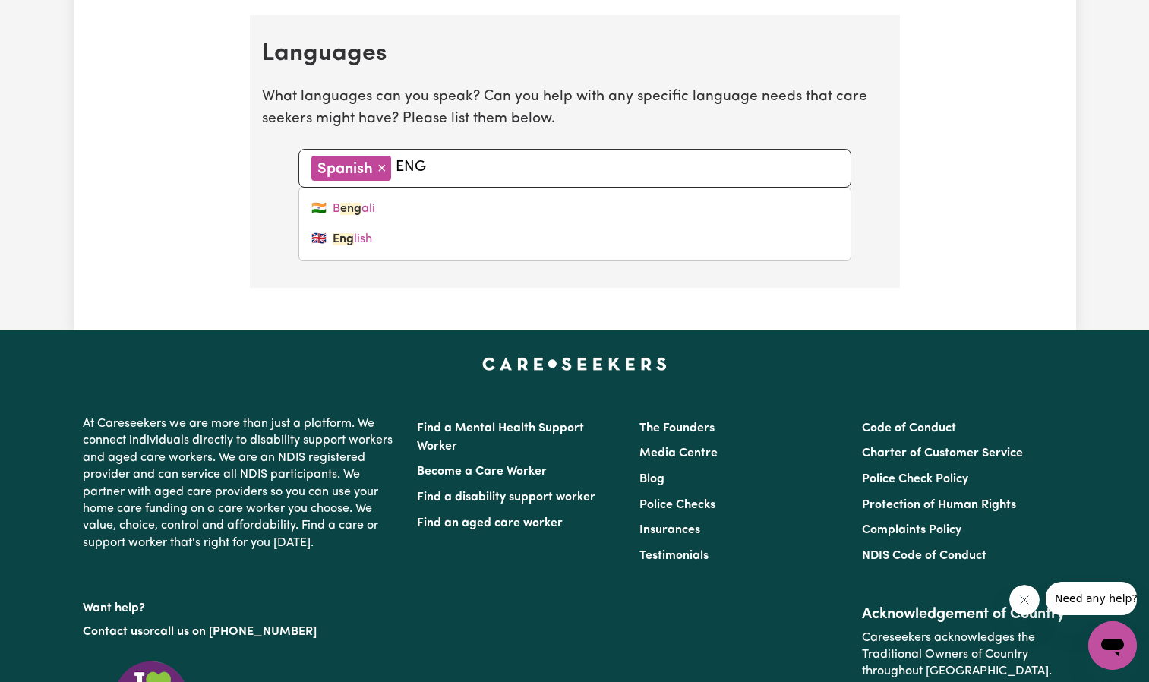
type input "ENGL"
type input "ENGLish"
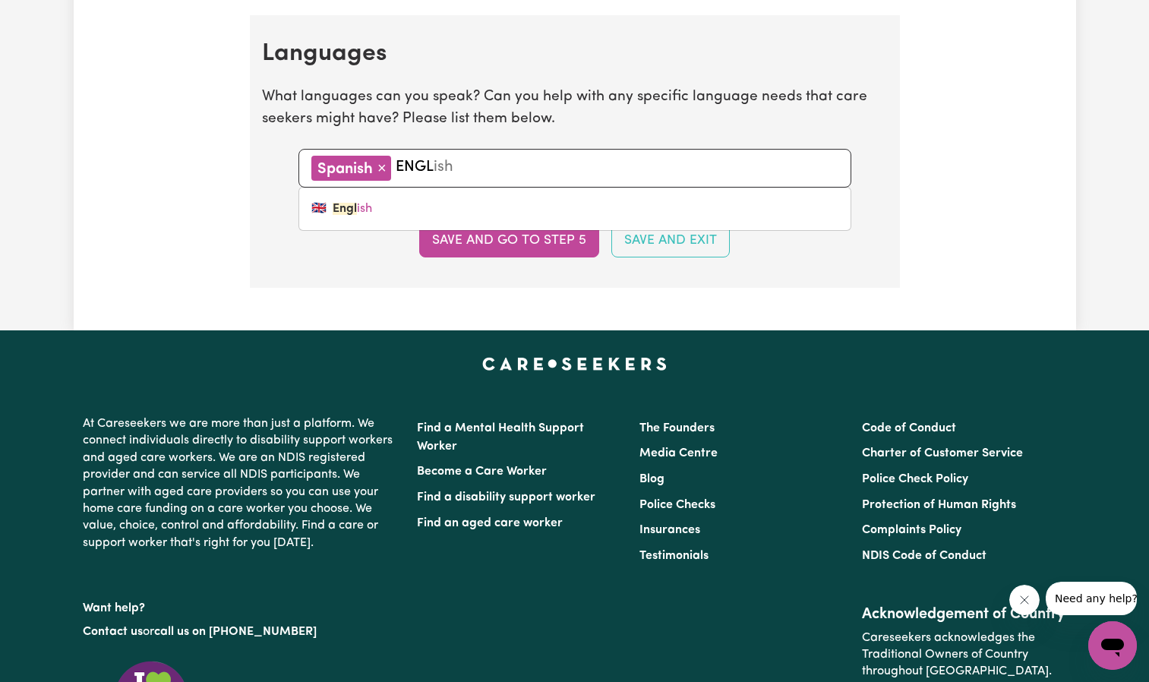
type input "ENGLI"
type input "ENGLIsh"
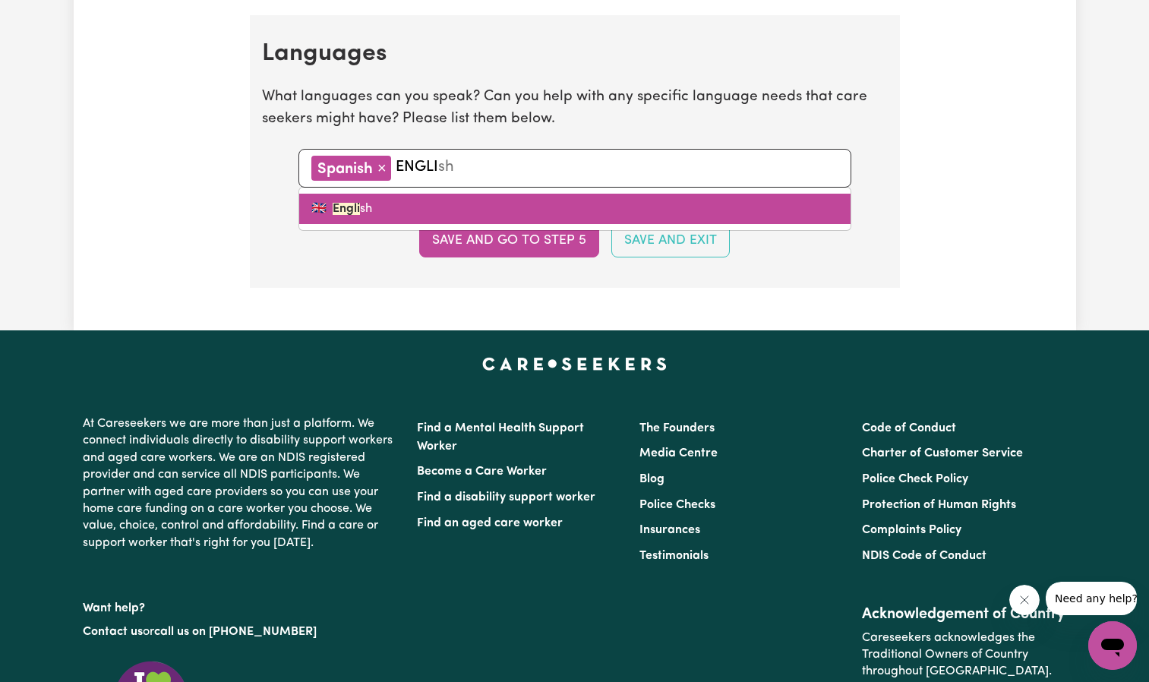
click at [421, 195] on link "🇬🇧 Engli sh" at bounding box center [575, 209] width 552 height 30
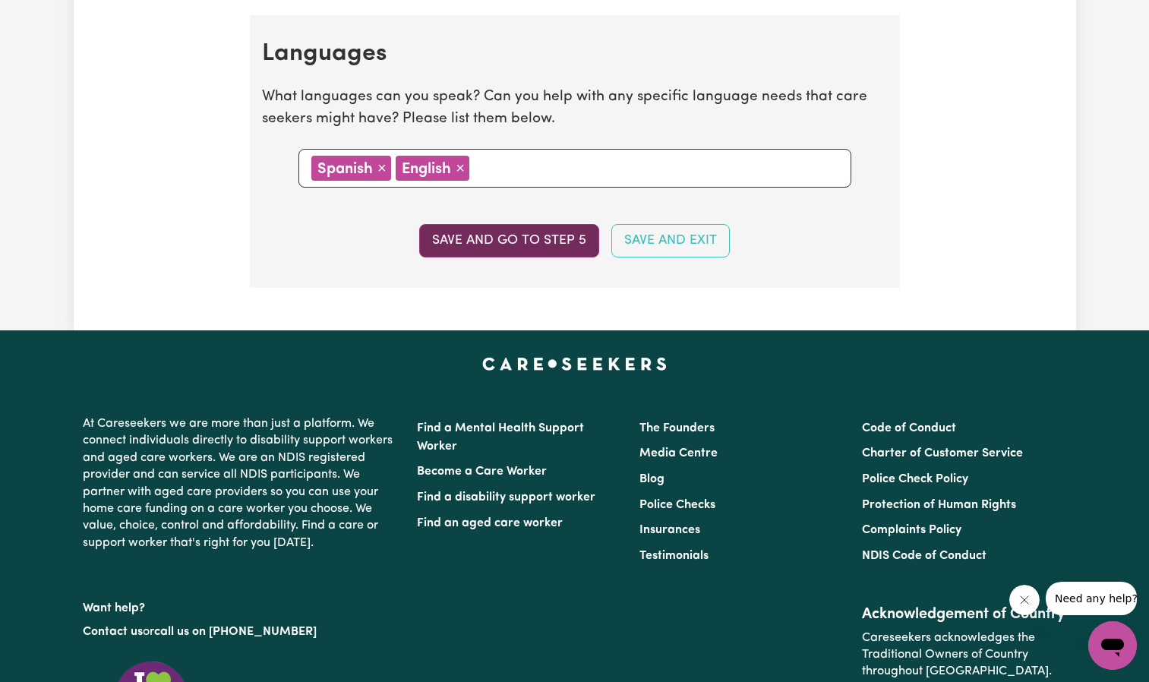
click at [462, 236] on button "Save and go to step 5" at bounding box center [509, 240] width 180 height 33
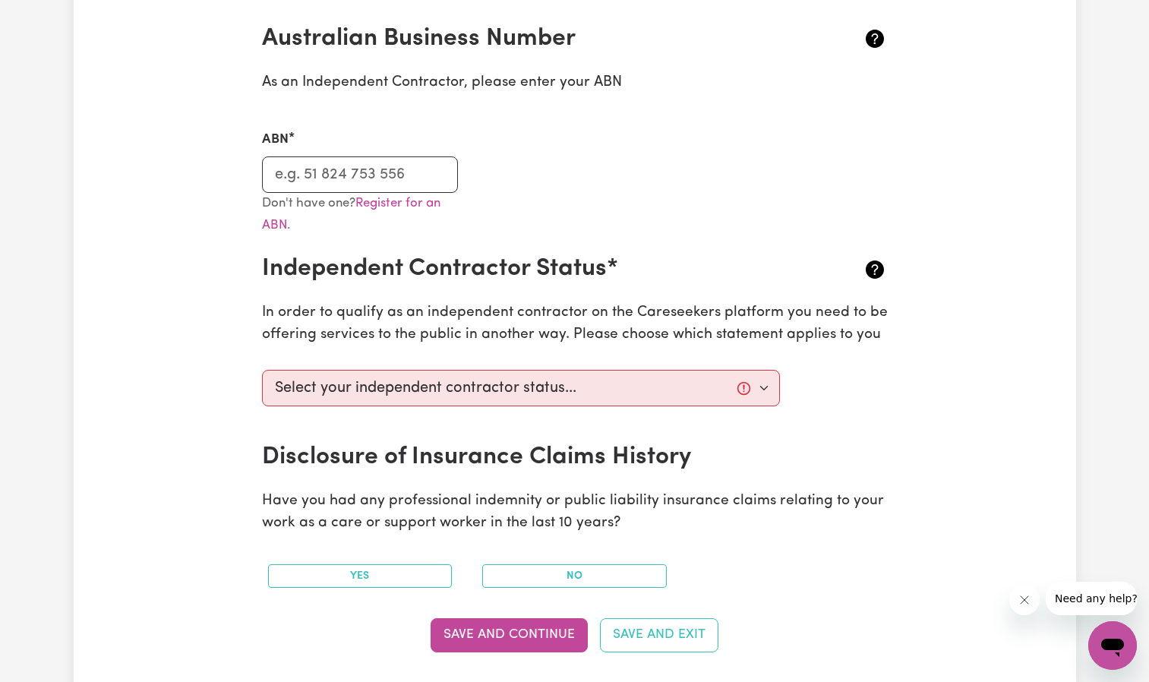
scroll to position [380, 0]
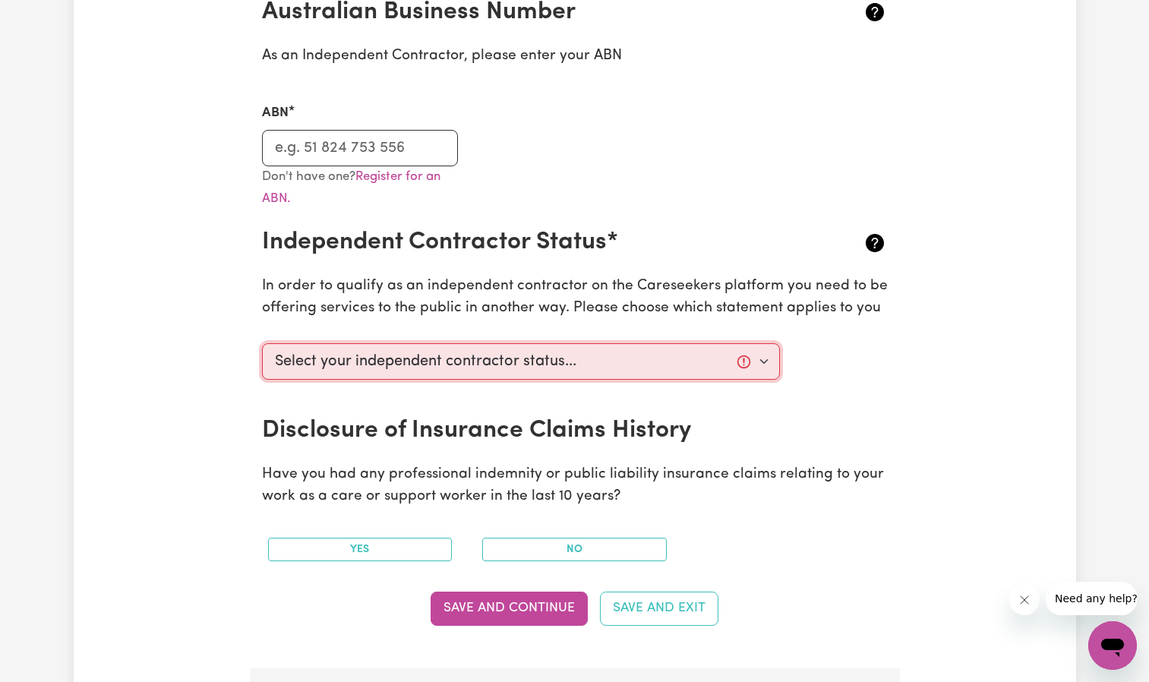
click at [454, 366] on select "Select your independent contractor status... I am providing services through an…" at bounding box center [521, 361] width 519 height 36
select select "I am providing services privately on my own"
click at [262, 343] on select "Select your independent contractor status... I am providing services through an…" at bounding box center [521, 361] width 519 height 36
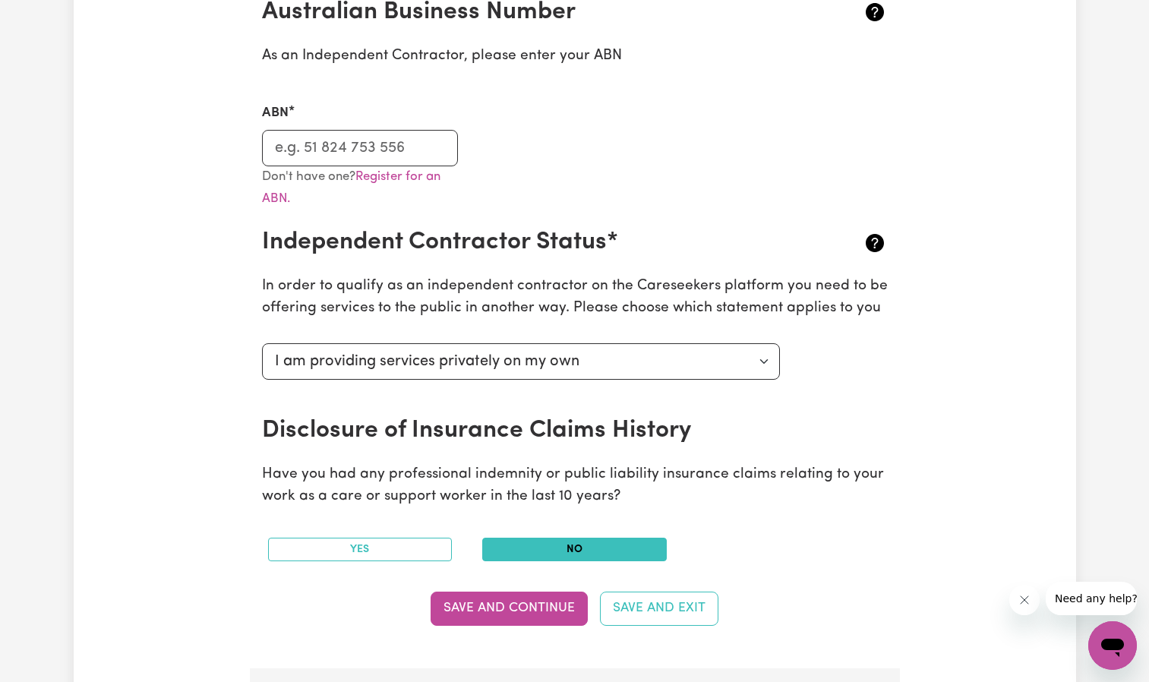
click at [539, 545] on button "No" at bounding box center [574, 550] width 185 height 24
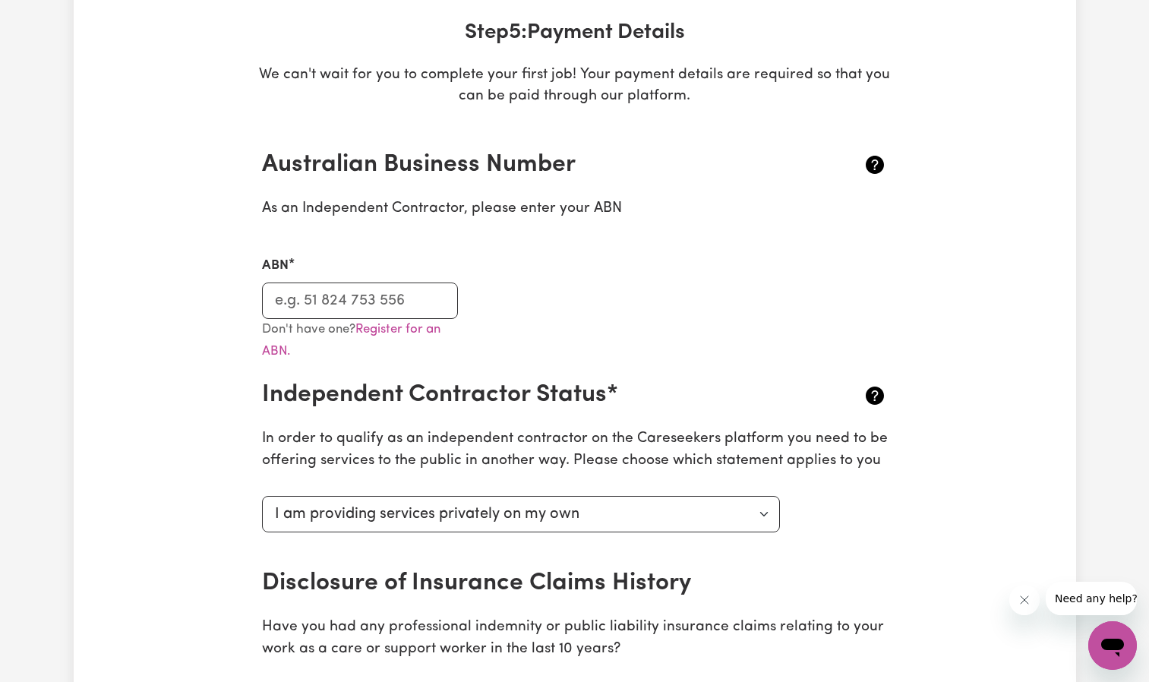
scroll to position [76, 0]
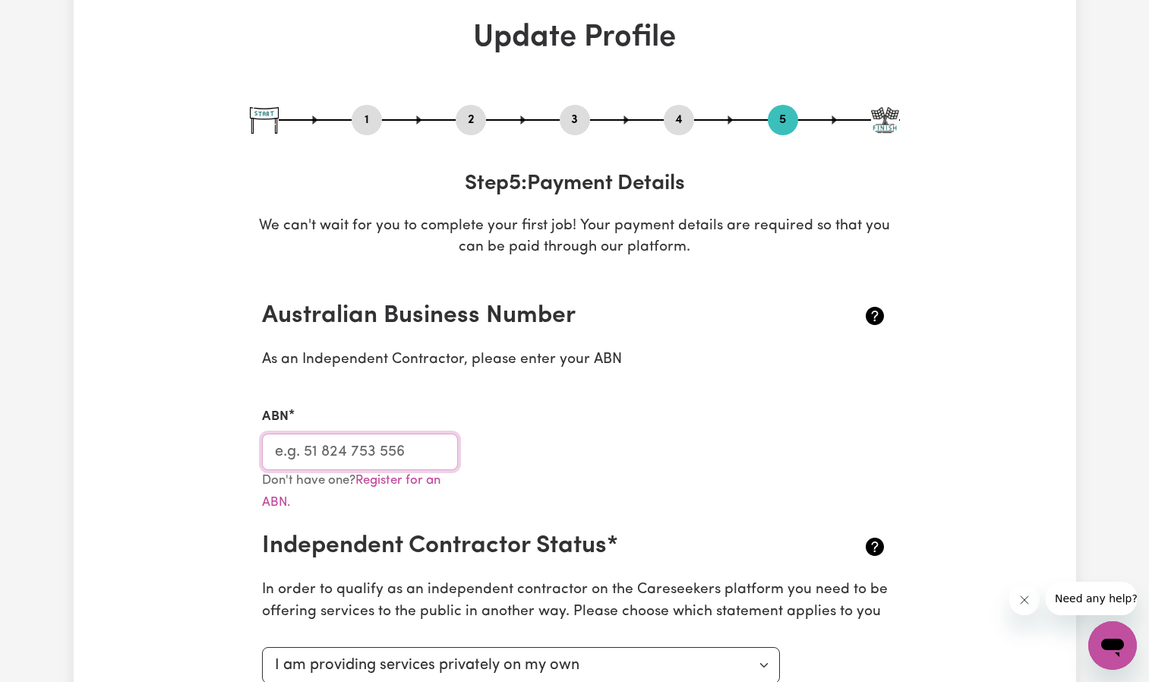
click at [311, 443] on input "ABN" at bounding box center [360, 452] width 197 height 36
paste input "77615738832"
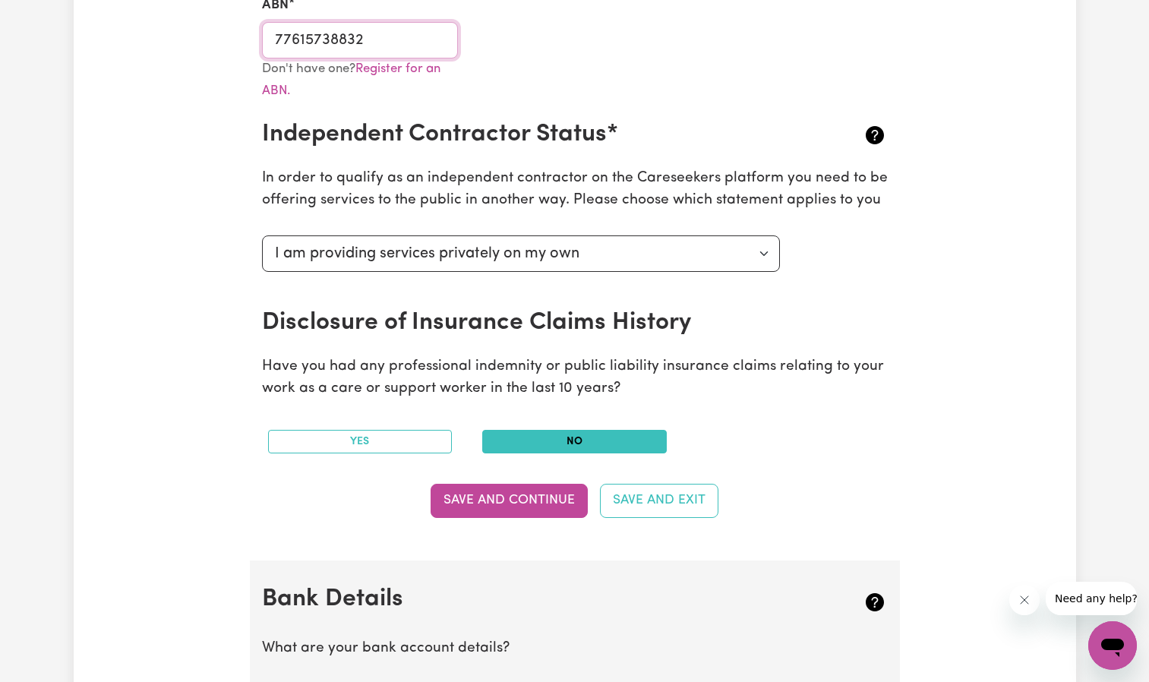
scroll to position [532, 0]
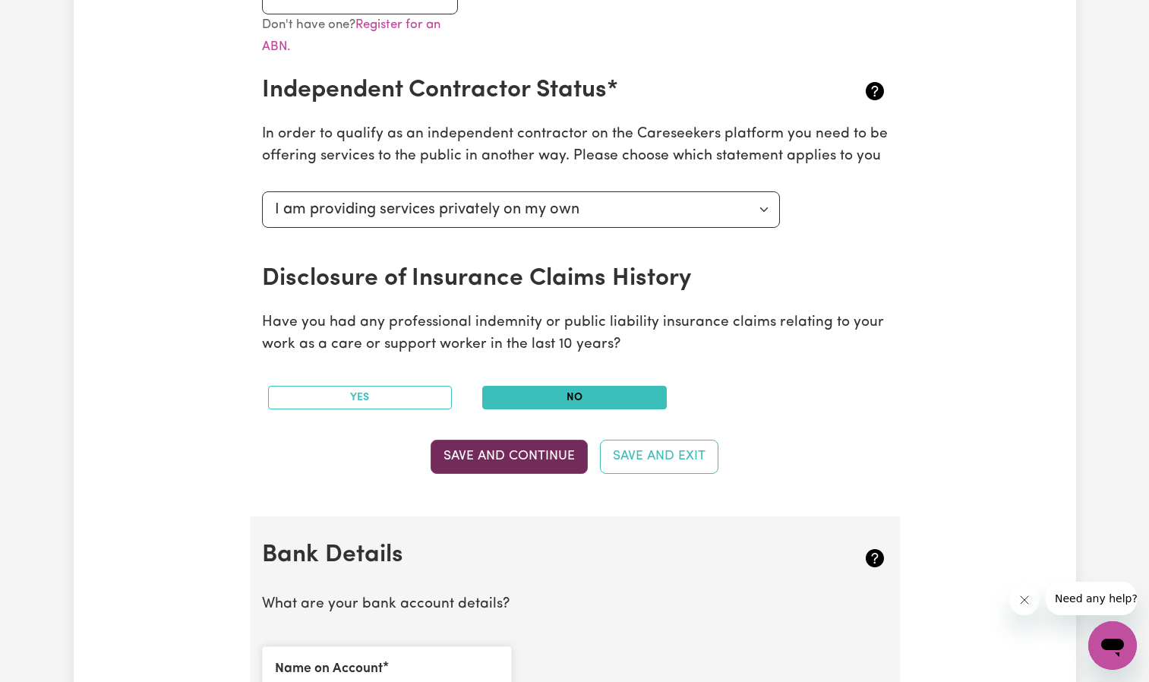
click at [520, 461] on button "Save and Continue" at bounding box center [509, 456] width 157 height 33
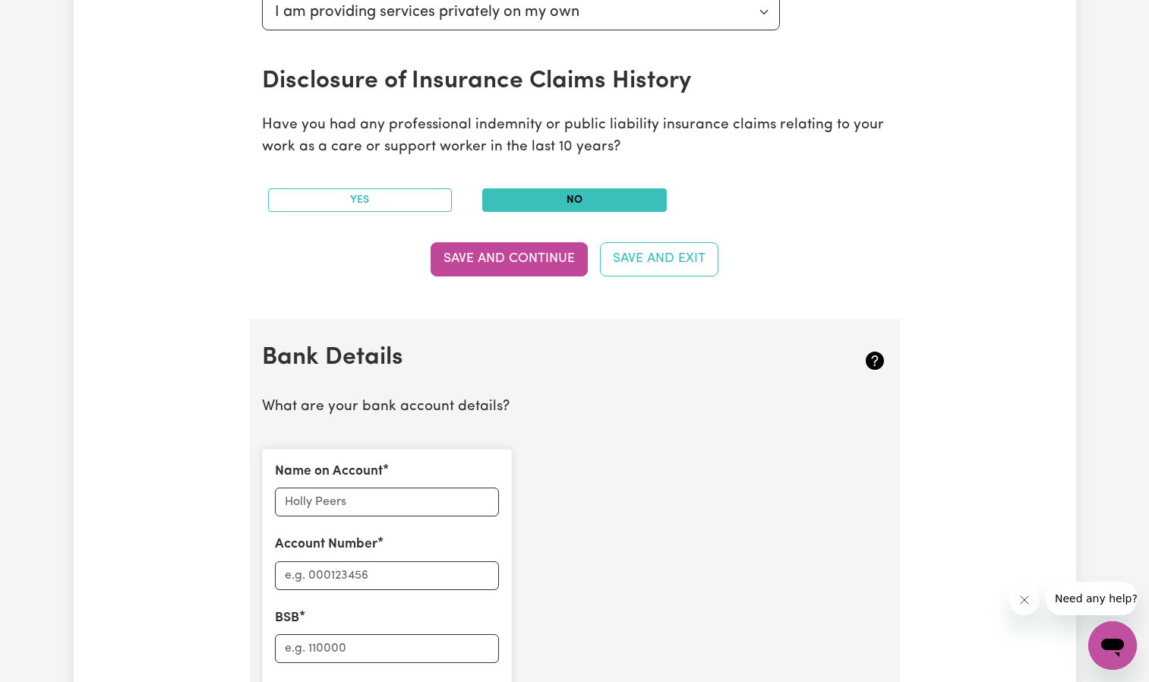
scroll to position [456, 0]
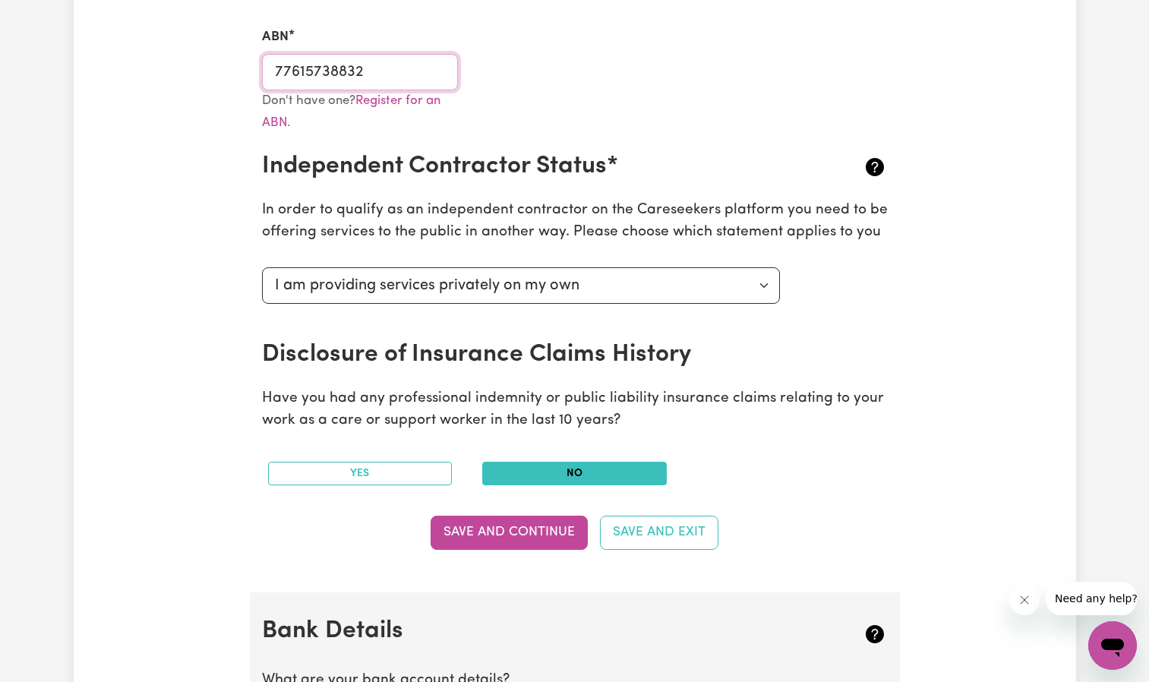
click at [389, 71] on input "77615738832" at bounding box center [360, 72] width 197 height 36
click at [670, 156] on h2 "Independent Contractor Status*" at bounding box center [523, 166] width 522 height 29
click at [456, 529] on button "Save and Continue" at bounding box center [509, 532] width 157 height 33
click at [279, 75] on input "77615738832" at bounding box center [360, 72] width 197 height 36
click at [368, 69] on input "77615738832" at bounding box center [360, 72] width 197 height 36
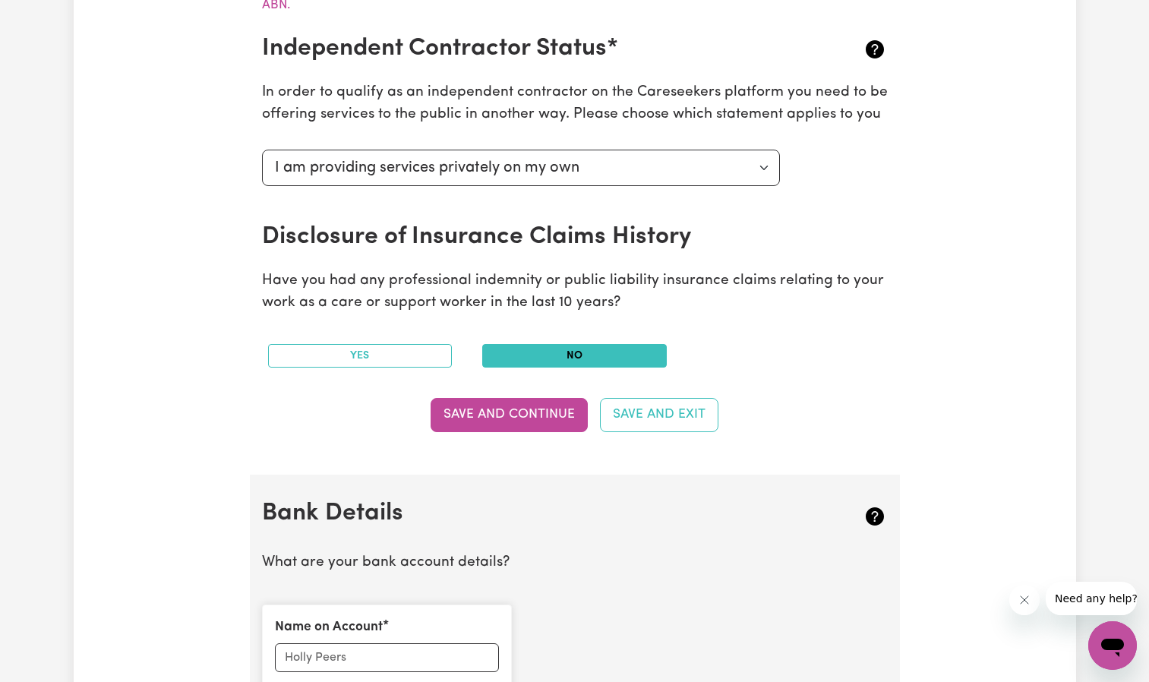
scroll to position [836, 0]
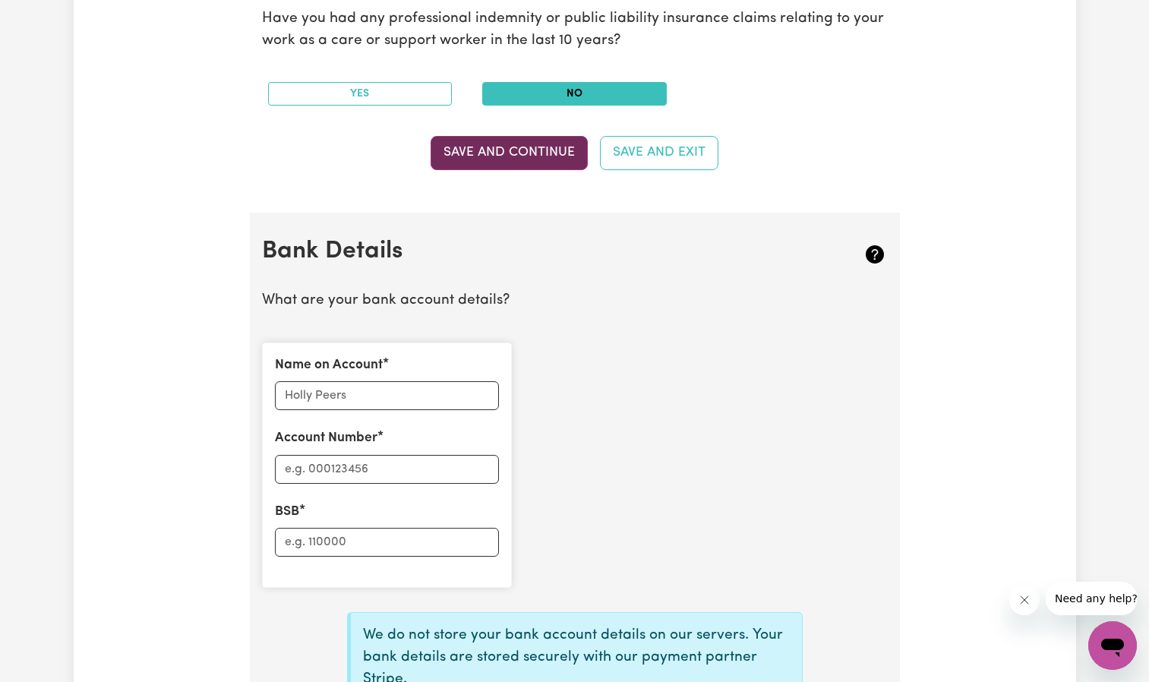
type input "77615738832"
click at [485, 160] on button "Save and Continue" at bounding box center [509, 152] width 157 height 33
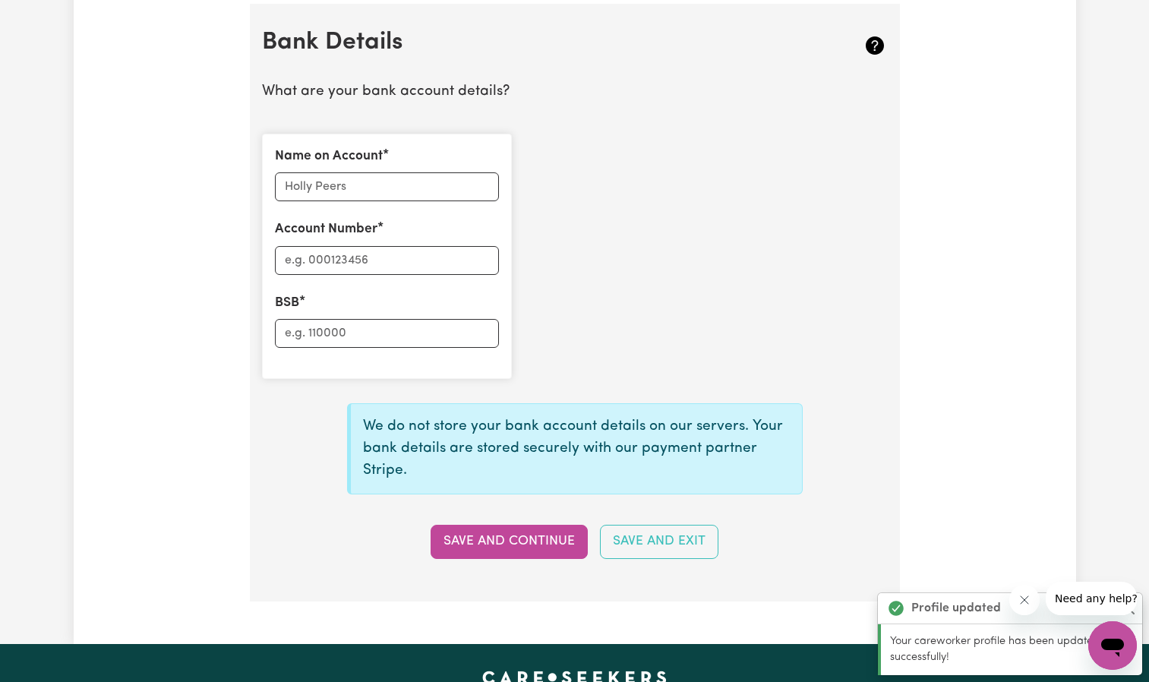
scroll to position [1048, 0]
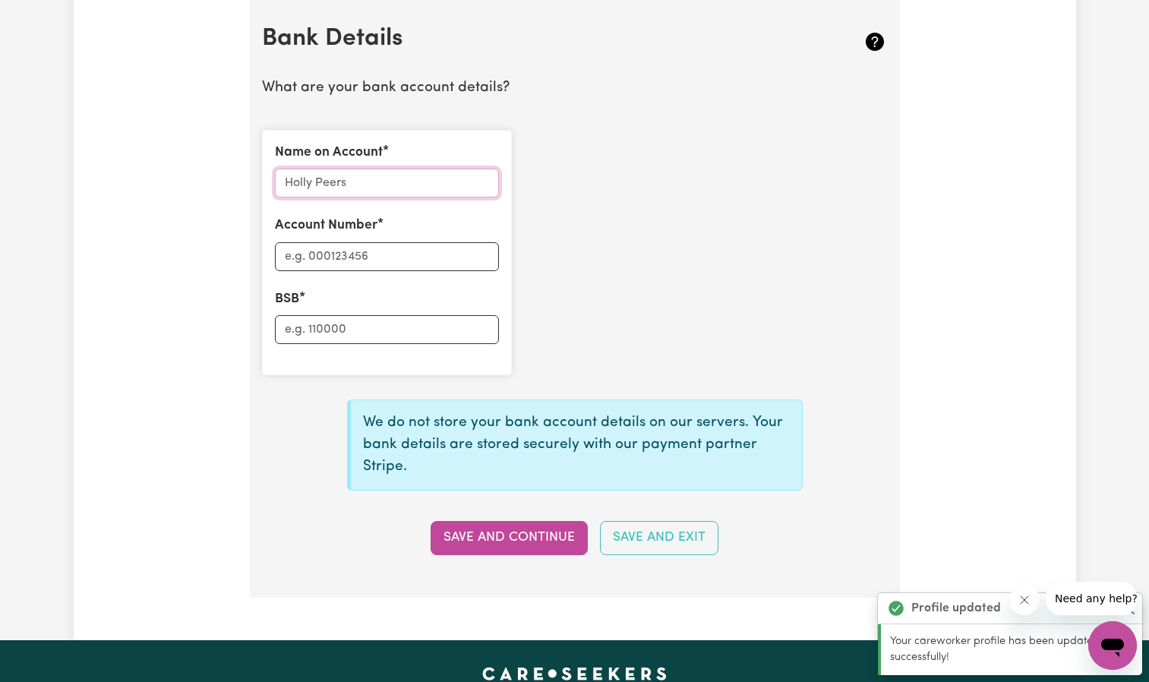
click at [421, 188] on input "Name on Account" at bounding box center [387, 183] width 224 height 29
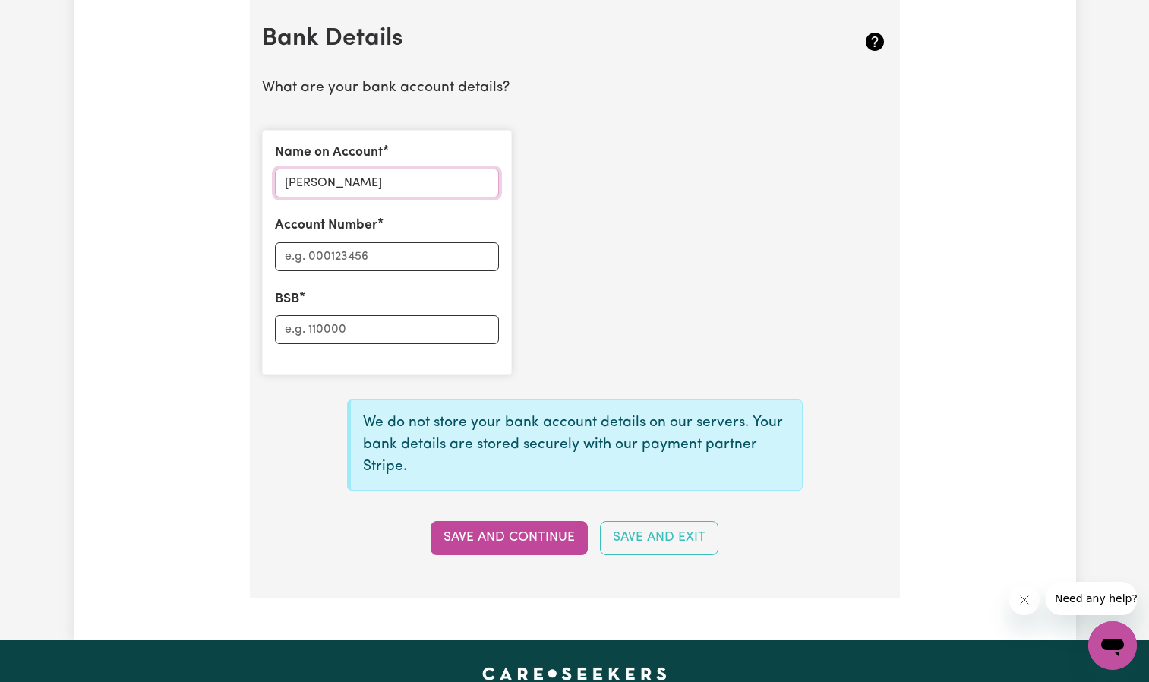
type input "[PERSON_NAME]"
click at [409, 264] on input "Account Number" at bounding box center [387, 256] width 224 height 29
type input "20733347"
click at [382, 330] on input "BSB" at bounding box center [387, 329] width 224 height 29
type input "067872"
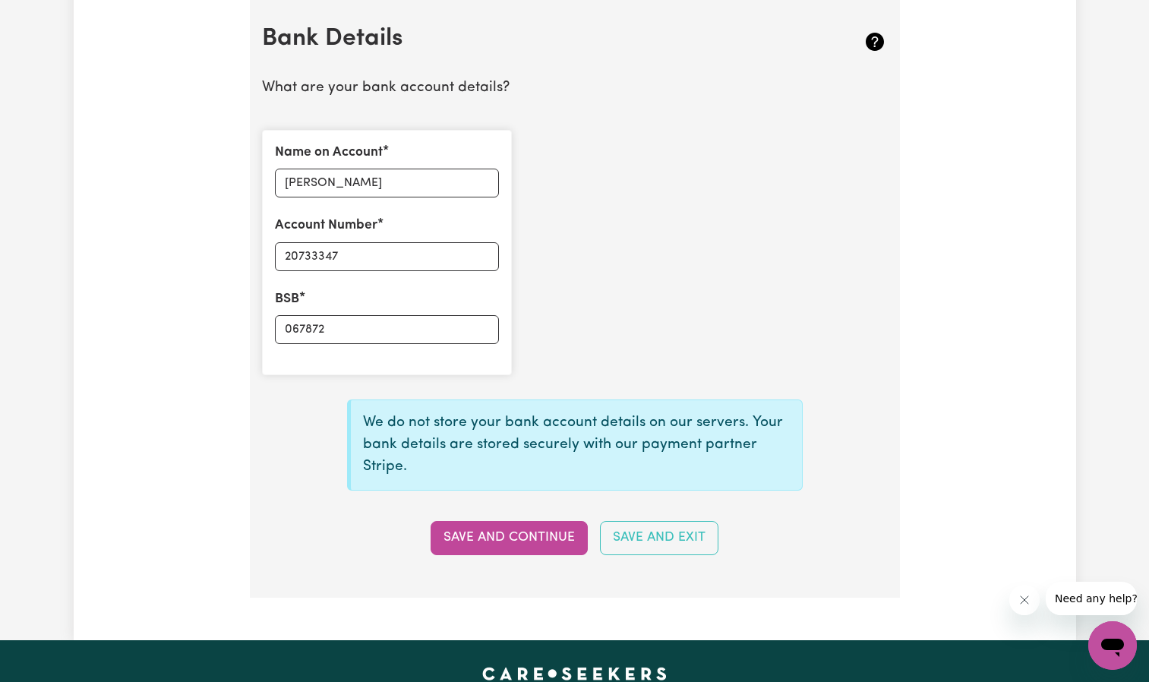
click at [757, 330] on div "Name on Account [PERSON_NAME] Account Number 20733347 BSB 067872" at bounding box center [575, 253] width 644 height 270
click at [309, 255] on input "20733347" at bounding box center [387, 256] width 224 height 29
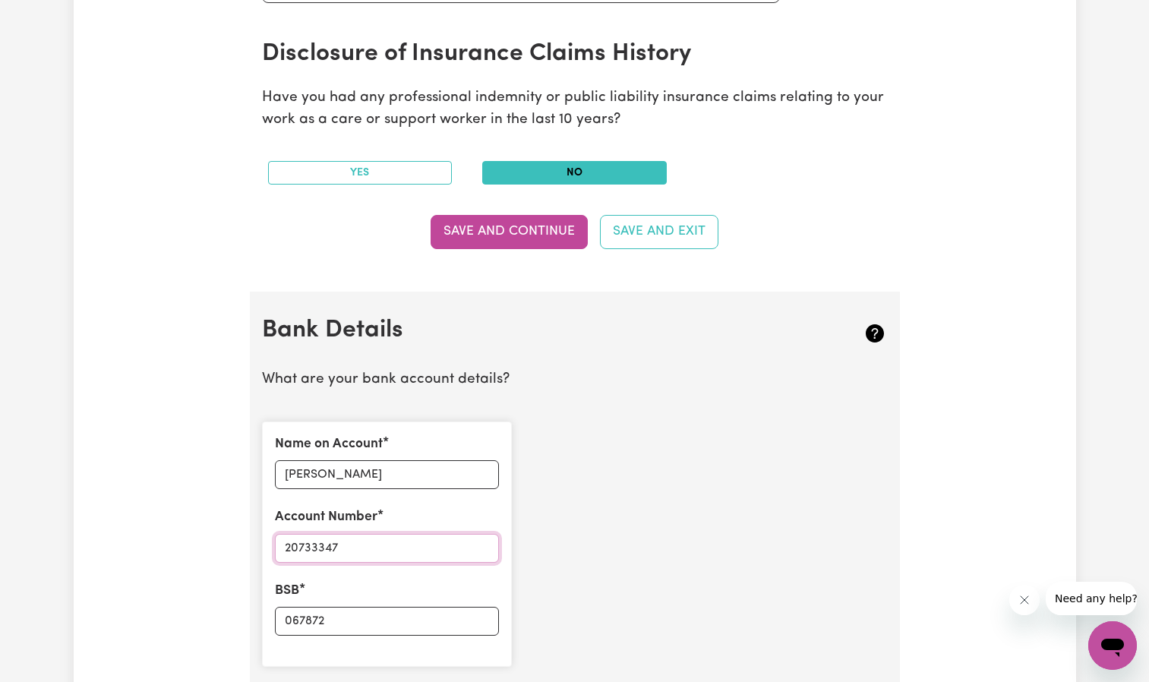
scroll to position [1200, 0]
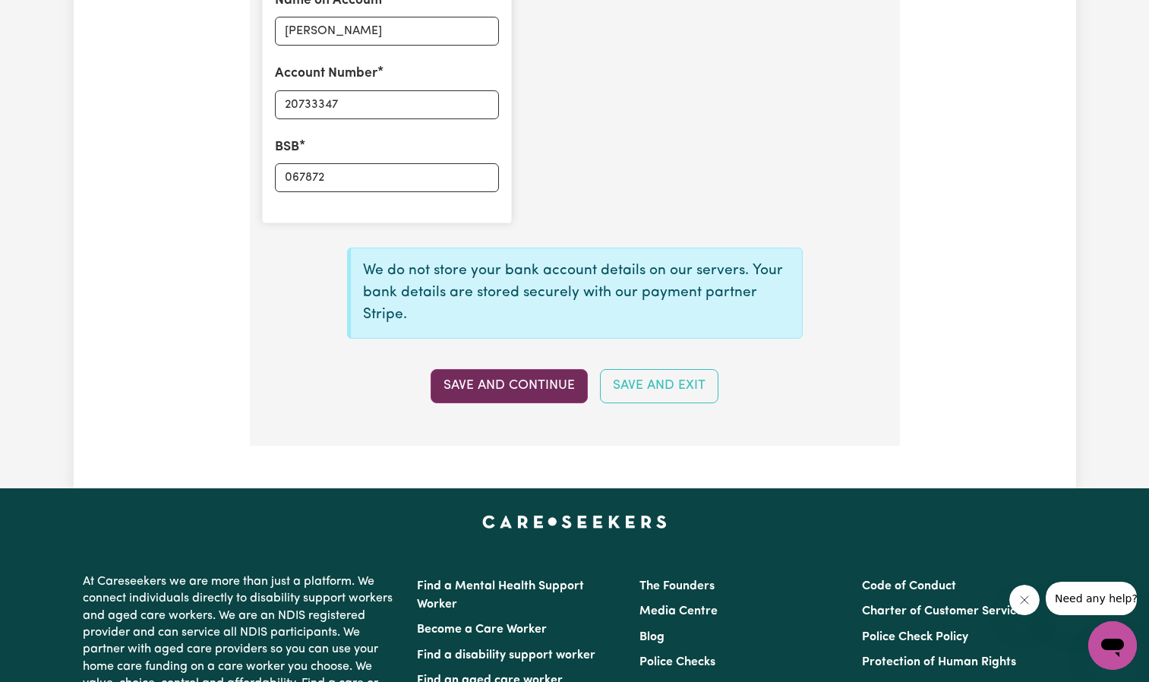
click at [535, 385] on button "Save and Continue" at bounding box center [509, 385] width 157 height 33
type input "****3347"
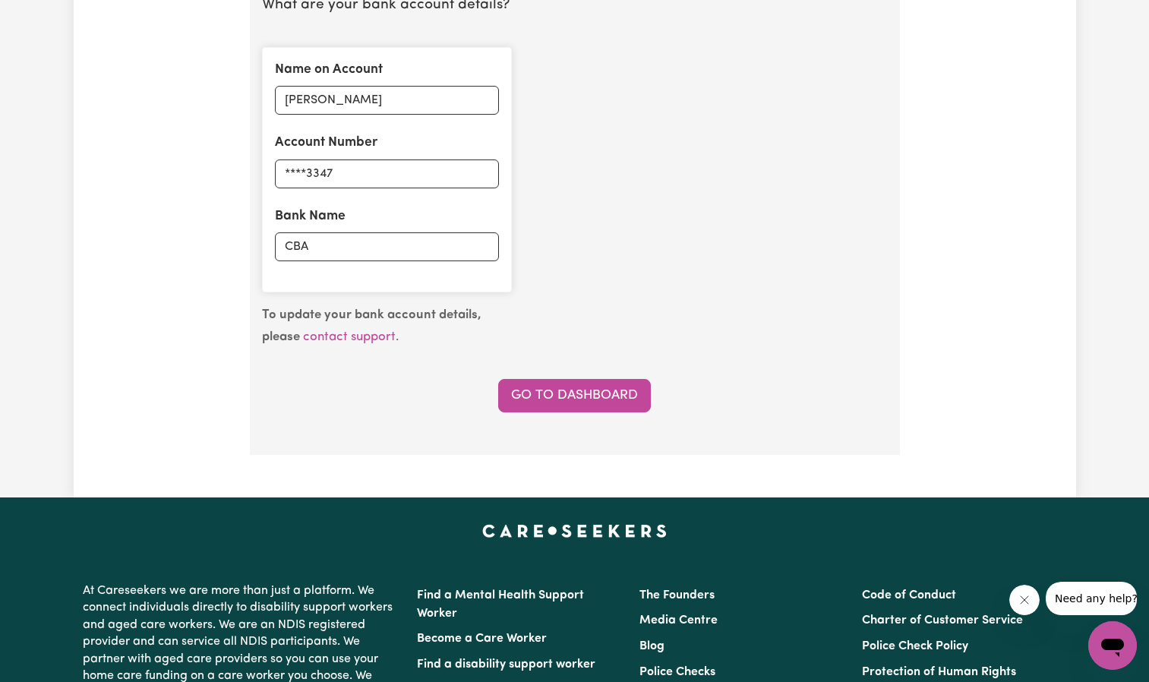
scroll to position [1140, 0]
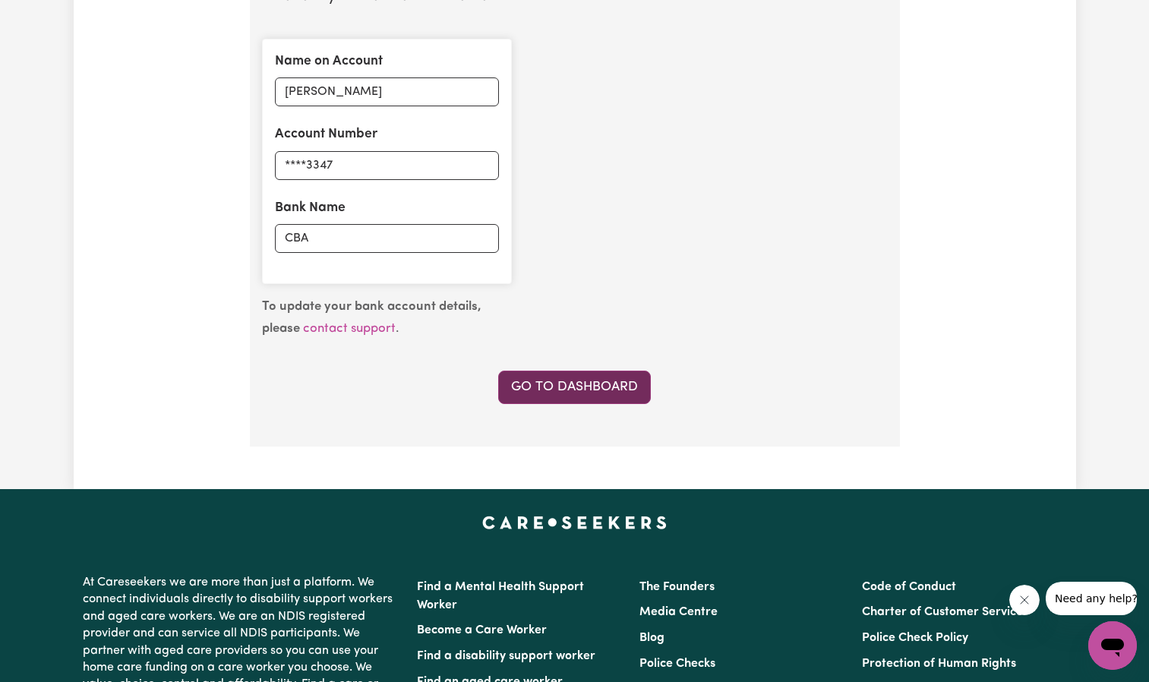
click at [562, 387] on link "Go to Dashboard" at bounding box center [574, 387] width 153 height 33
